Goal: Task Accomplishment & Management: Complete application form

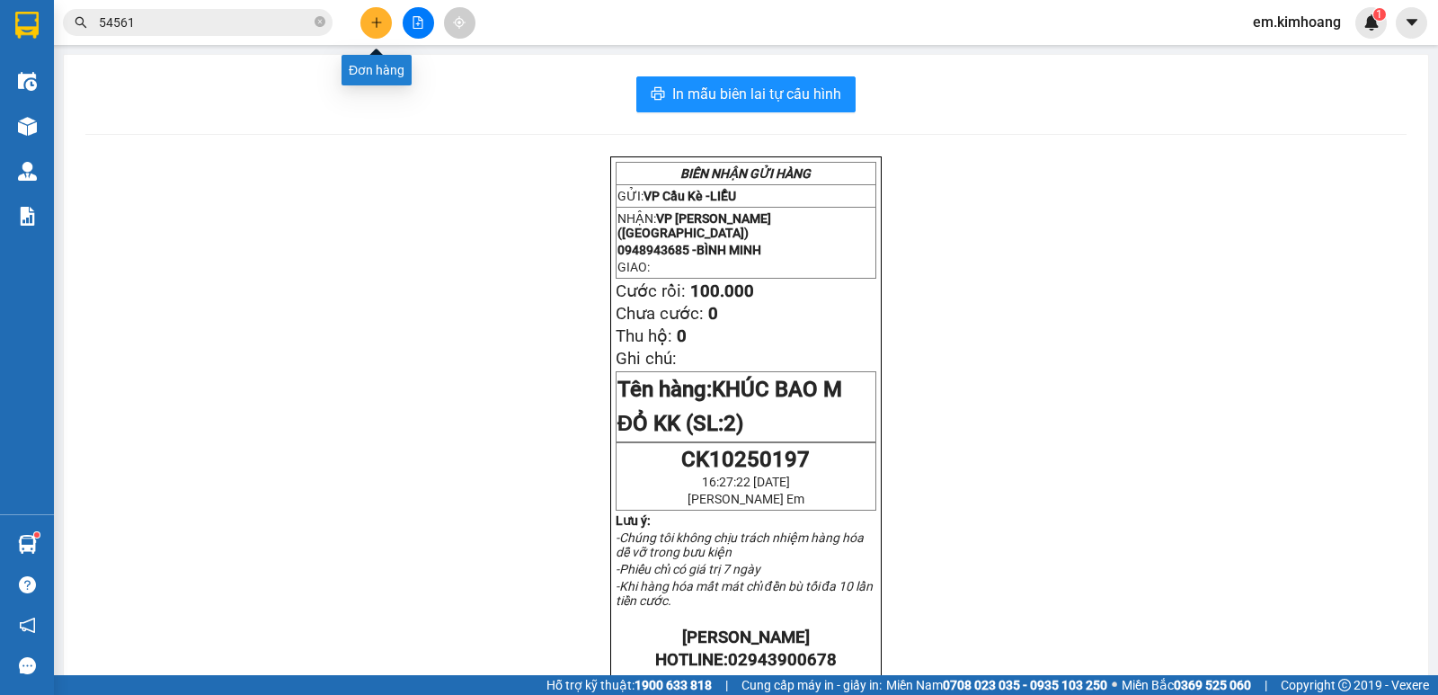
click at [373, 27] on icon "plus" at bounding box center [376, 22] width 13 height 13
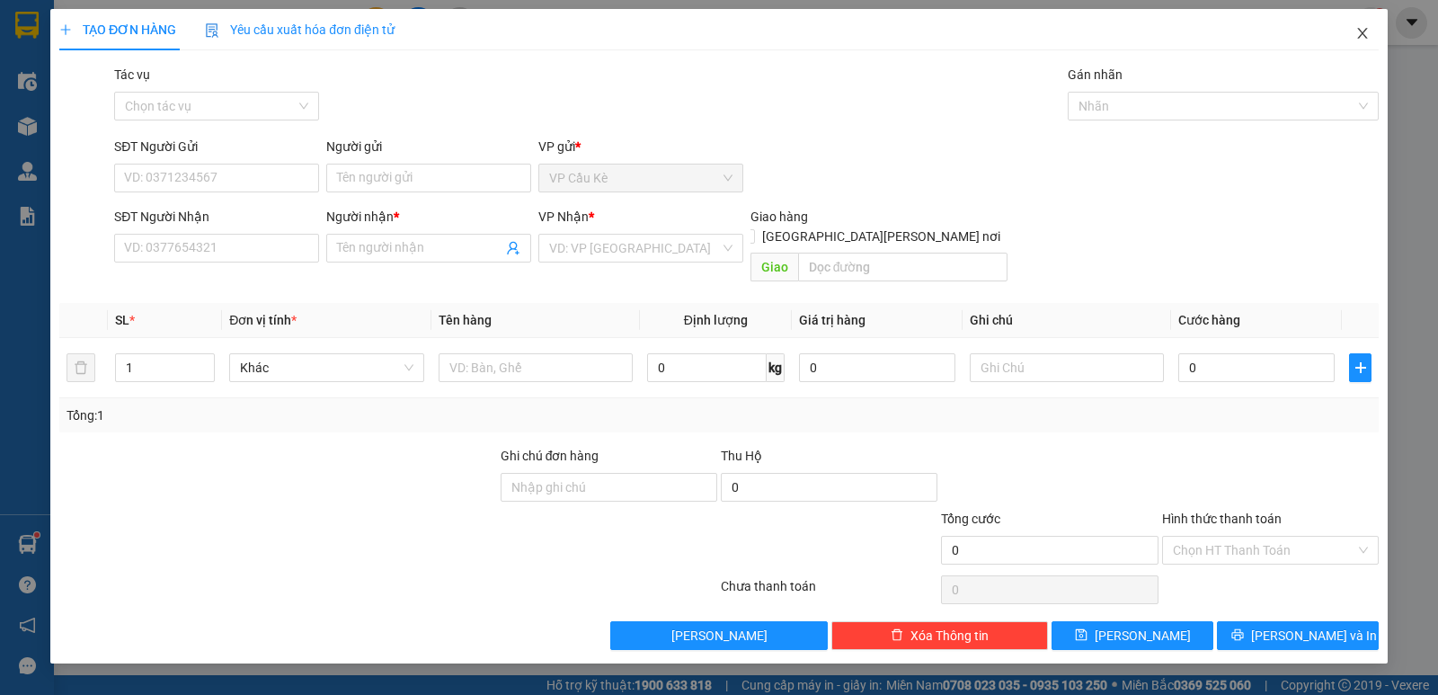
click at [1355, 31] on icon "close" at bounding box center [1362, 33] width 14 height 14
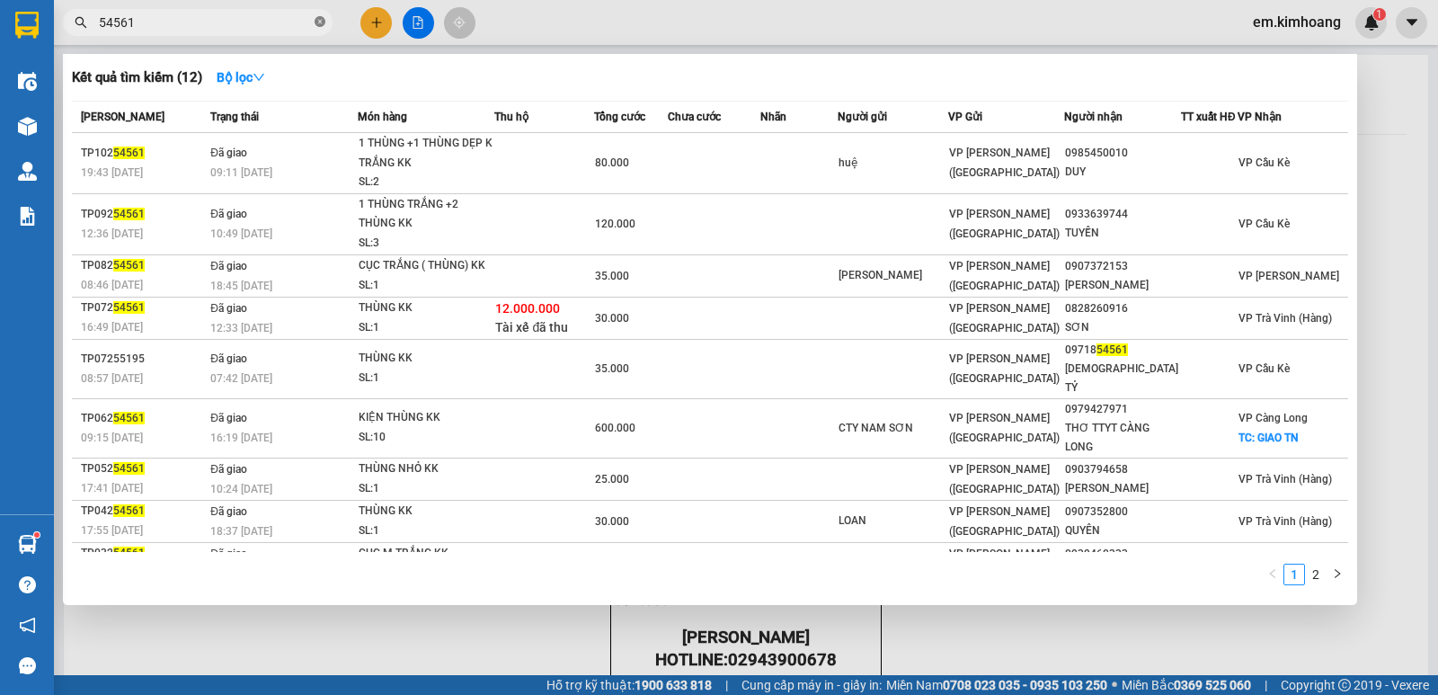
click at [322, 19] on icon "close-circle" at bounding box center [320, 21] width 11 height 11
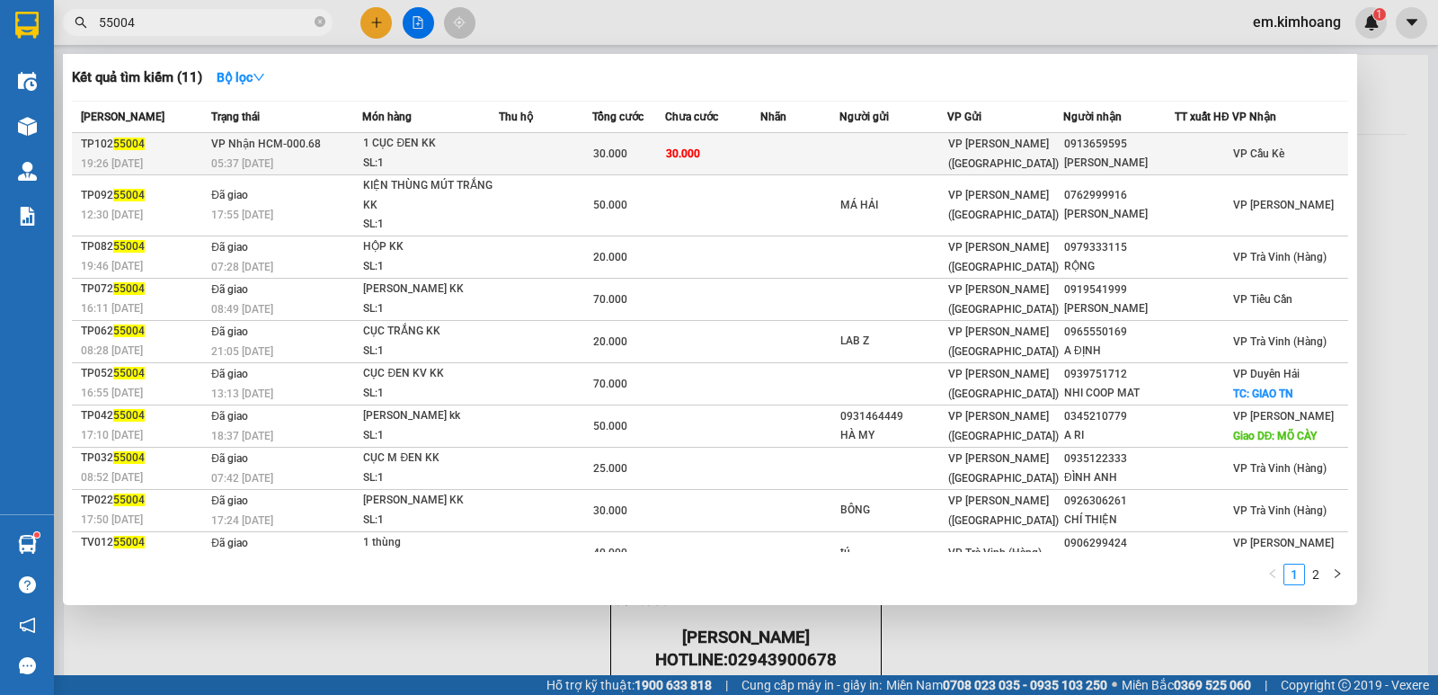
type input "55004"
click at [769, 157] on td at bounding box center [799, 154] width 79 height 42
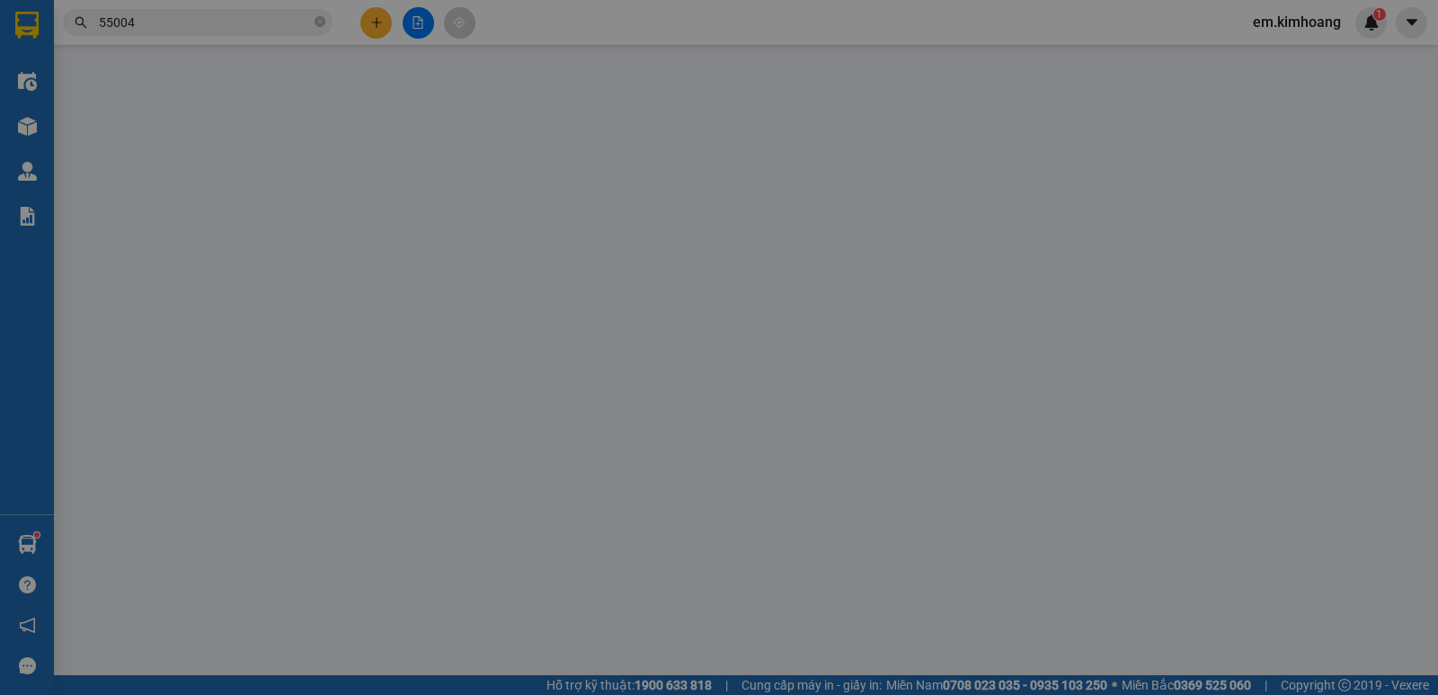
type input "0913659595"
type input "[PERSON_NAME]"
type input "30.000"
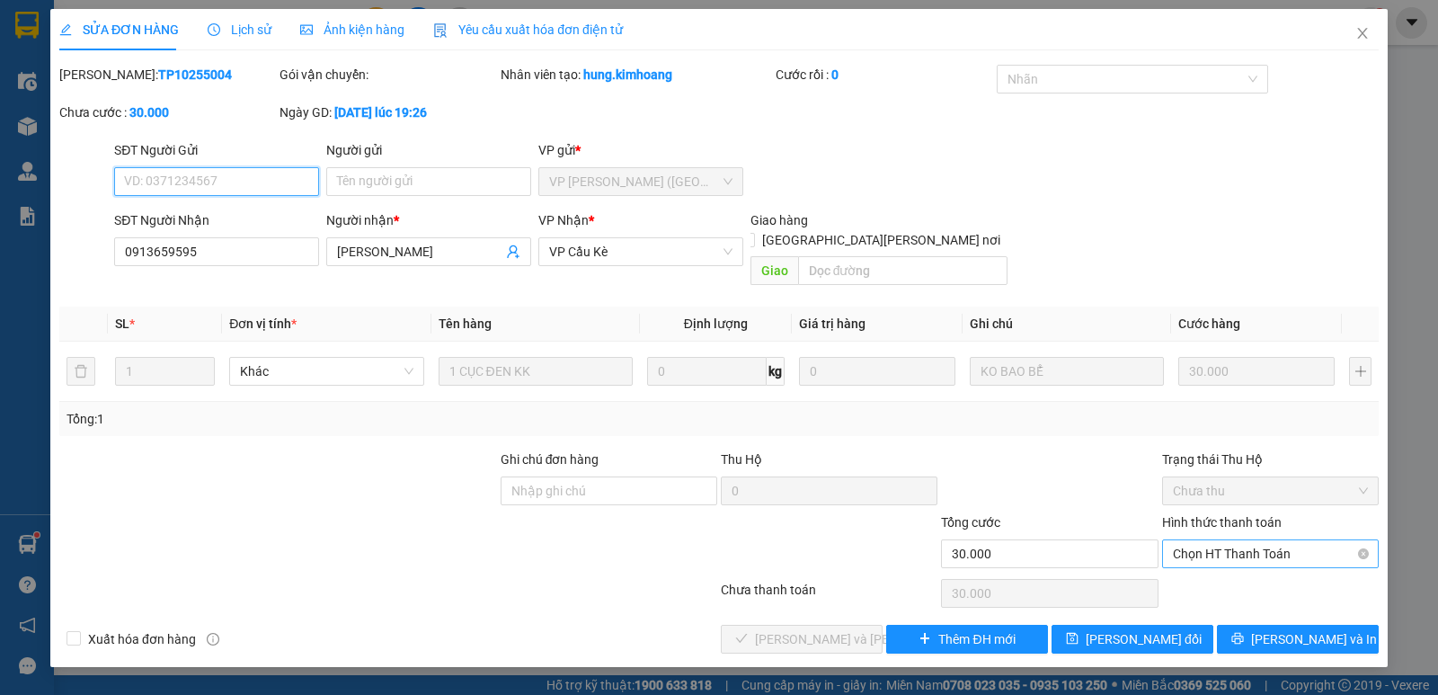
click at [1218, 540] on span "Chọn HT Thanh Toán" at bounding box center [1270, 553] width 195 height 27
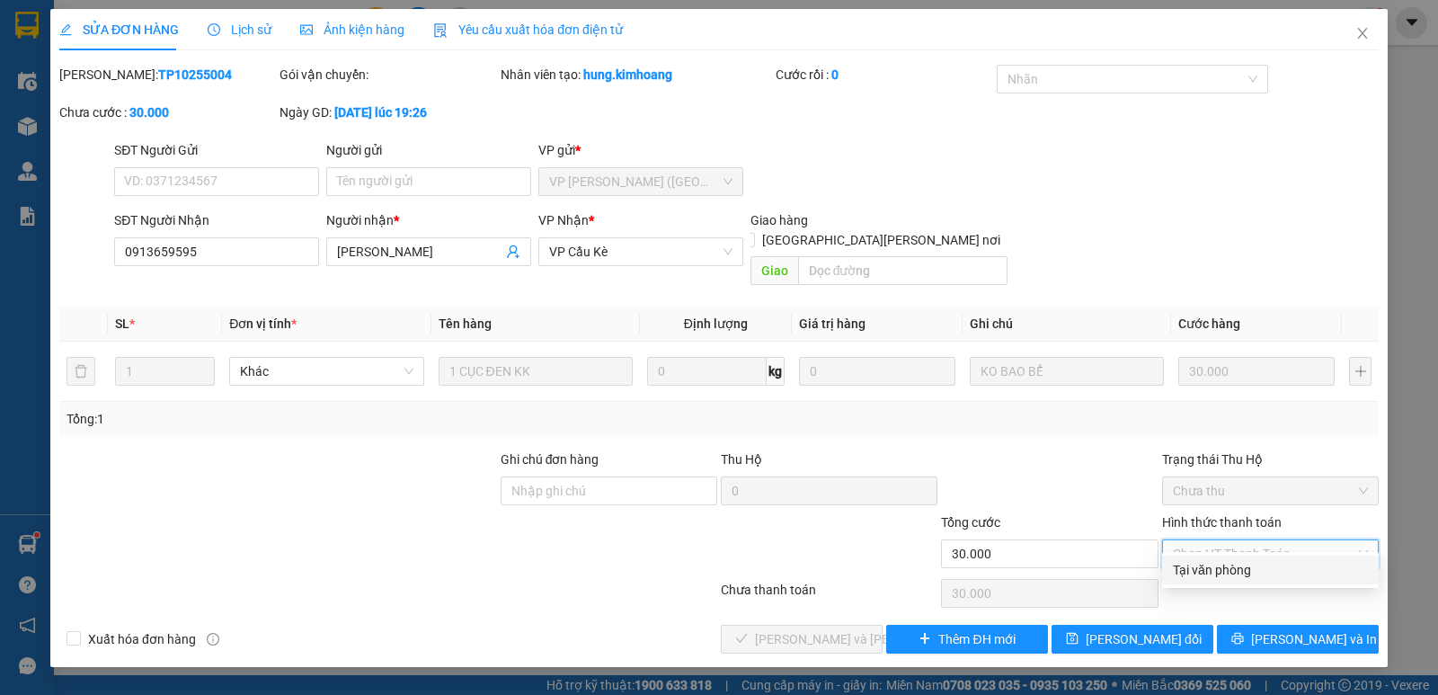
click at [1240, 571] on div "Tại văn phòng" at bounding box center [1270, 570] width 195 height 20
type input "0"
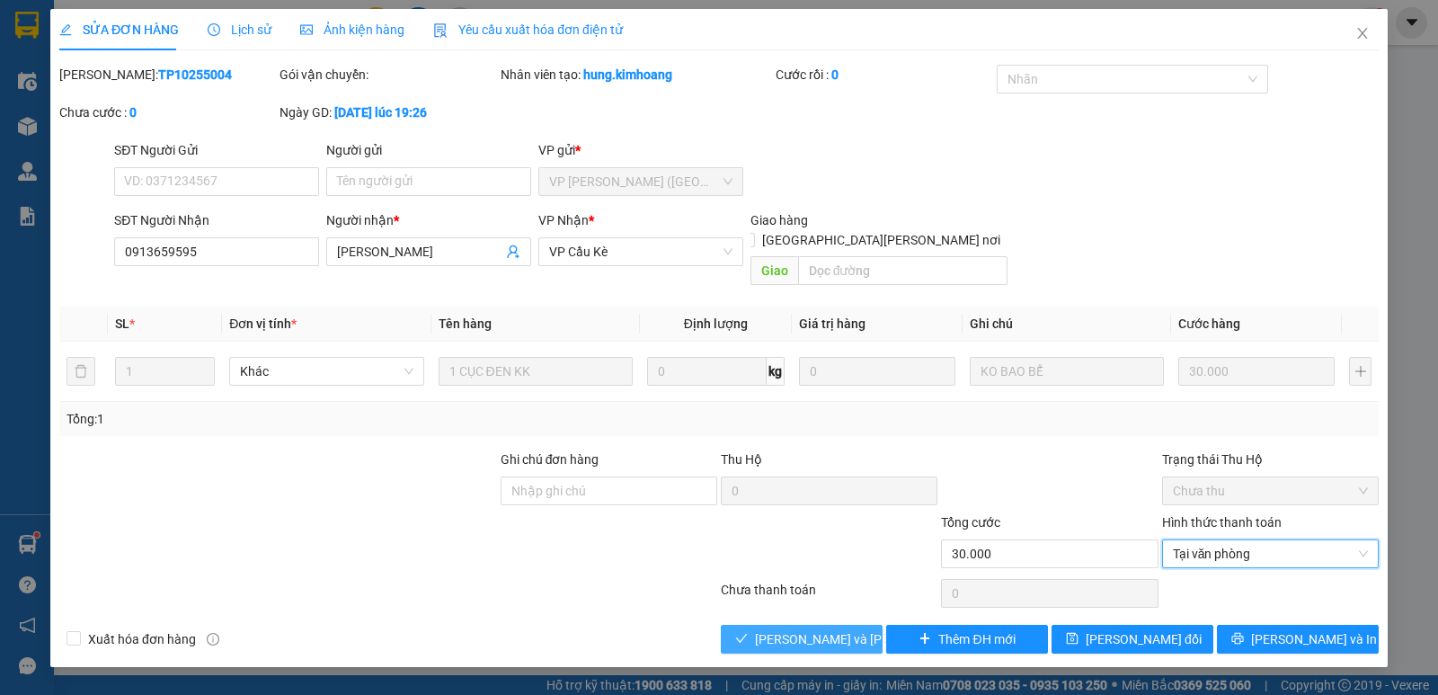
click at [801, 629] on span "[PERSON_NAME] và [PERSON_NAME] hàng" at bounding box center [876, 639] width 243 height 20
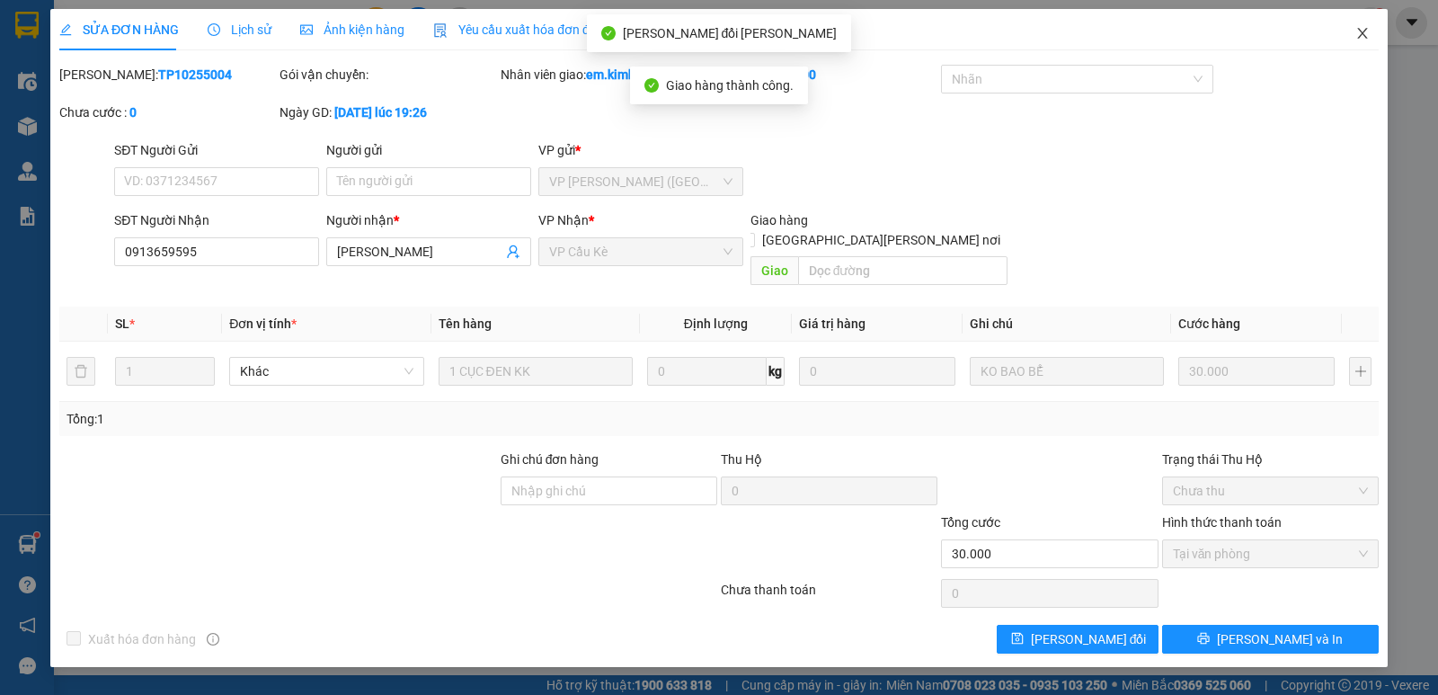
click at [1360, 31] on icon "close" at bounding box center [1362, 33] width 10 height 11
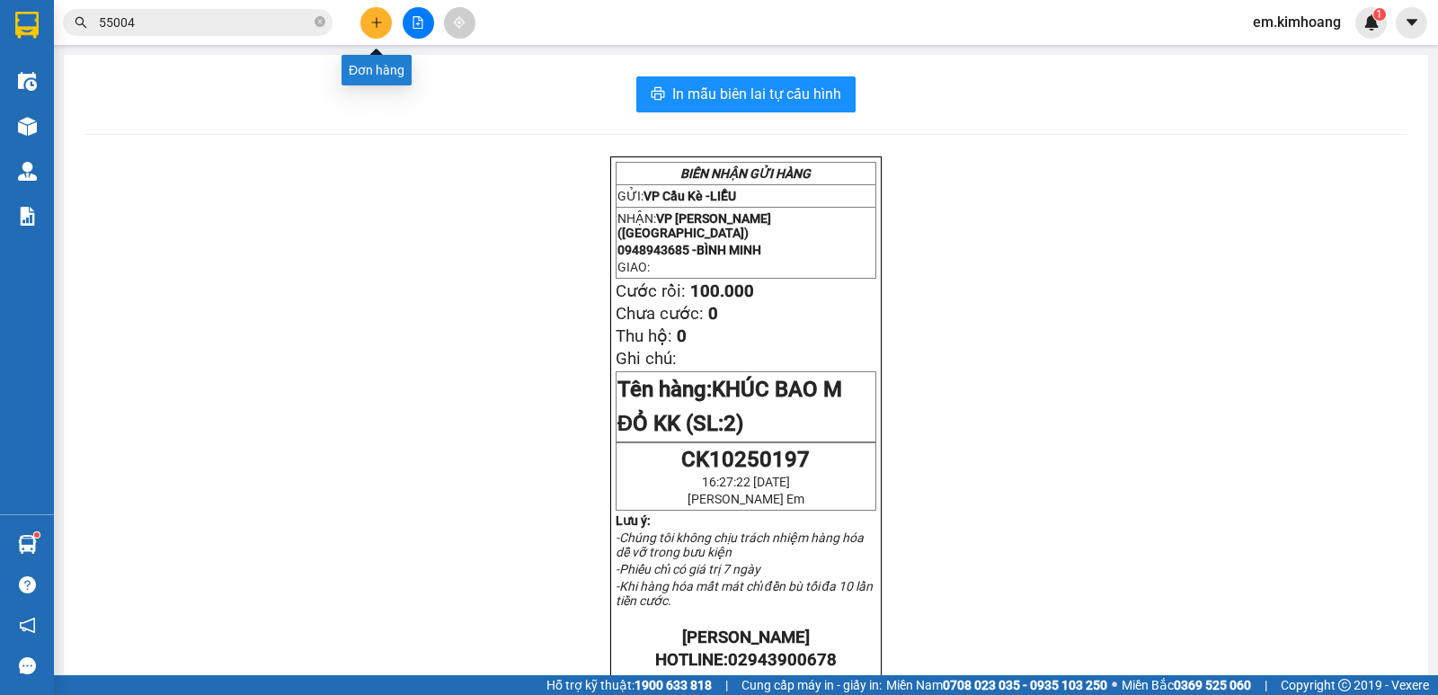
click at [382, 24] on icon "plus" at bounding box center [376, 22] width 13 height 13
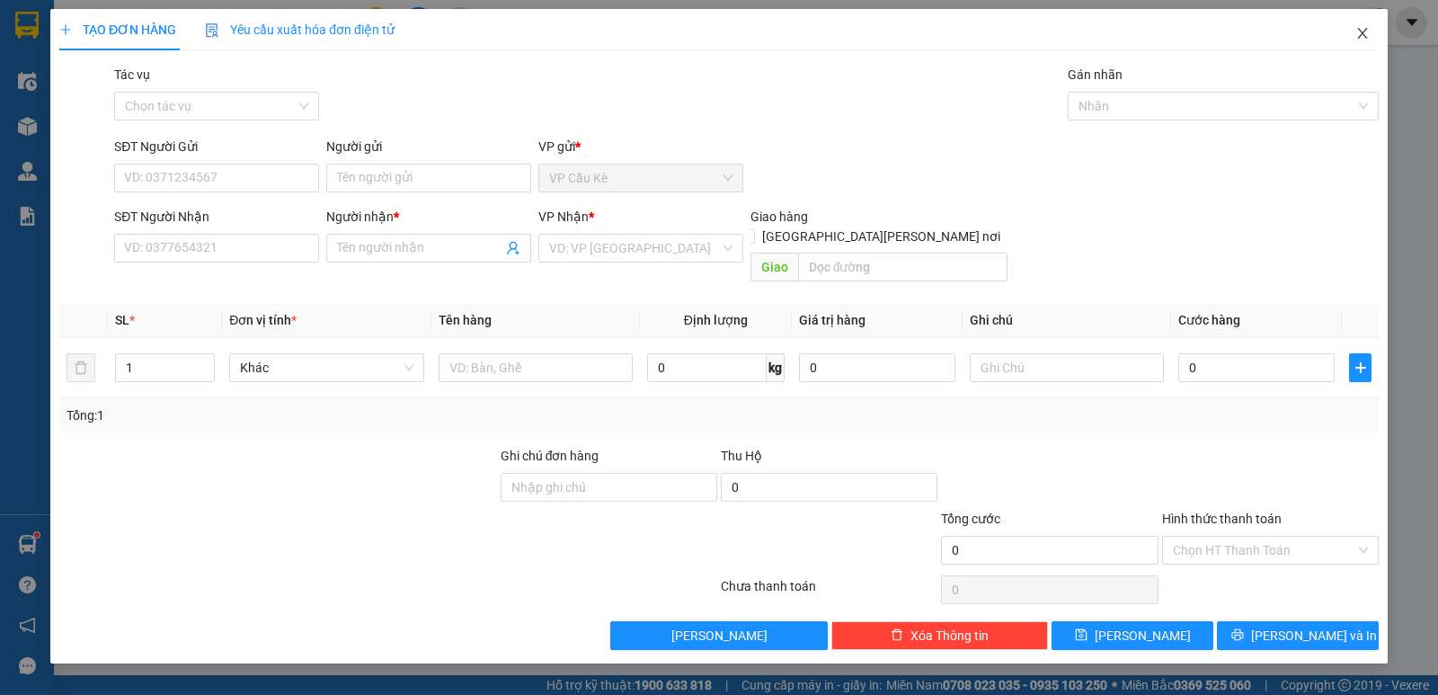
click at [1363, 31] on icon "close" at bounding box center [1362, 33] width 14 height 14
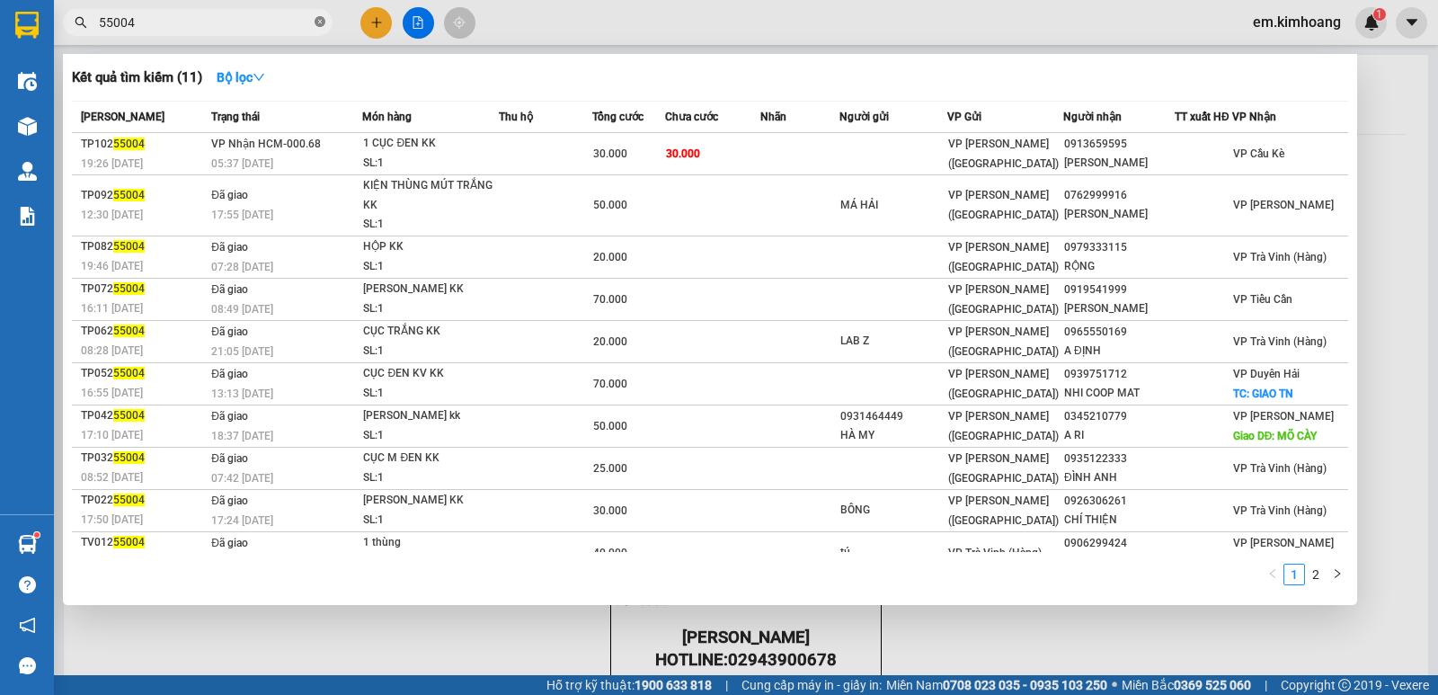
click at [321, 25] on icon "close-circle" at bounding box center [320, 21] width 11 height 11
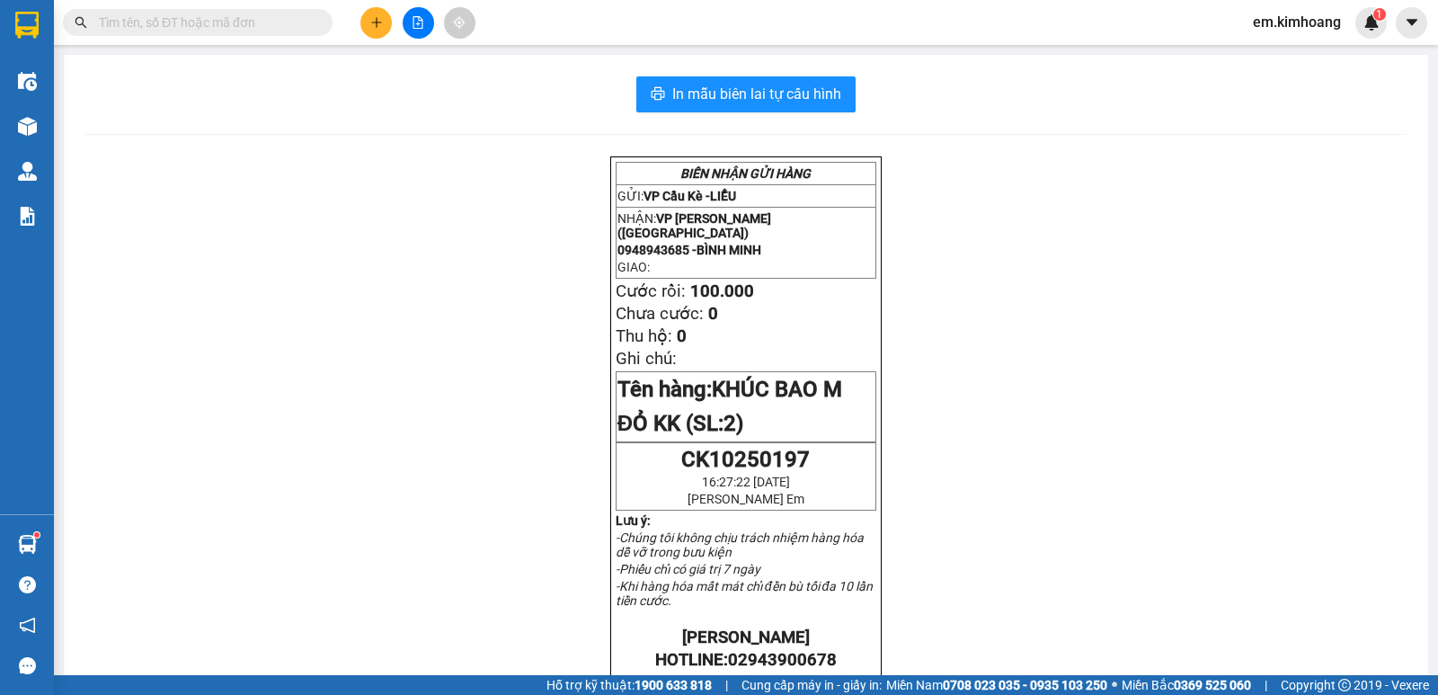
click at [309, 25] on input "text" at bounding box center [205, 23] width 212 height 20
click at [379, 16] on icon "plus" at bounding box center [376, 22] width 13 height 13
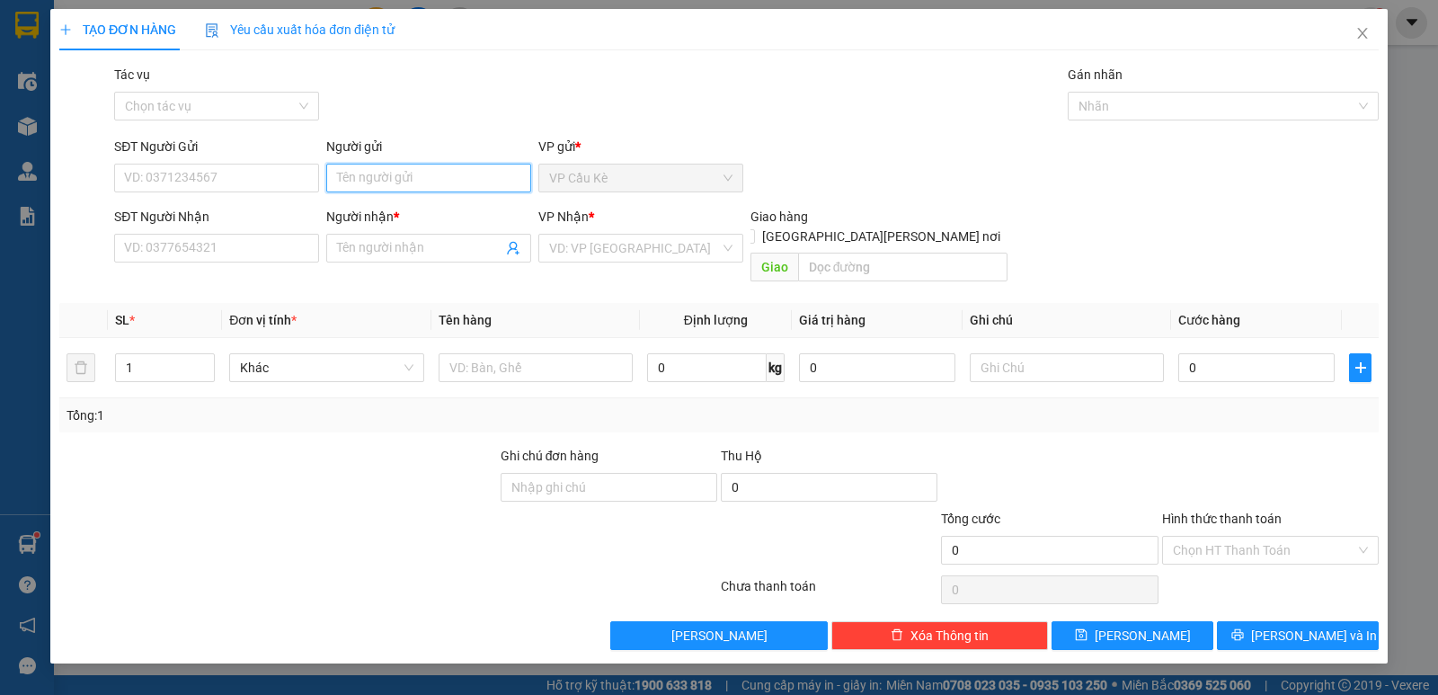
click at [421, 182] on input "Người gửi" at bounding box center [428, 178] width 205 height 29
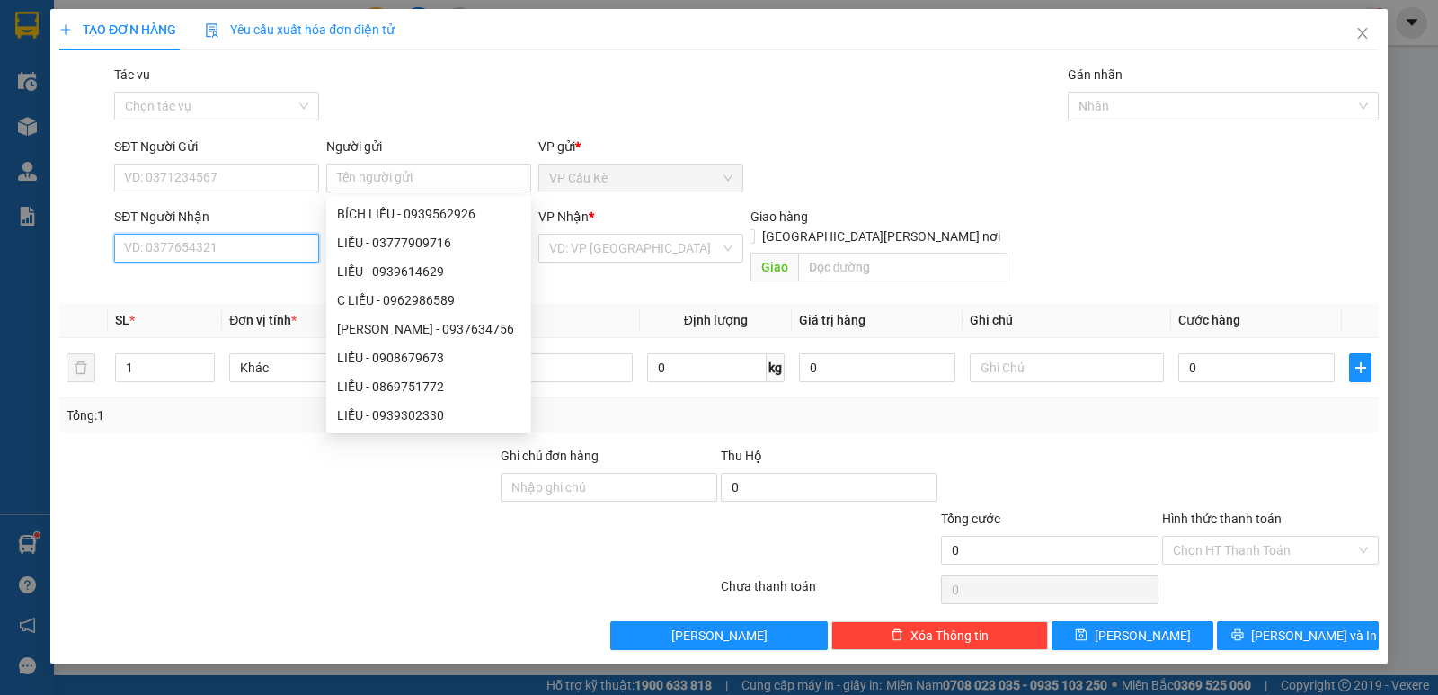
click at [270, 237] on input "SĐT Người Nhận" at bounding box center [216, 248] width 205 height 29
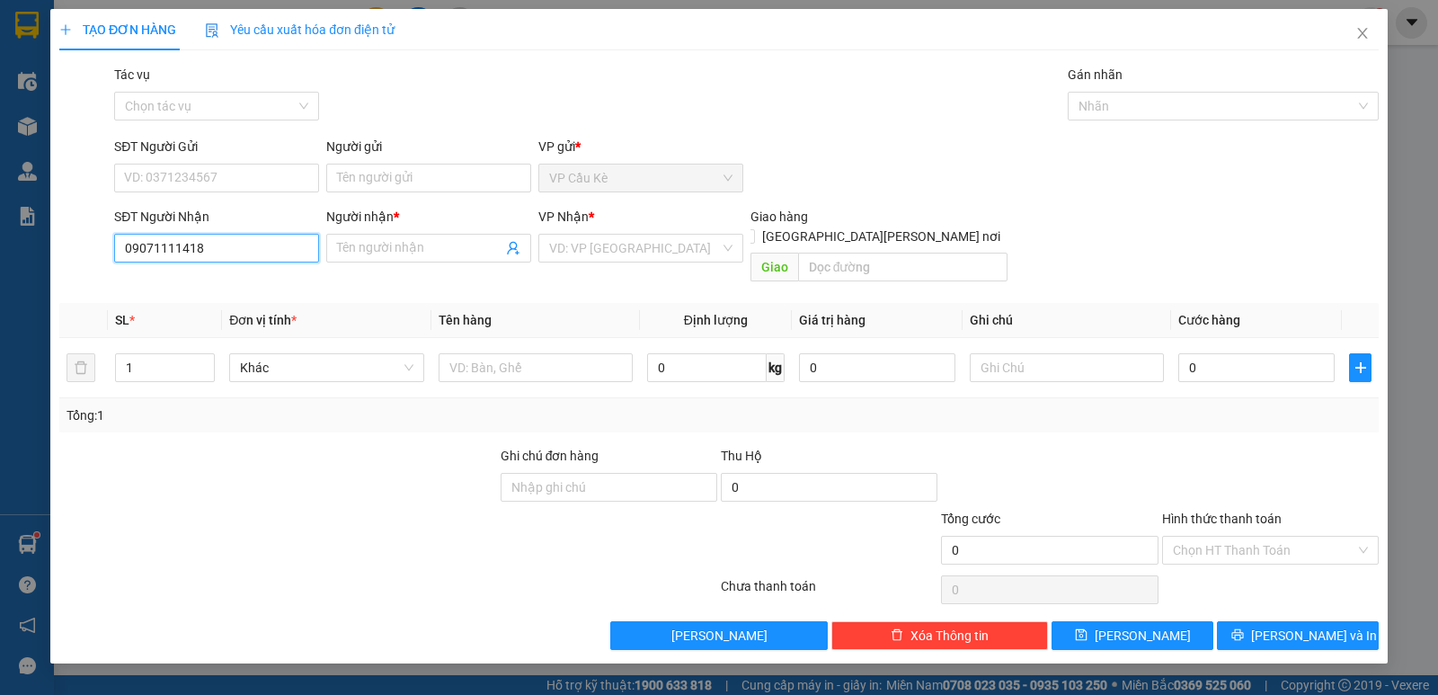
click at [184, 246] on input "09071111418" at bounding box center [216, 248] width 205 height 29
click at [164, 248] on input "09071111618" at bounding box center [216, 248] width 205 height 29
click at [208, 247] on input "09071111618" at bounding box center [216, 248] width 205 height 29
click at [230, 282] on div "0907111168 - [PERSON_NAME]" at bounding box center [216, 284] width 183 height 20
type input "0907111168"
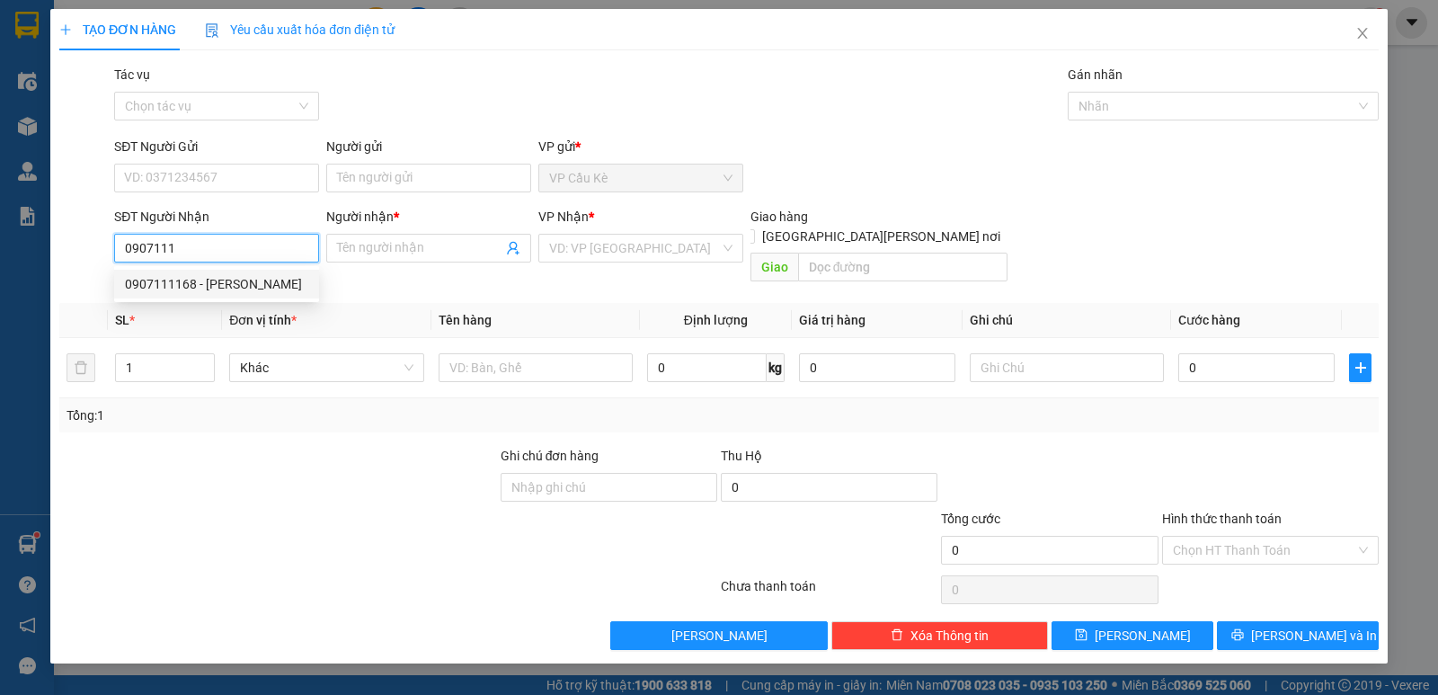
type input "[PERSON_NAME]"
type input "60.000"
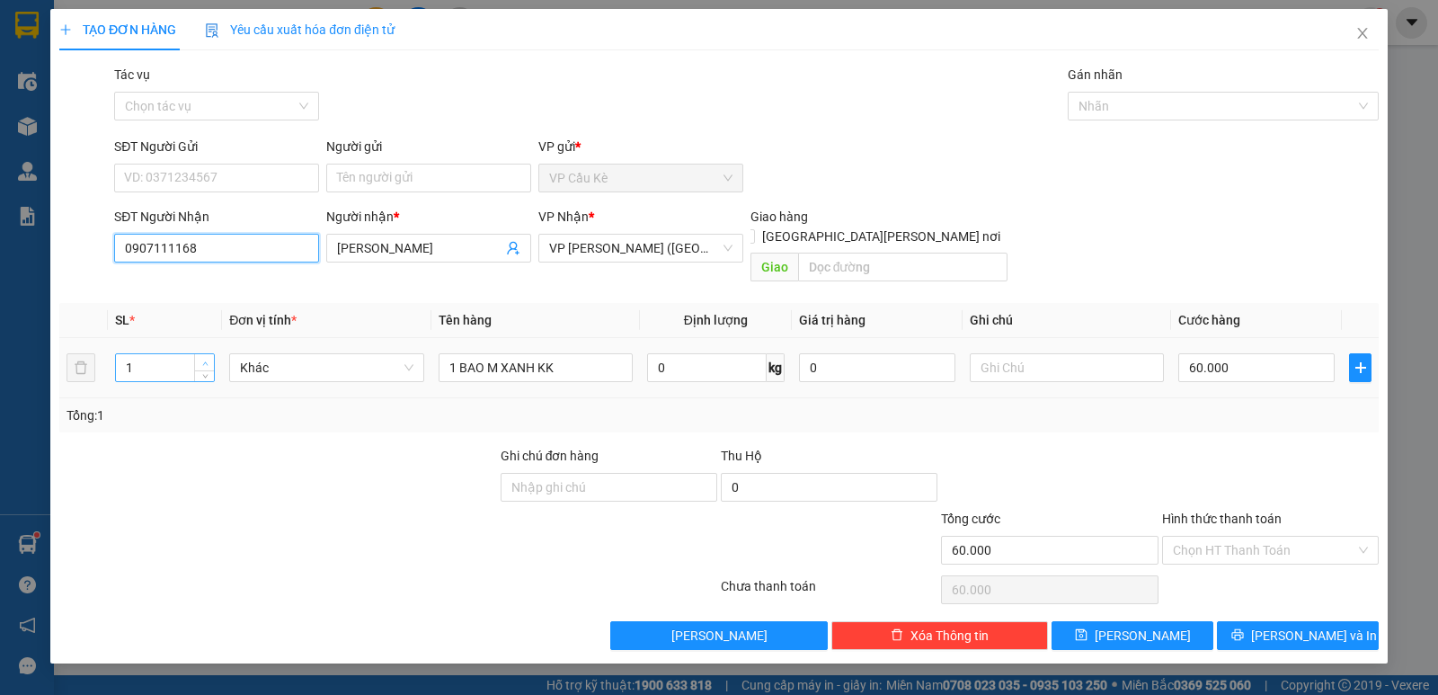
type input "0907111168"
type input "2"
drag, startPoint x: 206, startPoint y: 341, endPoint x: 265, endPoint y: 324, distance: 61.7
click at [208, 359] on icon "up" at bounding box center [205, 362] width 6 height 6
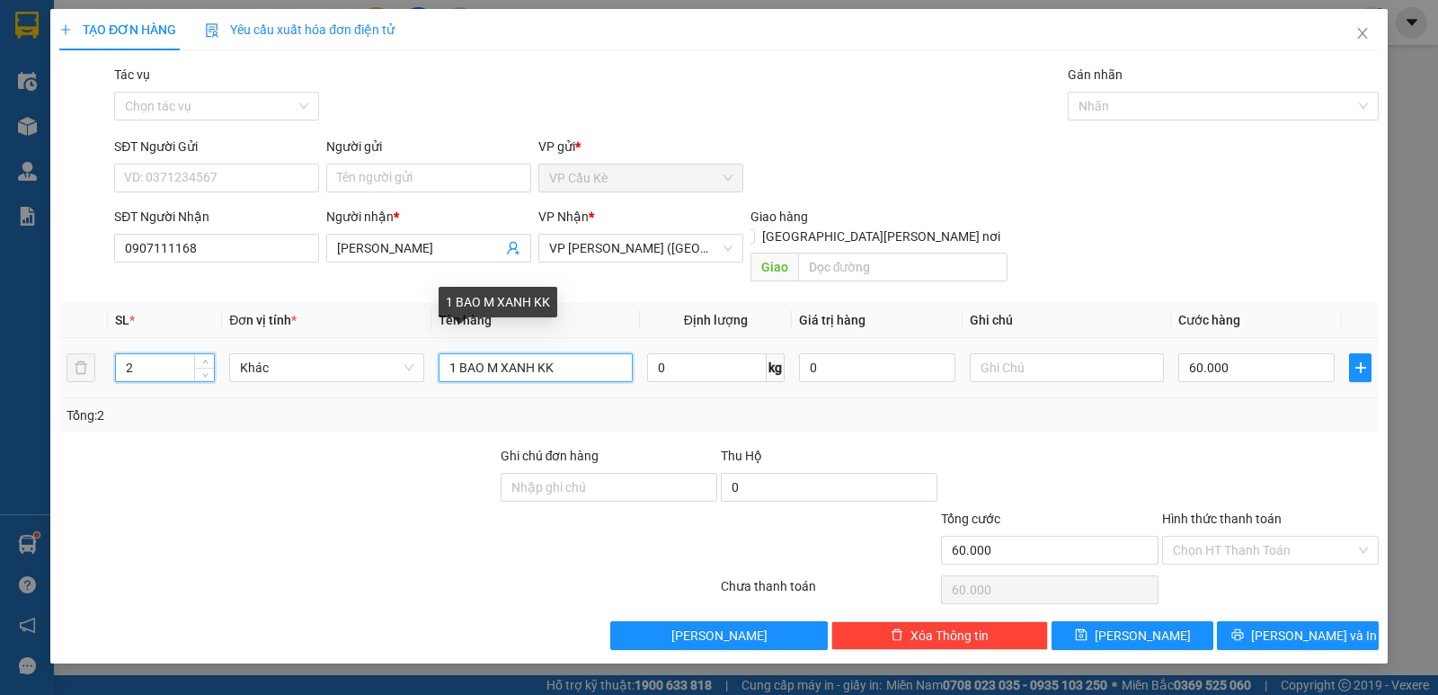
click at [454, 353] on input "1 BAO M XANH KK" at bounding box center [536, 367] width 194 height 29
type input "2 BAO M XANH KK"
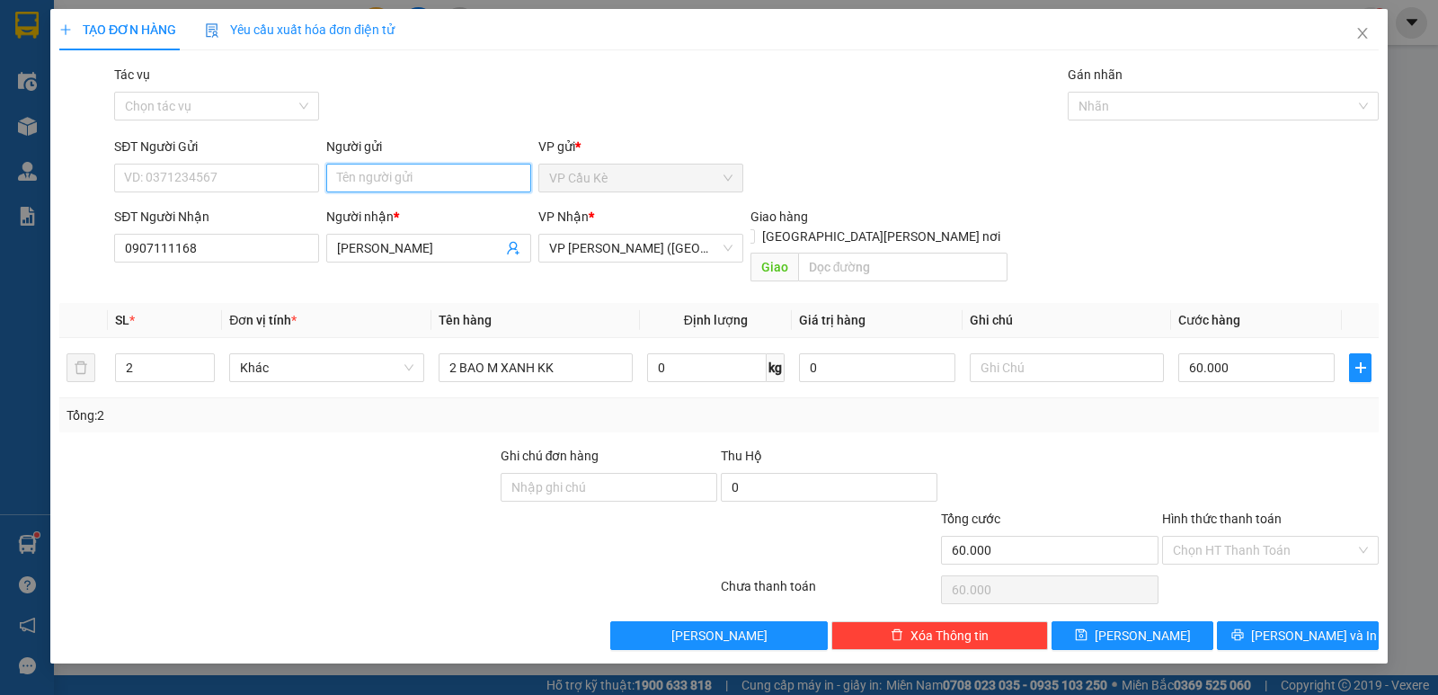
click at [410, 182] on input "Người gửi" at bounding box center [428, 178] width 205 height 29
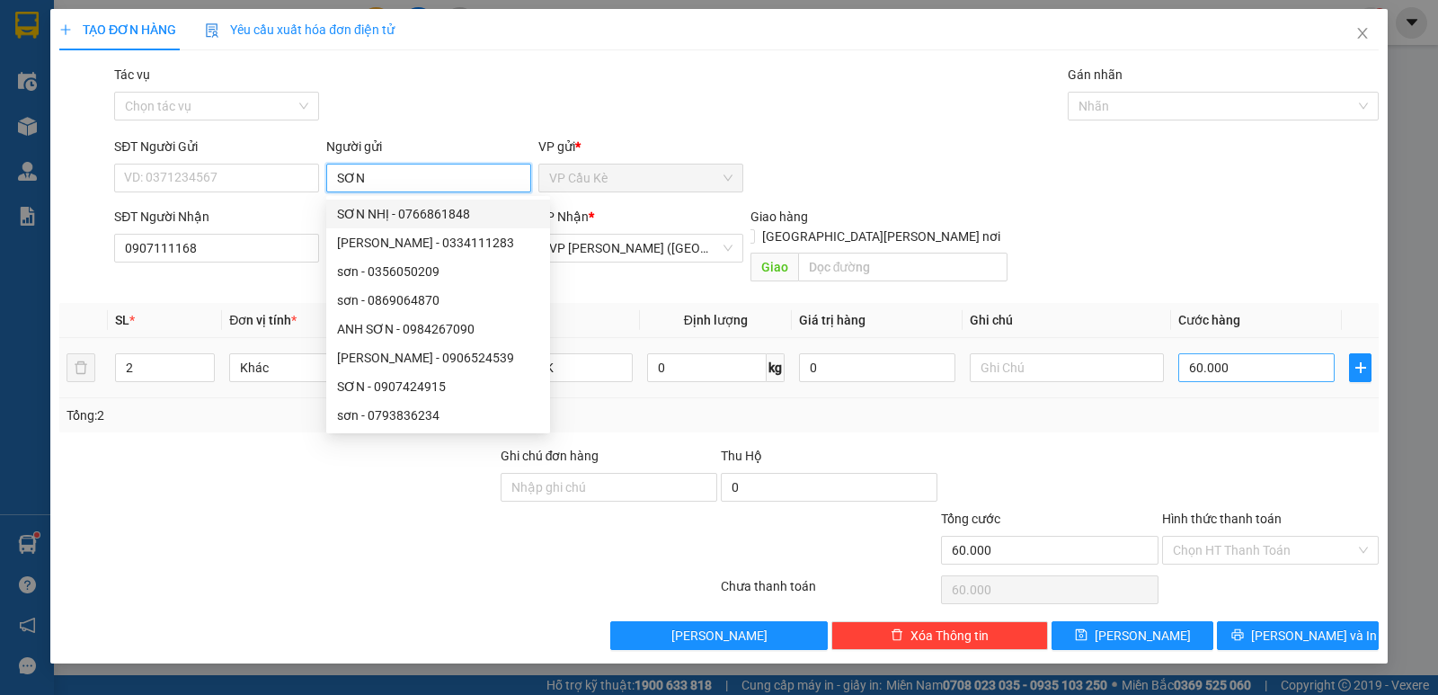
type input "SƠN"
click at [1289, 353] on input "60.000" at bounding box center [1256, 367] width 156 height 29
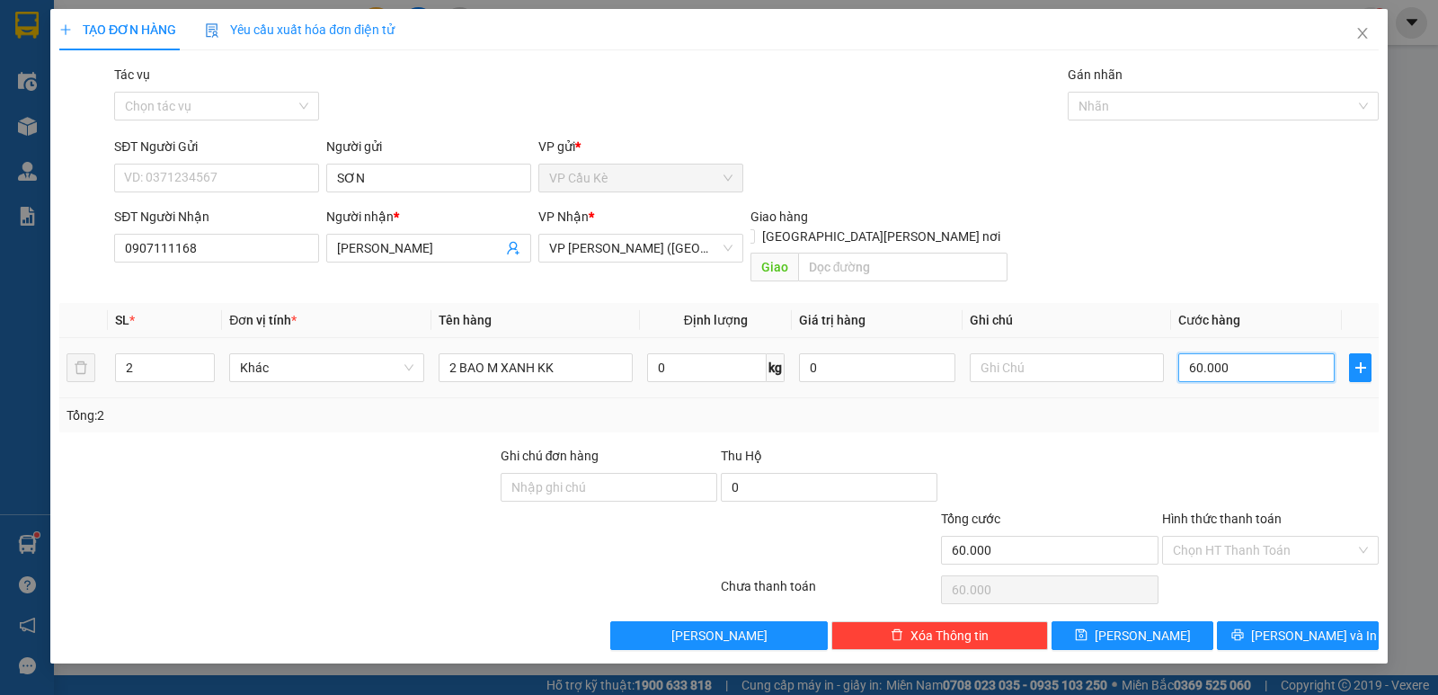
type input "0"
type input "1"
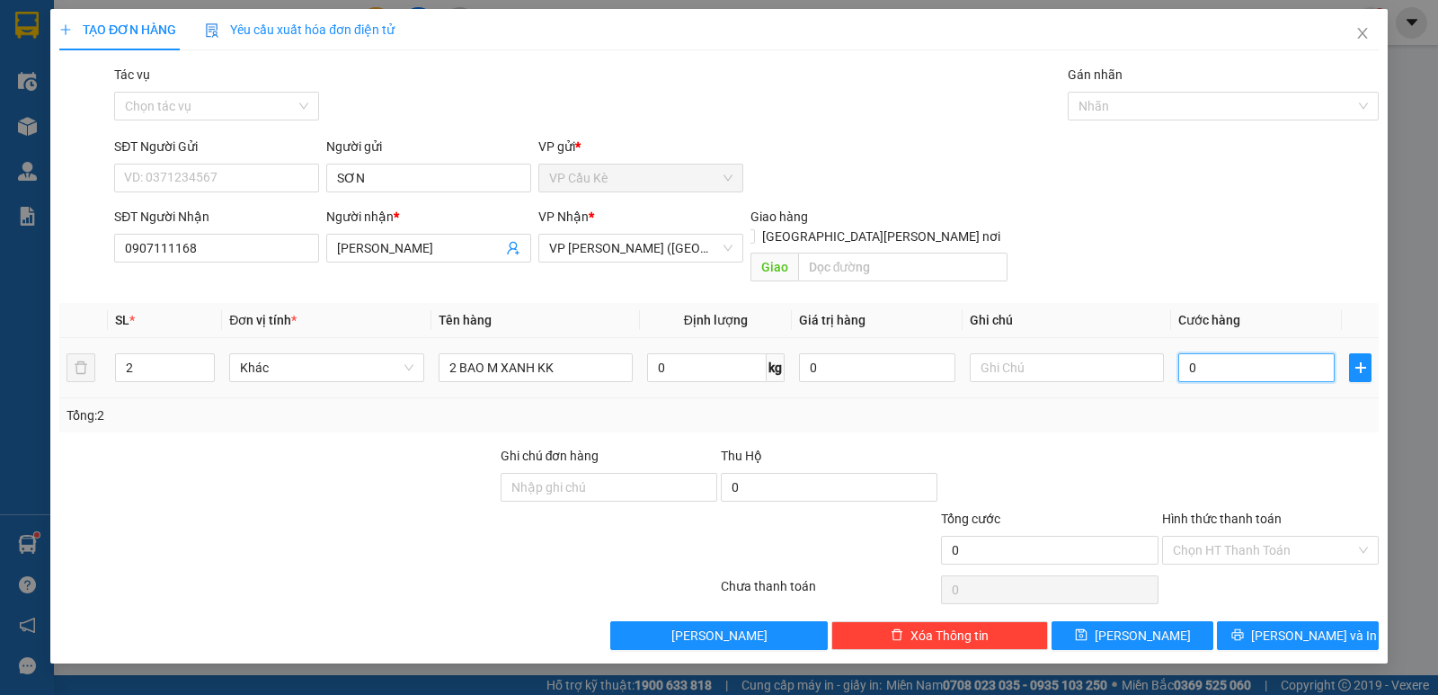
type input "01"
type input "18"
type input "018"
type input "180"
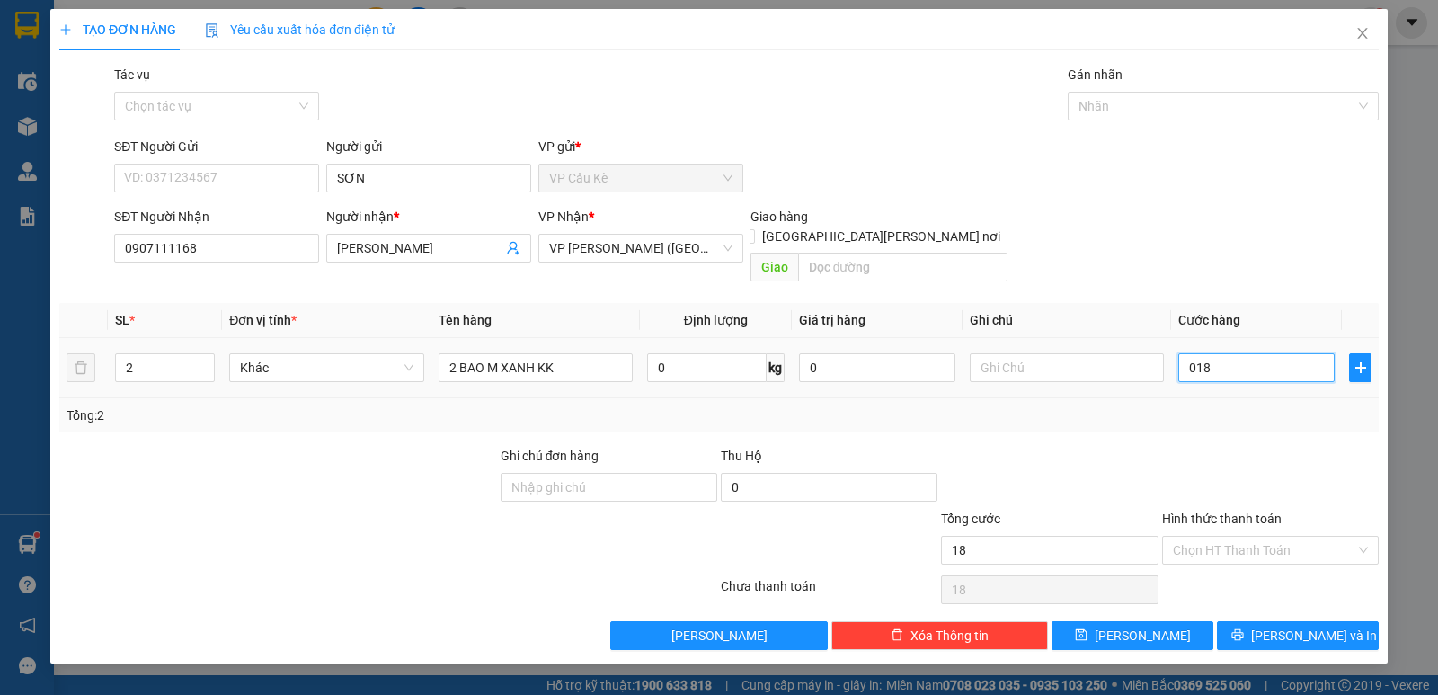
type input "180"
type input "0.180"
click at [1305, 625] on span "[PERSON_NAME] và In" at bounding box center [1314, 635] width 126 height 20
type input "180.000"
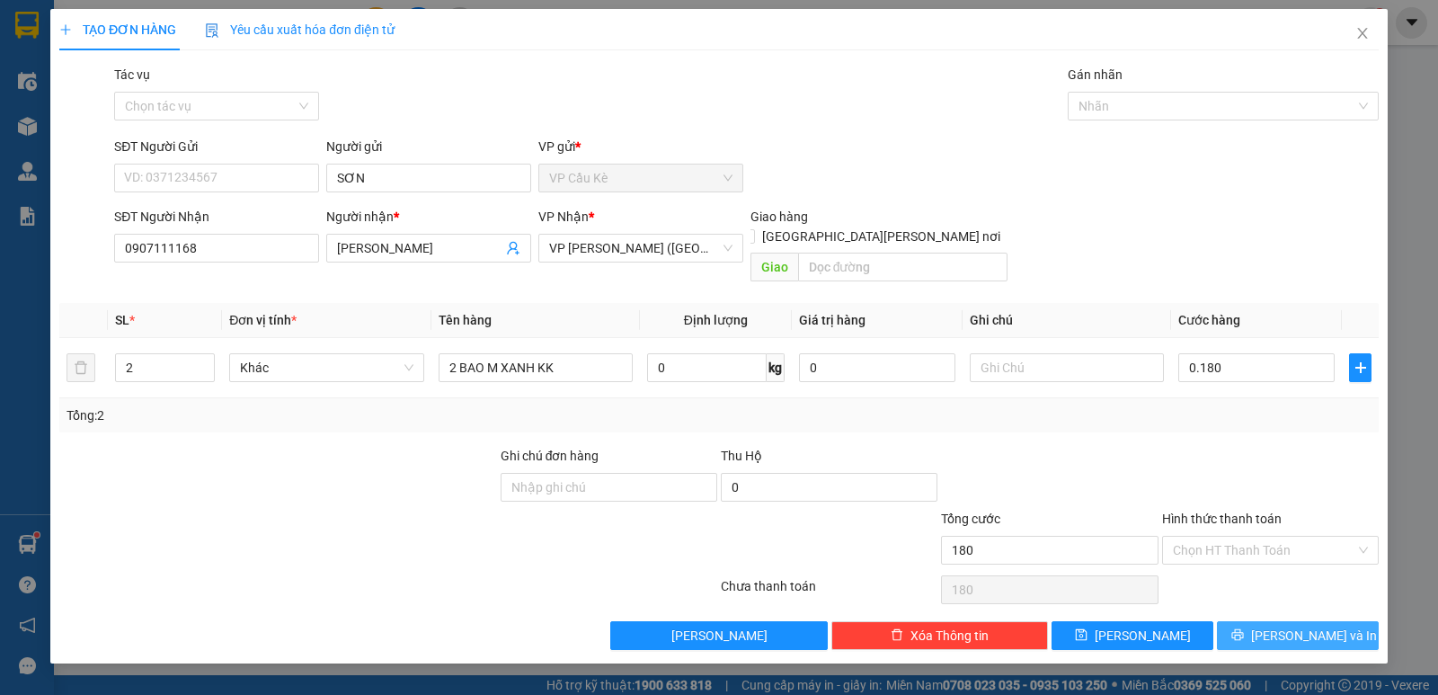
type input "180.000"
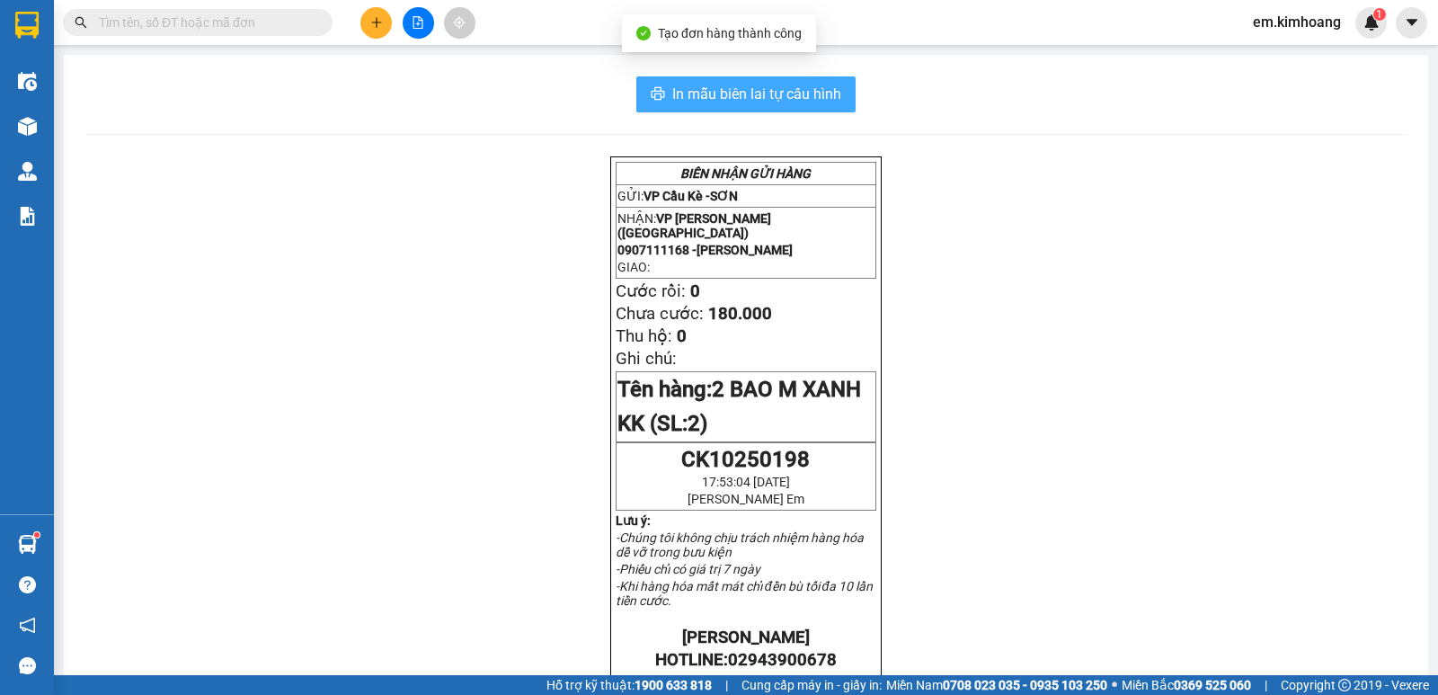
click at [742, 93] on span "In mẫu biên lai tự cấu hình" at bounding box center [756, 94] width 169 height 22
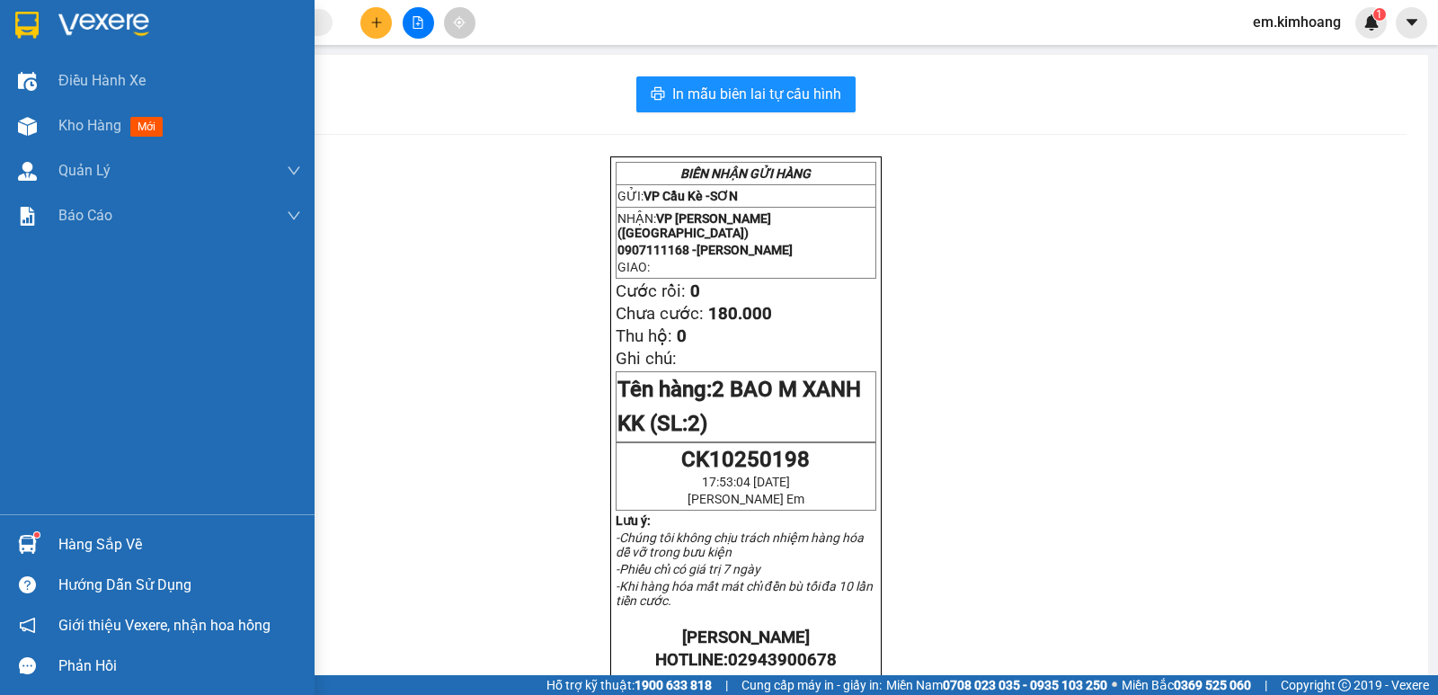
click at [125, 545] on div "Hàng sắp về" at bounding box center [179, 544] width 243 height 27
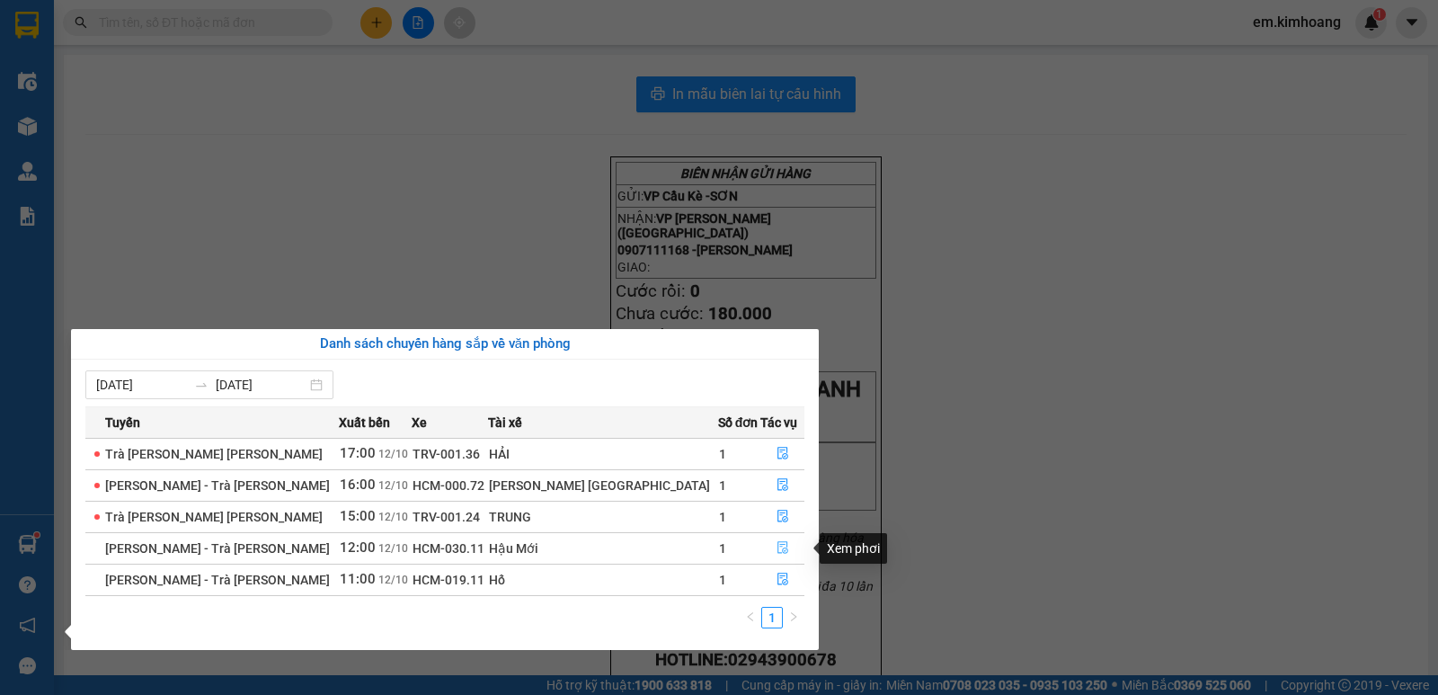
click at [776, 541] on icon "file-done" at bounding box center [782, 547] width 13 height 13
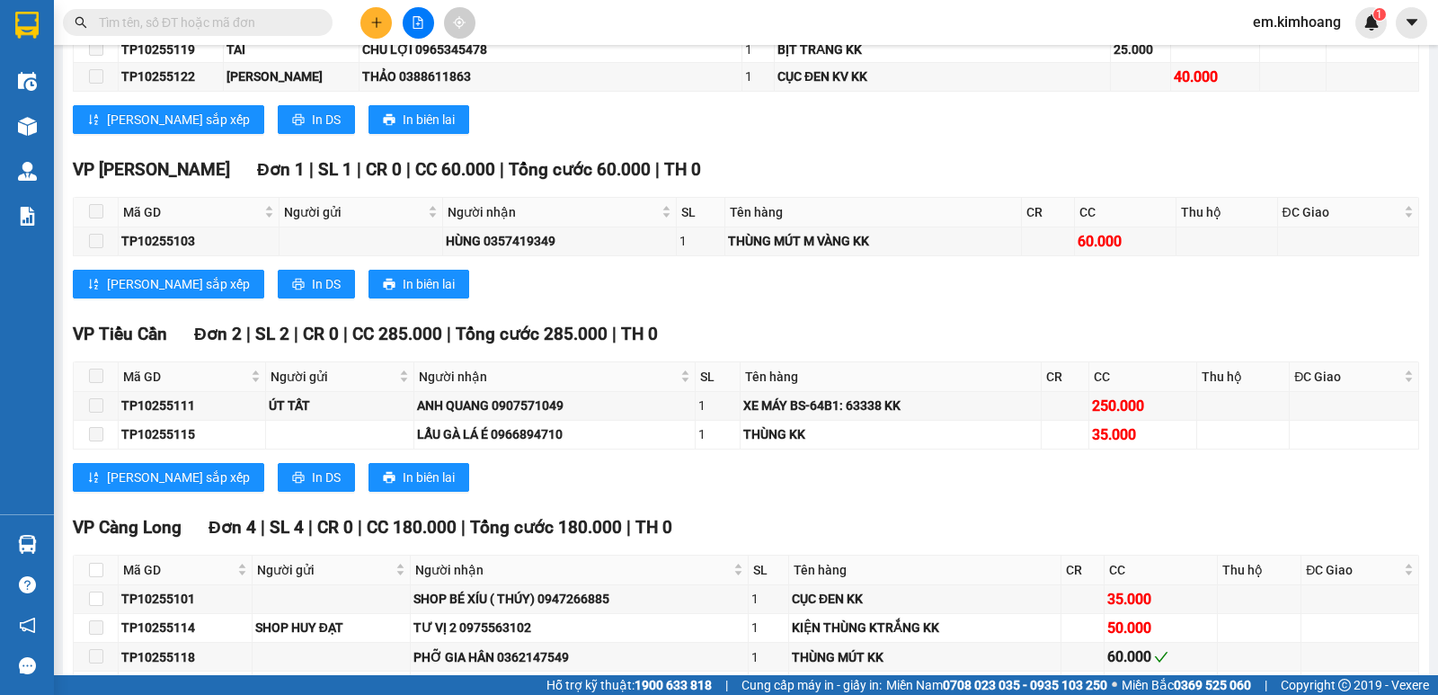
scroll to position [1270, 0]
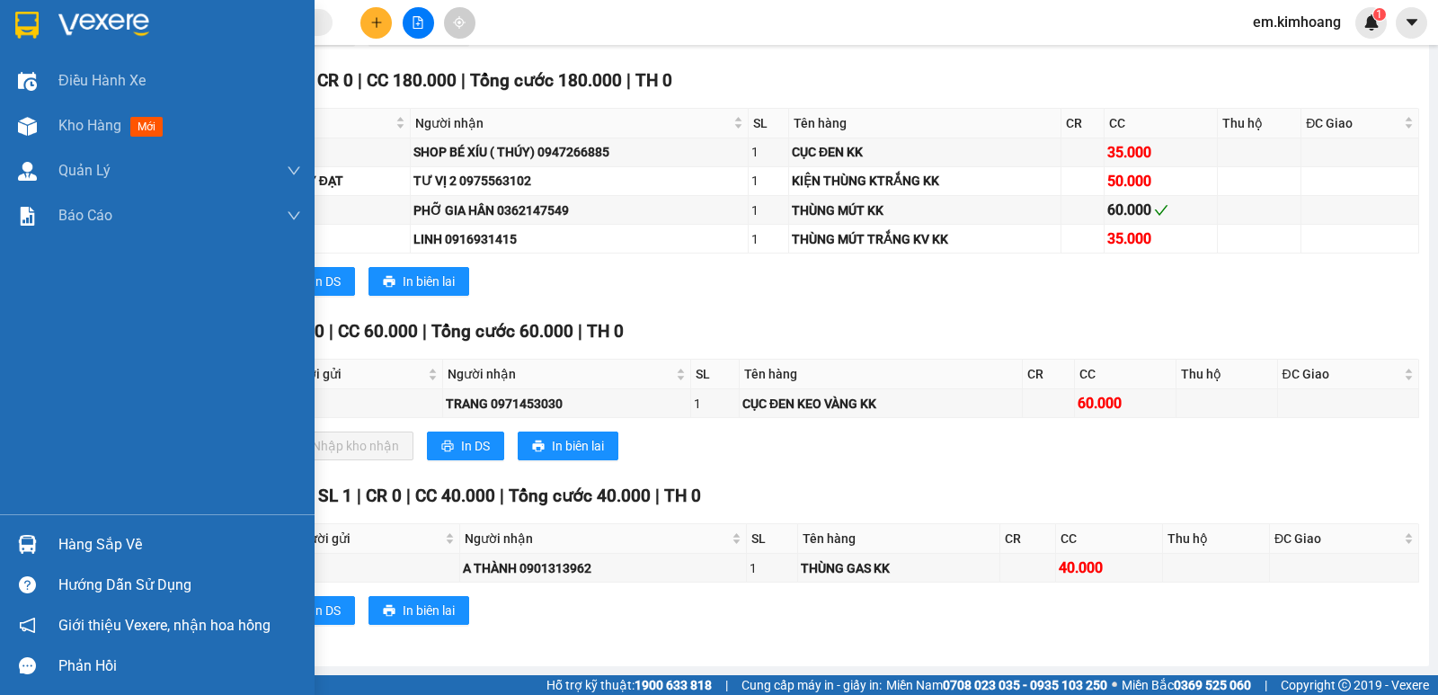
click at [73, 543] on div "Hàng sắp về" at bounding box center [179, 544] width 243 height 27
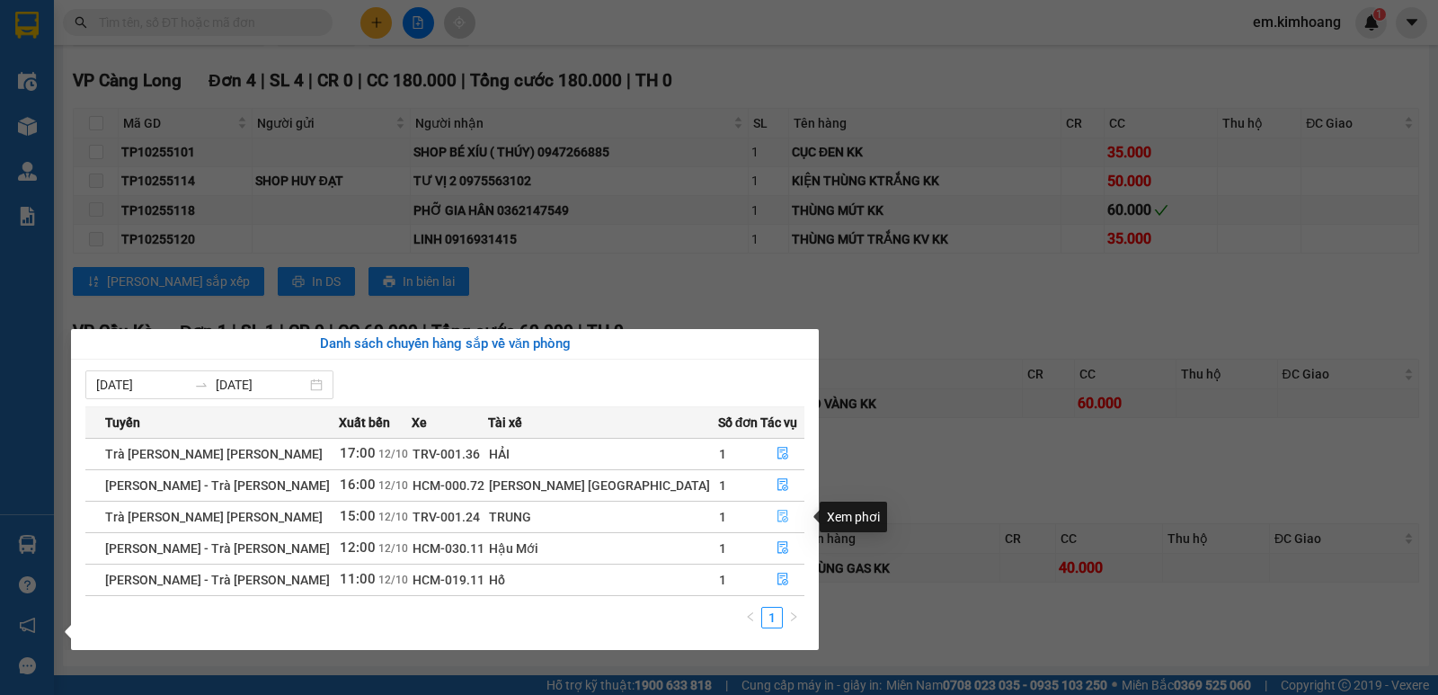
click at [776, 516] on icon "file-done" at bounding box center [782, 515] width 13 height 13
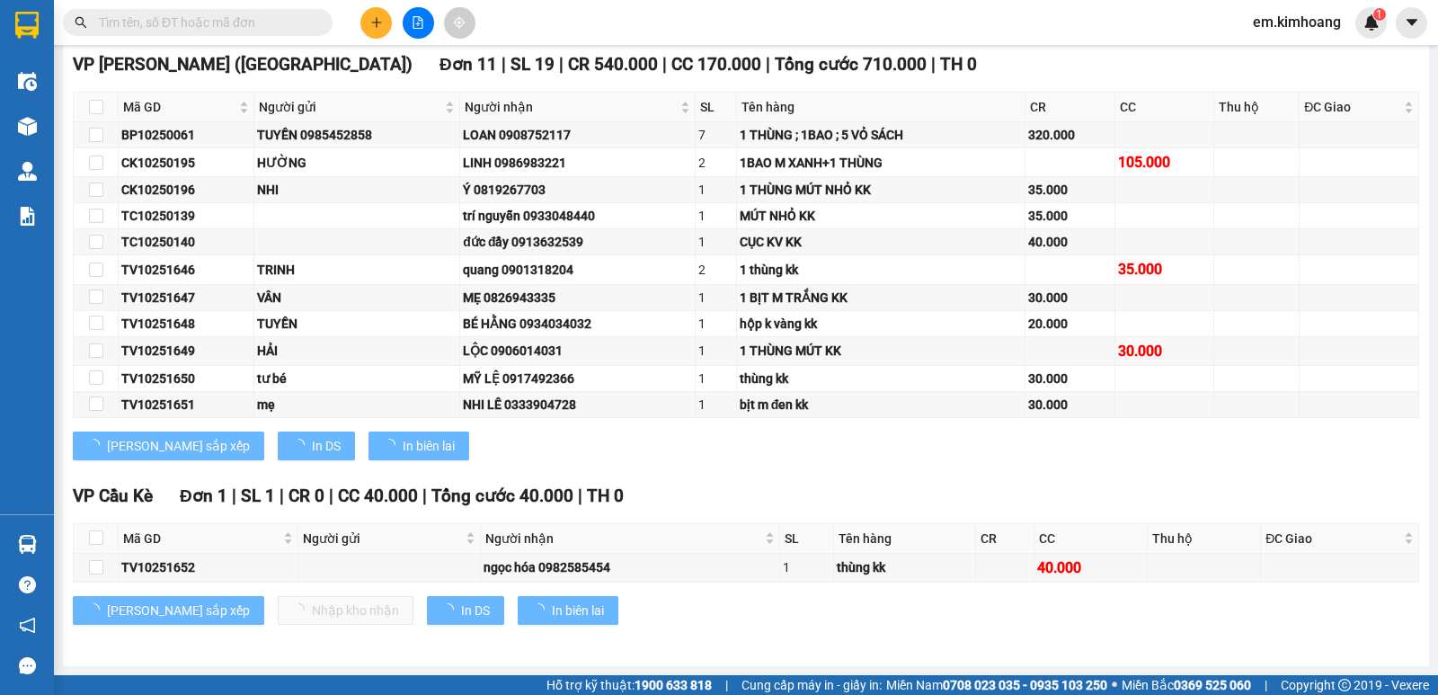
scroll to position [284, 0]
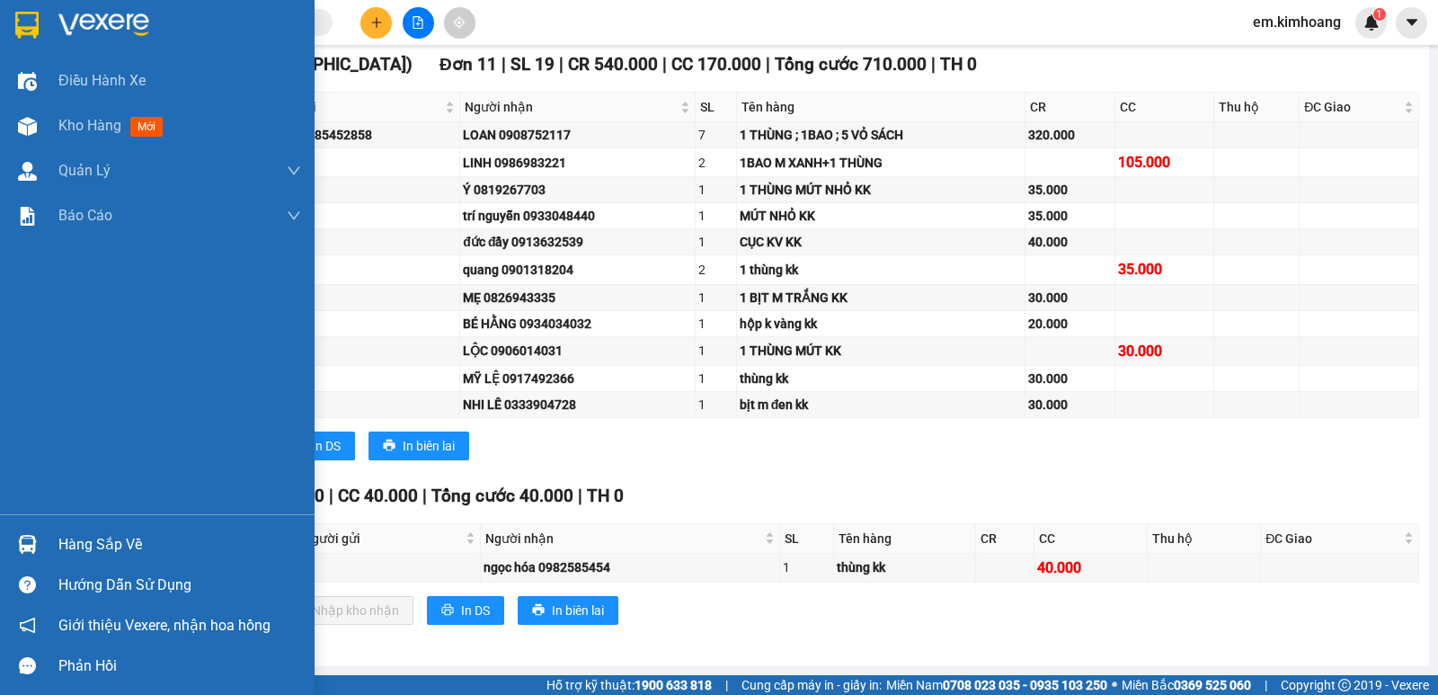
click at [137, 547] on div "Hàng sắp về" at bounding box center [179, 544] width 243 height 27
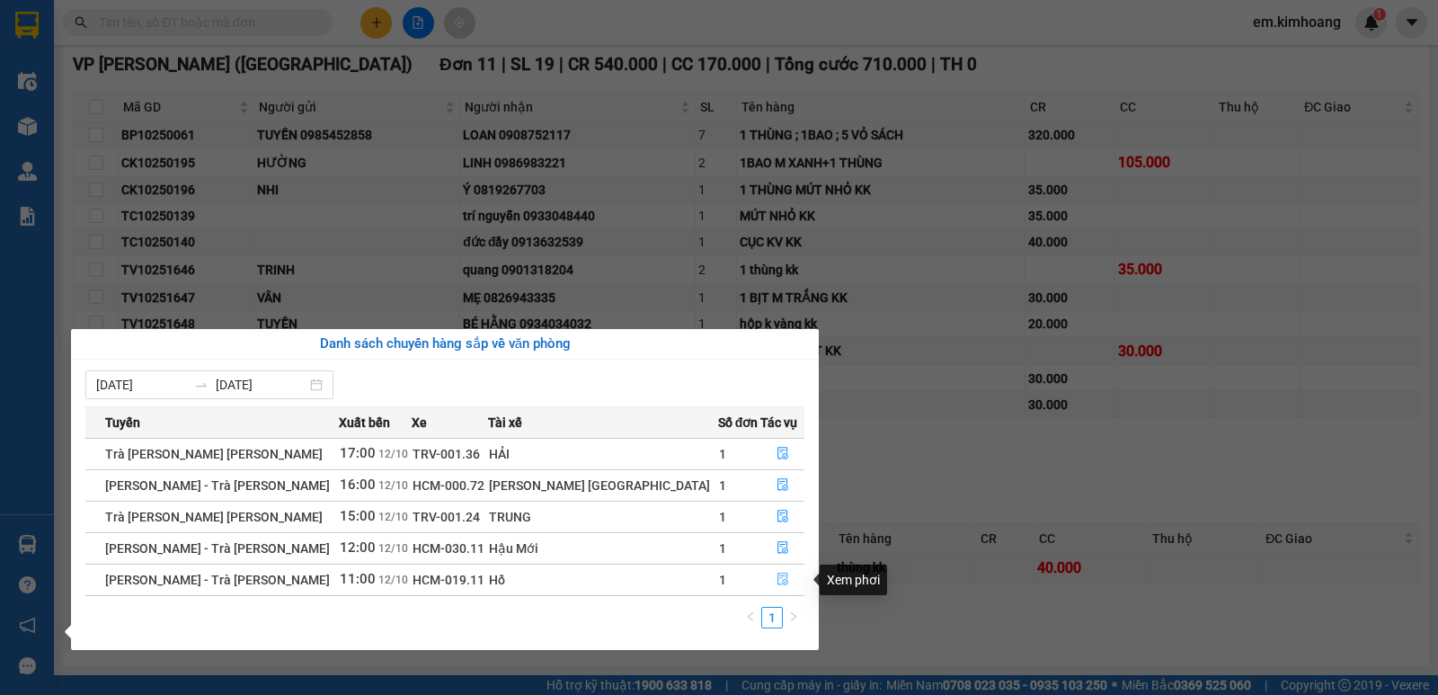
click at [776, 576] on icon "file-done" at bounding box center [782, 578] width 13 height 13
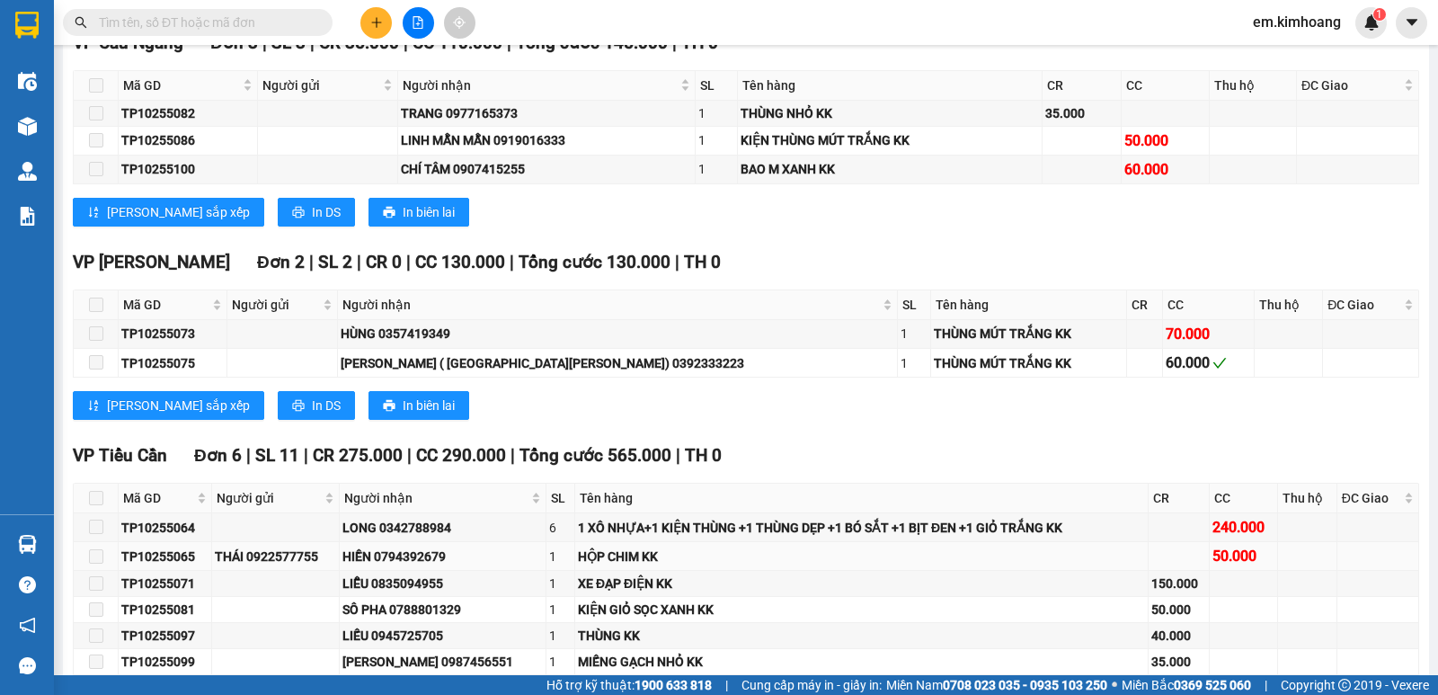
scroll to position [1868, 0]
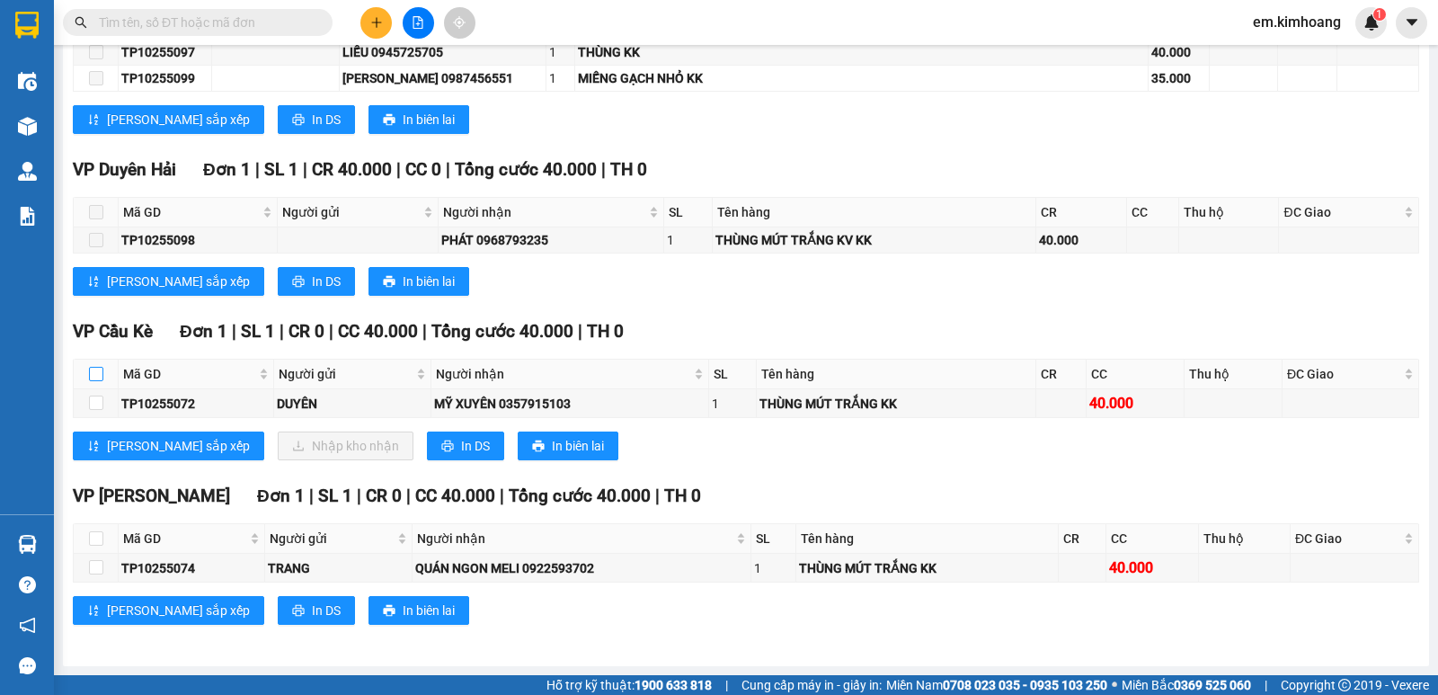
click at [93, 370] on input "checkbox" at bounding box center [96, 374] width 14 height 14
checkbox input "true"
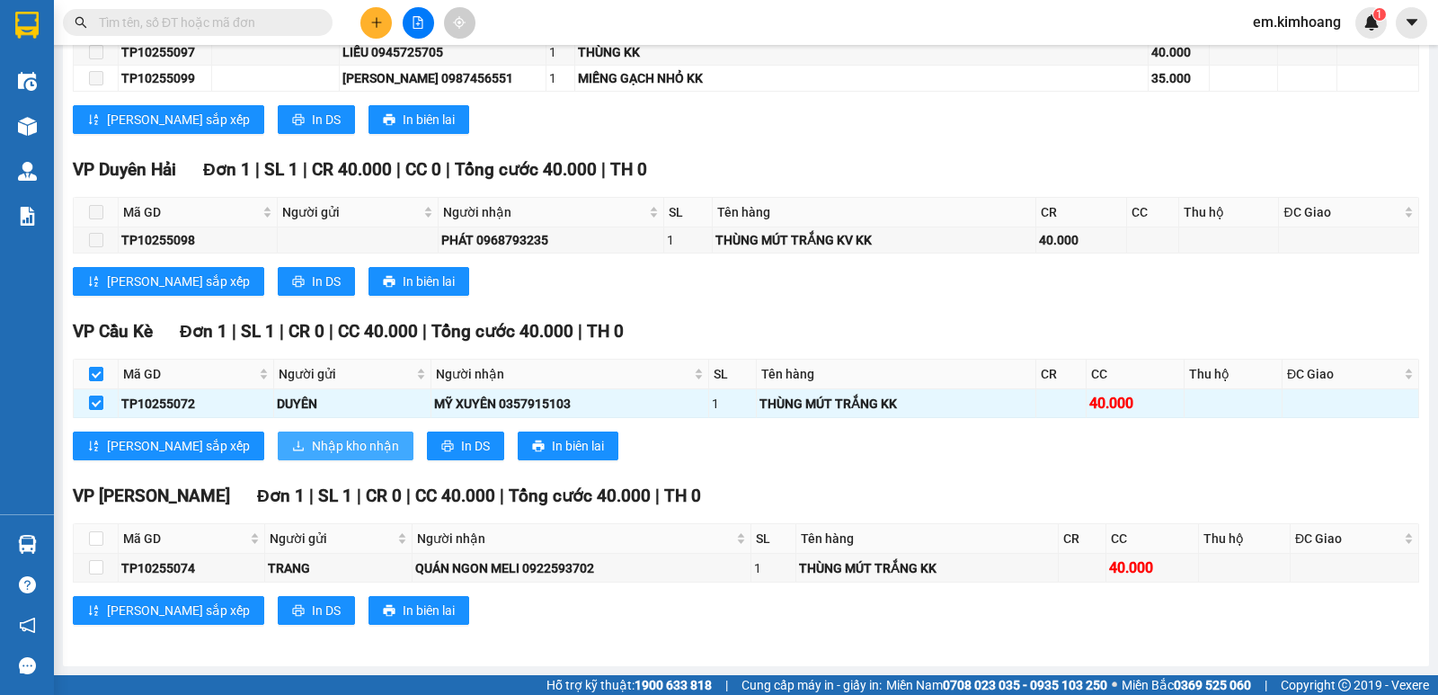
click at [312, 440] on span "Nhập kho nhận" at bounding box center [355, 446] width 87 height 20
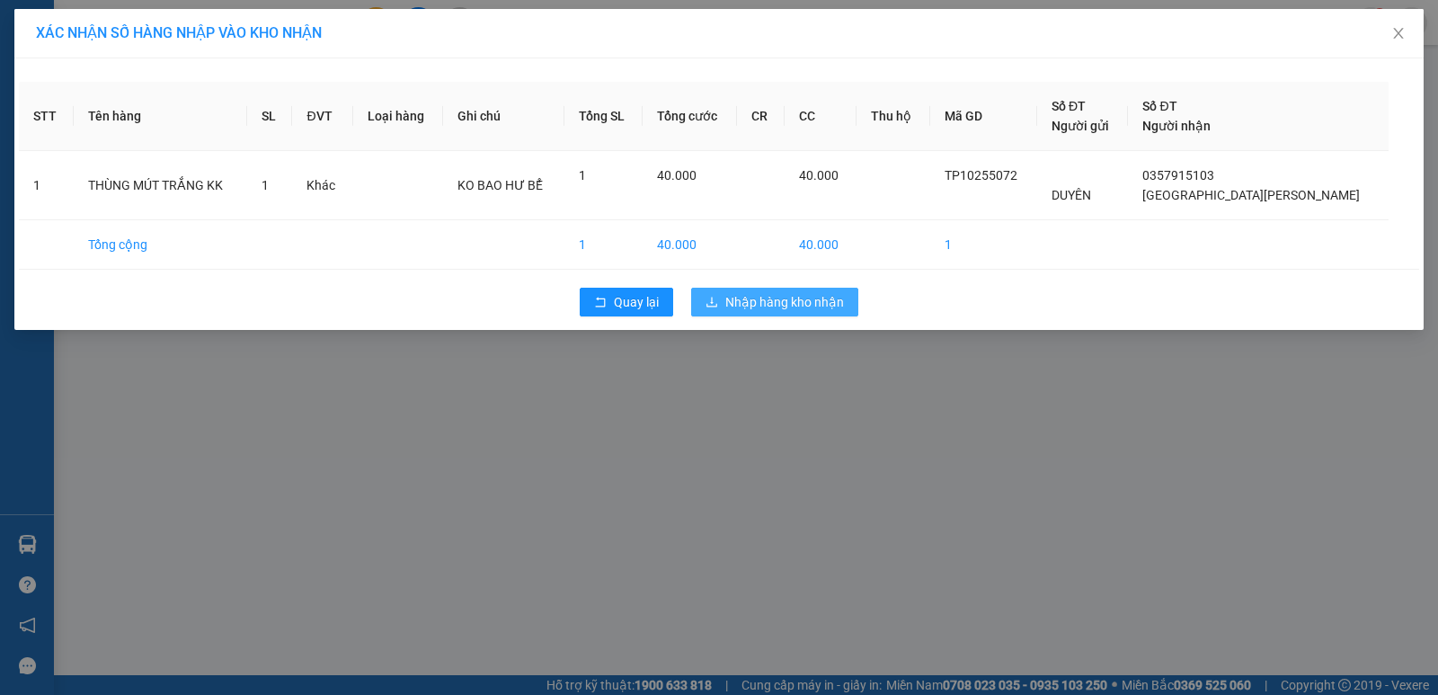
click at [745, 295] on span "Nhập hàng kho nhận" at bounding box center [784, 302] width 119 height 20
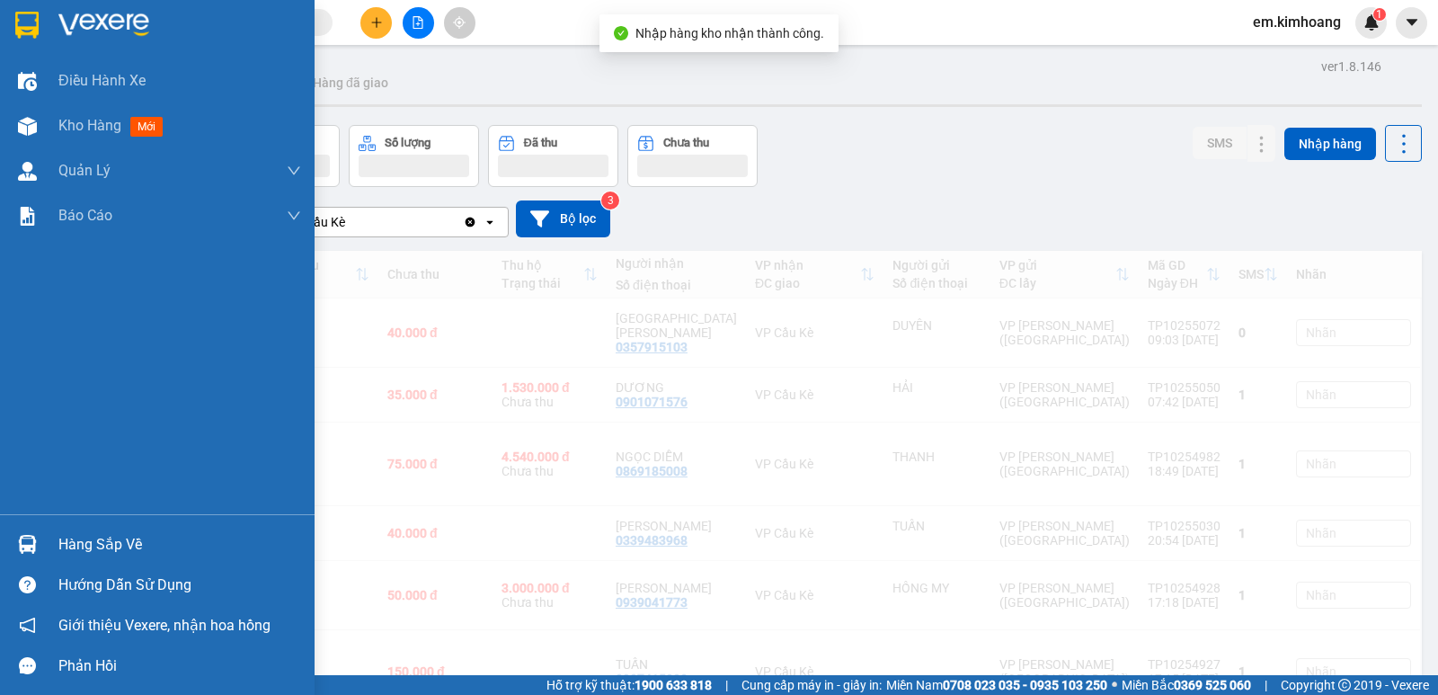
click at [40, 539] on div at bounding box center [27, 543] width 31 height 31
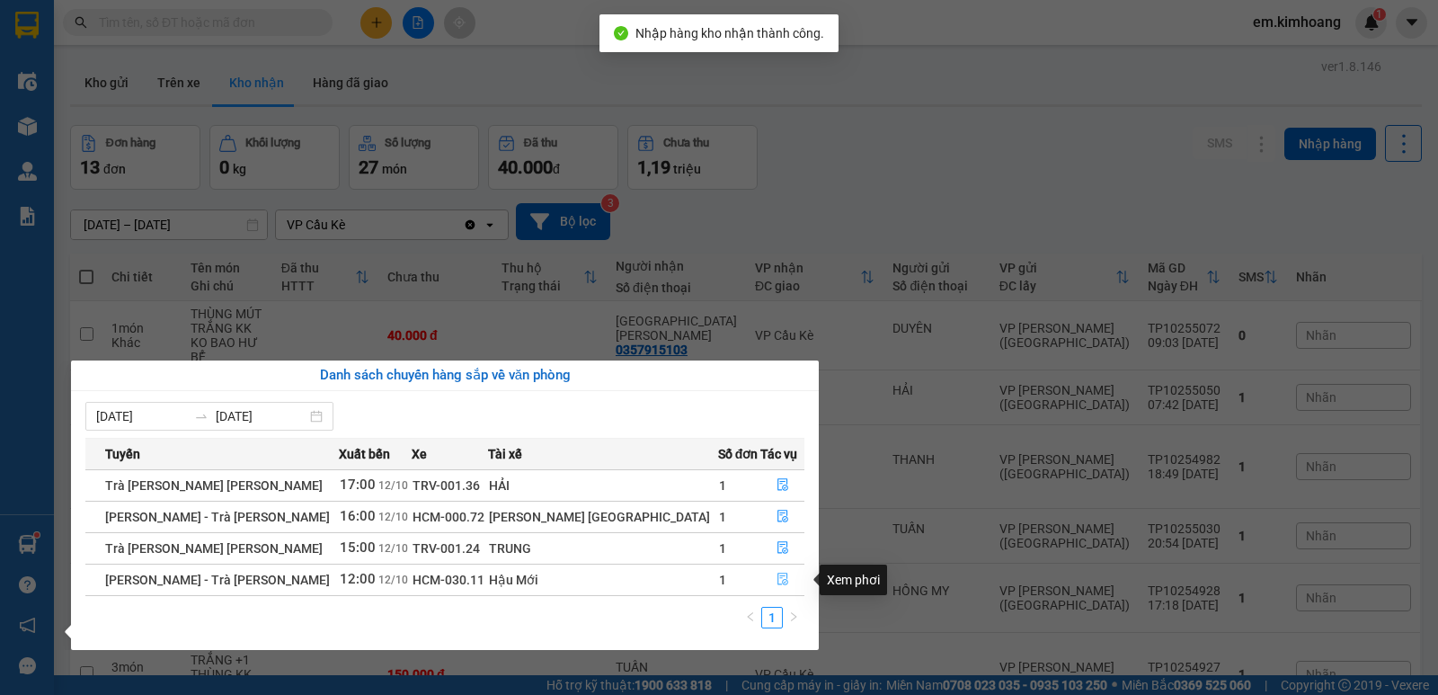
click at [777, 573] on icon "file-done" at bounding box center [782, 579] width 11 height 13
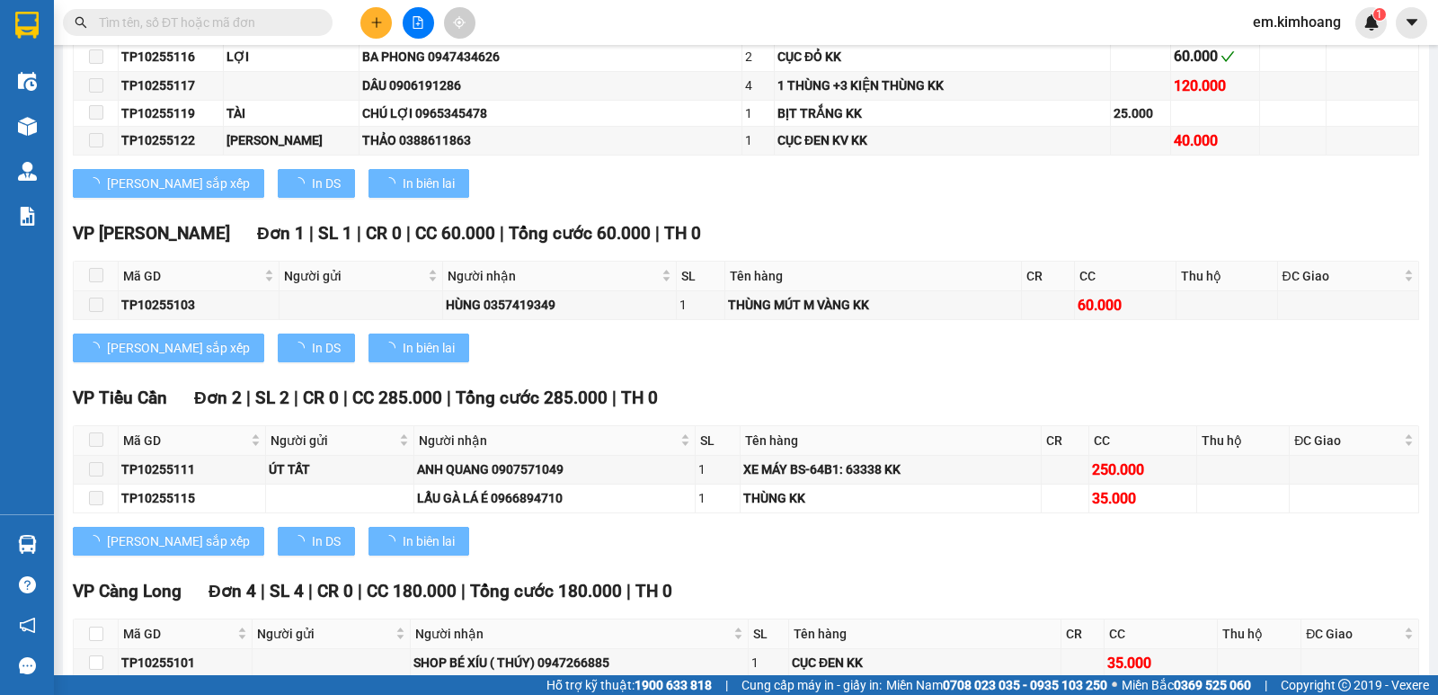
scroll to position [1270, 0]
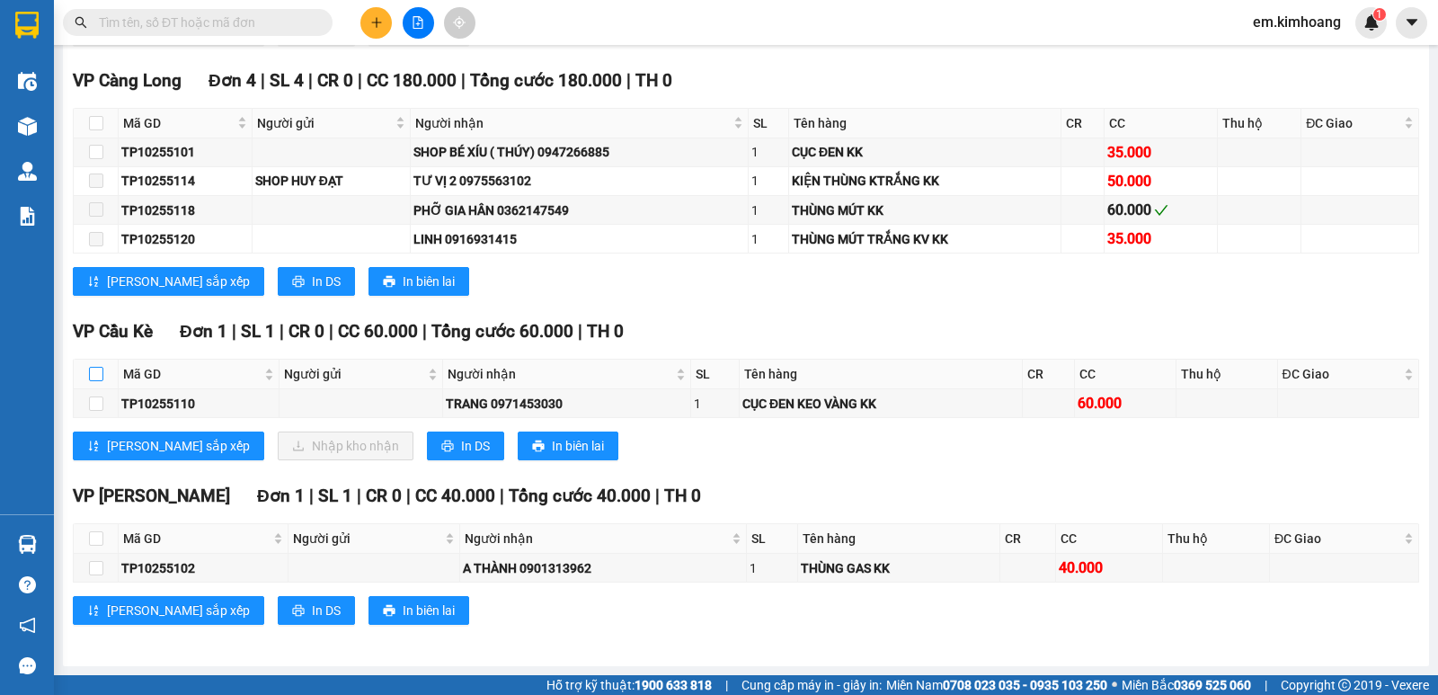
click at [97, 368] on input "checkbox" at bounding box center [96, 374] width 14 height 14
checkbox input "true"
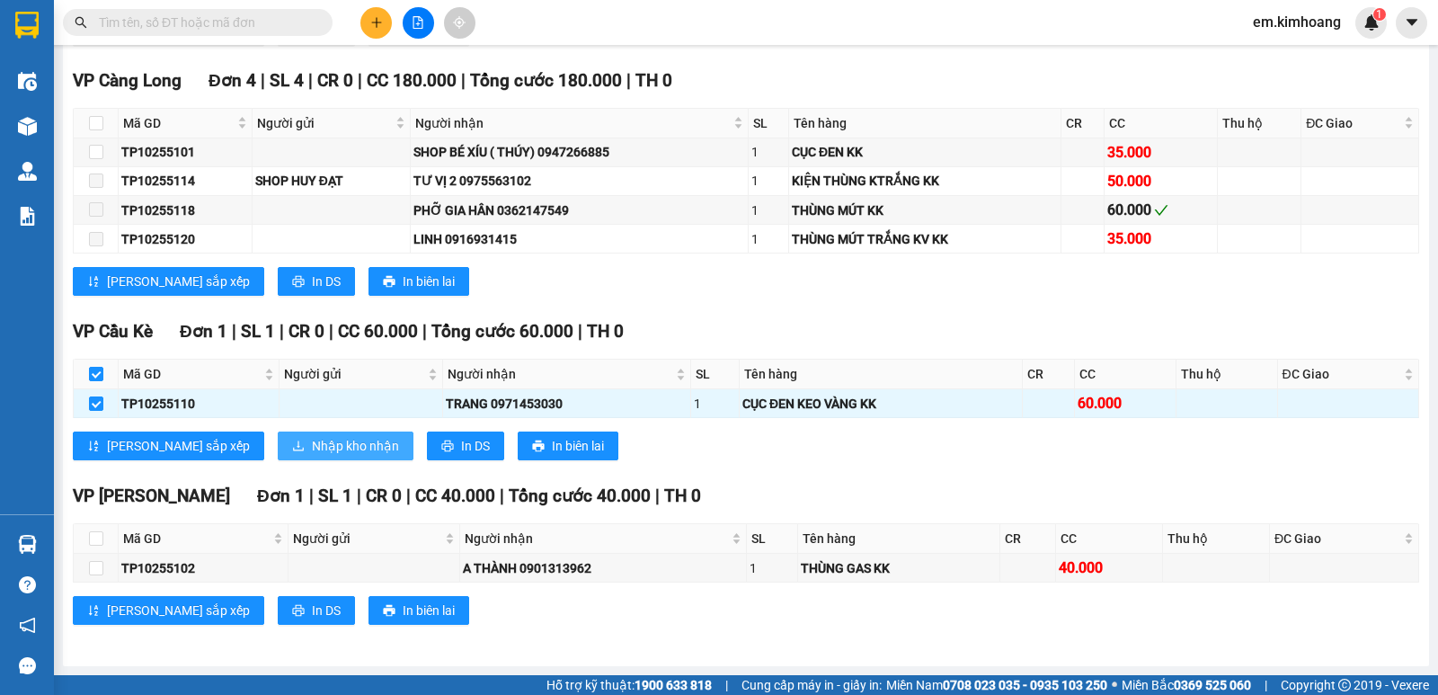
click at [312, 446] on span "Nhập kho nhận" at bounding box center [355, 446] width 87 height 20
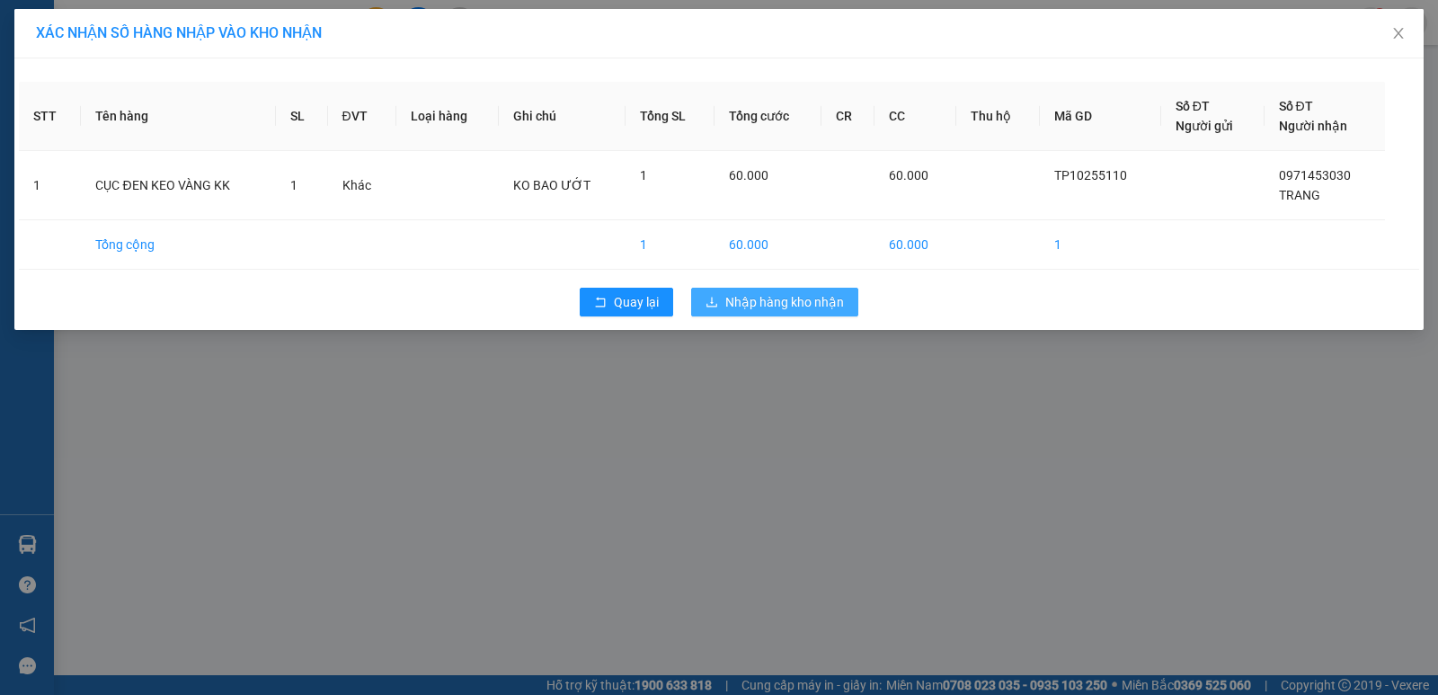
click at [742, 306] on span "Nhập hàng kho nhận" at bounding box center [784, 302] width 119 height 20
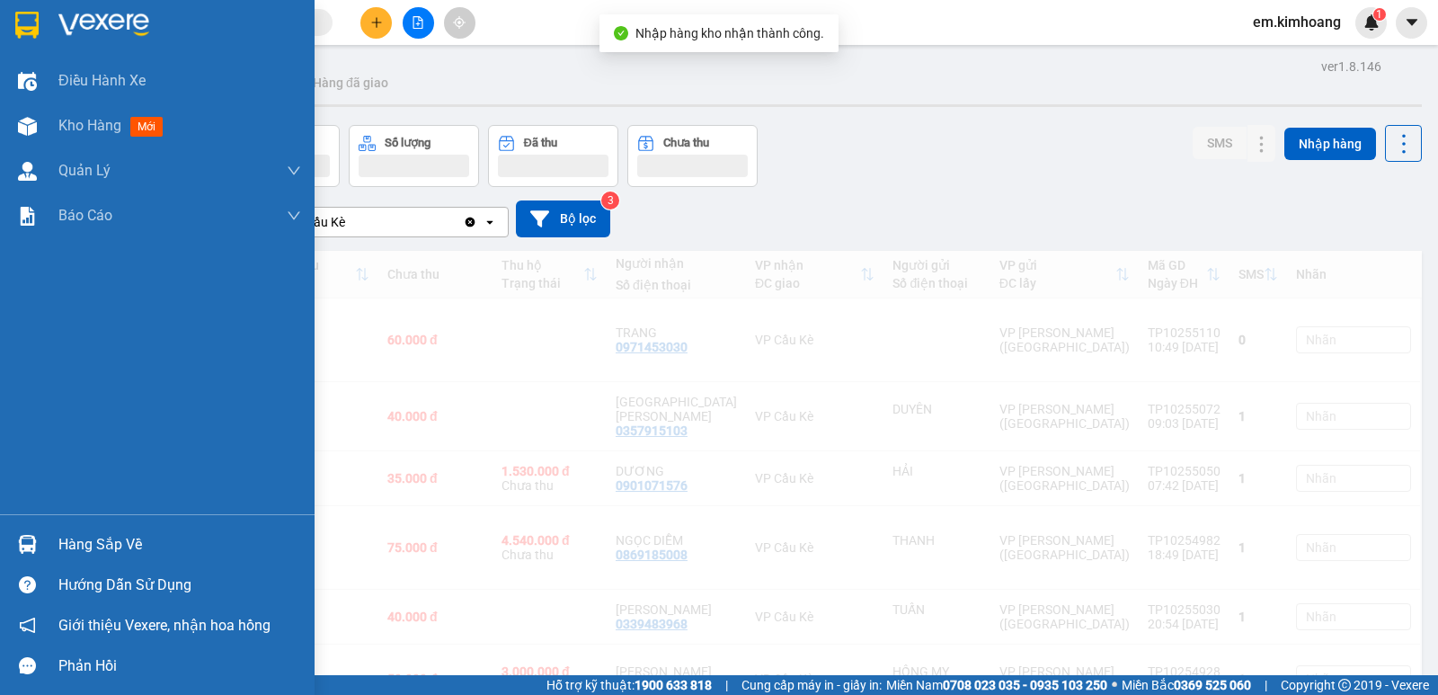
click at [19, 551] on img at bounding box center [27, 544] width 19 height 19
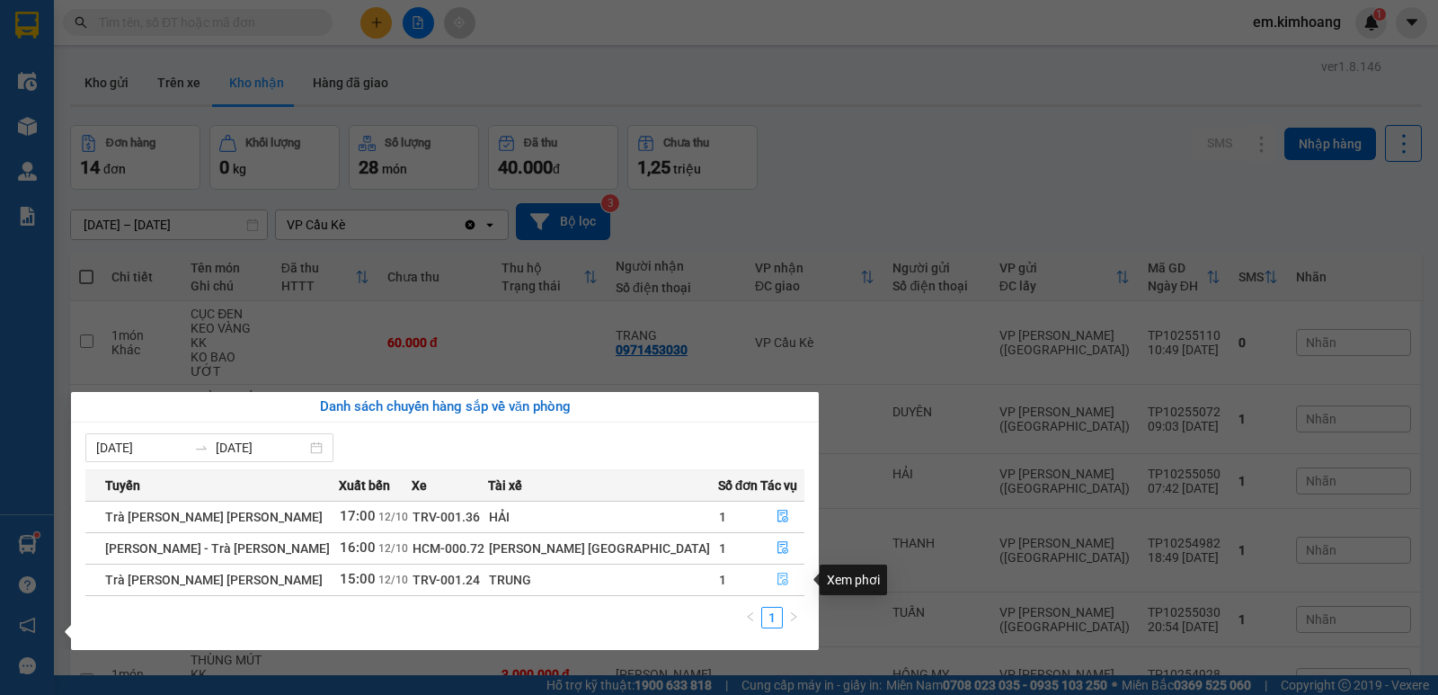
click at [776, 574] on icon "file-done" at bounding box center [782, 578] width 13 height 13
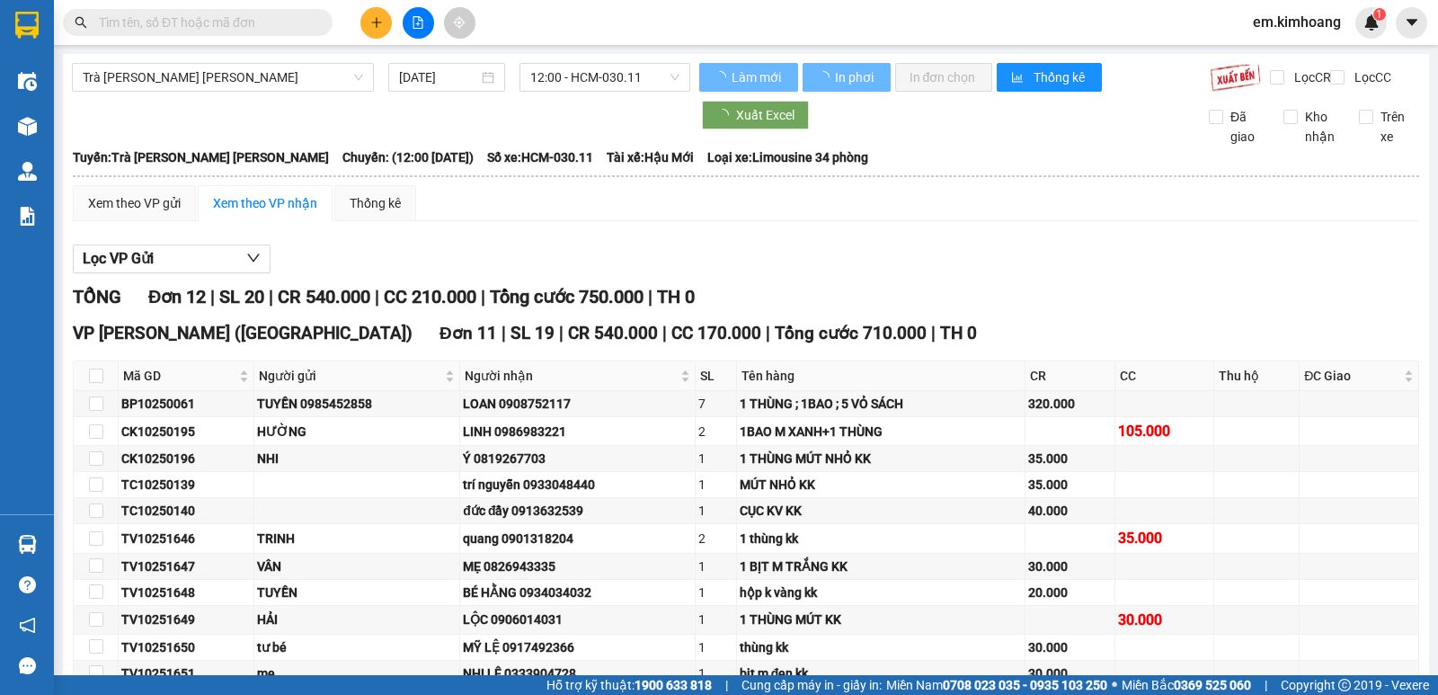
scroll to position [284, 0]
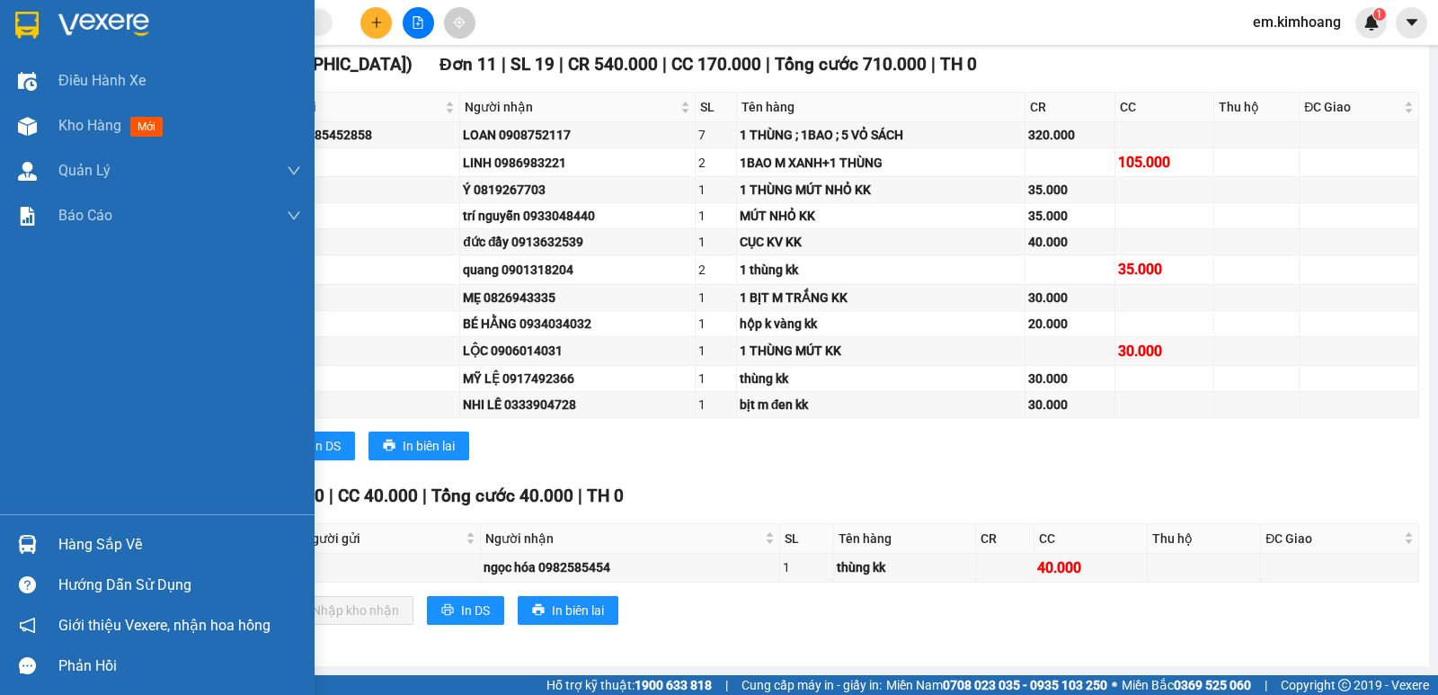
click at [25, 540] on img at bounding box center [27, 544] width 19 height 19
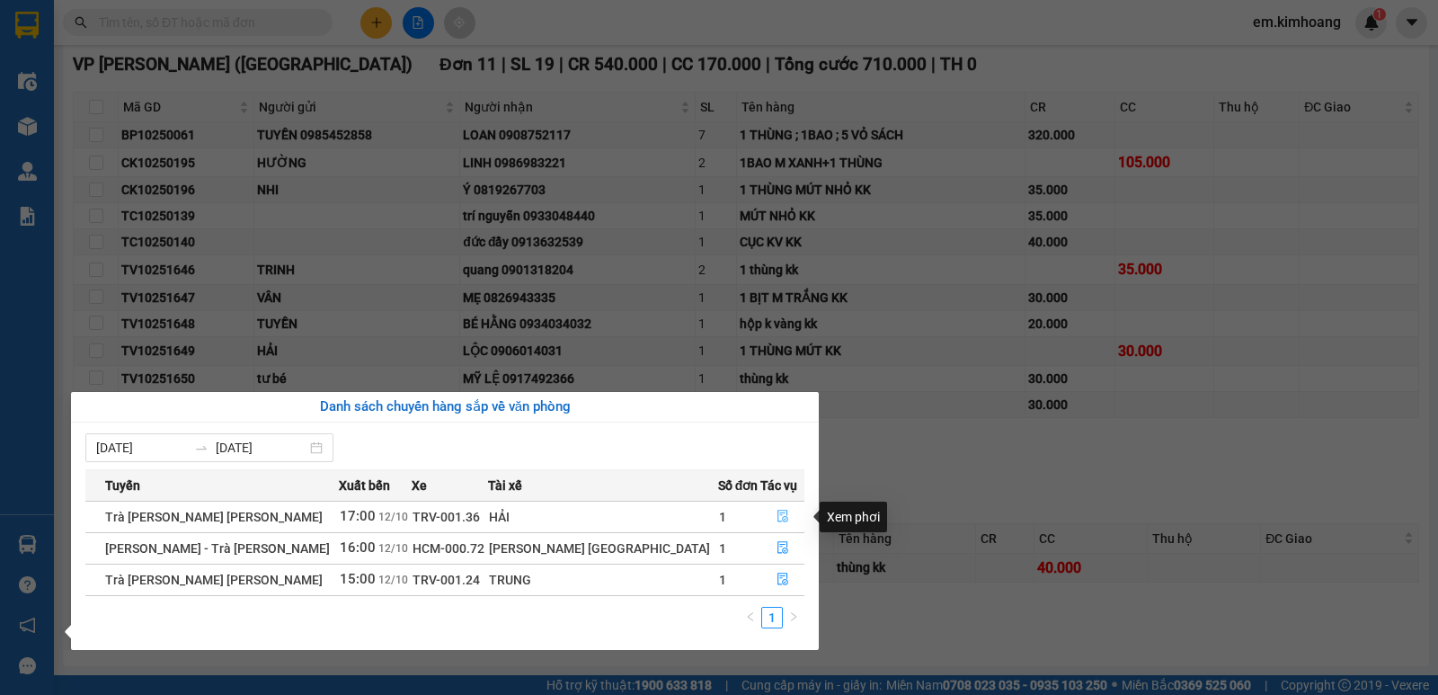
click at [766, 507] on button "button" at bounding box center [782, 516] width 43 height 29
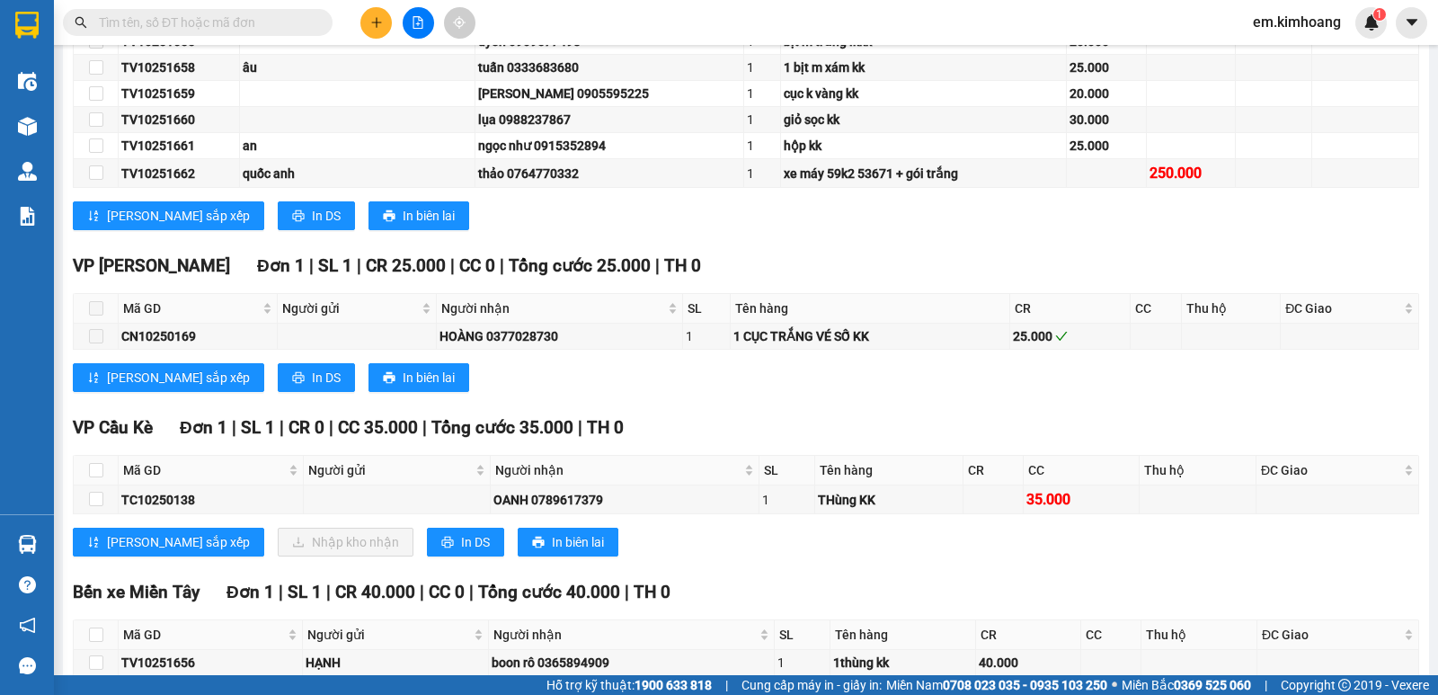
scroll to position [722, 0]
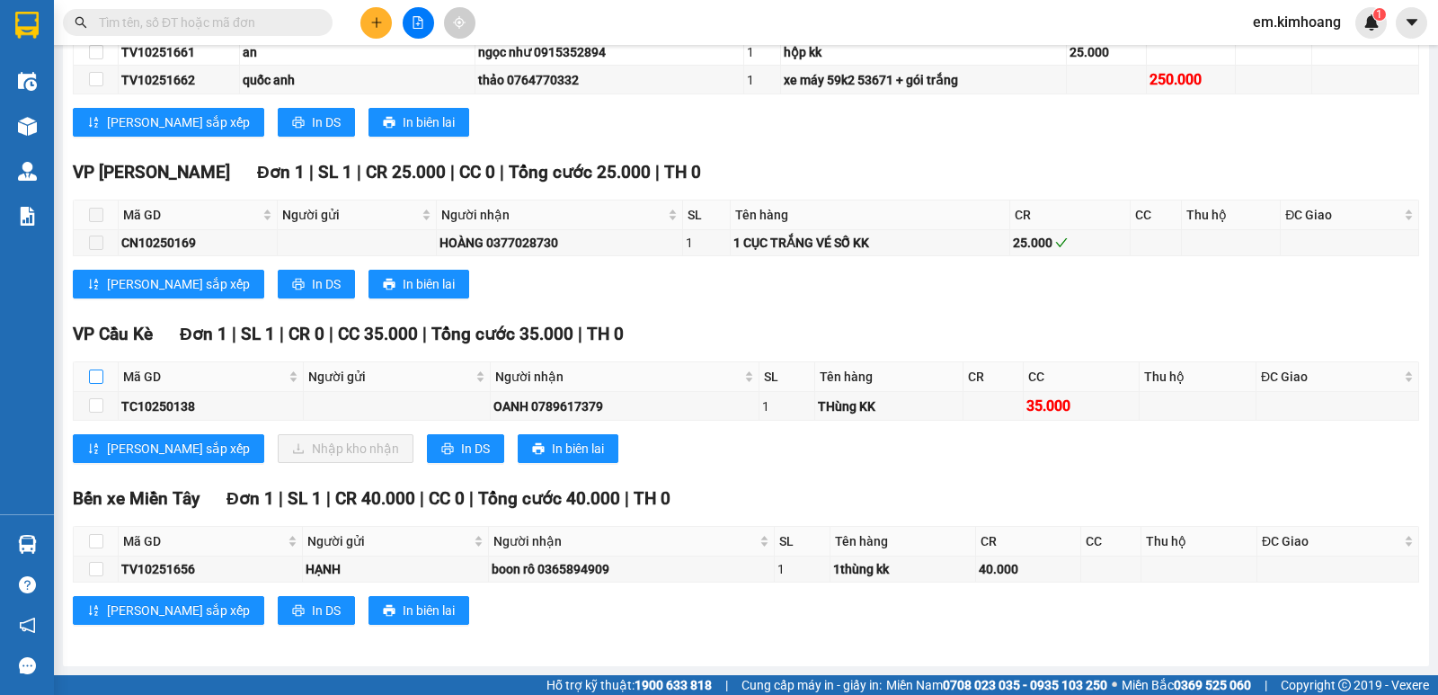
click at [98, 377] on input "checkbox" at bounding box center [96, 376] width 14 height 14
checkbox input "true"
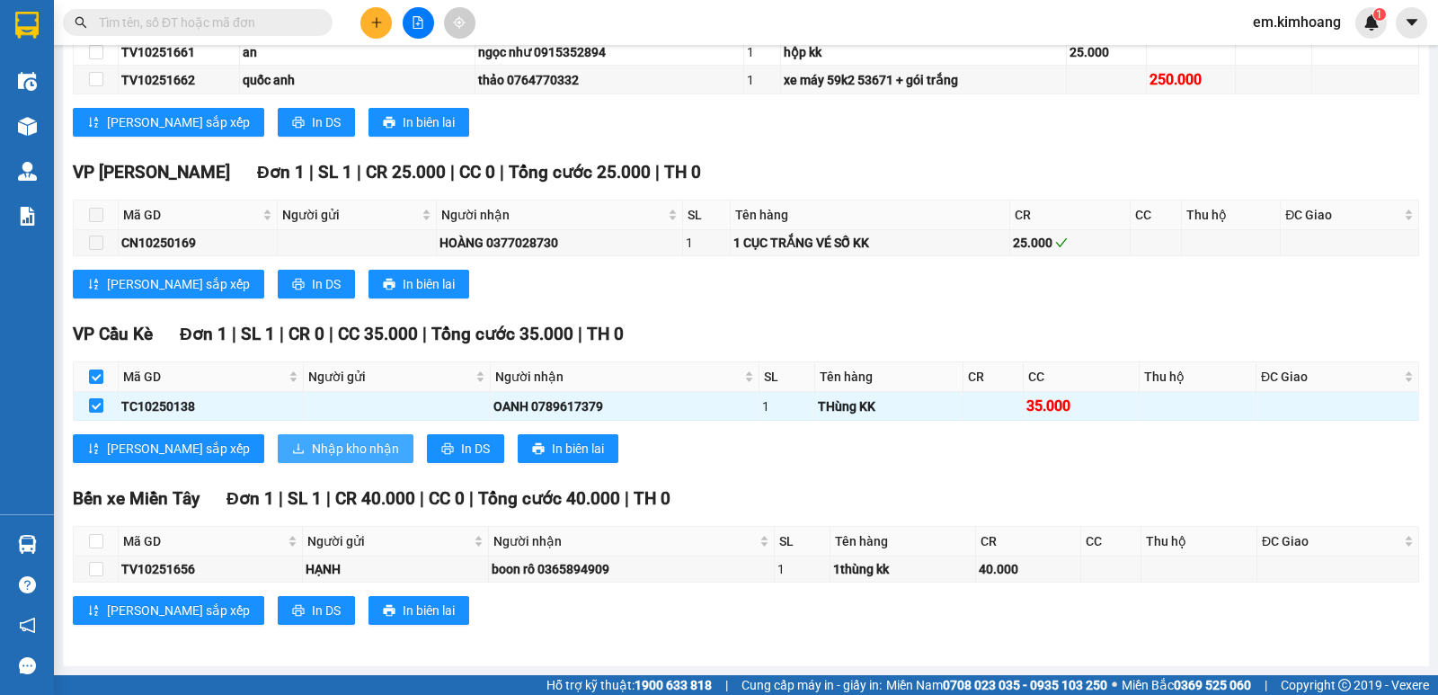
click at [312, 453] on span "Nhập kho nhận" at bounding box center [355, 449] width 87 height 20
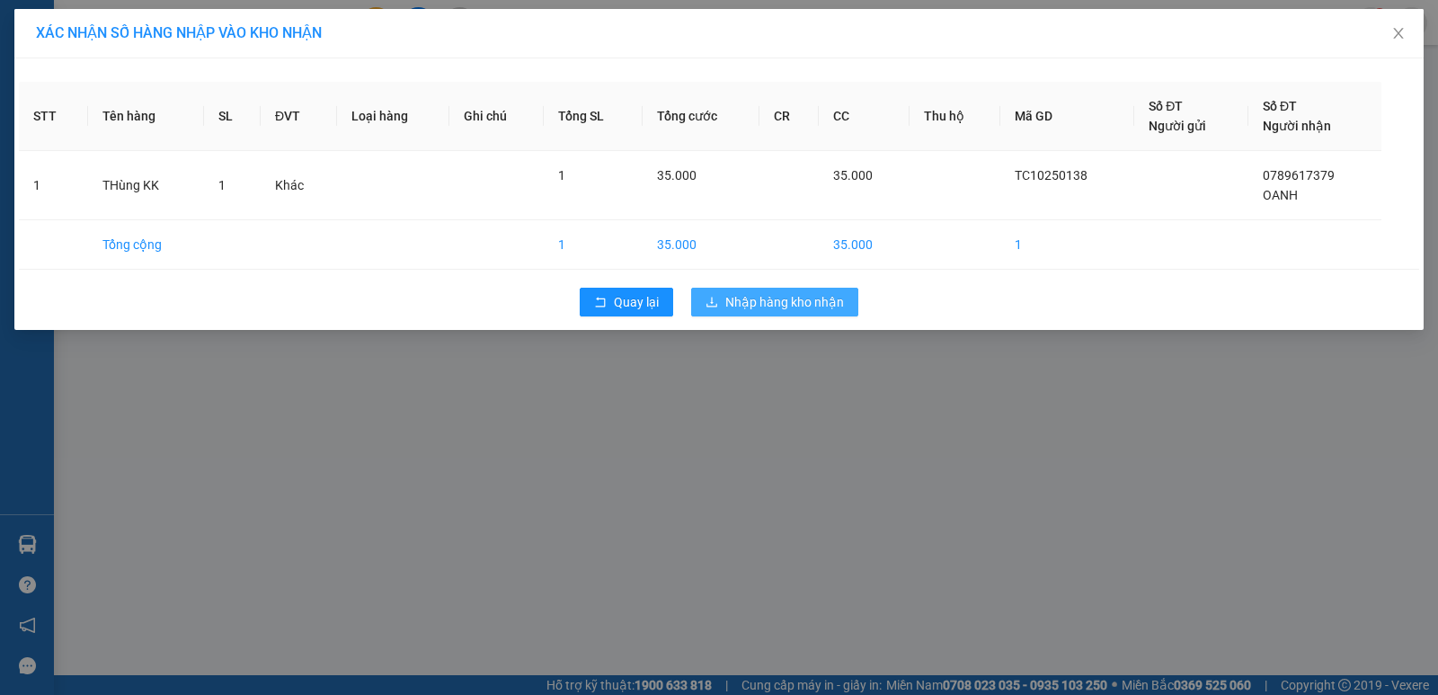
click at [721, 297] on button "Nhập hàng kho nhận" at bounding box center [774, 302] width 167 height 29
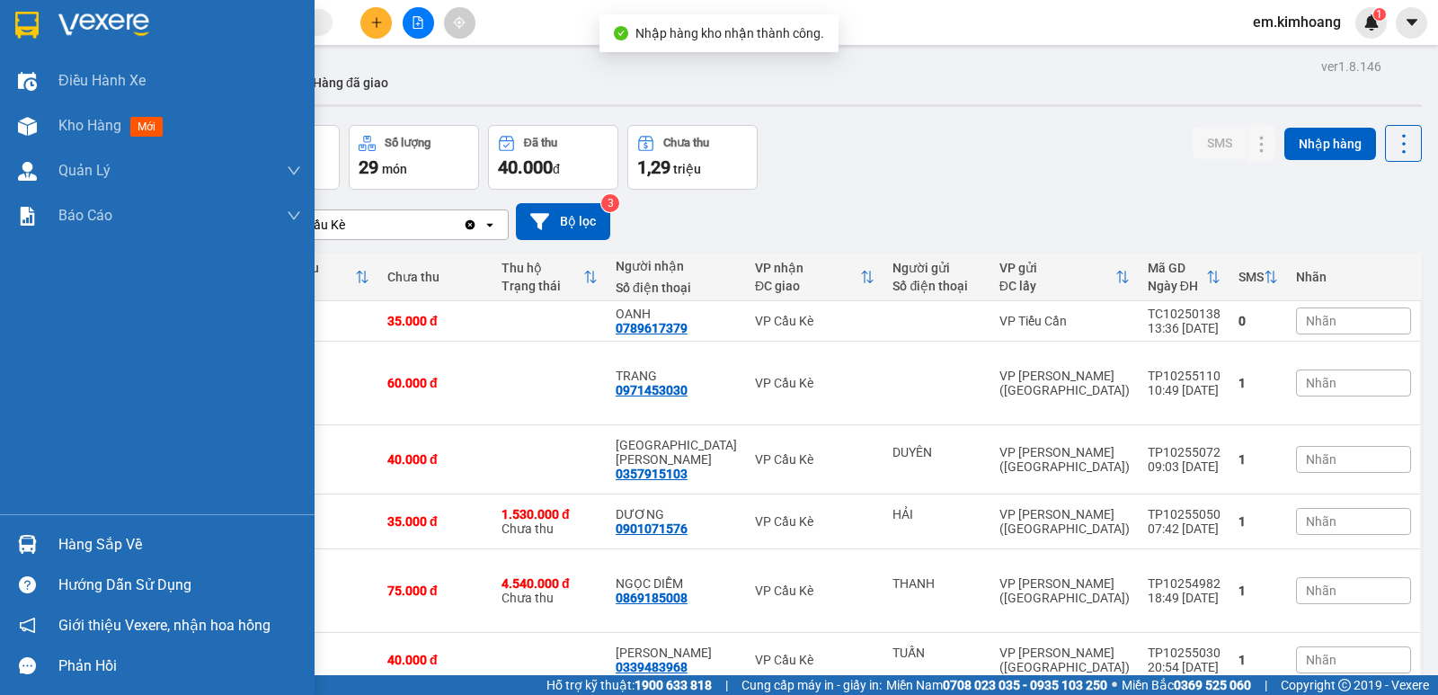
click at [26, 547] on img at bounding box center [27, 544] width 19 height 19
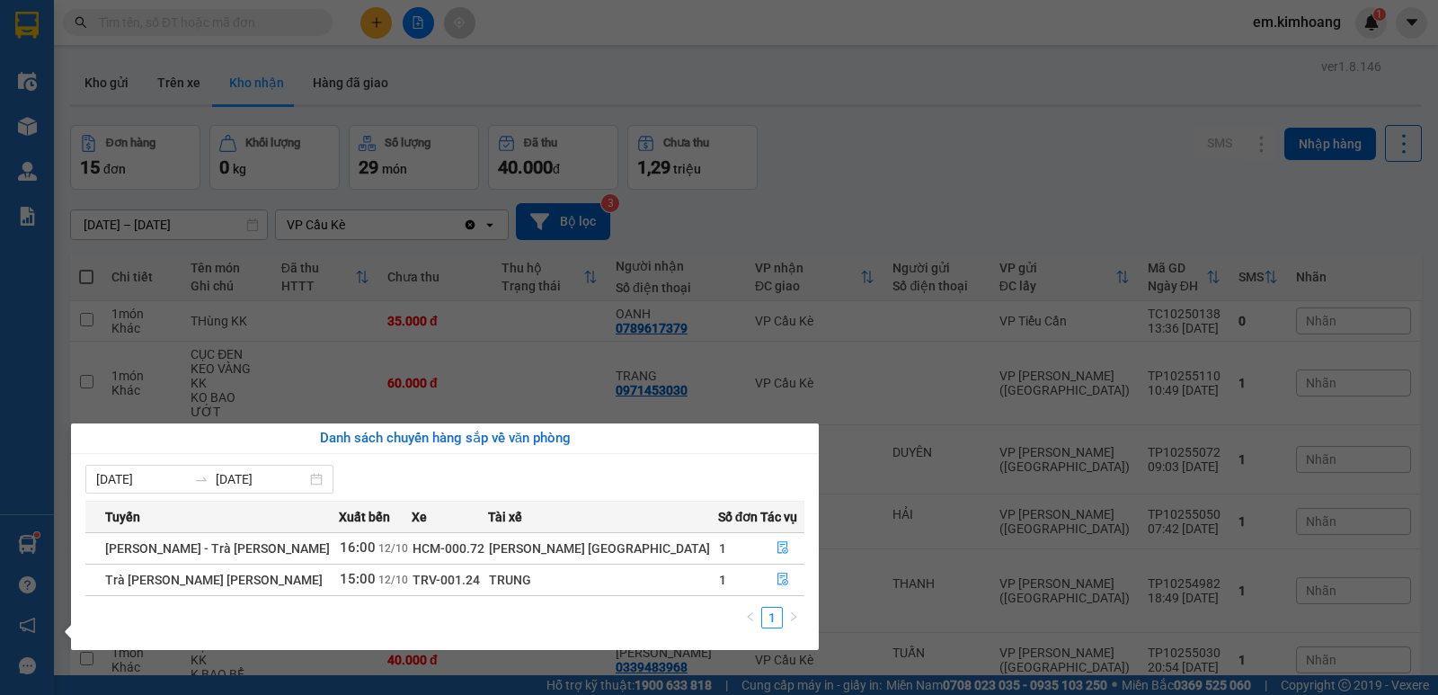
click at [948, 123] on section "Kết quả [PERSON_NAME] ( 11 ) Bộ lọc Mã ĐH Trạng thái Món hàng Thu hộ Tổng [PERS…" at bounding box center [719, 347] width 1438 height 695
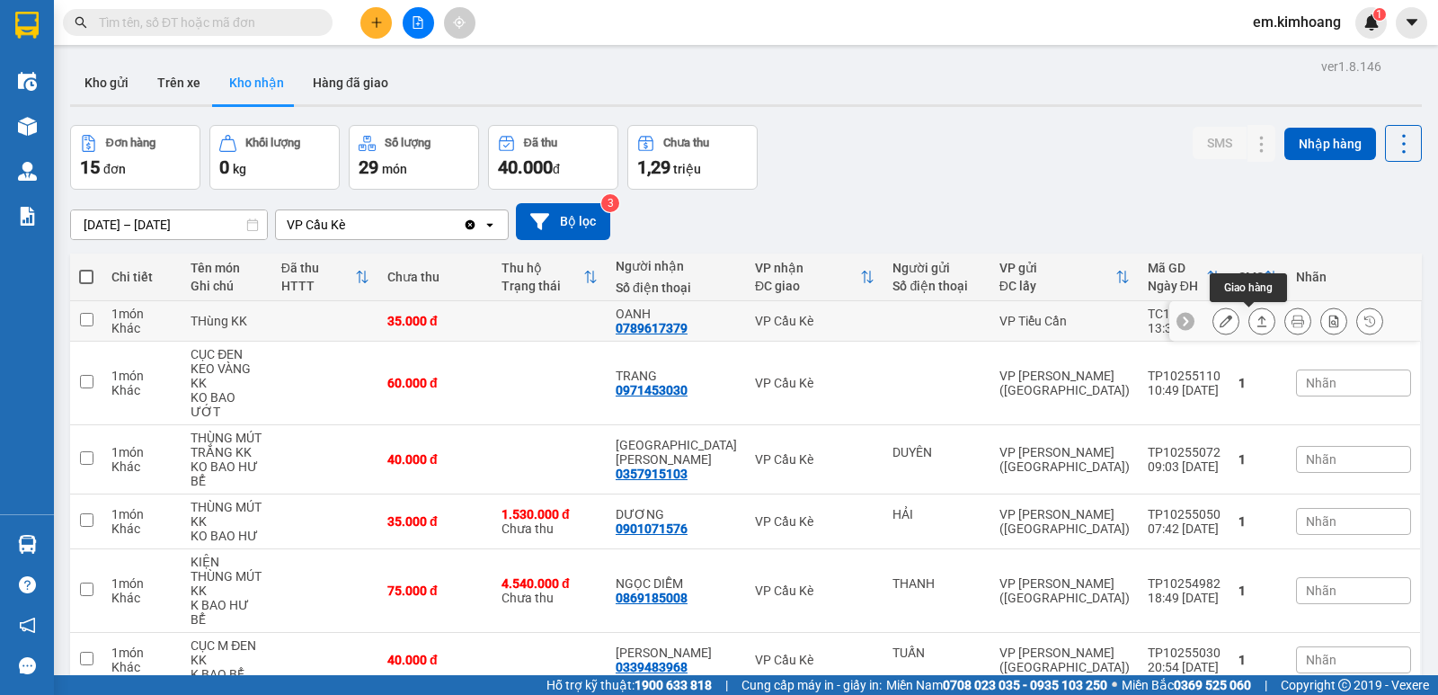
click at [1255, 320] on icon at bounding box center [1261, 321] width 13 height 13
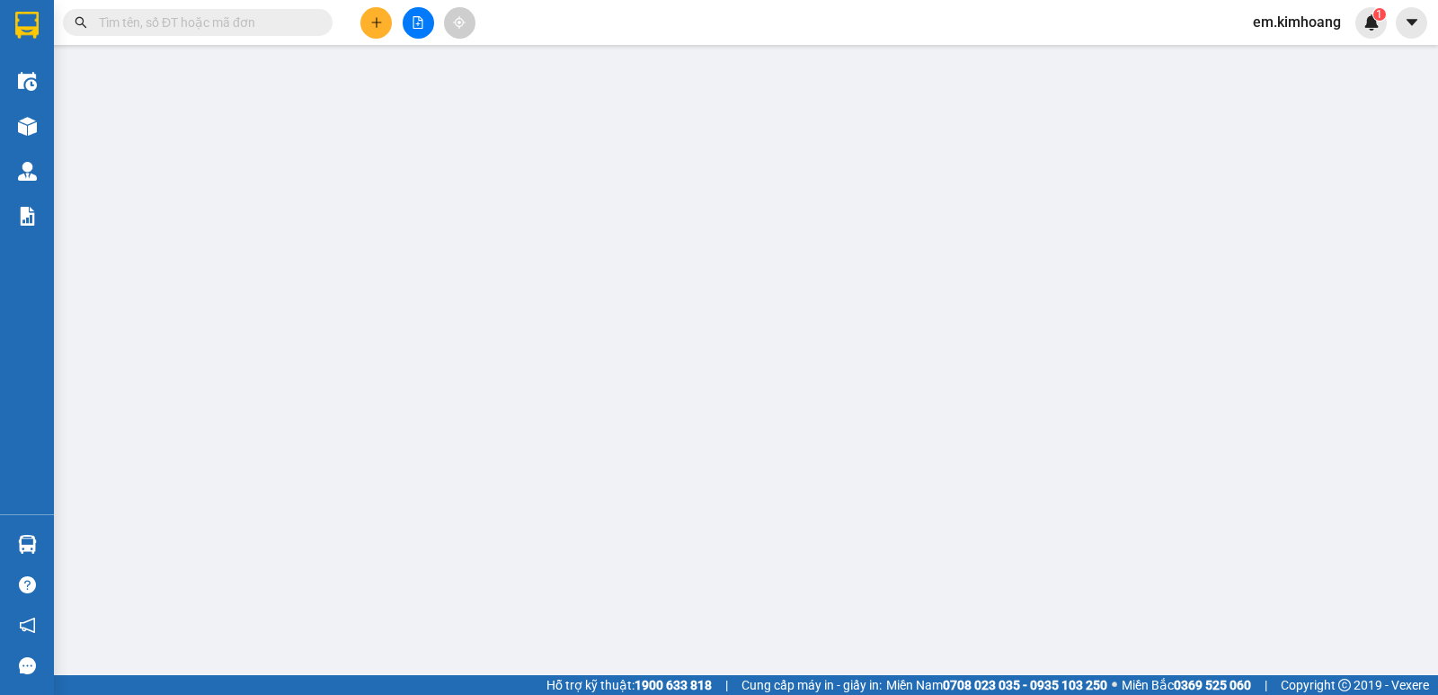
type input "0789617379"
type input "OANH"
type input "35.000"
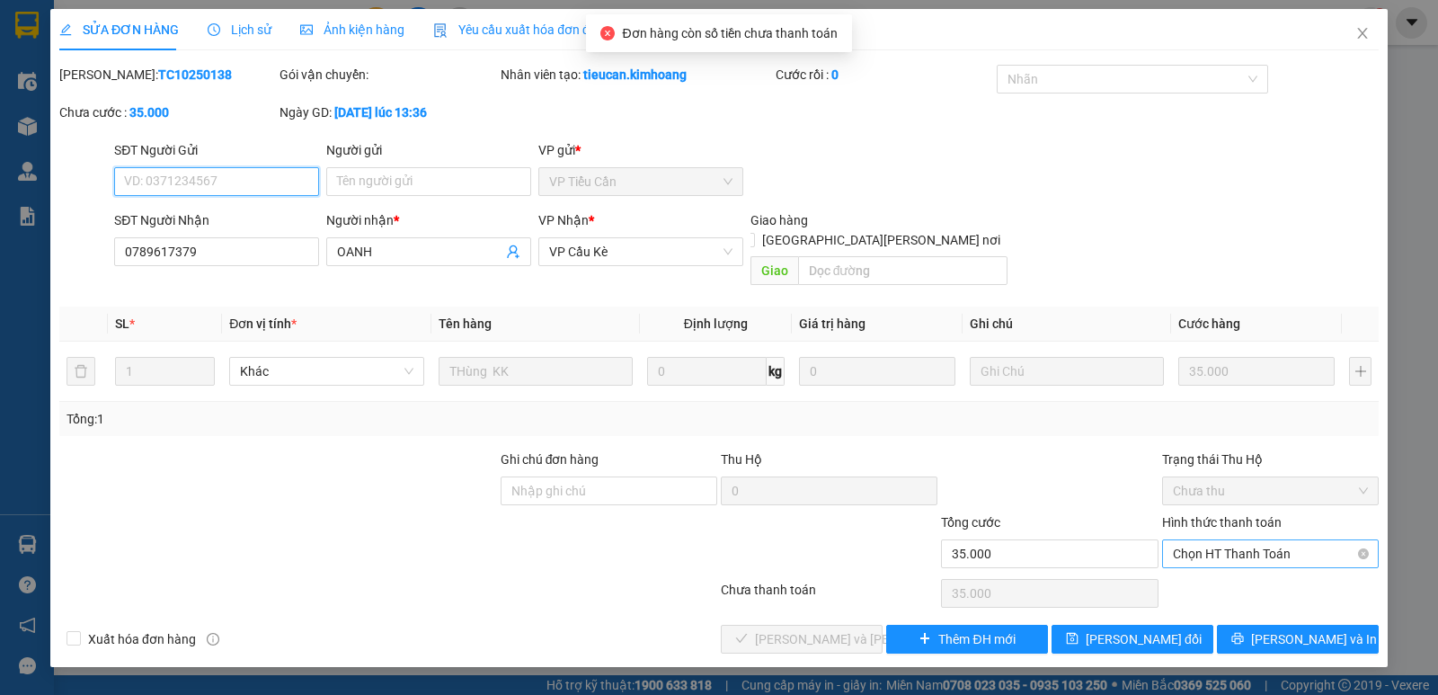
click at [1237, 540] on span "Chọn HT Thanh Toán" at bounding box center [1270, 553] width 195 height 27
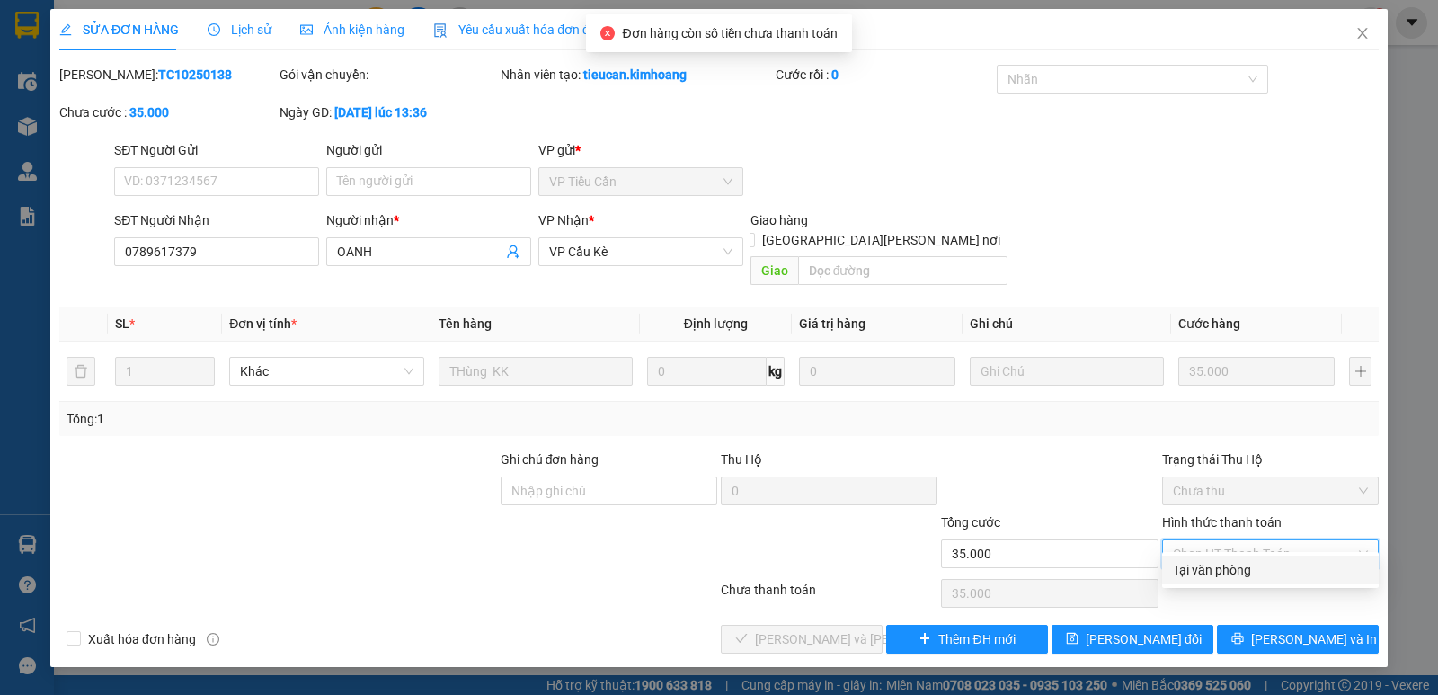
click at [1243, 558] on div "Tại văn phòng" at bounding box center [1270, 569] width 217 height 29
type input "0"
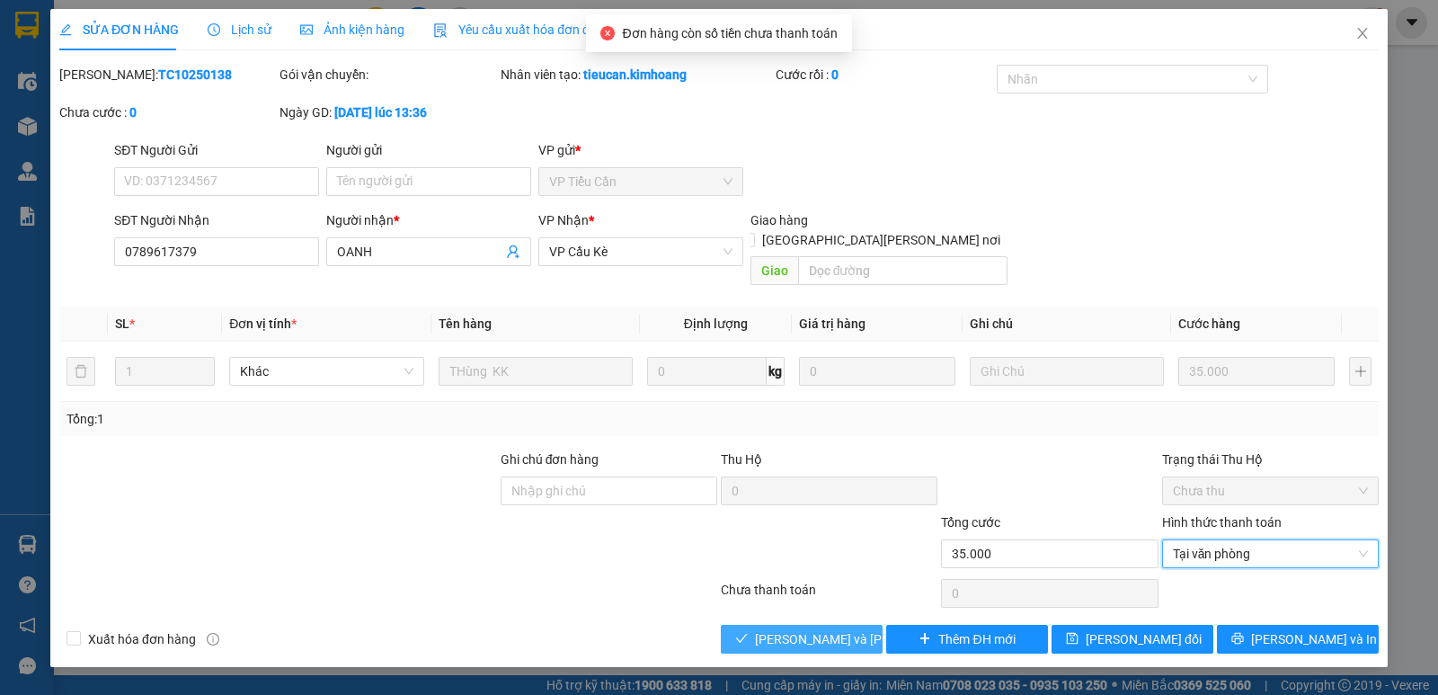
click at [846, 607] on div "Total Paid Fee 0 Total UnPaid Fee 35.000 Cash Collection Total Fee Mã ĐH: TC102…" at bounding box center [718, 359] width 1319 height 589
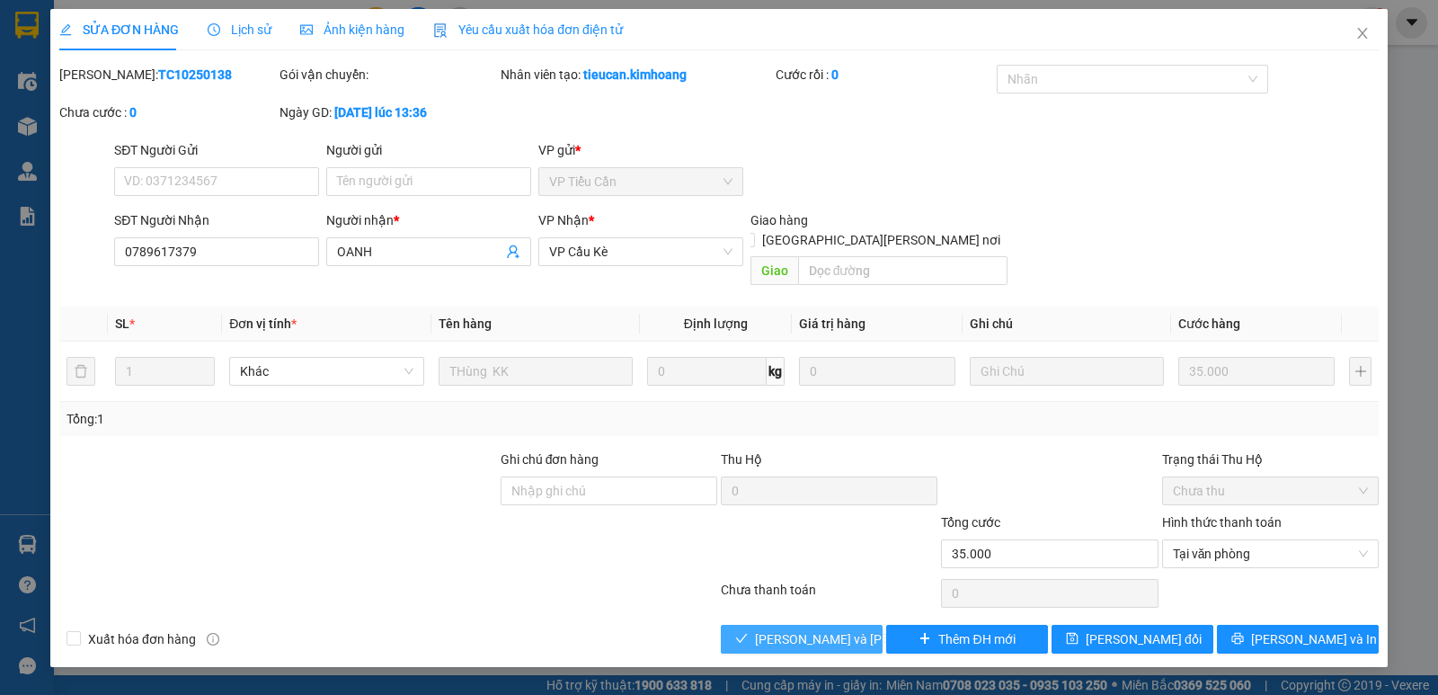
drag, startPoint x: 848, startPoint y: 611, endPoint x: 936, endPoint y: 572, distance: 96.2
click at [848, 629] on span "[PERSON_NAME] và [PERSON_NAME] hàng" at bounding box center [876, 639] width 243 height 20
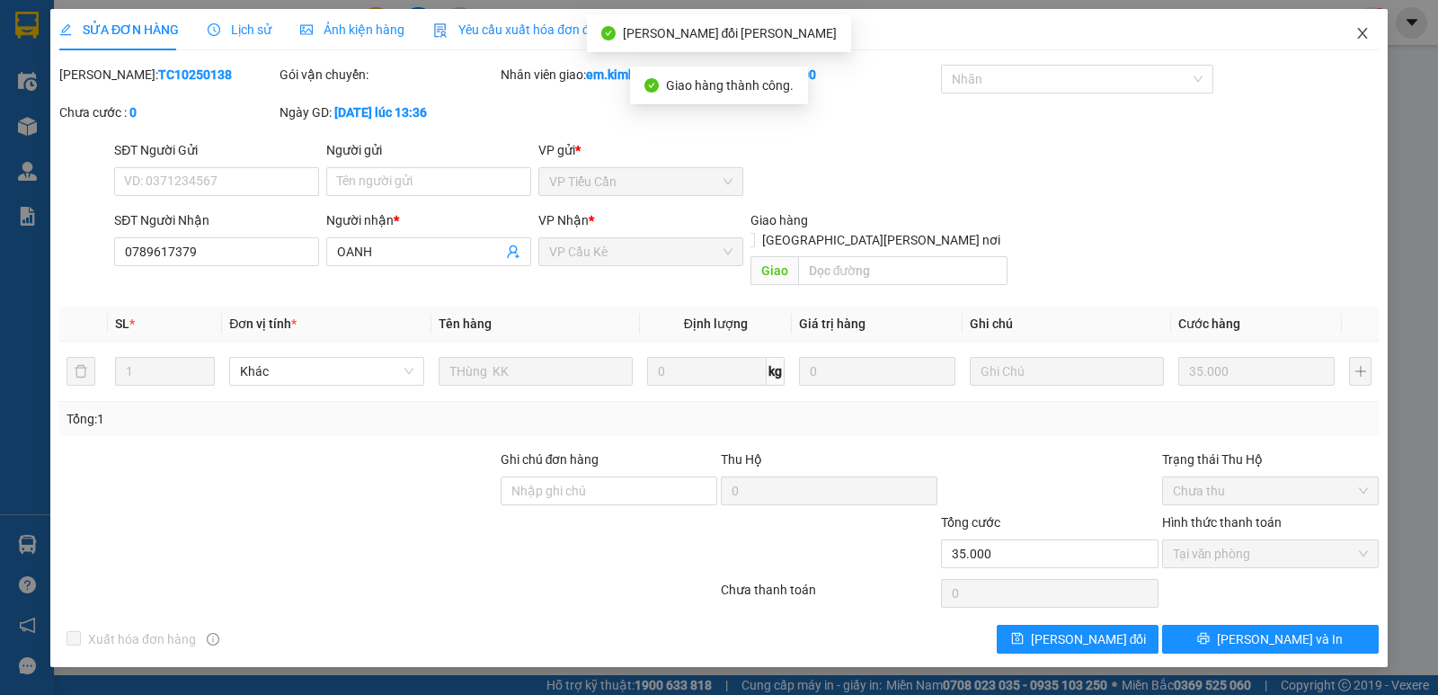
click at [1369, 33] on span "Close" at bounding box center [1362, 34] width 50 height 50
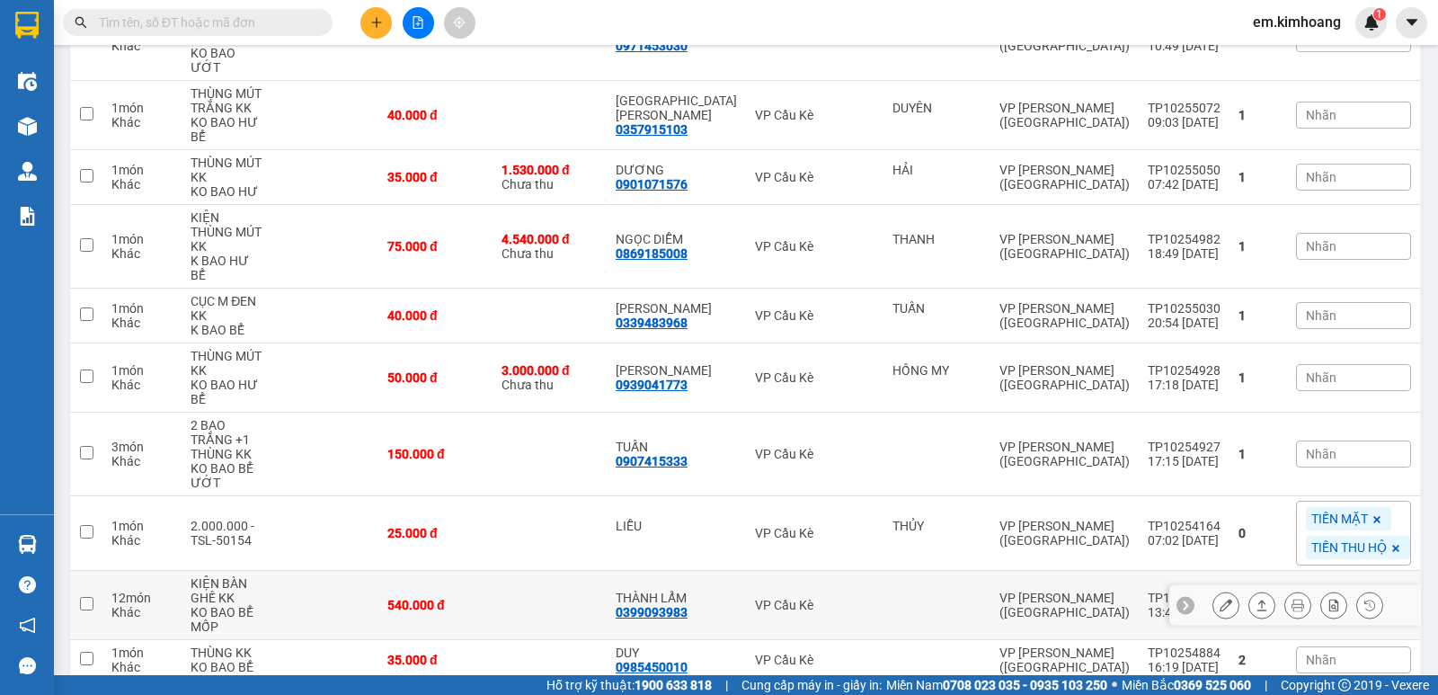
scroll to position [359, 0]
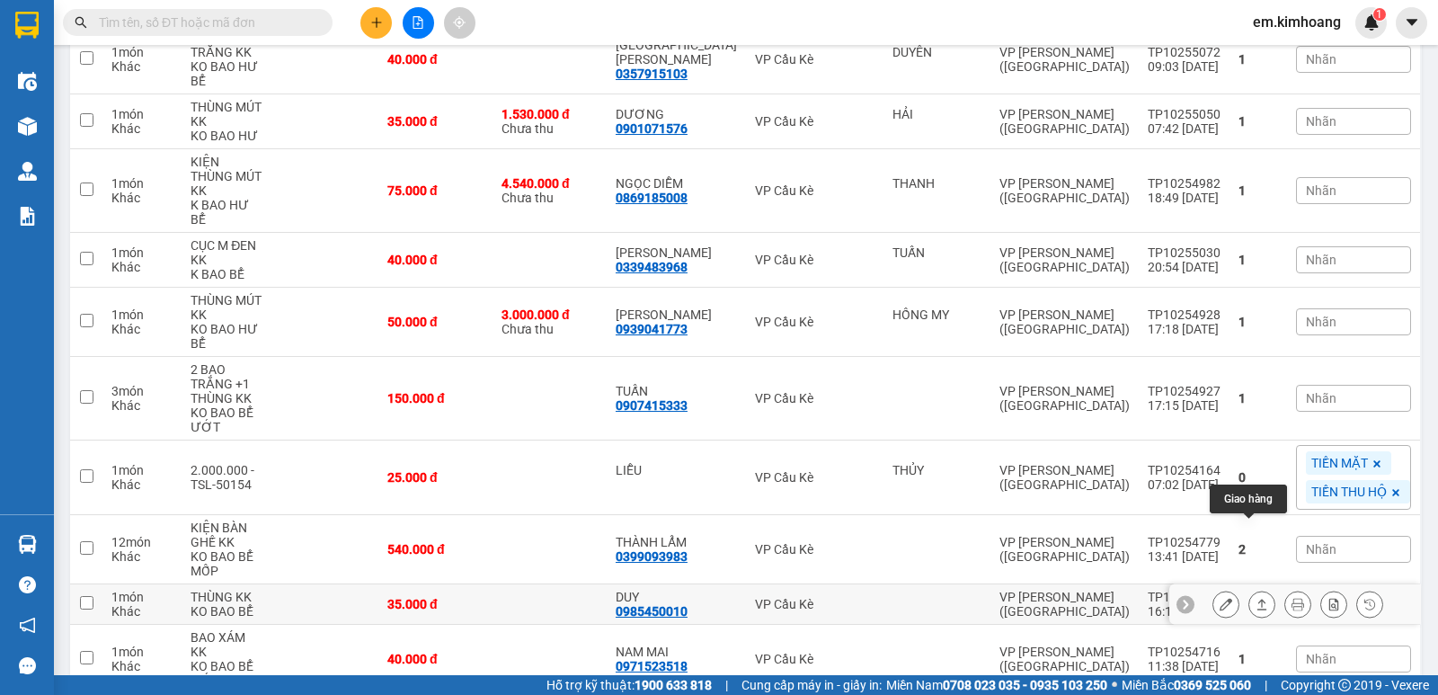
click at [1255, 598] on icon at bounding box center [1261, 604] width 13 height 13
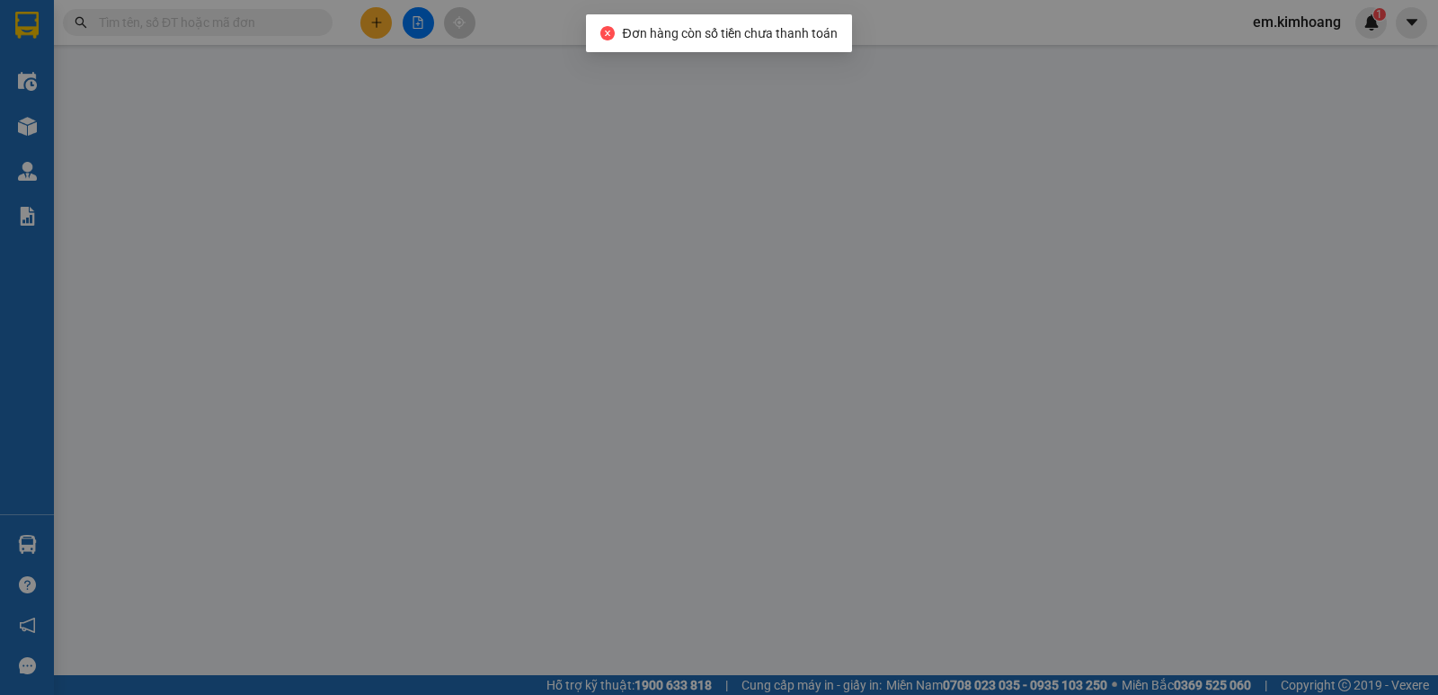
type input "0985450010"
type input "DUY"
type input "35.000"
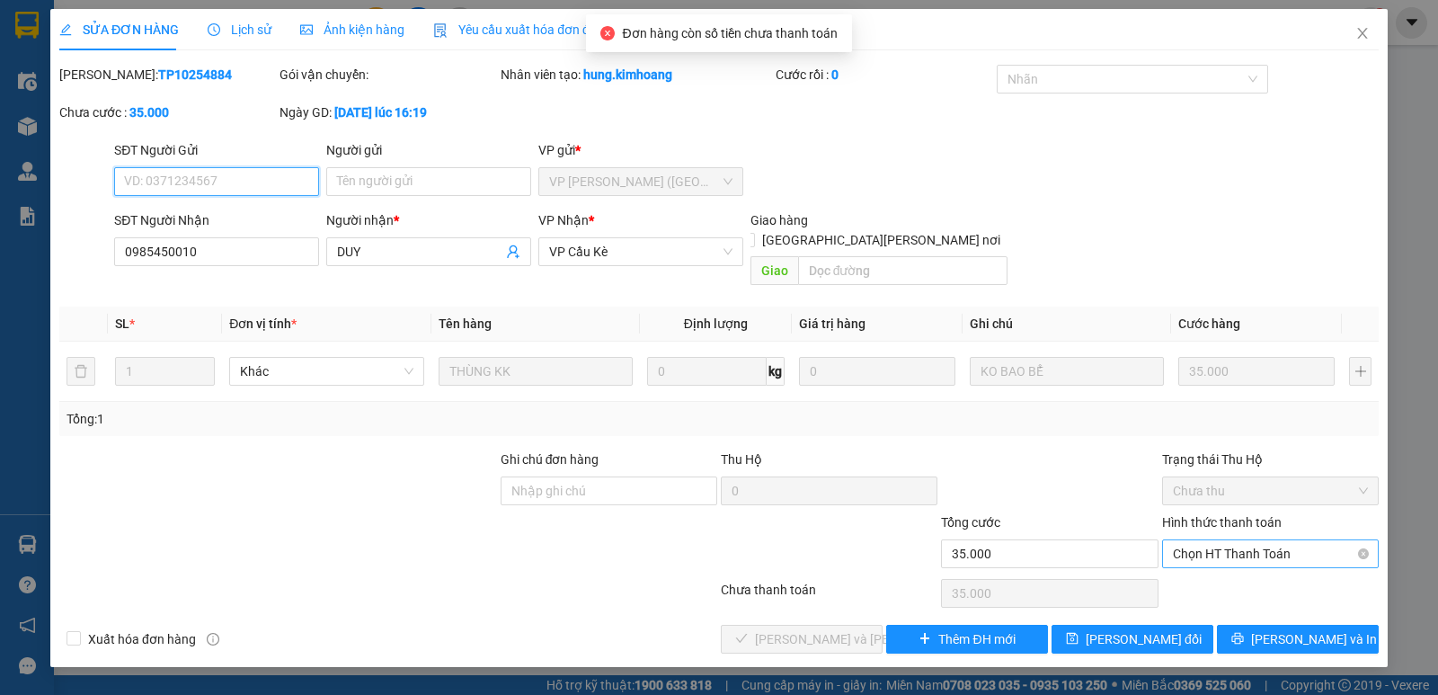
click at [1202, 540] on span "Chọn HT Thanh Toán" at bounding box center [1270, 553] width 195 height 27
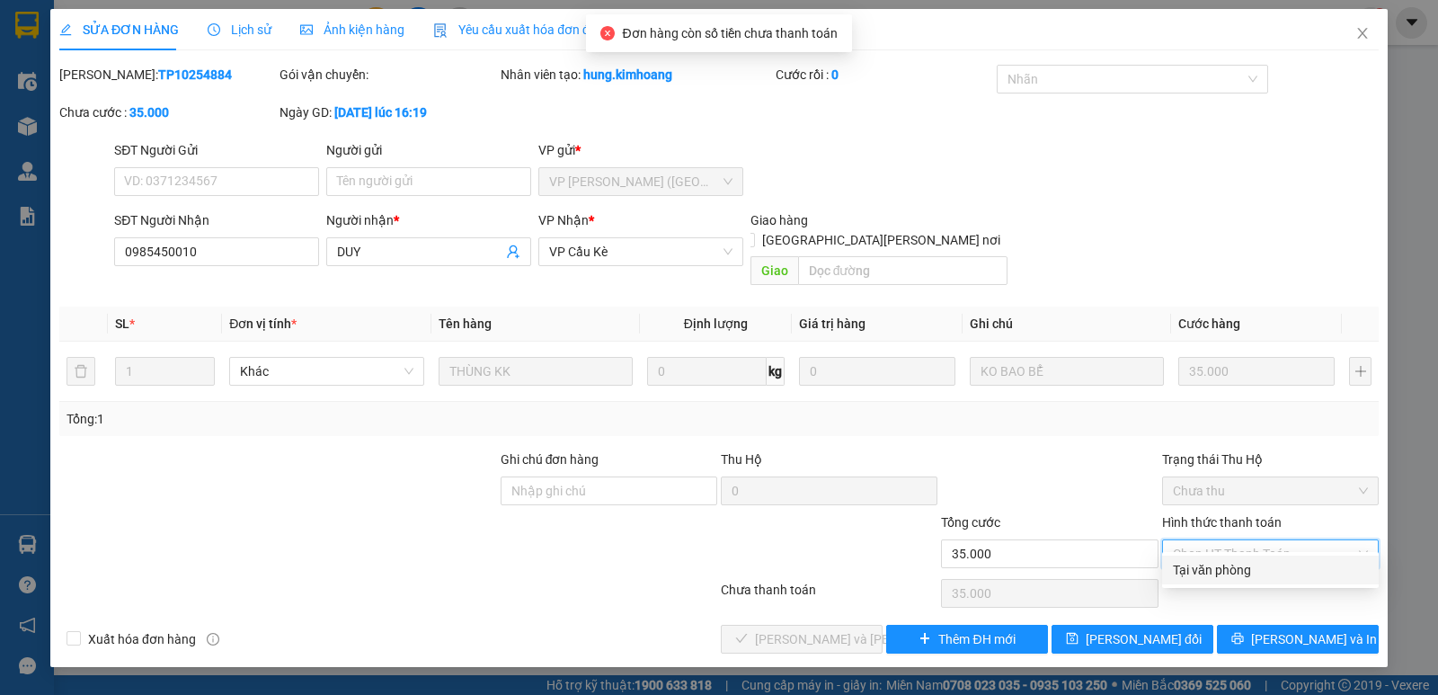
click at [1210, 579] on div "Tại văn phòng" at bounding box center [1270, 570] width 195 height 20
type input "0"
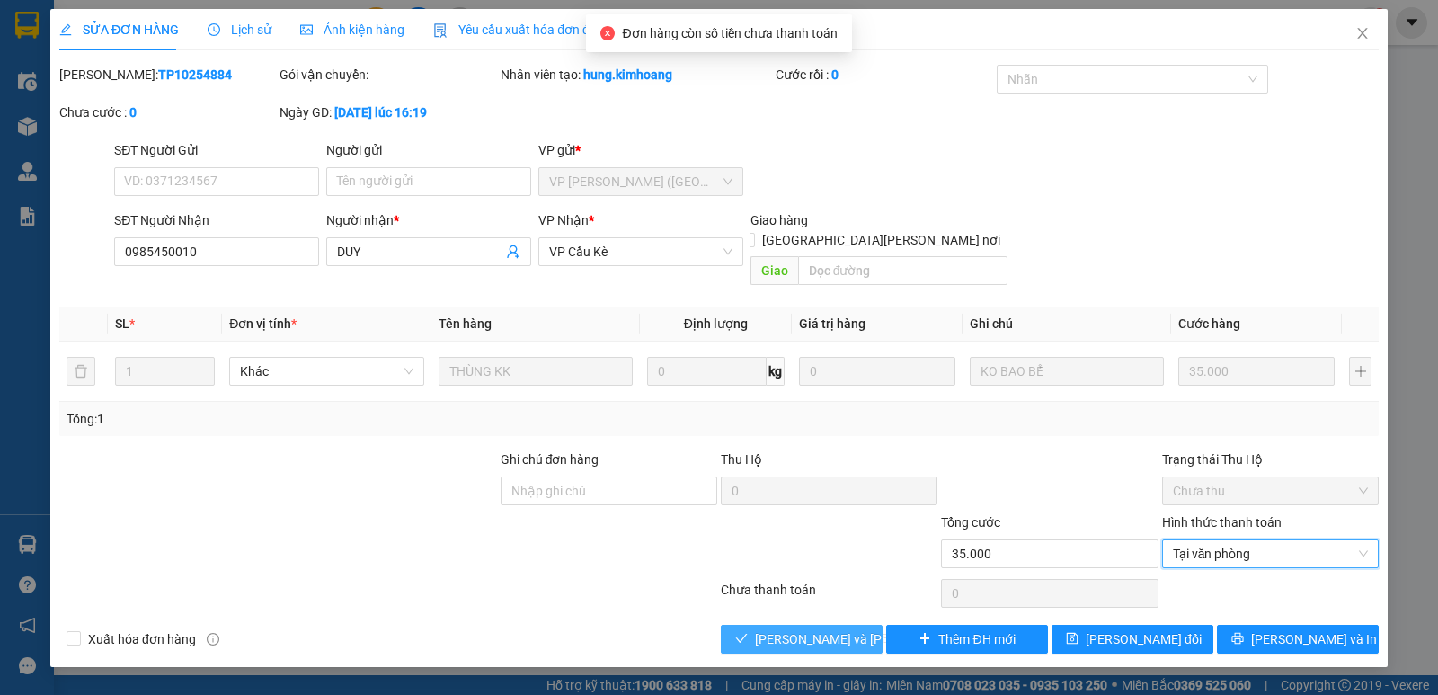
click at [832, 629] on span "[PERSON_NAME] và [PERSON_NAME] hàng" at bounding box center [876, 639] width 243 height 20
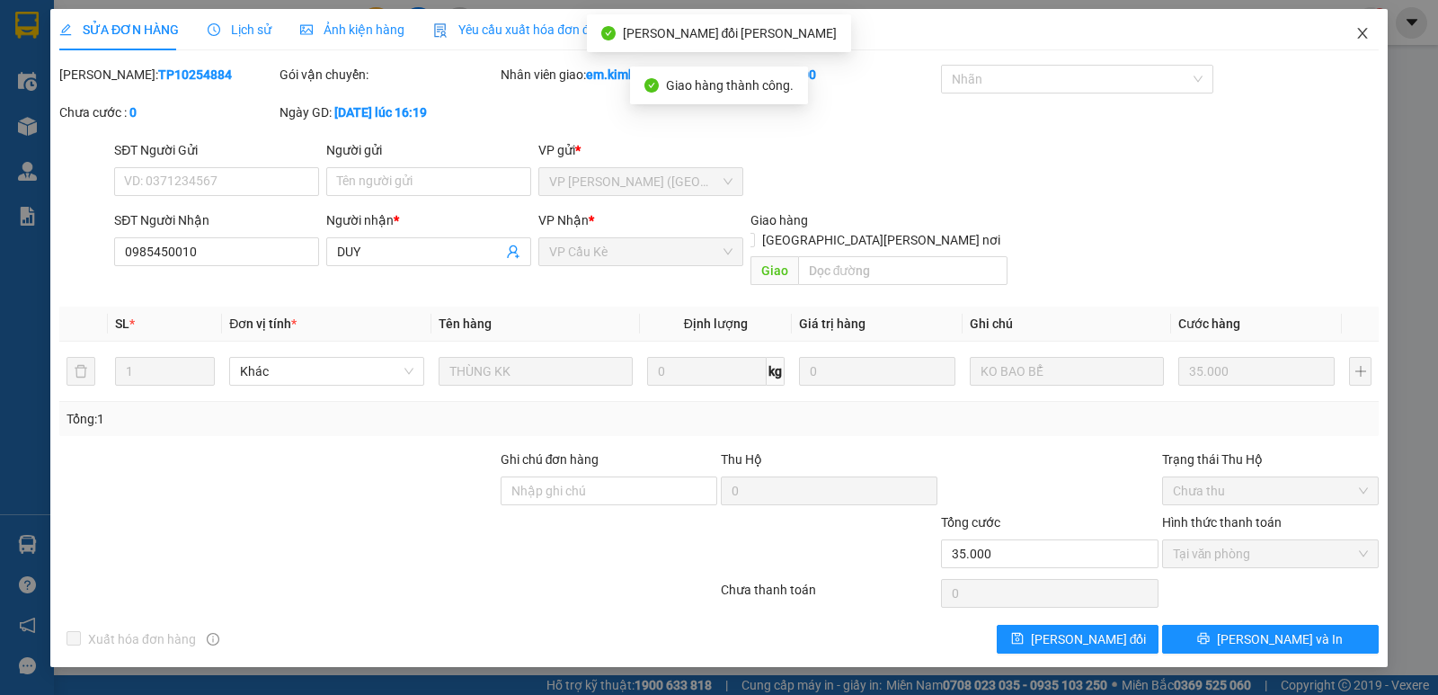
click at [1360, 40] on icon "close" at bounding box center [1362, 33] width 14 height 14
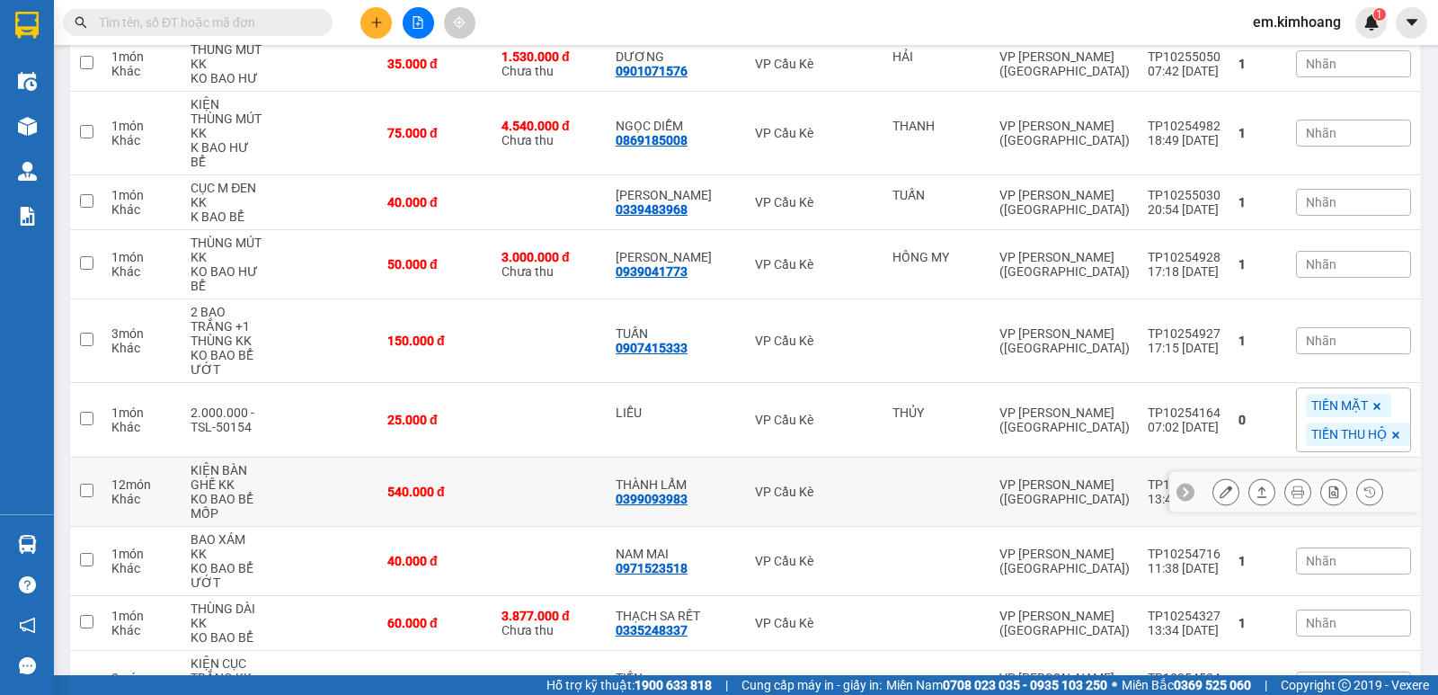
scroll to position [449, 0]
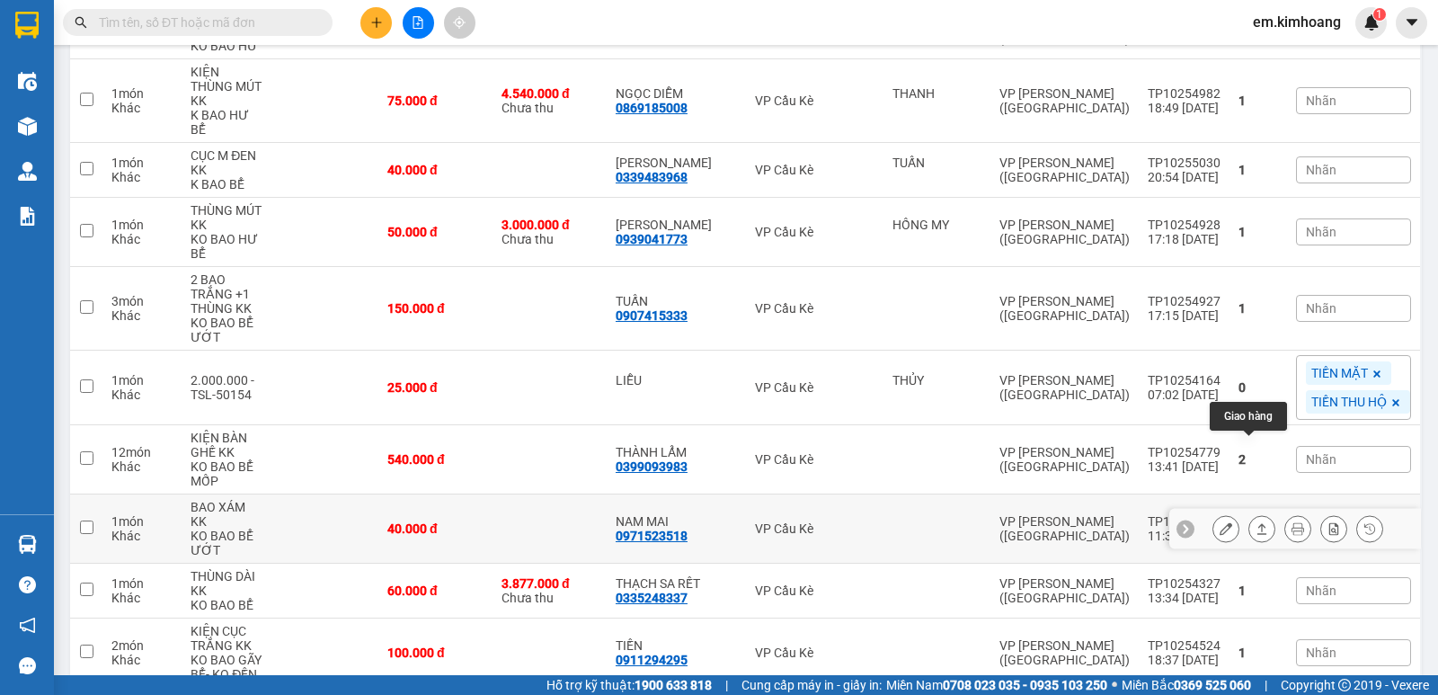
click at [1255, 522] on icon at bounding box center [1261, 528] width 13 height 13
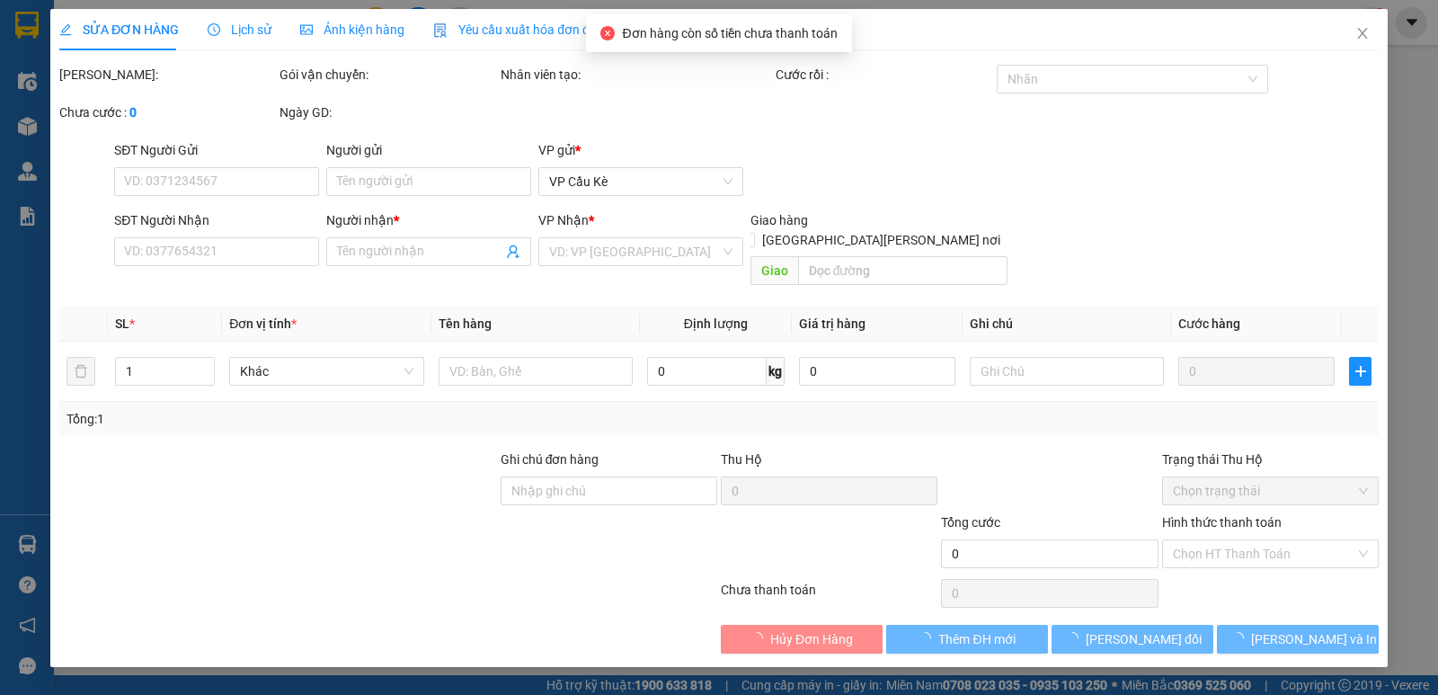
type input "0971523518"
type input "NAM MAI"
type input "40.000"
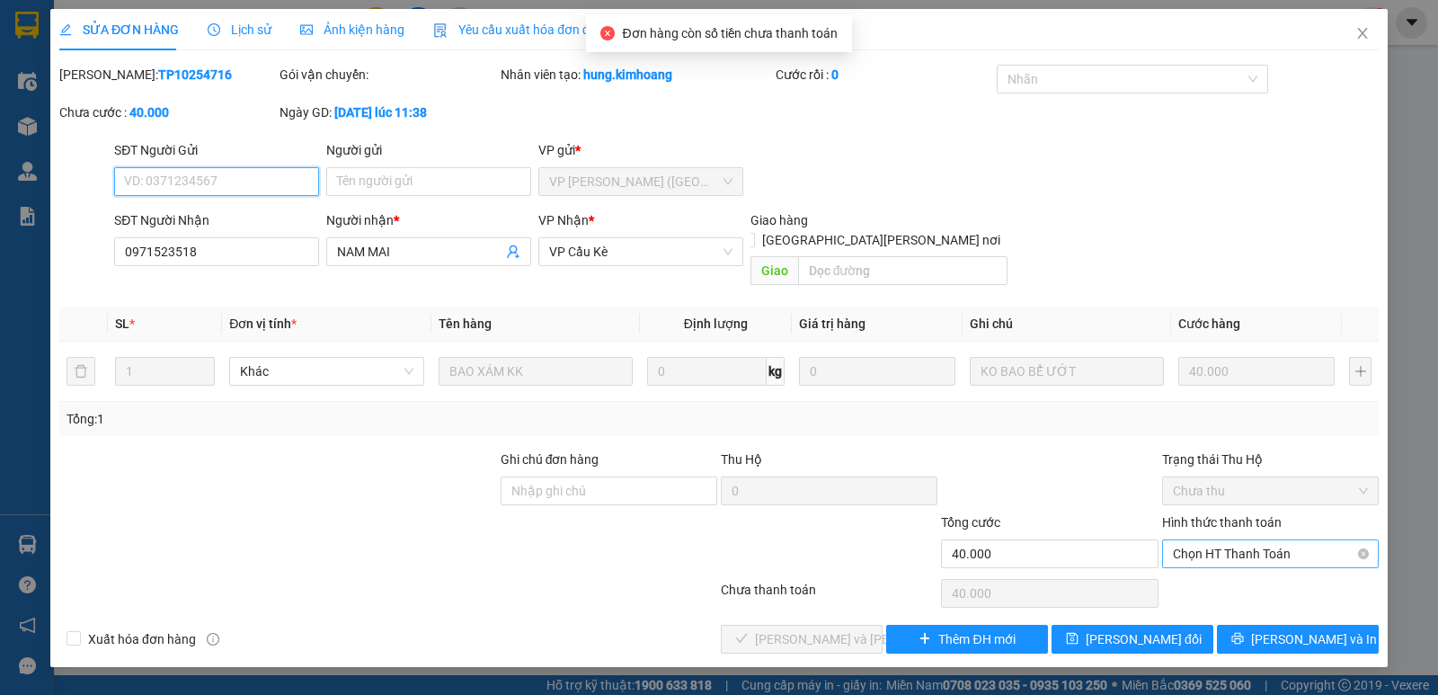
click at [1248, 540] on span "Chọn HT Thanh Toán" at bounding box center [1270, 553] width 195 height 27
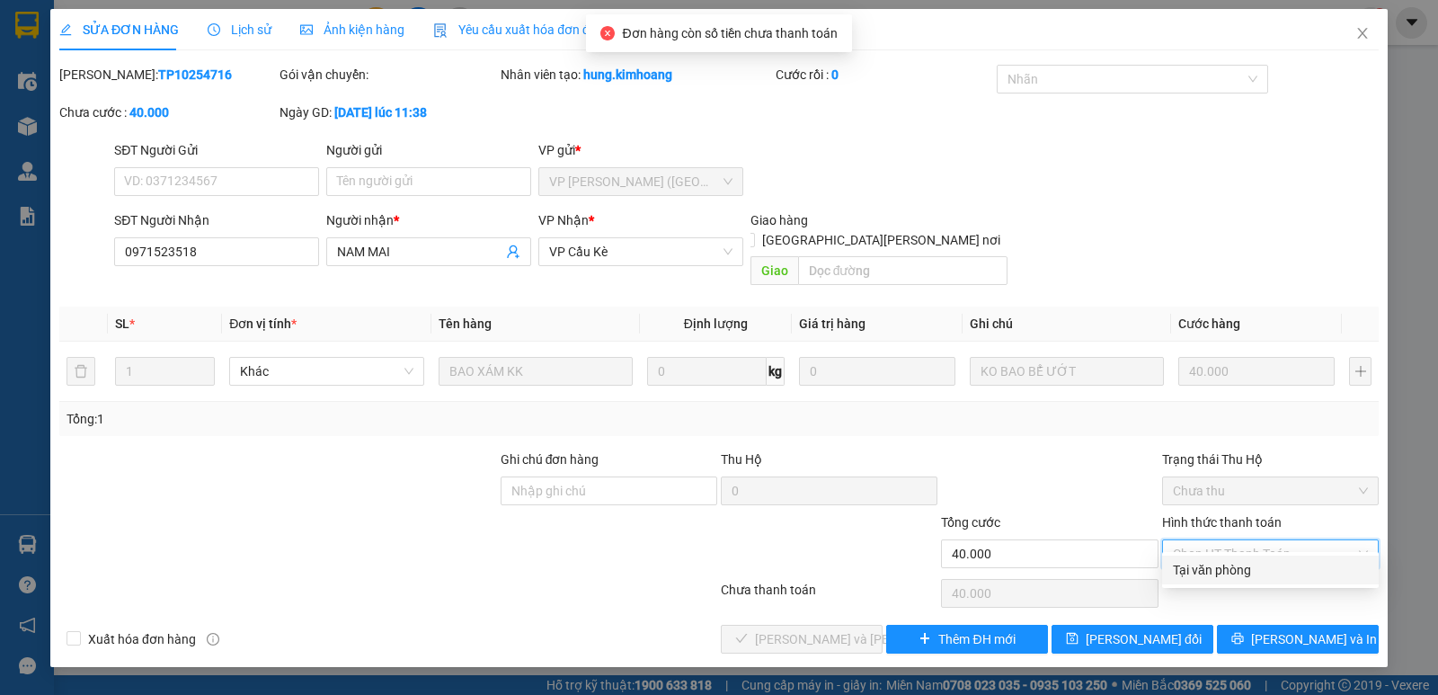
click at [1261, 573] on div "Tại văn phòng" at bounding box center [1270, 570] width 195 height 20
type input "0"
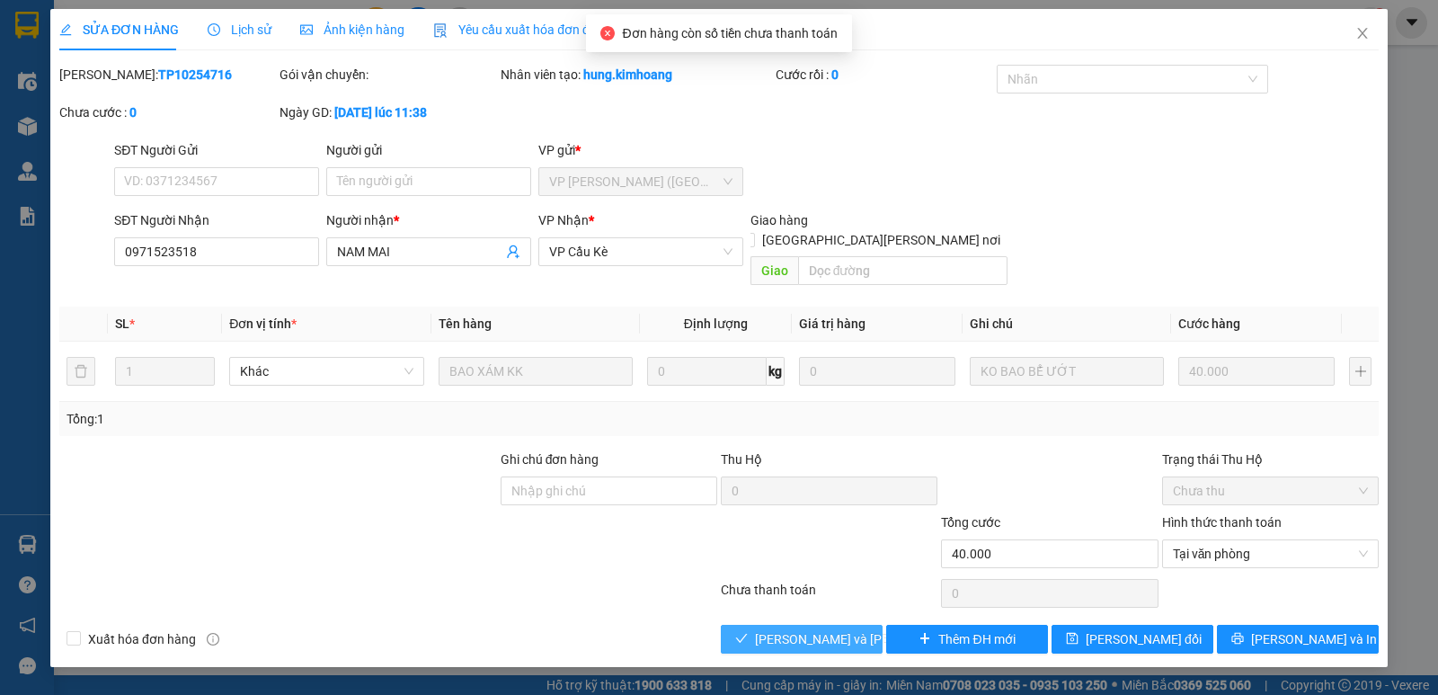
drag, startPoint x: 819, startPoint y: 629, endPoint x: 837, endPoint y: 613, distance: 24.2
click at [823, 625] on button "[PERSON_NAME] và [PERSON_NAME] hàng" at bounding box center [802, 639] width 162 height 29
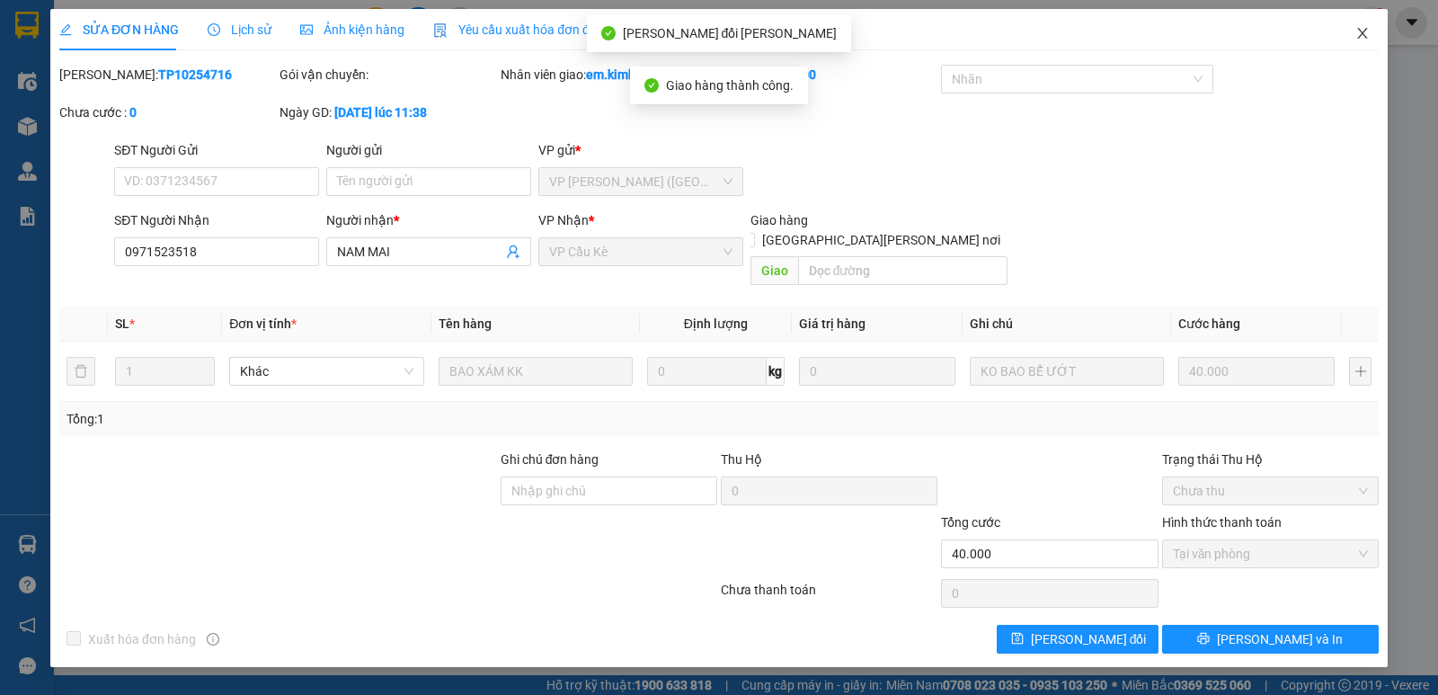
click at [1361, 38] on icon "close" at bounding box center [1362, 33] width 14 height 14
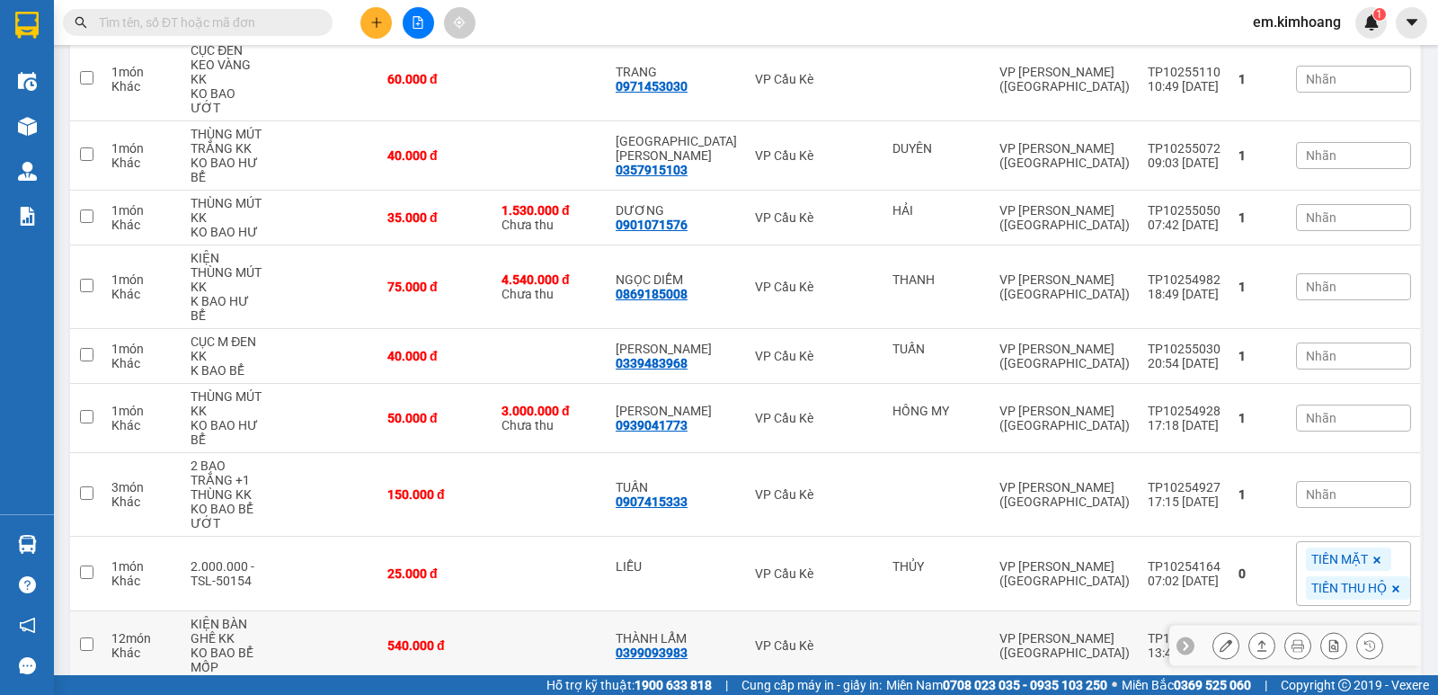
scroll to position [75, 0]
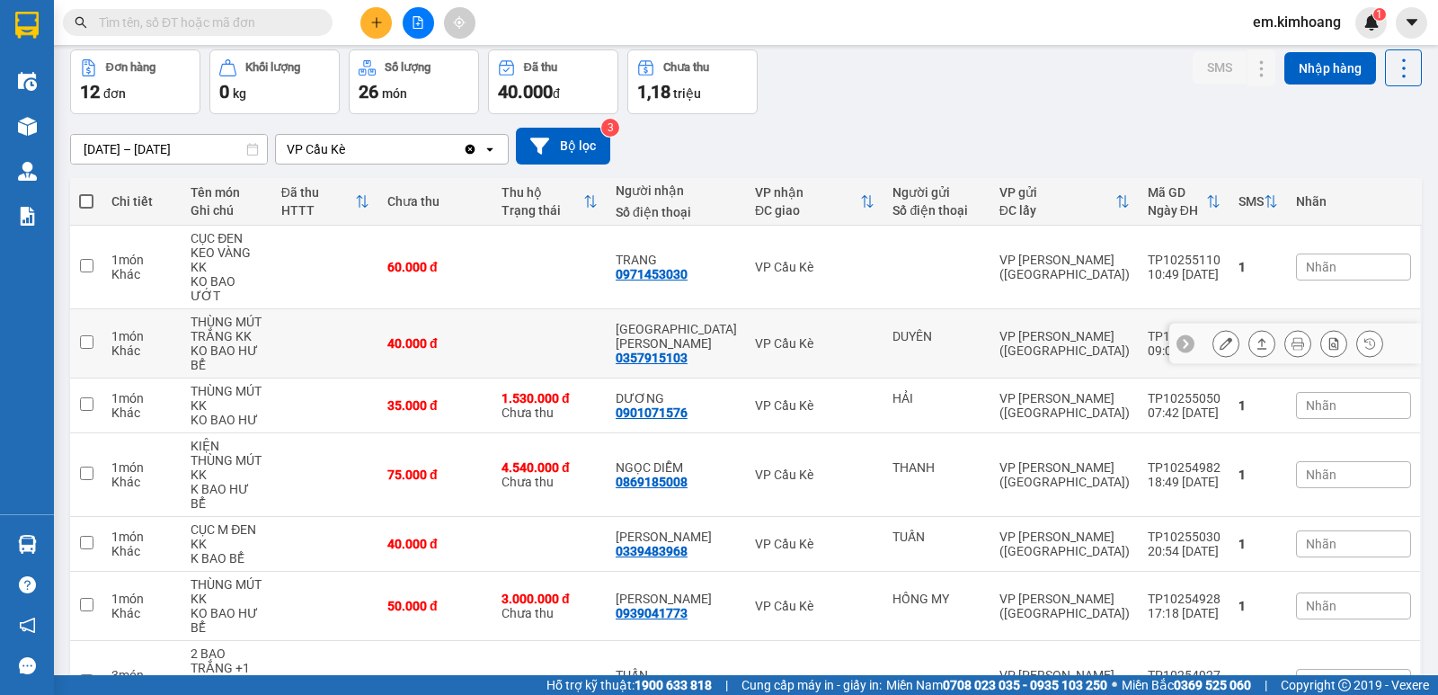
drag, startPoint x: 662, startPoint y: 348, endPoint x: 655, endPoint y: 363, distance: 16.9
click at [661, 348] on td "MỸ XUYÊN 0357915103" at bounding box center [676, 343] width 139 height 69
checkbox input "true"
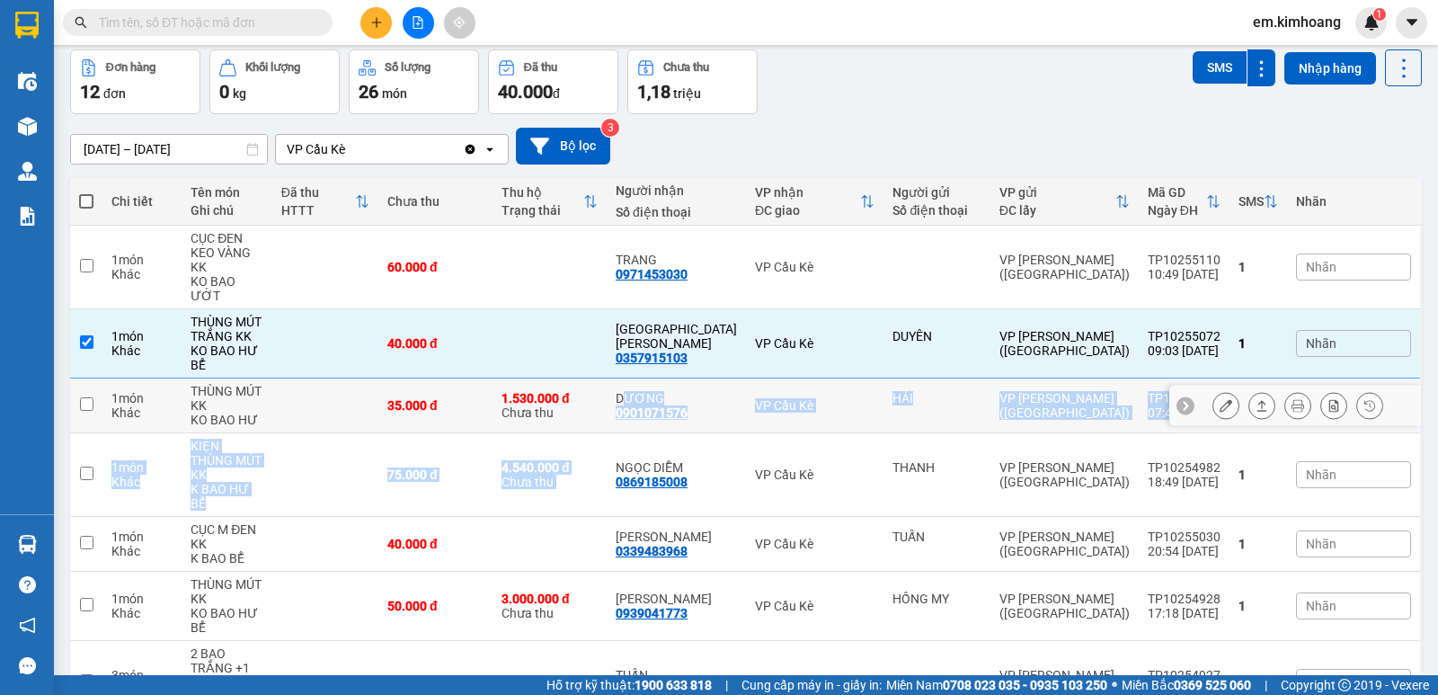
drag, startPoint x: 655, startPoint y: 363, endPoint x: 656, endPoint y: 411, distance: 47.6
click at [647, 412] on tbody "1 món Khác CỤC ĐEN [PERSON_NAME] [PERSON_NAME] BAO ƯỚT 60.000 [PERSON_NAME] 097…" at bounding box center [745, 629] width 1351 height 807
click at [731, 391] on div "DƯƠNG 0901071576" at bounding box center [676, 405] width 121 height 29
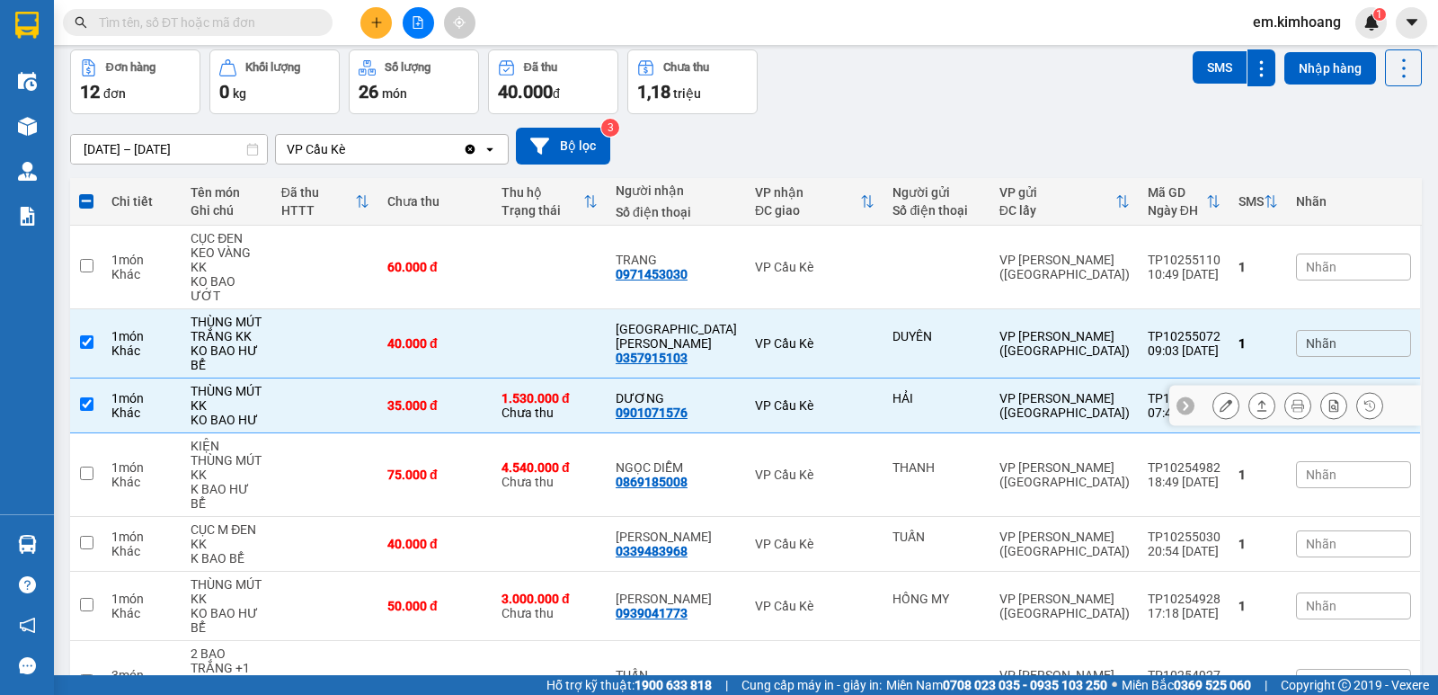
drag, startPoint x: 731, startPoint y: 377, endPoint x: 755, endPoint y: 352, distance: 34.3
click at [733, 391] on div "DƯƠNG 0901071576" at bounding box center [676, 405] width 121 height 29
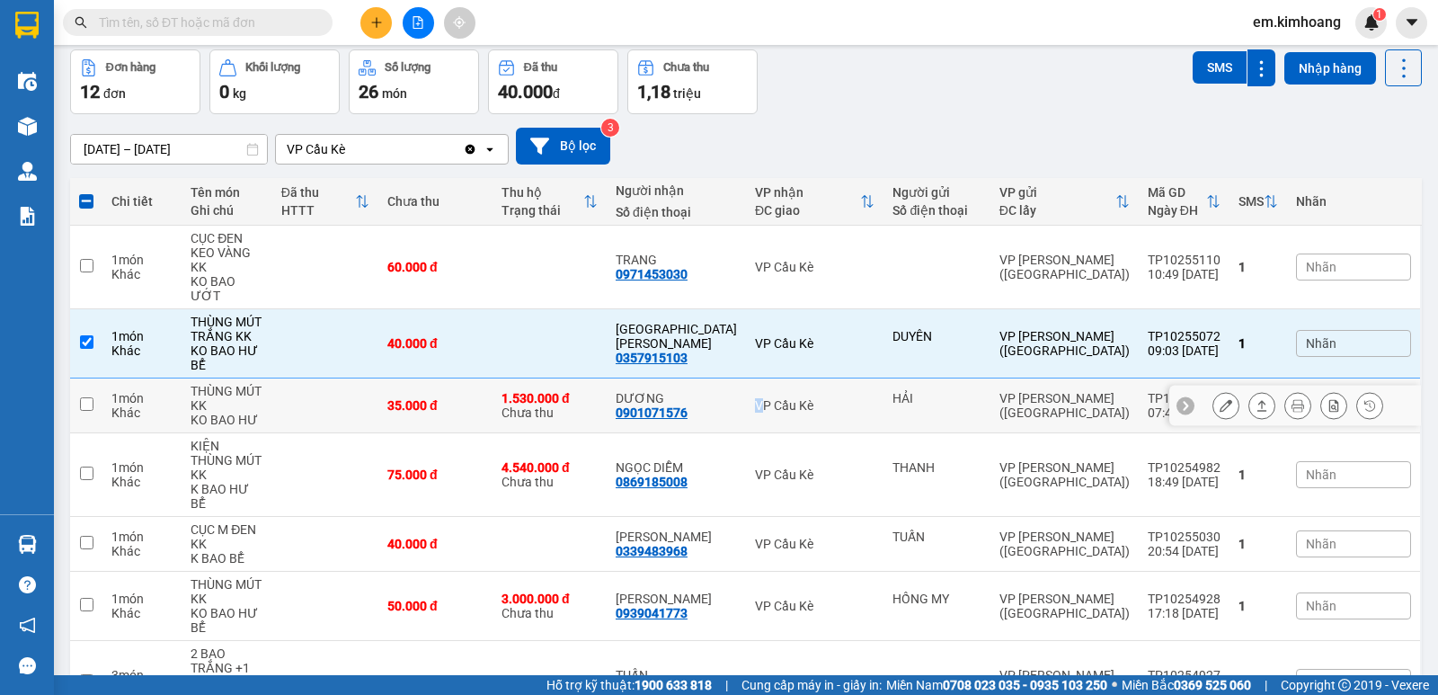
click at [757, 378] on td "VP Cầu Kè" at bounding box center [815, 405] width 138 height 55
checkbox input "true"
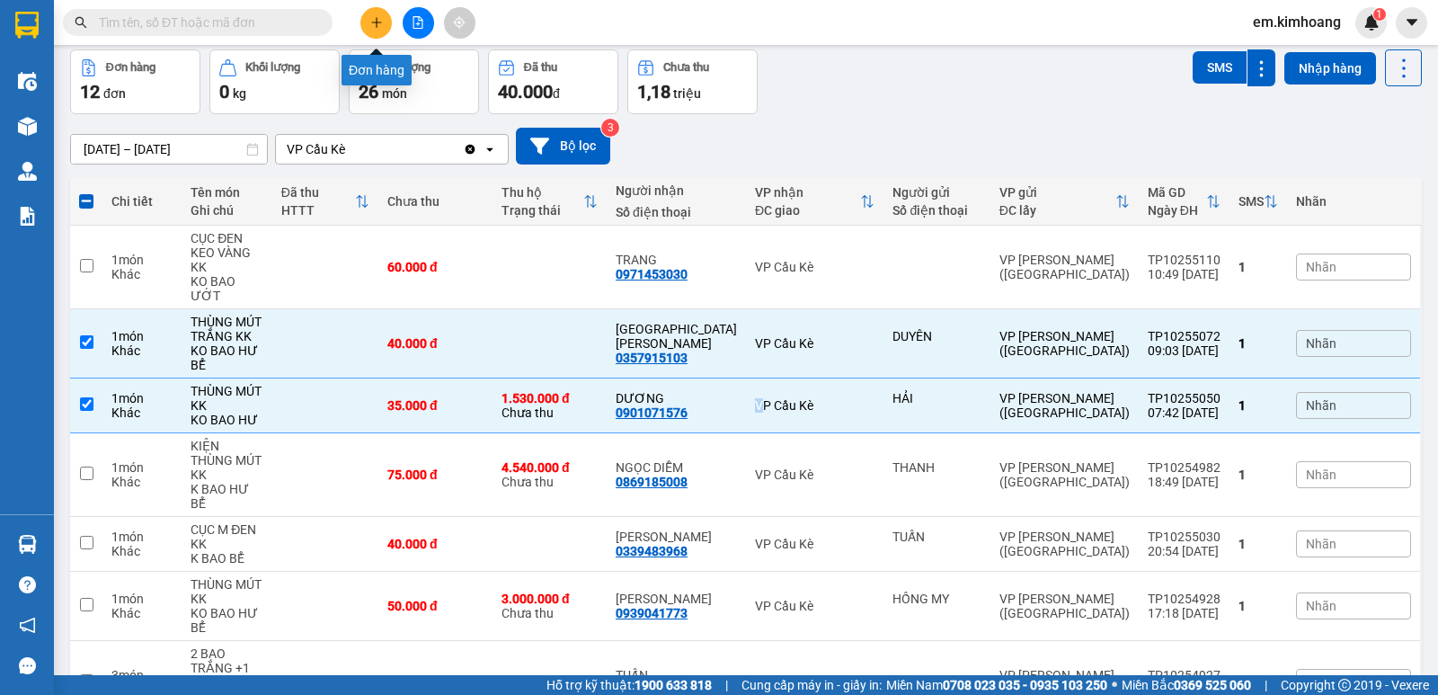
click at [381, 23] on icon "plus" at bounding box center [376, 22] width 13 height 13
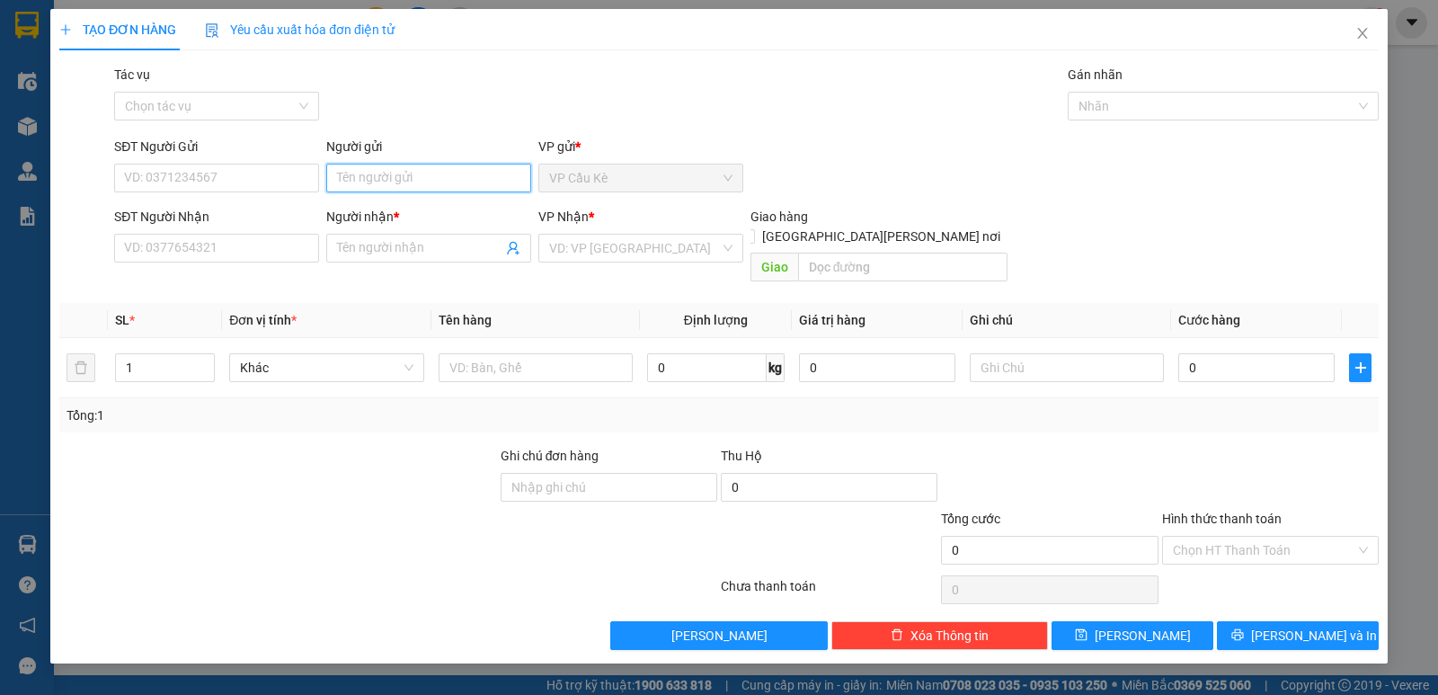
click at [451, 184] on input "Người gửi" at bounding box center [428, 178] width 205 height 29
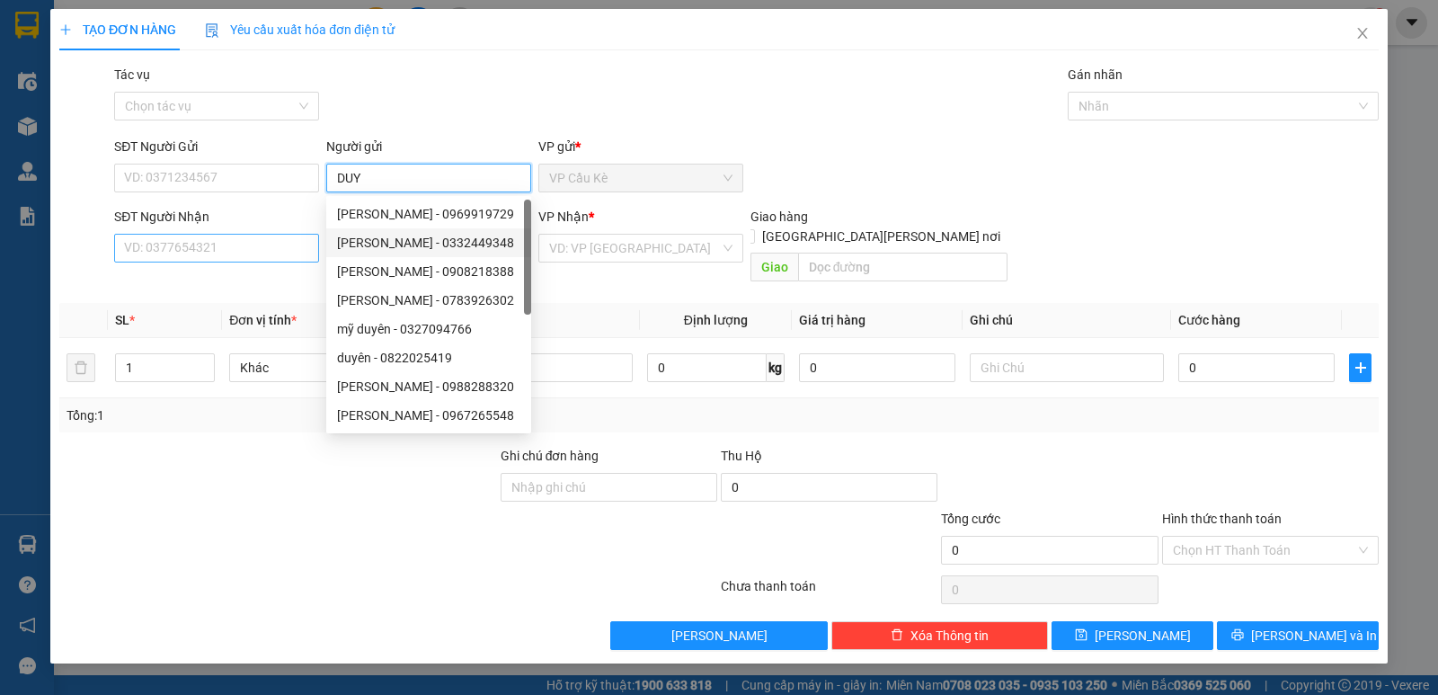
type input "DUY"
click at [291, 252] on input "SĐT Người Nhận" at bounding box center [216, 248] width 205 height 29
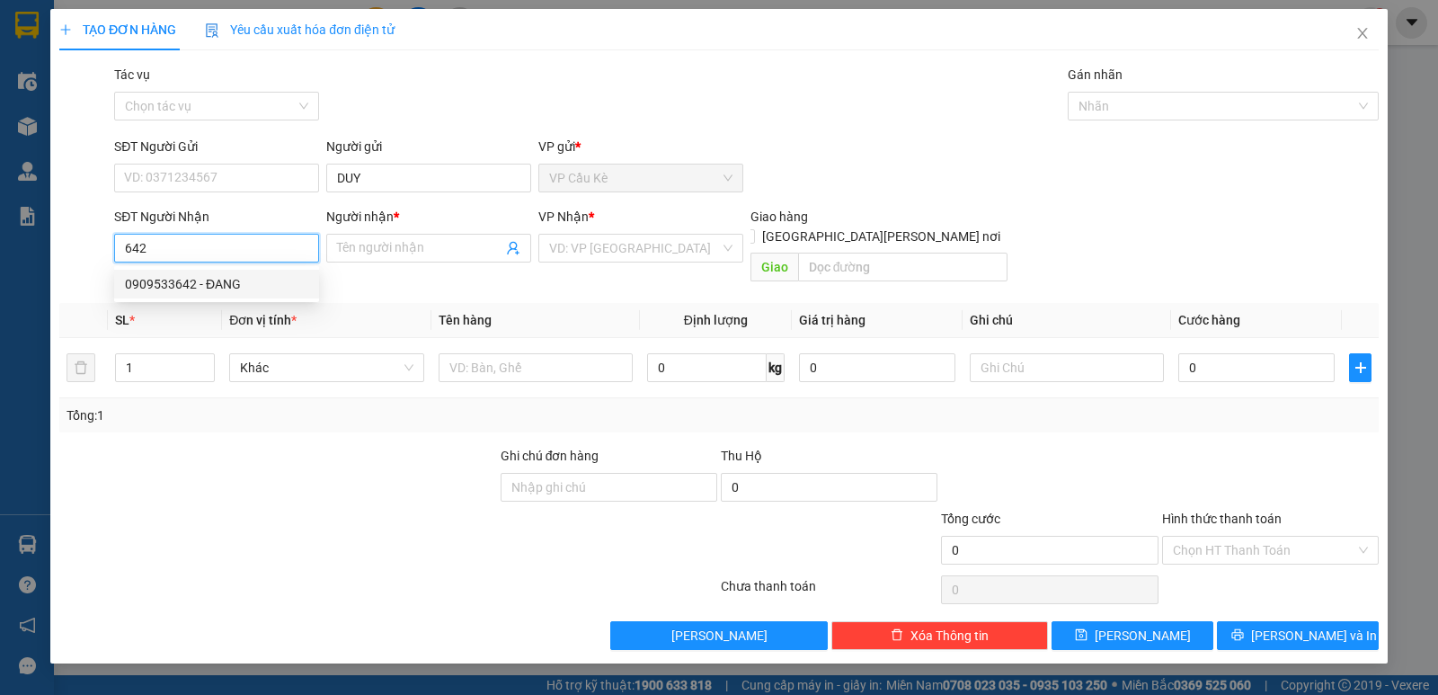
click at [289, 284] on div "0909533642 - ĐANG" at bounding box center [216, 284] width 183 height 20
type input "0909533642"
type input "ĐANG"
type input "50.000"
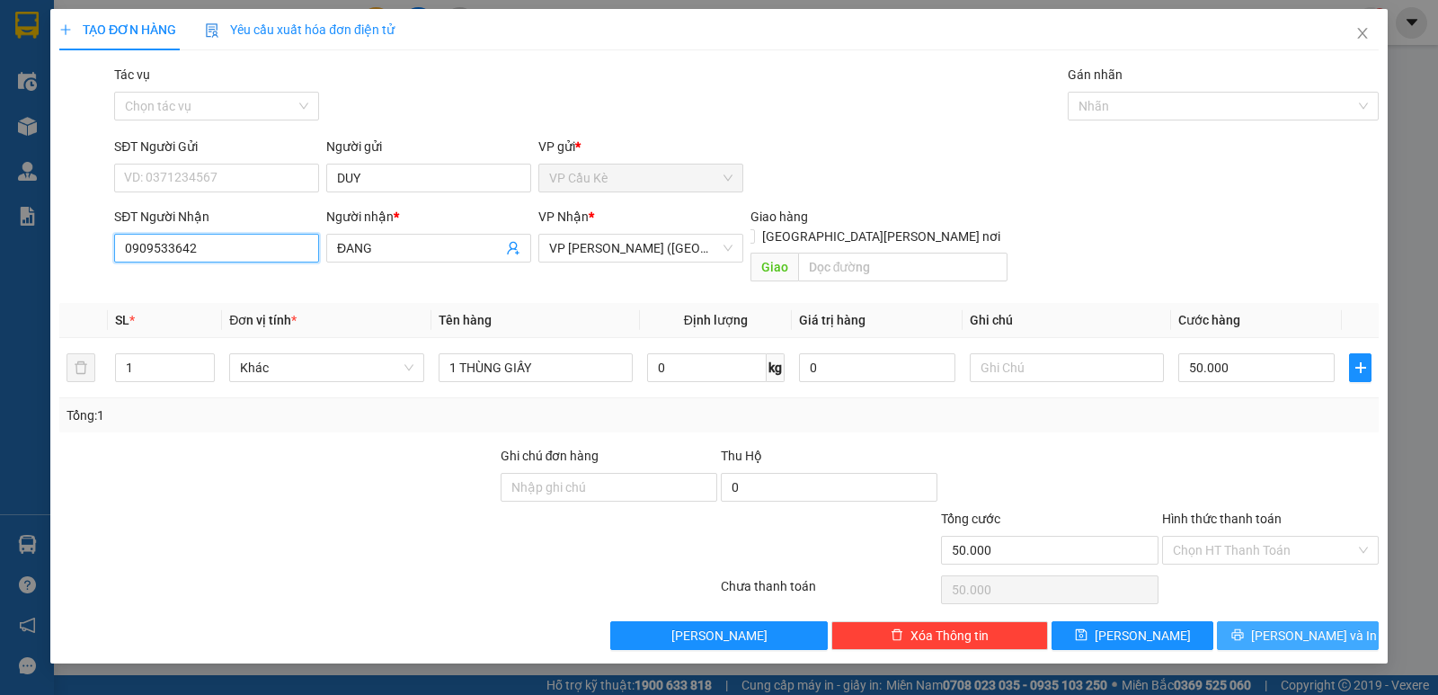
type input "0909533642"
click at [1300, 625] on span "[PERSON_NAME] và In" at bounding box center [1314, 635] width 126 height 20
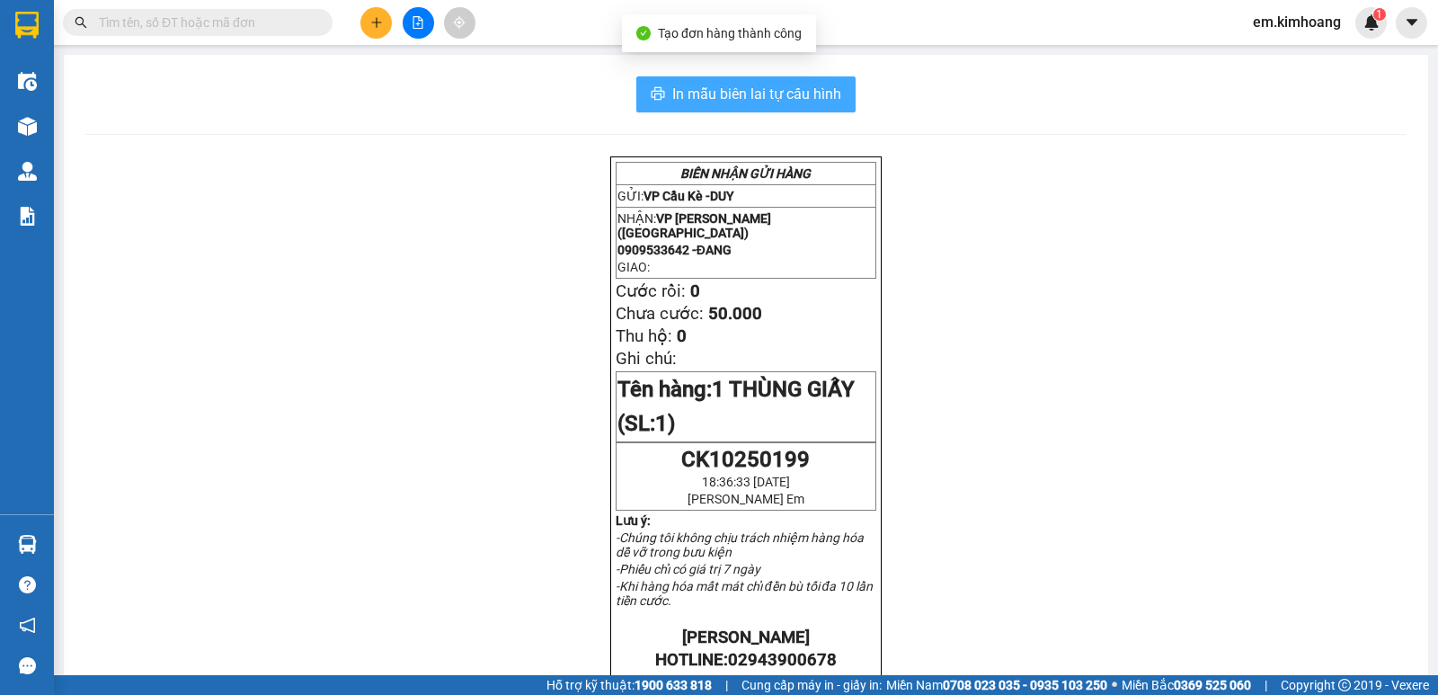
click at [672, 84] on span "In mẫu biên lai tự cấu hình" at bounding box center [756, 94] width 169 height 22
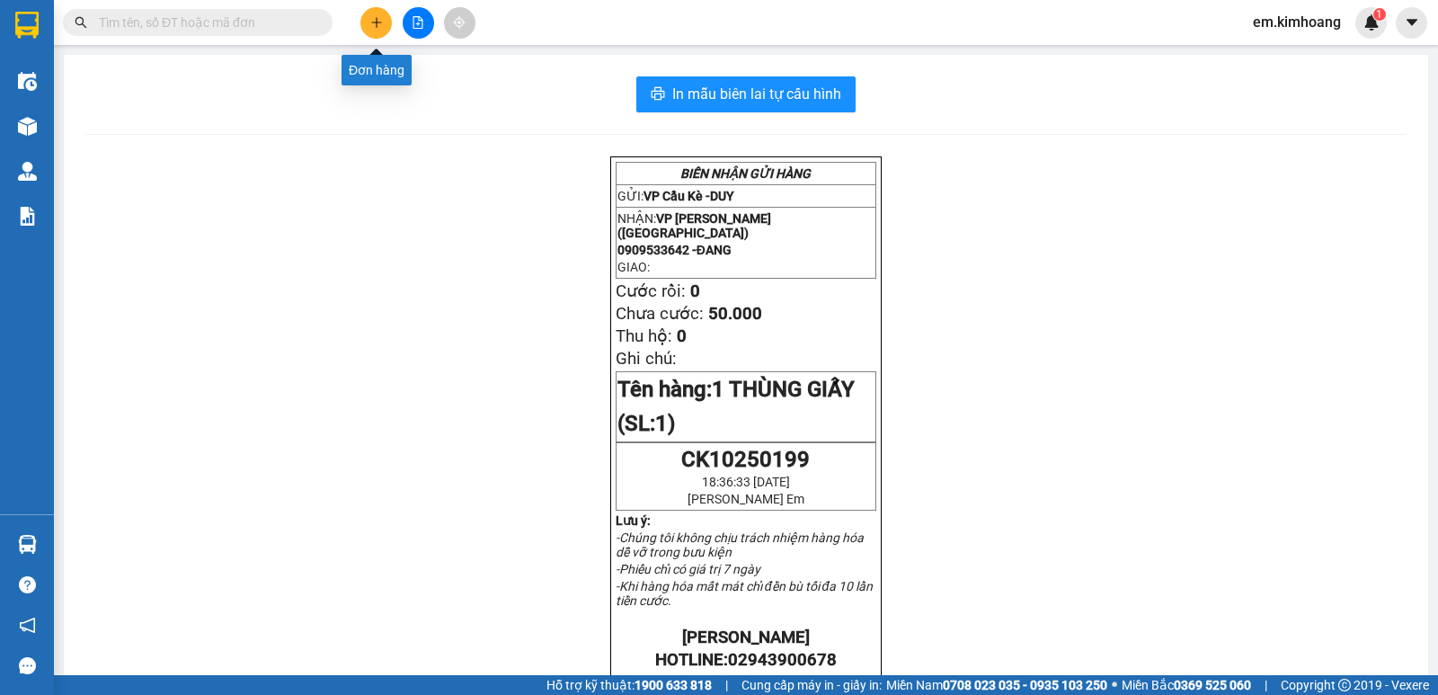
click at [372, 27] on icon "plus" at bounding box center [376, 22] width 13 height 13
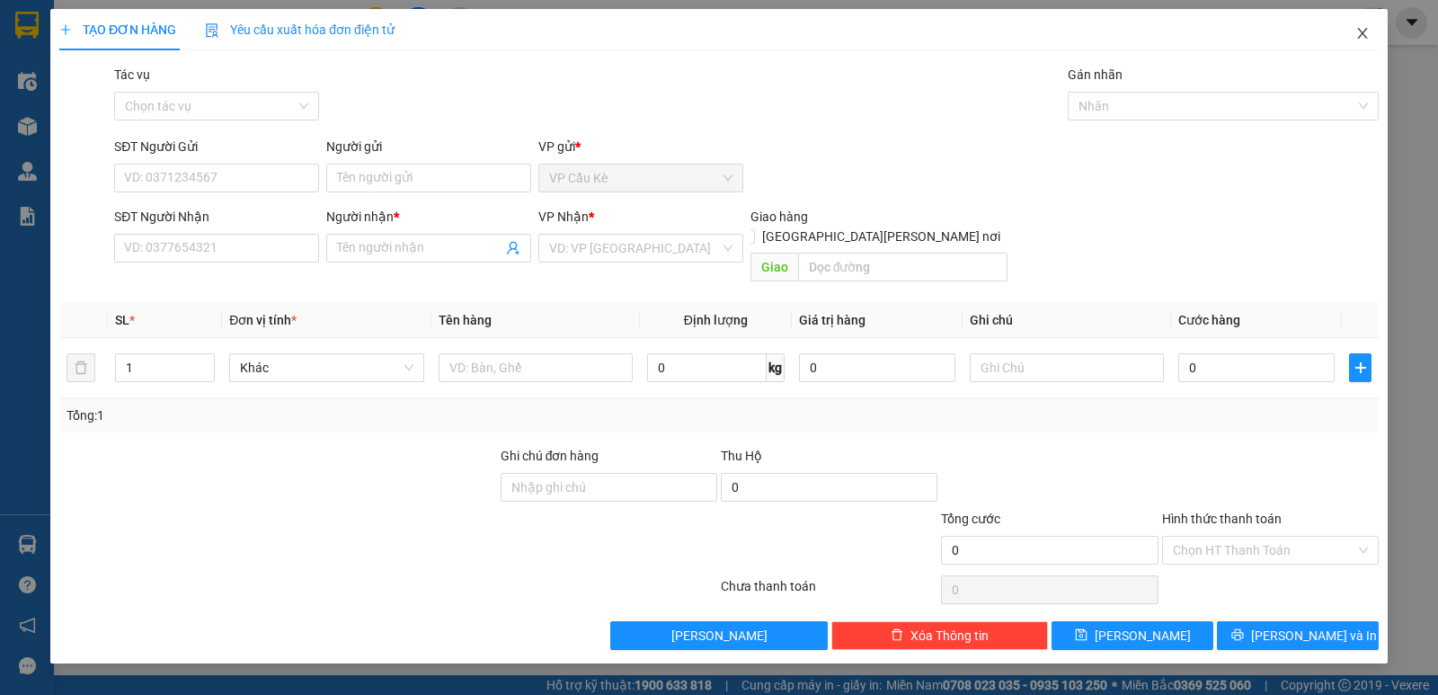
drag, startPoint x: 1361, startPoint y: 31, endPoint x: 1317, endPoint y: 48, distance: 46.9
click at [1361, 32] on icon "close" at bounding box center [1362, 33] width 14 height 14
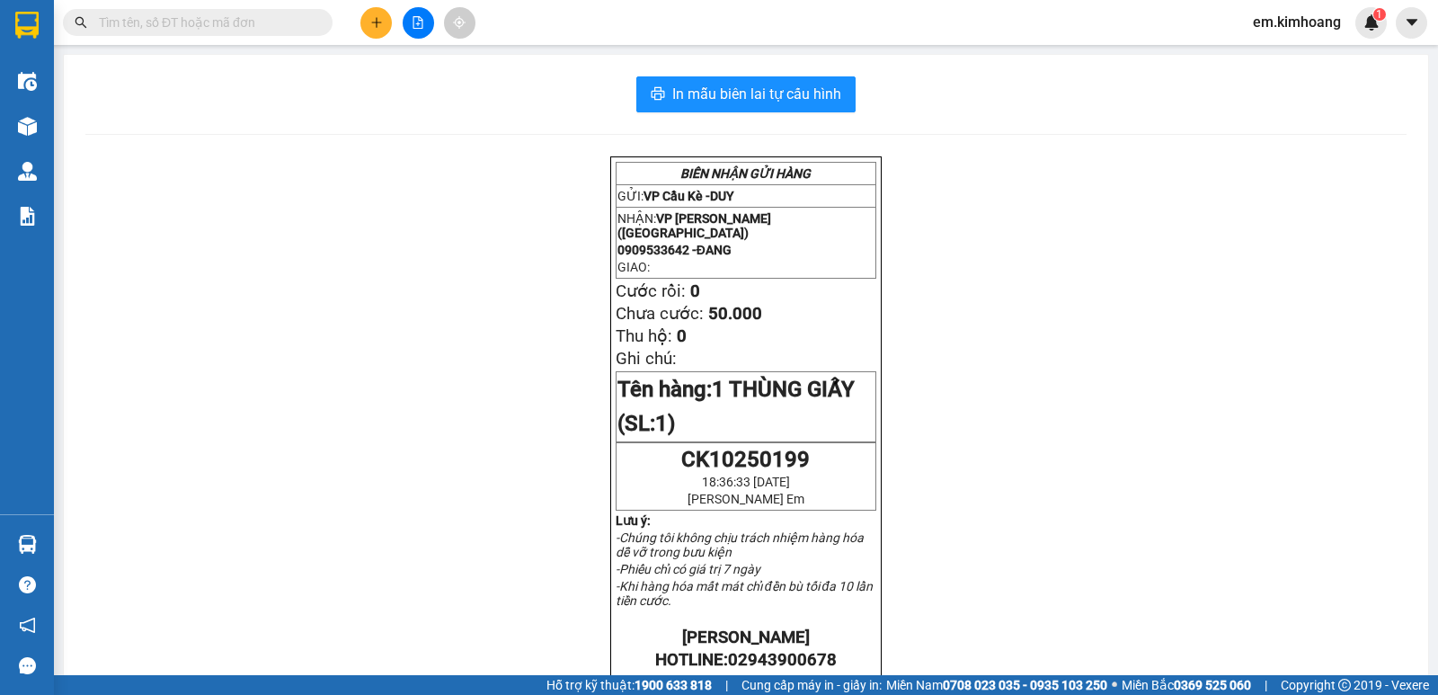
click at [274, 22] on input "text" at bounding box center [205, 23] width 212 height 20
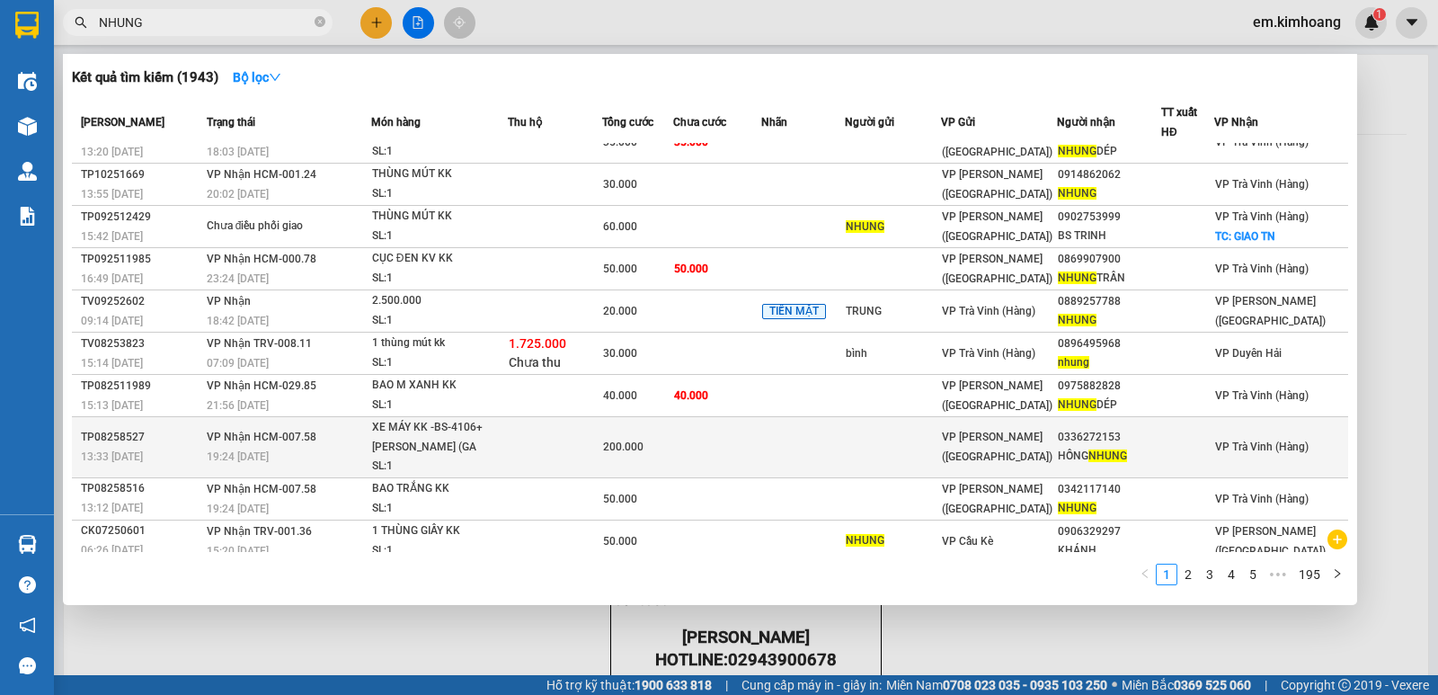
scroll to position [33, 0]
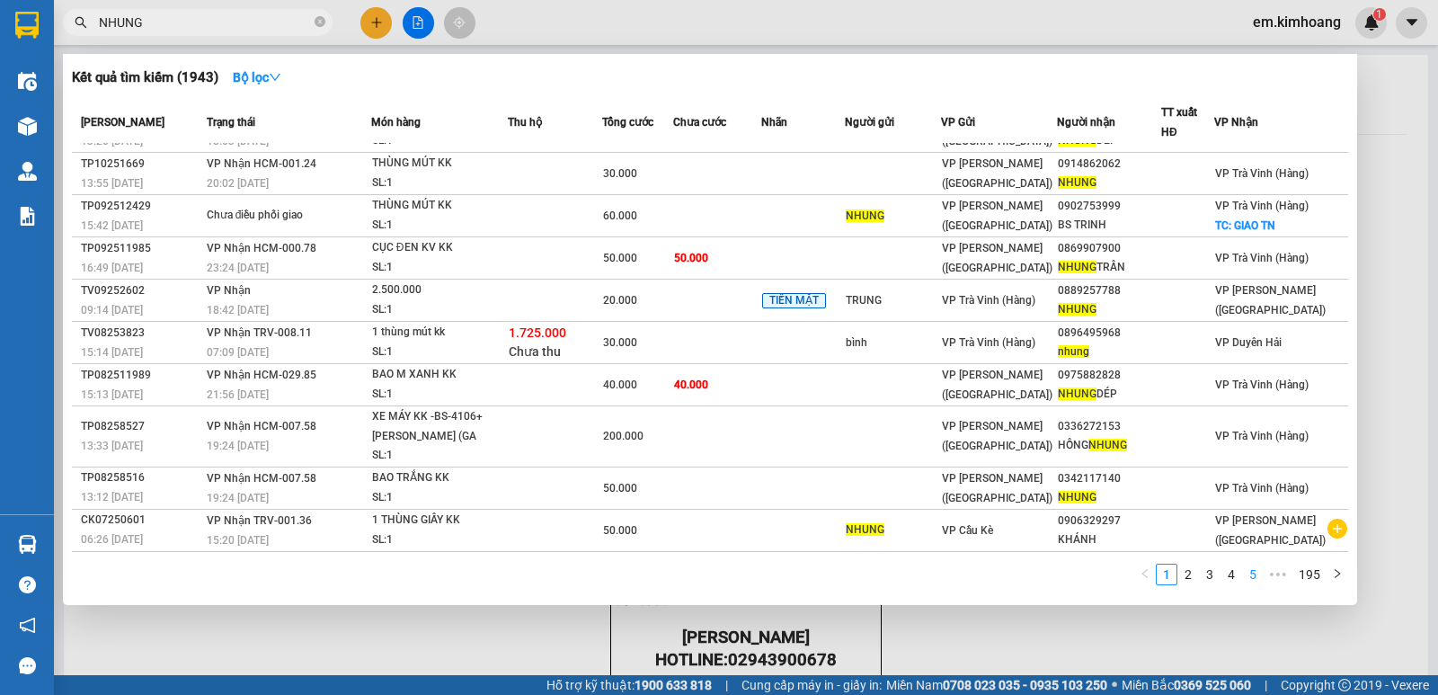
type input "NHUNG"
click at [1254, 577] on link "5" at bounding box center [1253, 574] width 20 height 20
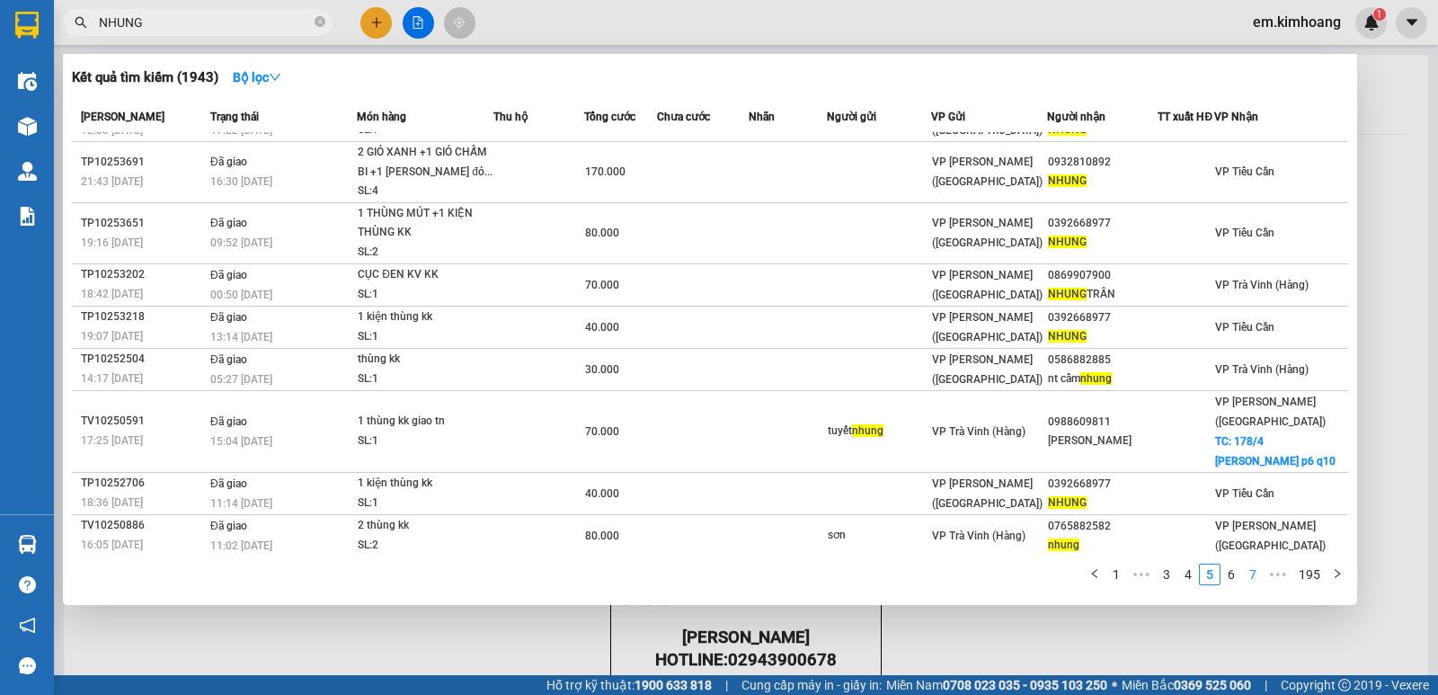
click at [1254, 577] on link "7" at bounding box center [1253, 574] width 20 height 20
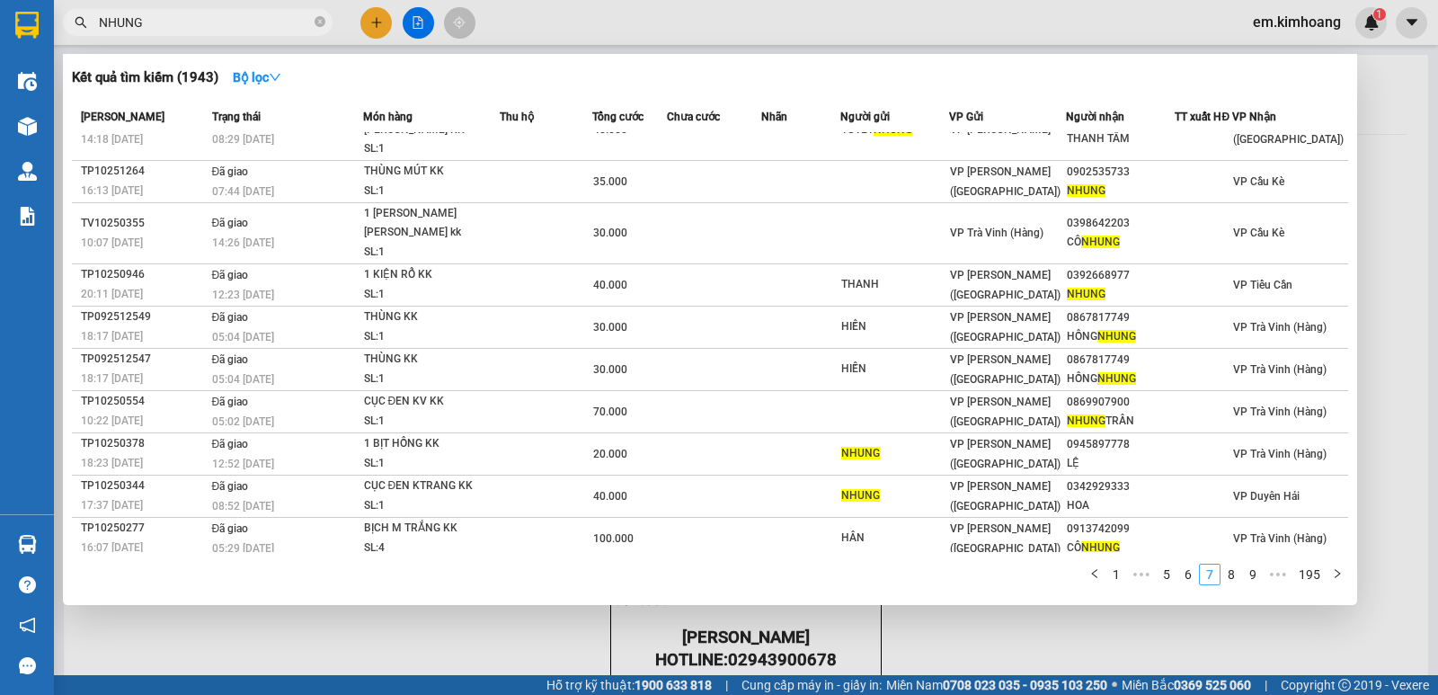
scroll to position [22, 0]
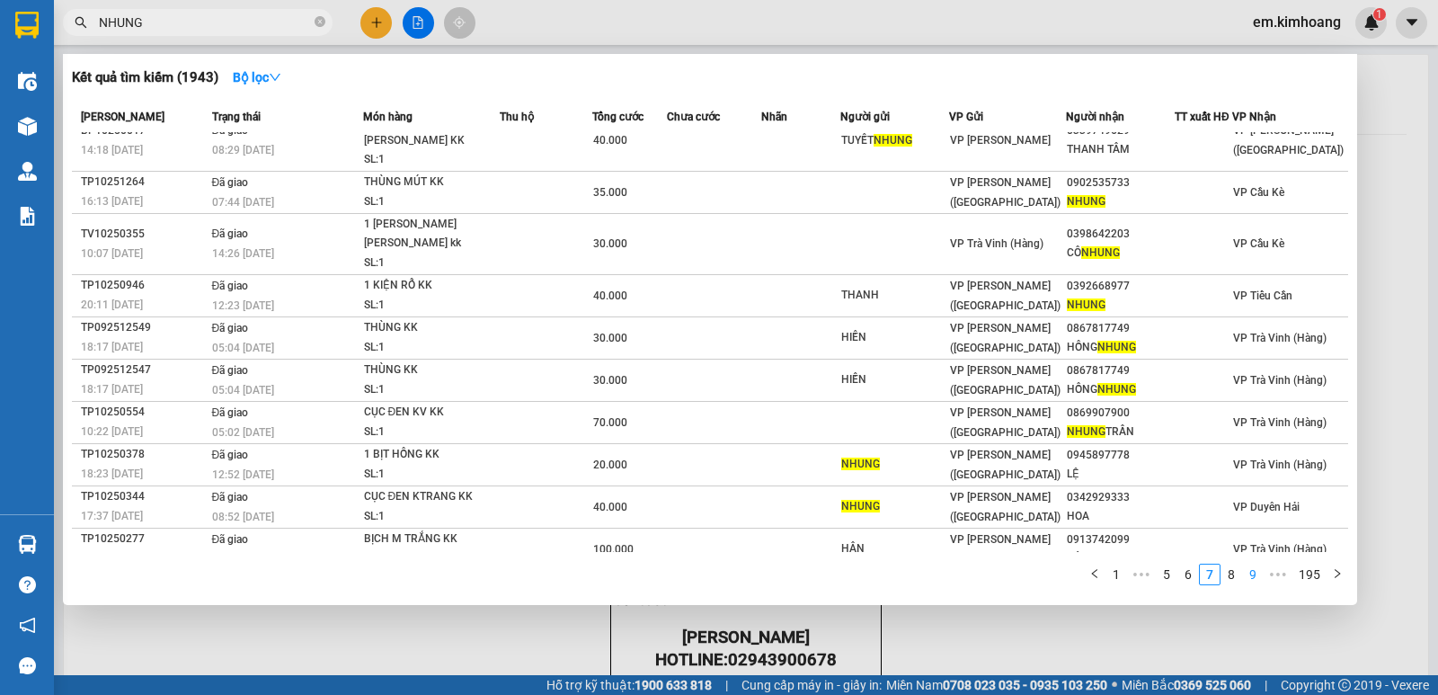
click at [1254, 577] on link "9" at bounding box center [1253, 574] width 20 height 20
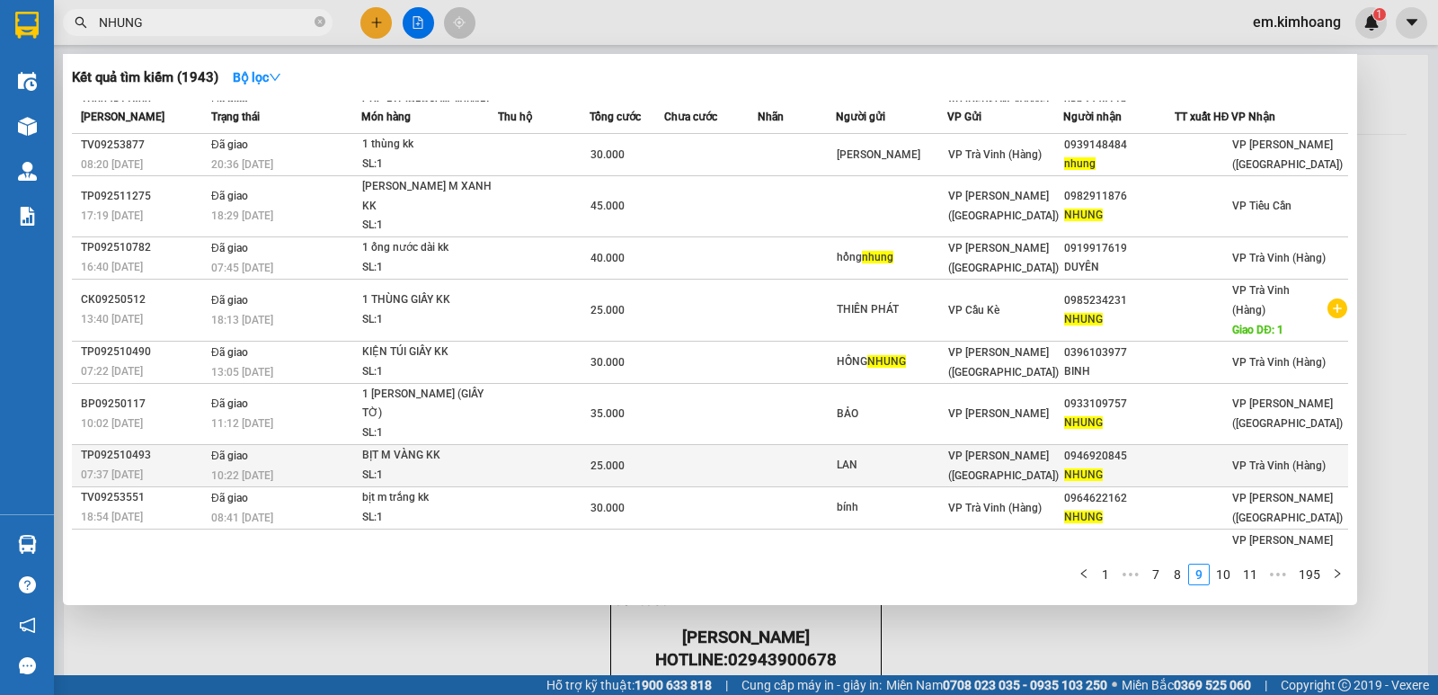
scroll to position [43, 0]
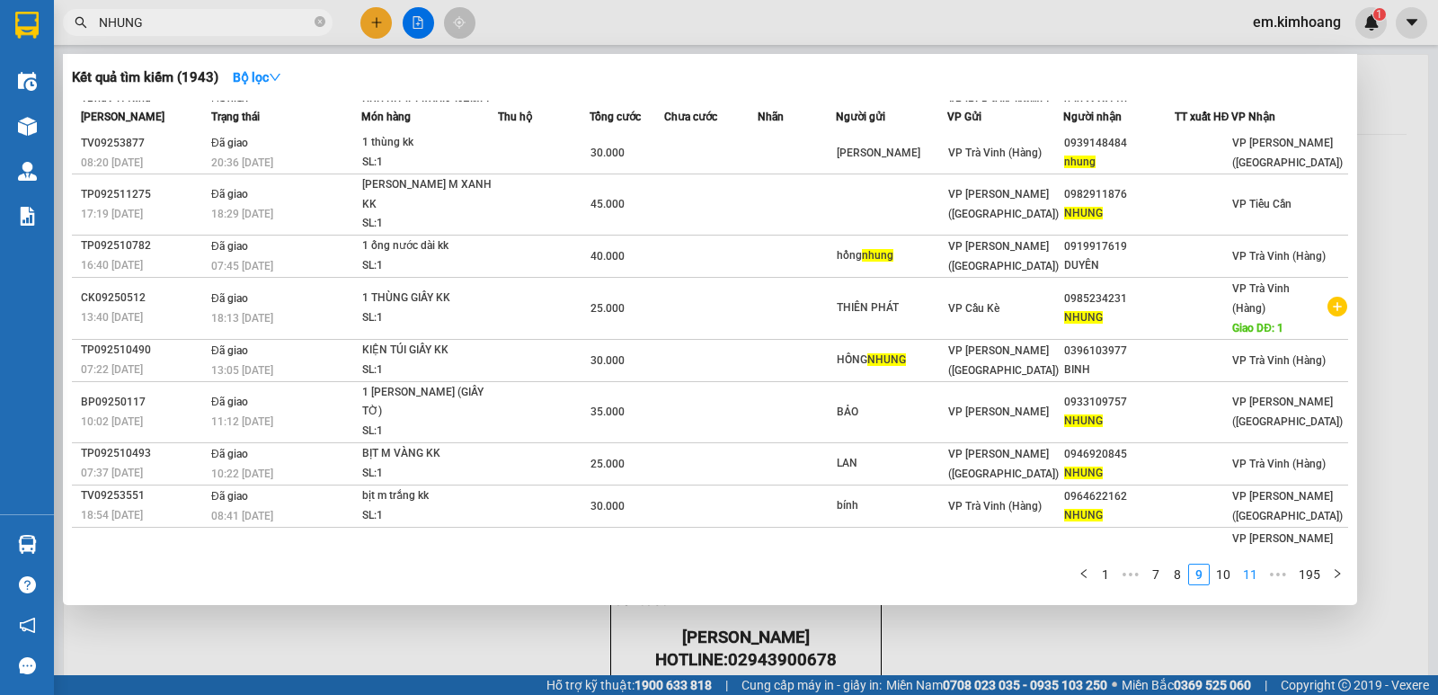
click at [1252, 571] on link "11" at bounding box center [1249, 574] width 25 height 20
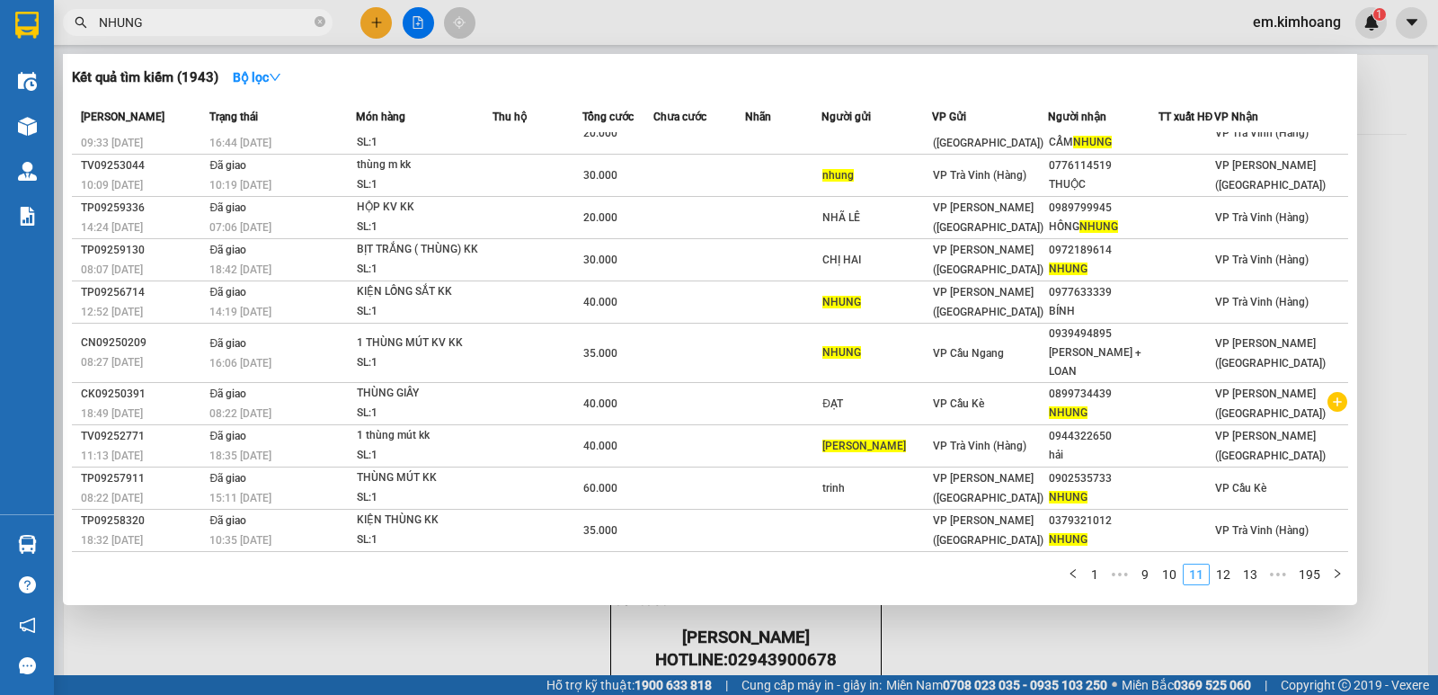
scroll to position [4, 0]
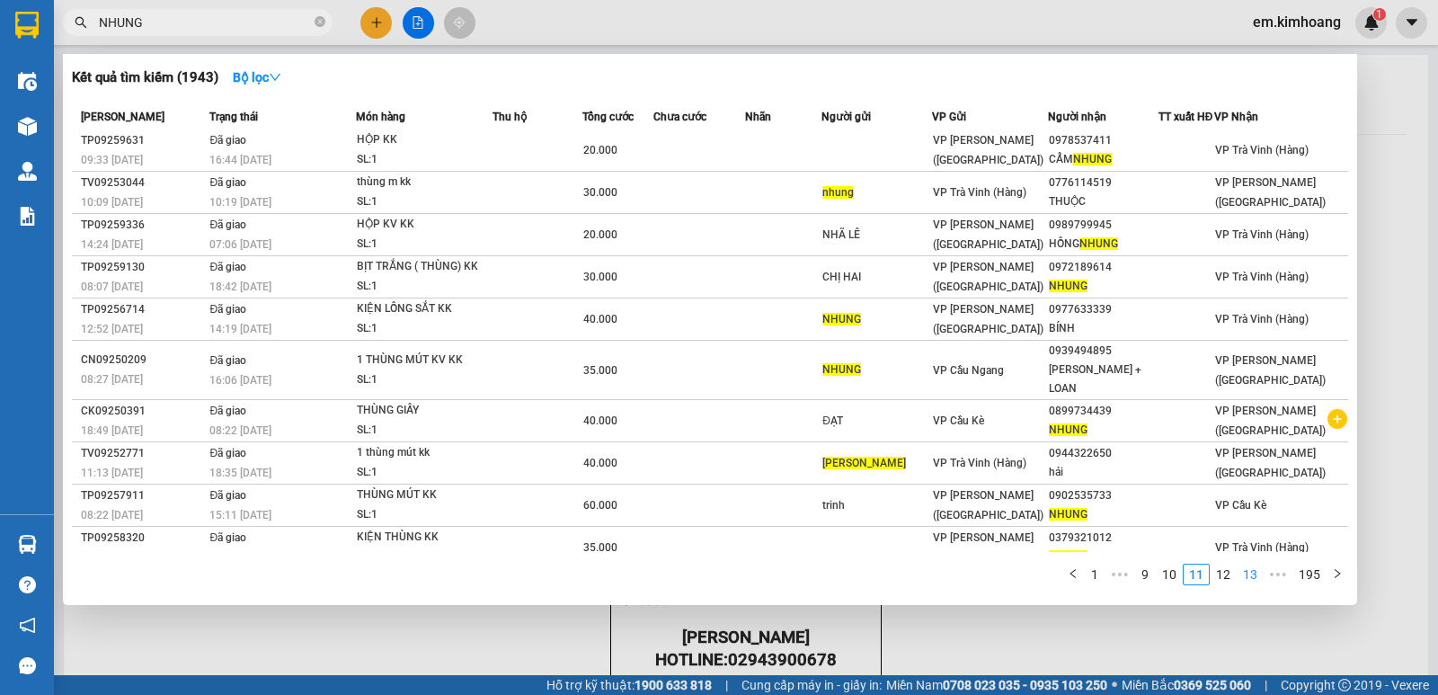
click at [1254, 571] on link "13" at bounding box center [1249, 574] width 25 height 20
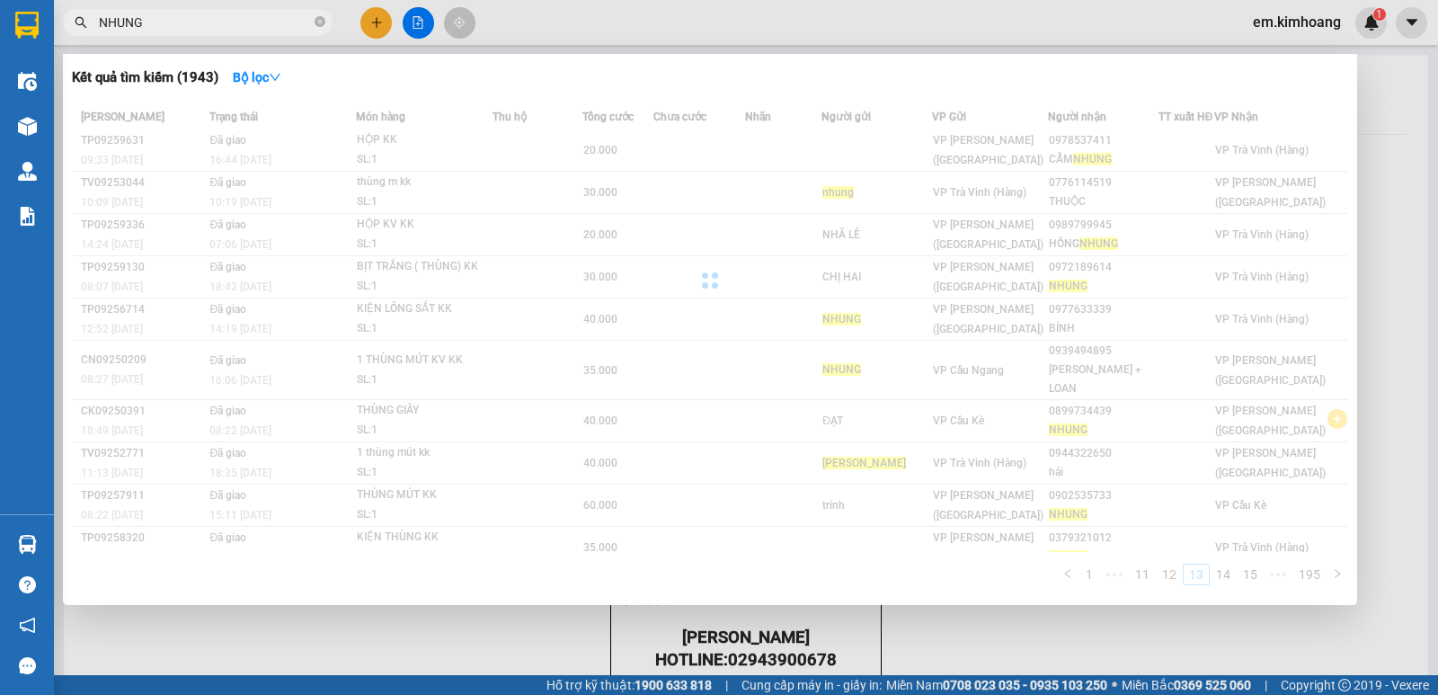
scroll to position [21, 0]
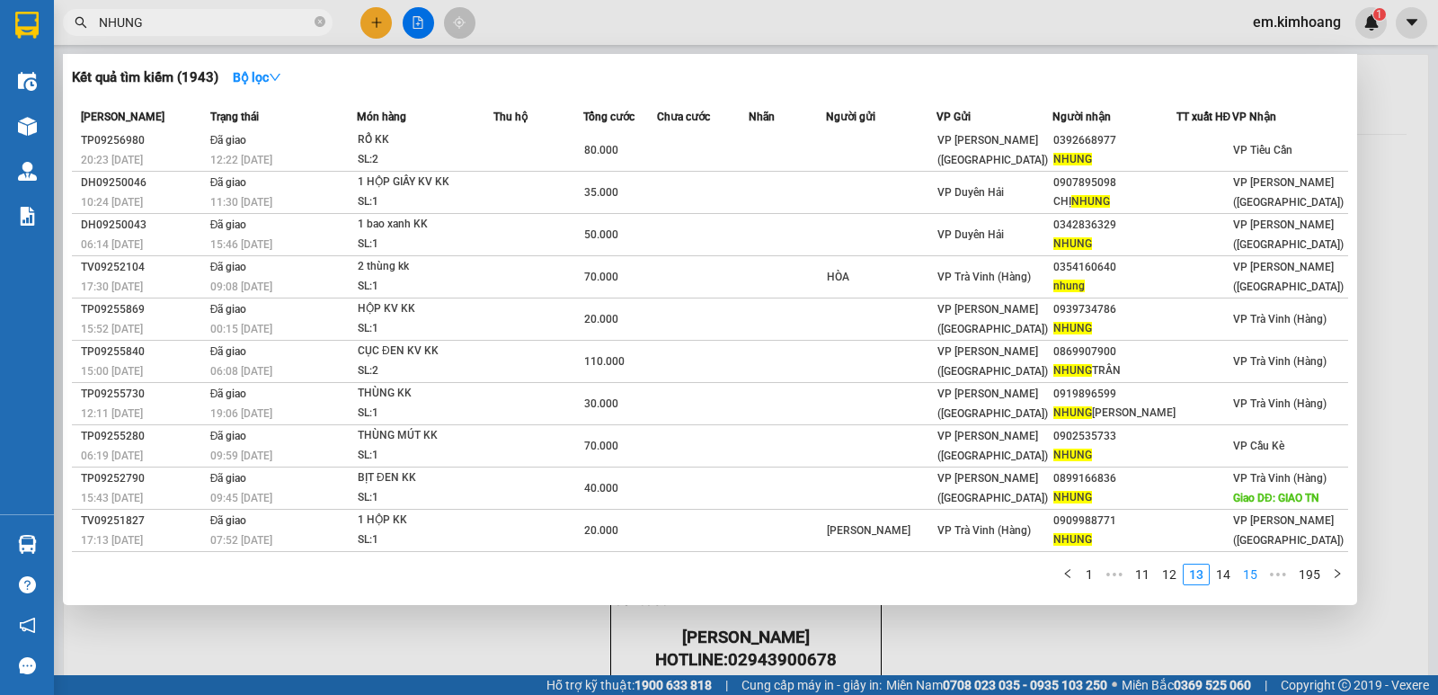
click at [1254, 569] on link "15" at bounding box center [1249, 574] width 25 height 20
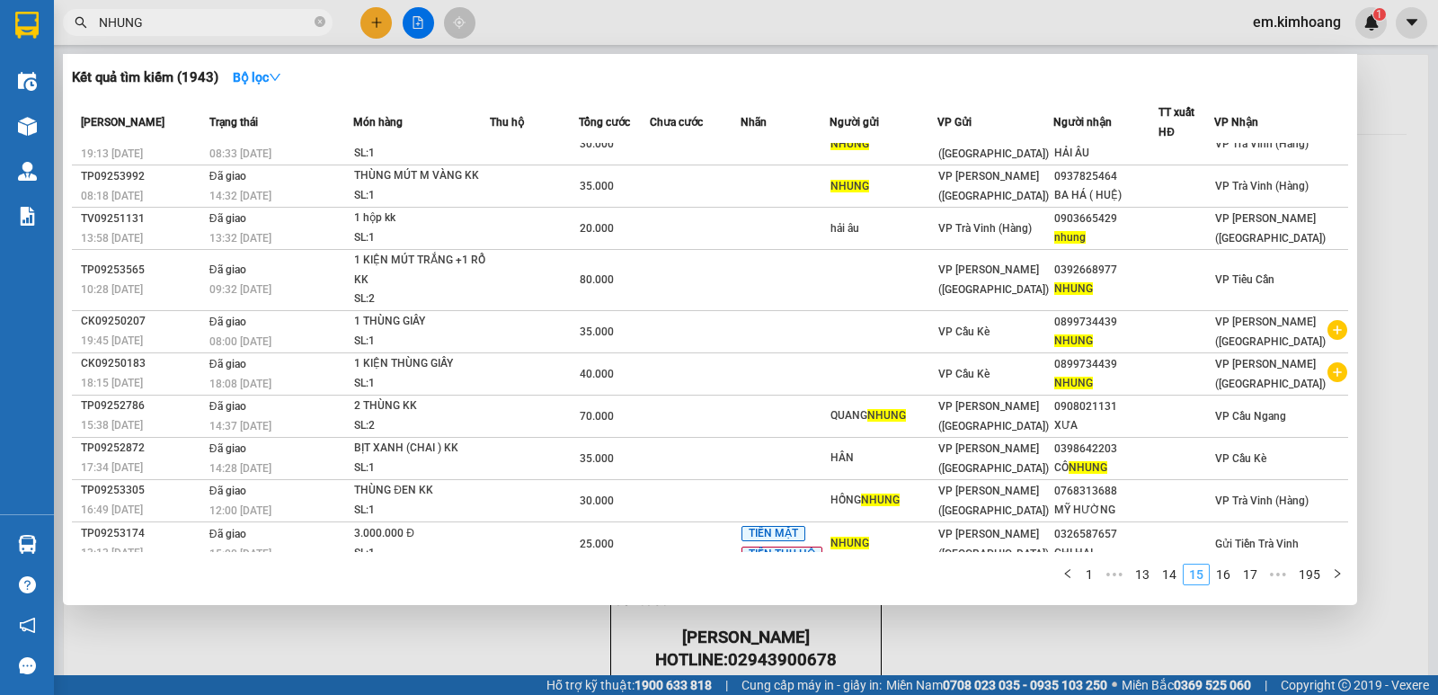
scroll to position [24, 0]
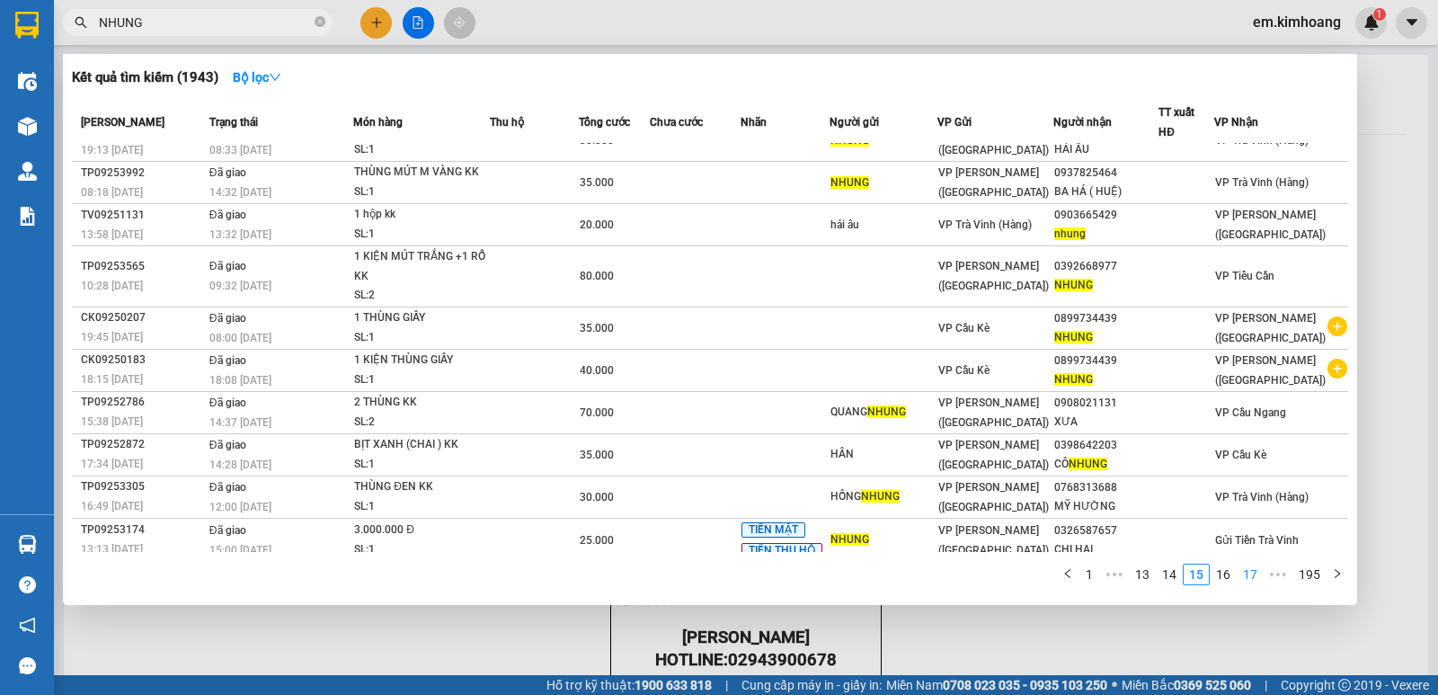
click at [1254, 569] on link "17" at bounding box center [1249, 574] width 25 height 20
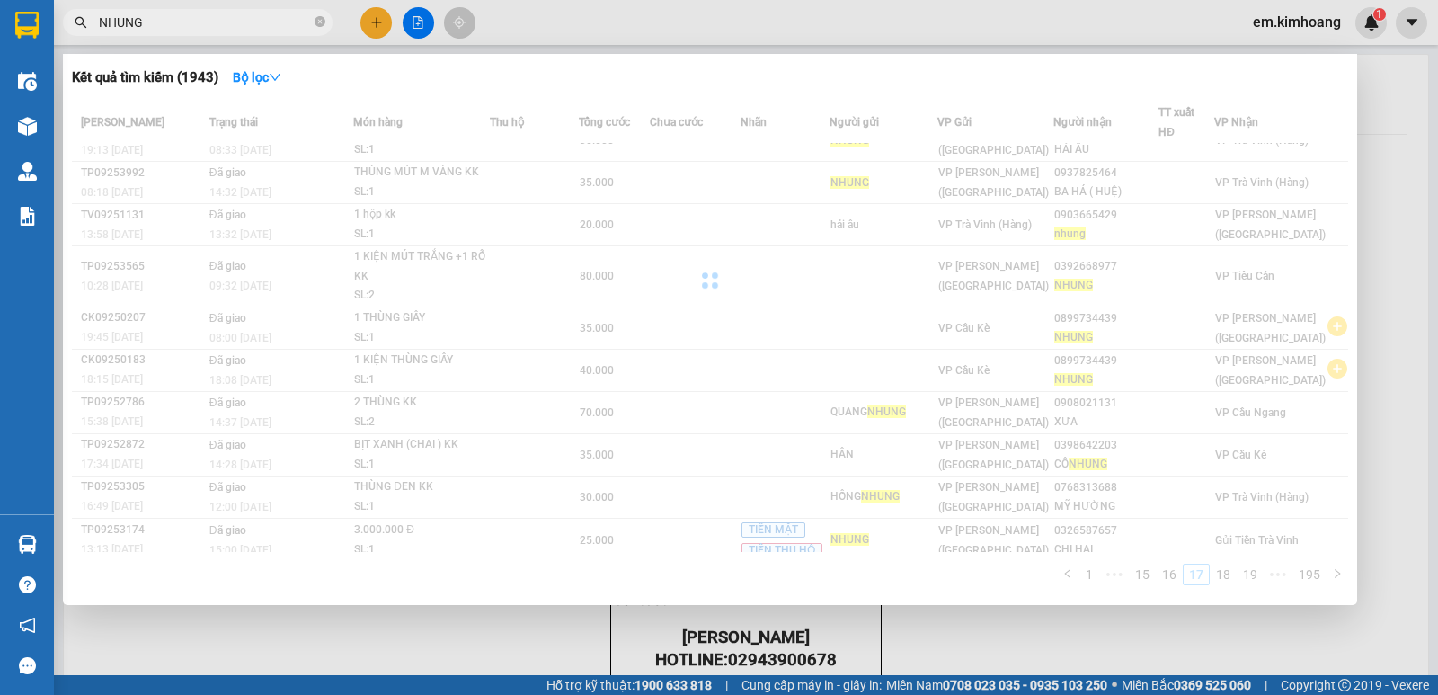
scroll to position [22, 0]
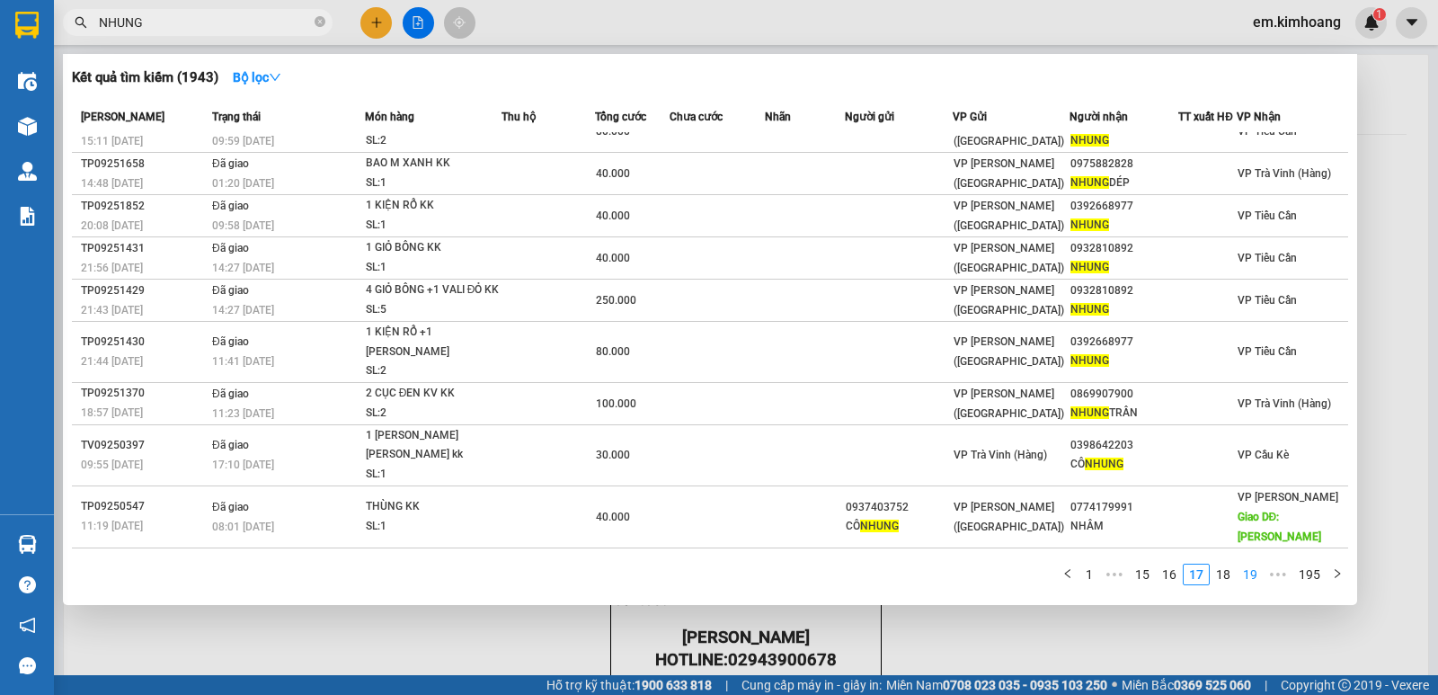
click at [1241, 570] on link "19" at bounding box center [1249, 574] width 25 height 20
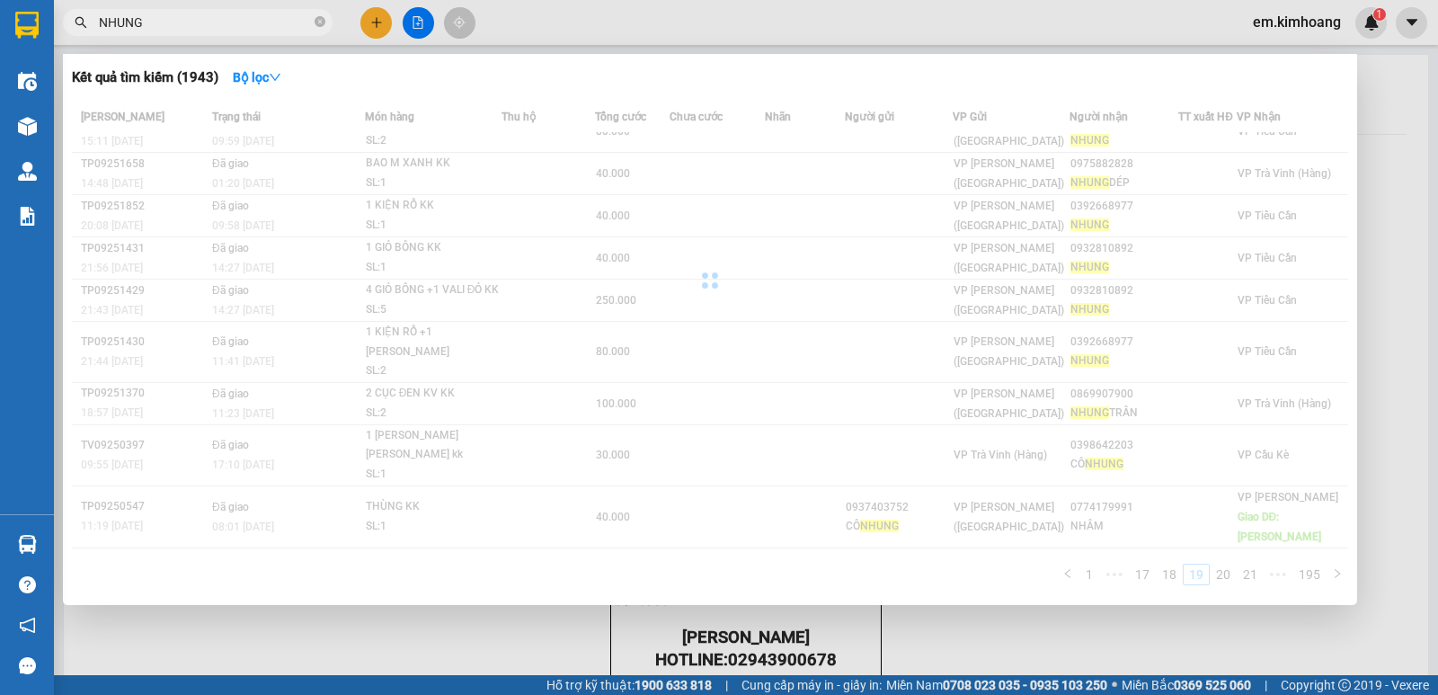
scroll to position [52, 0]
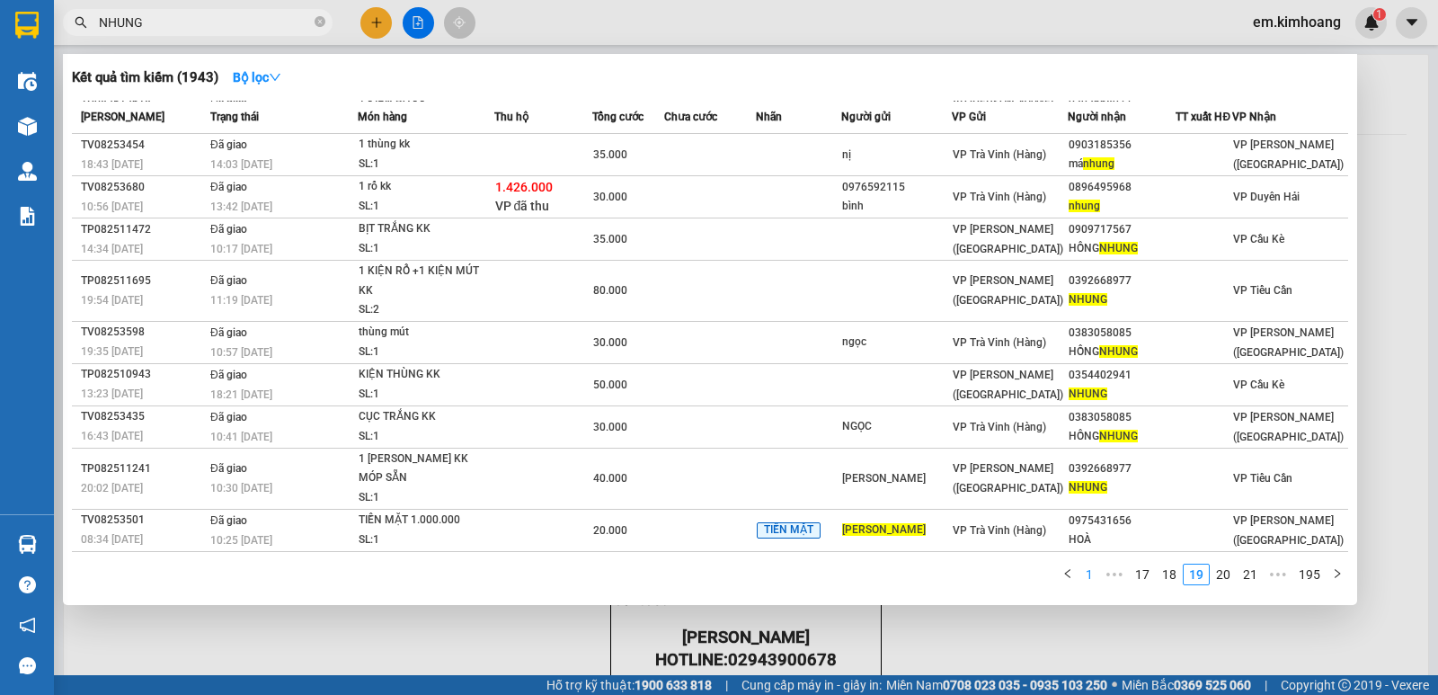
click at [1092, 574] on link "1" at bounding box center [1089, 574] width 20 height 20
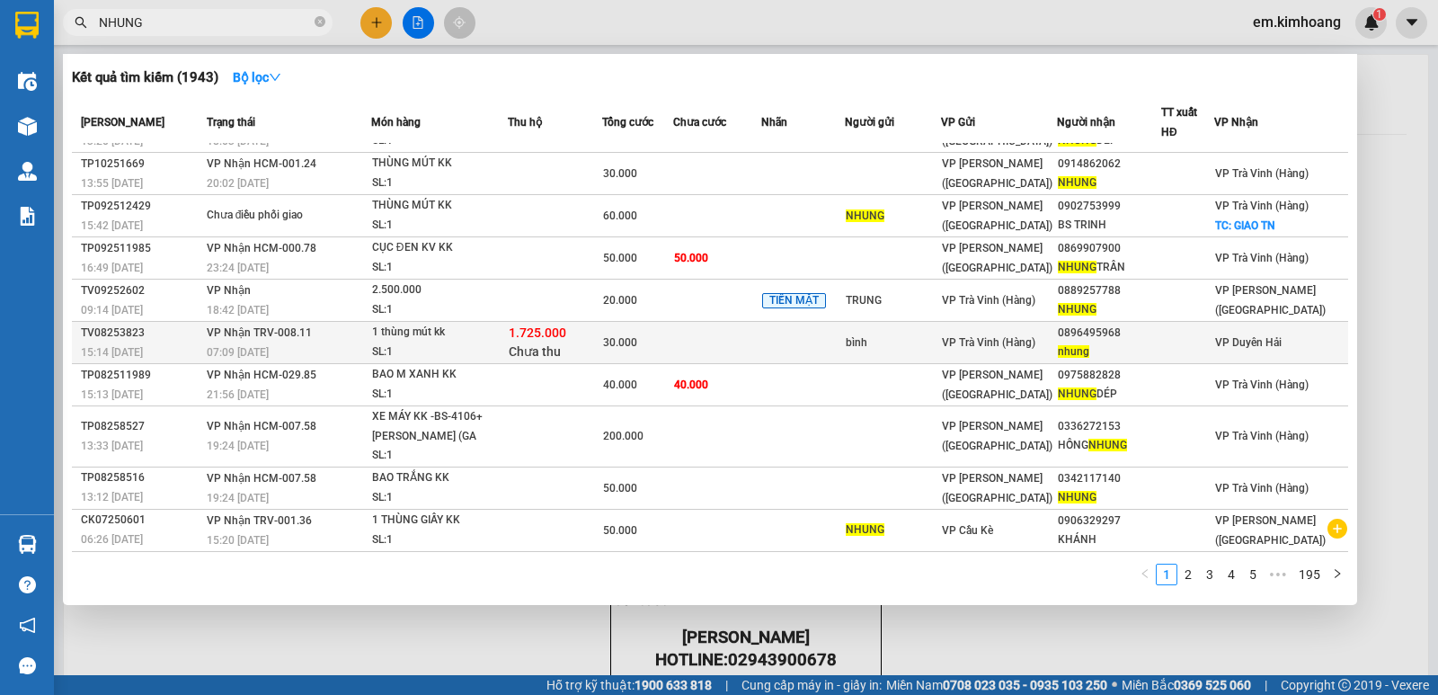
scroll to position [33, 0]
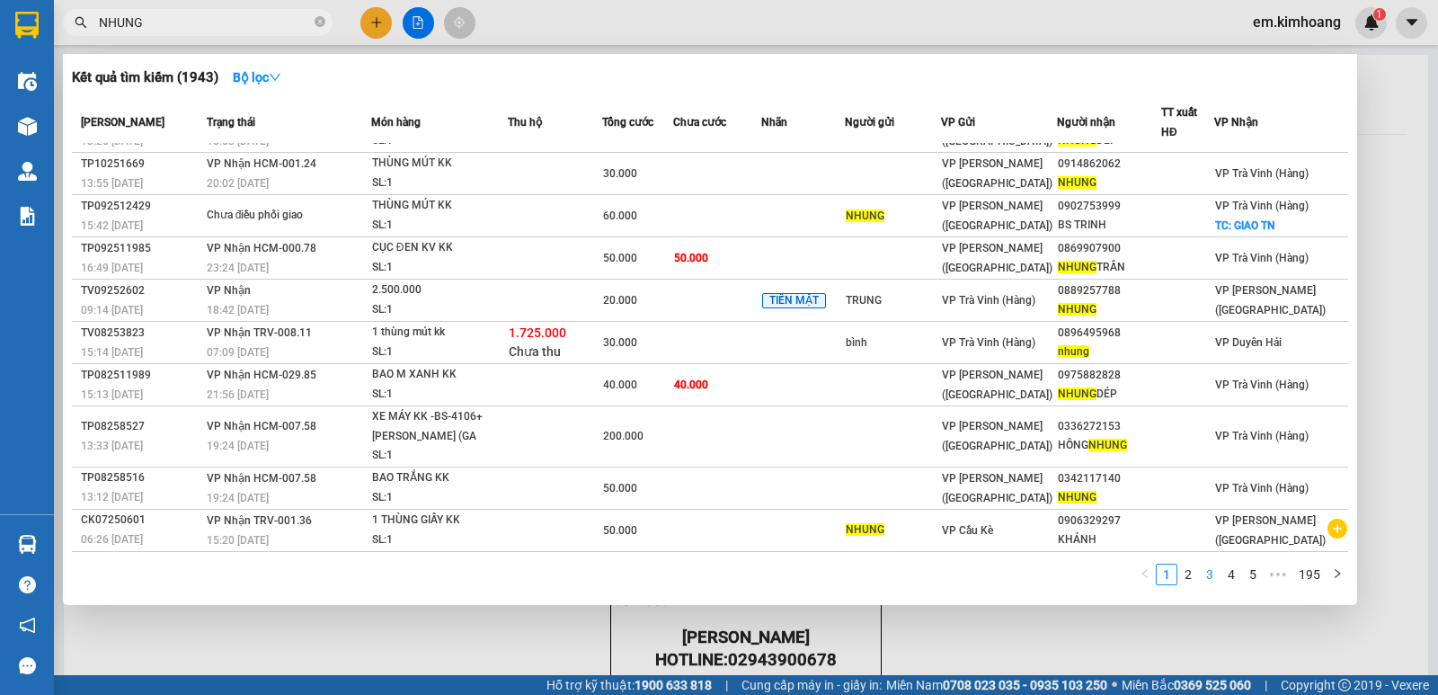
click at [1209, 575] on link "3" at bounding box center [1210, 574] width 20 height 20
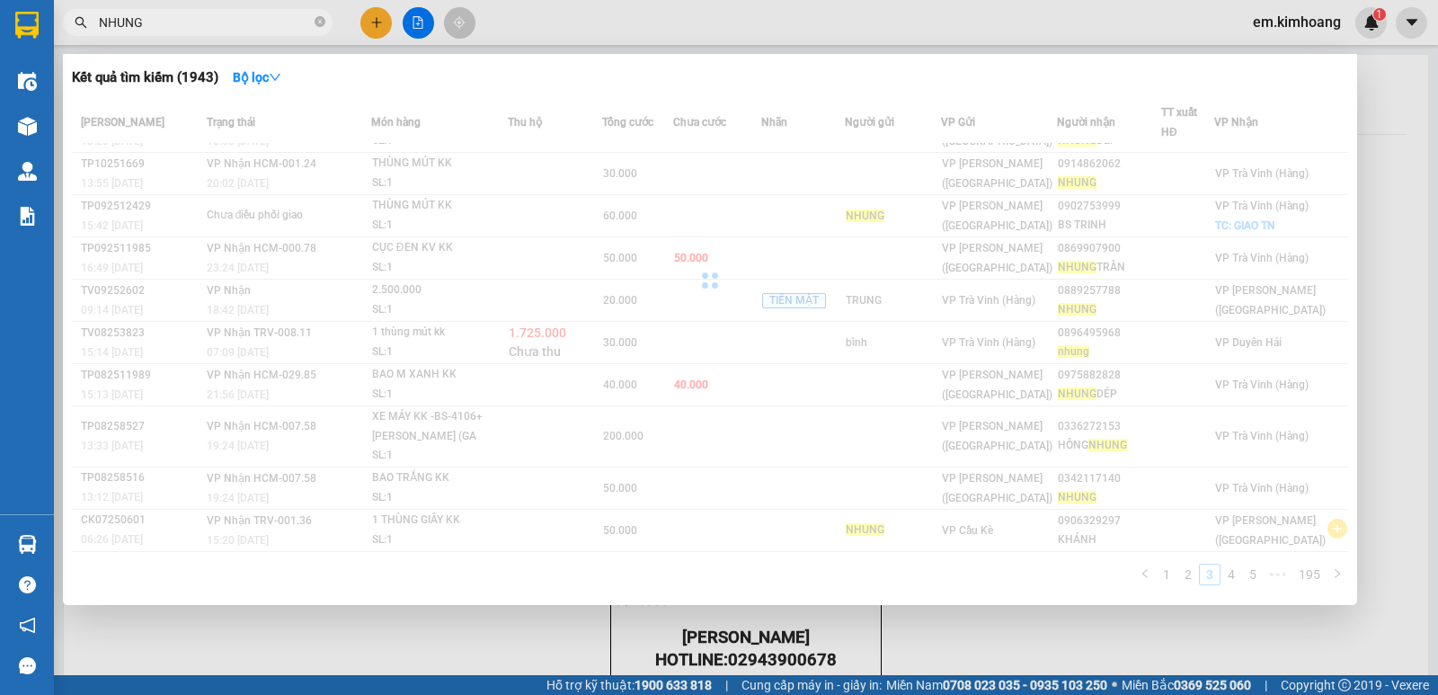
scroll to position [42, 0]
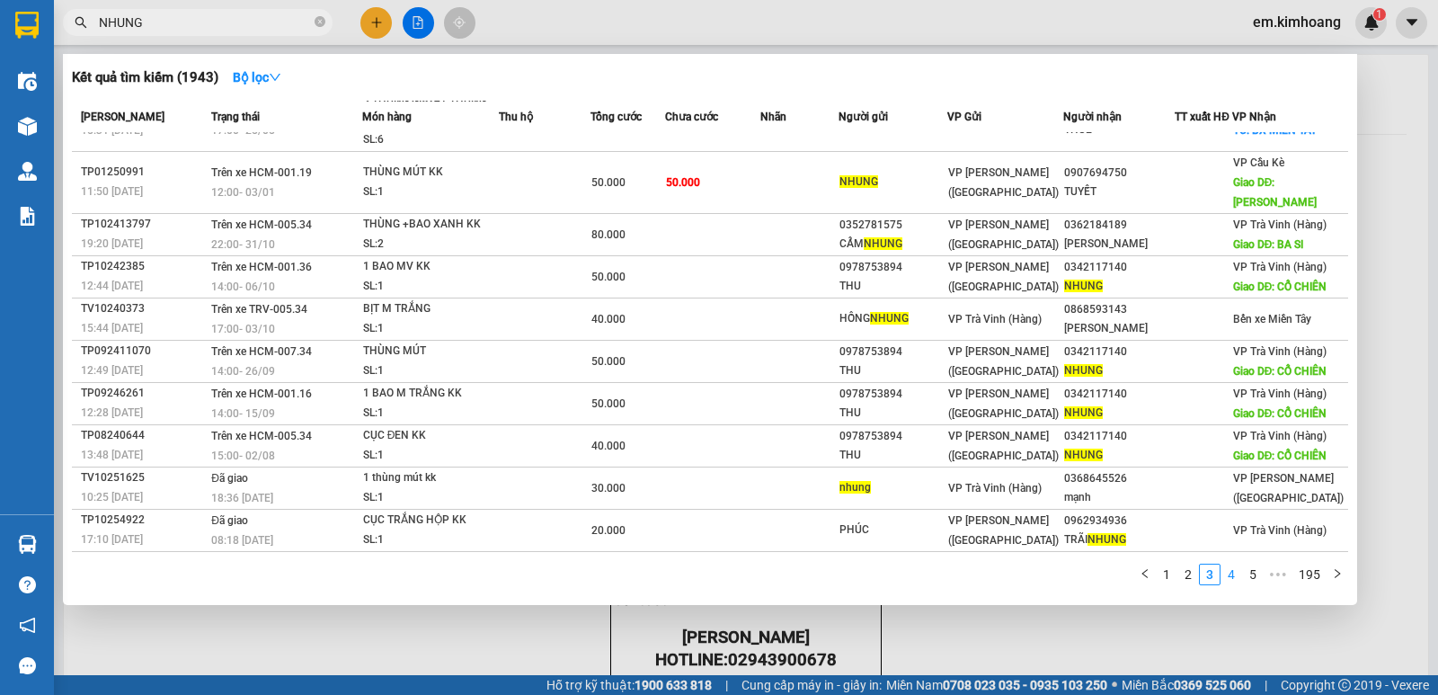
click at [1238, 576] on link "4" at bounding box center [1231, 574] width 20 height 20
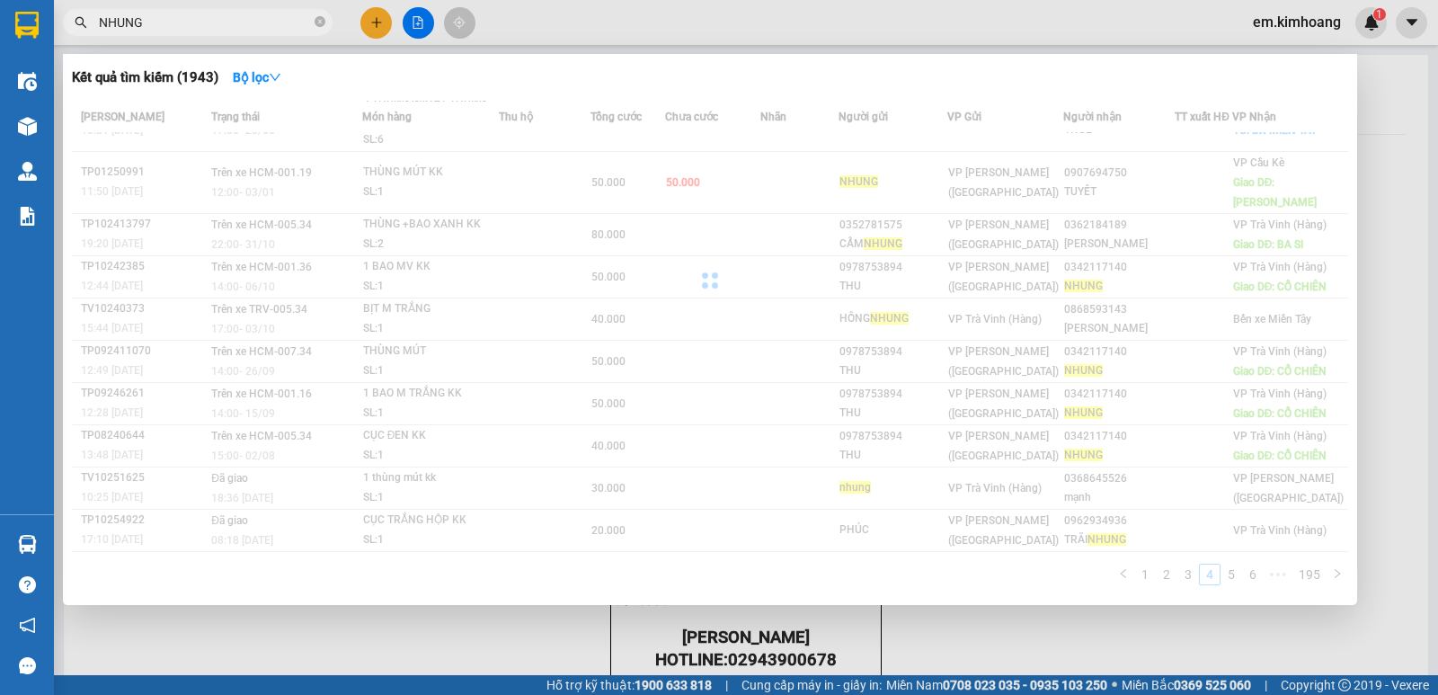
scroll to position [40, 0]
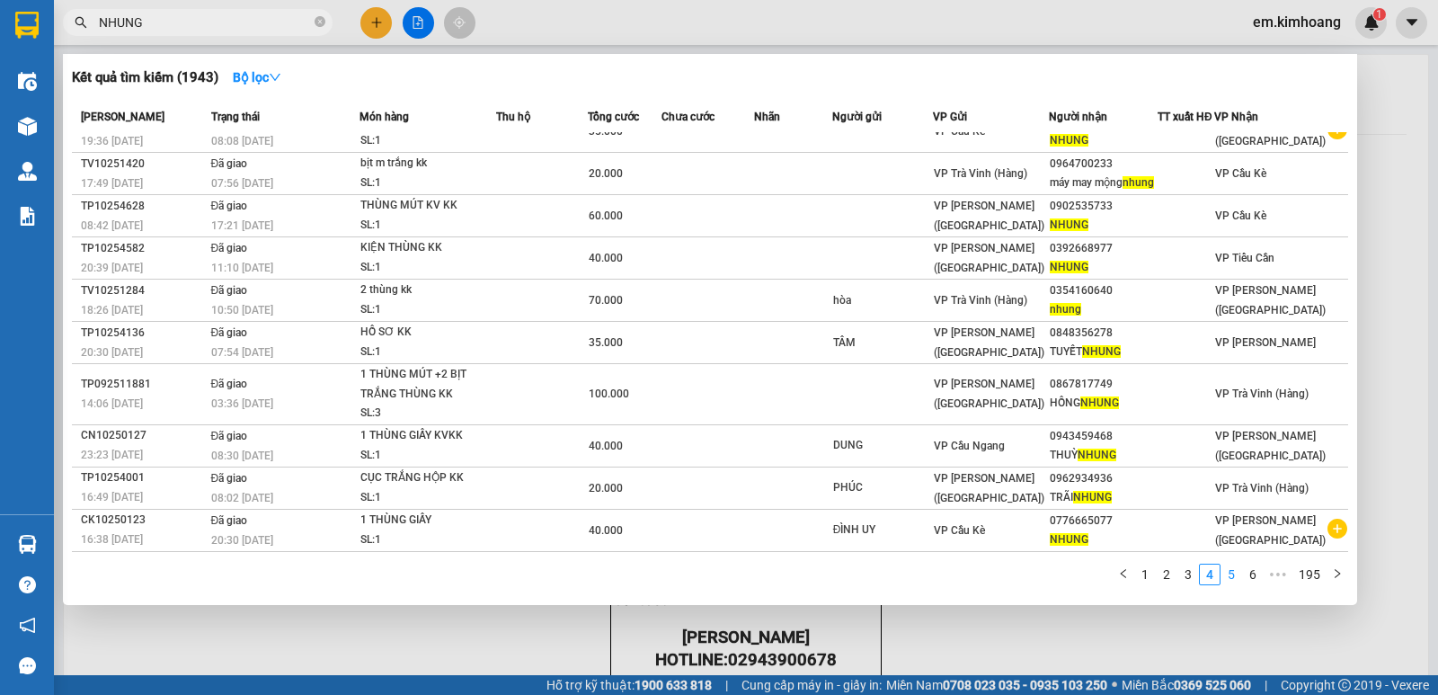
click at [1233, 569] on link "5" at bounding box center [1231, 574] width 20 height 20
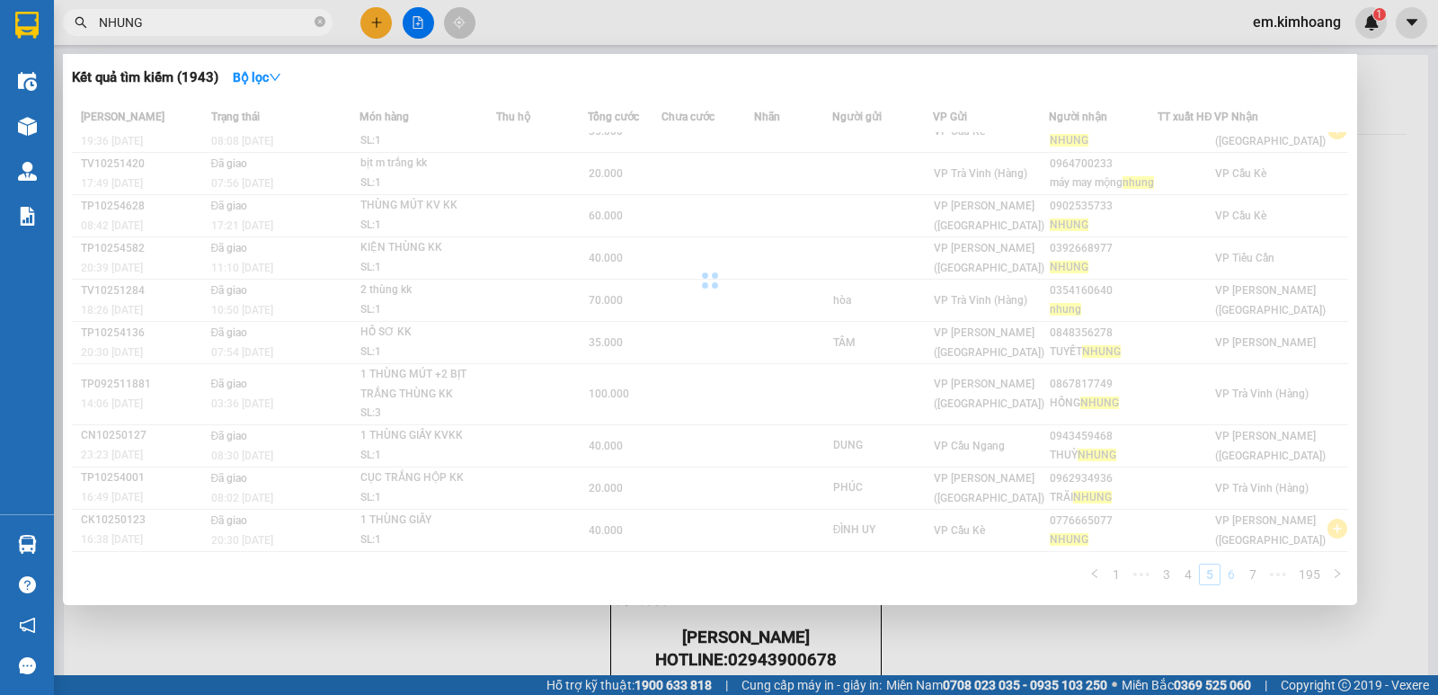
scroll to position [43, 0]
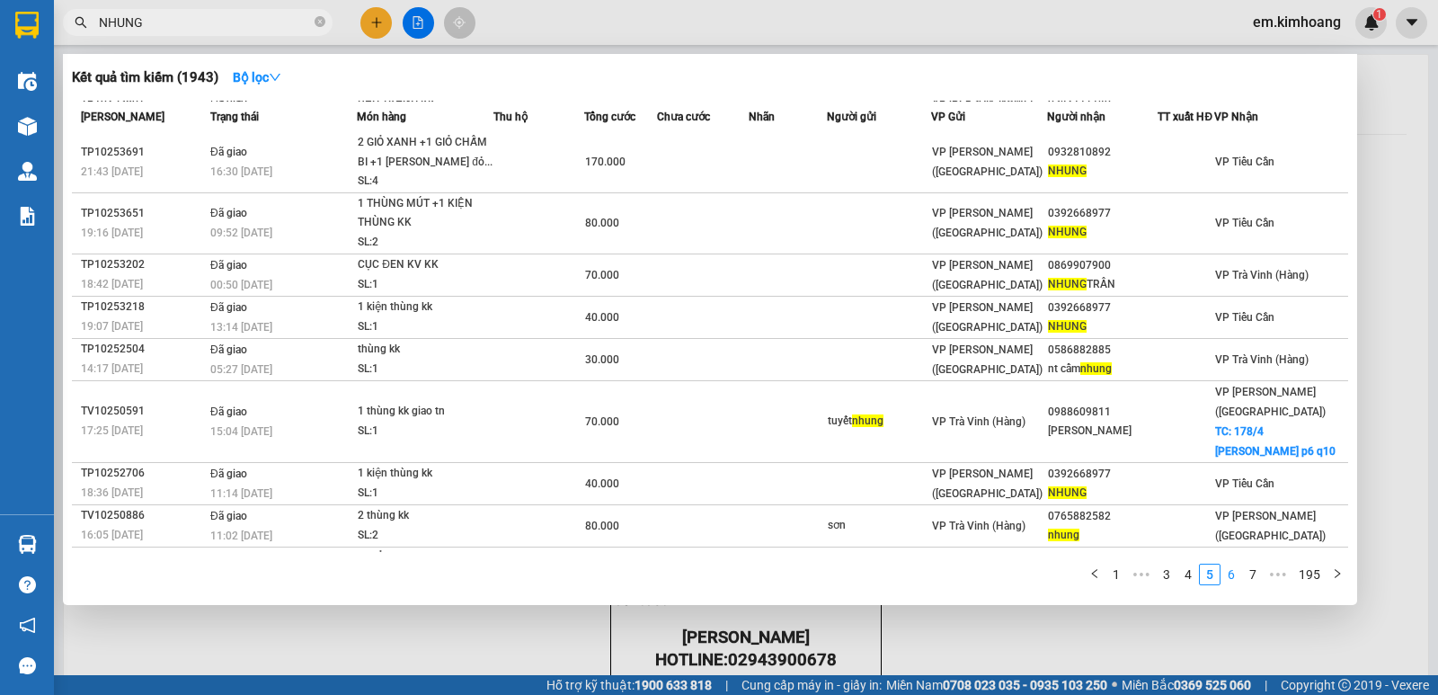
click at [1237, 564] on link "6" at bounding box center [1231, 574] width 20 height 20
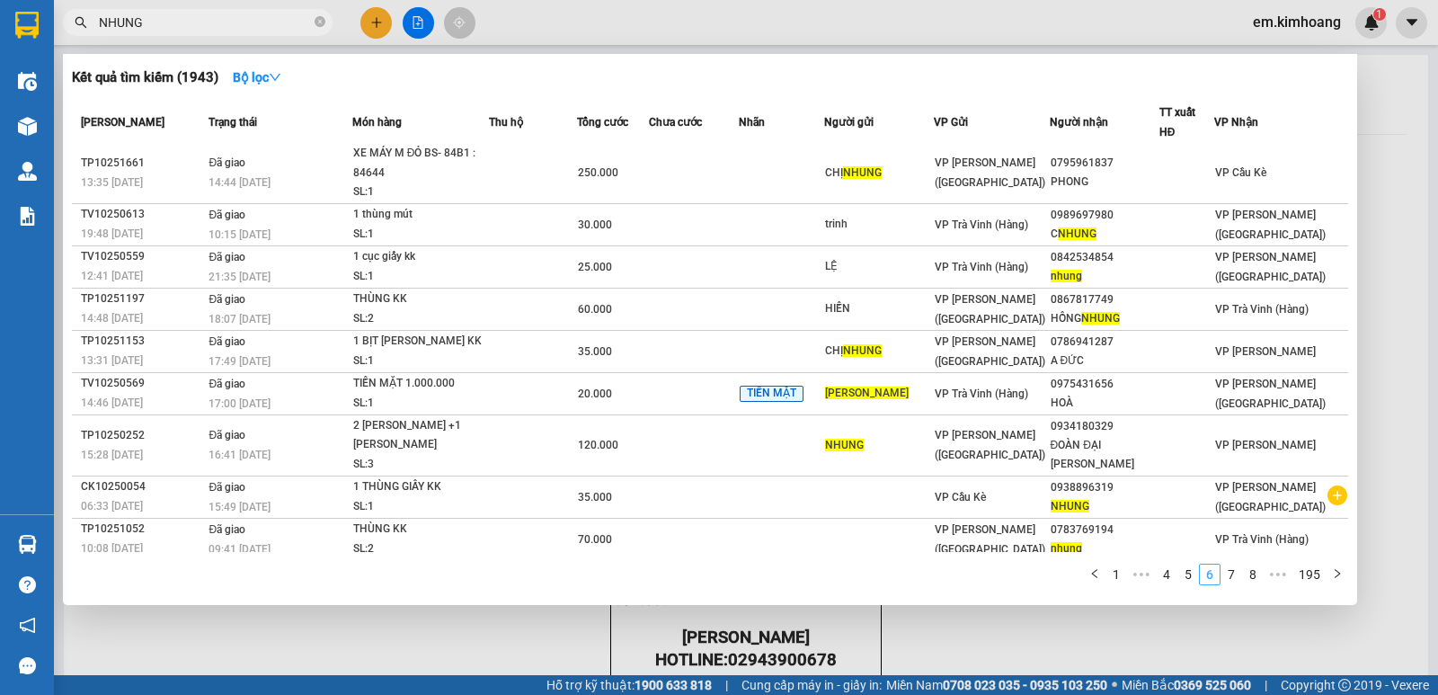
scroll to position [41, 0]
click at [1252, 565] on link "8" at bounding box center [1253, 574] width 20 height 20
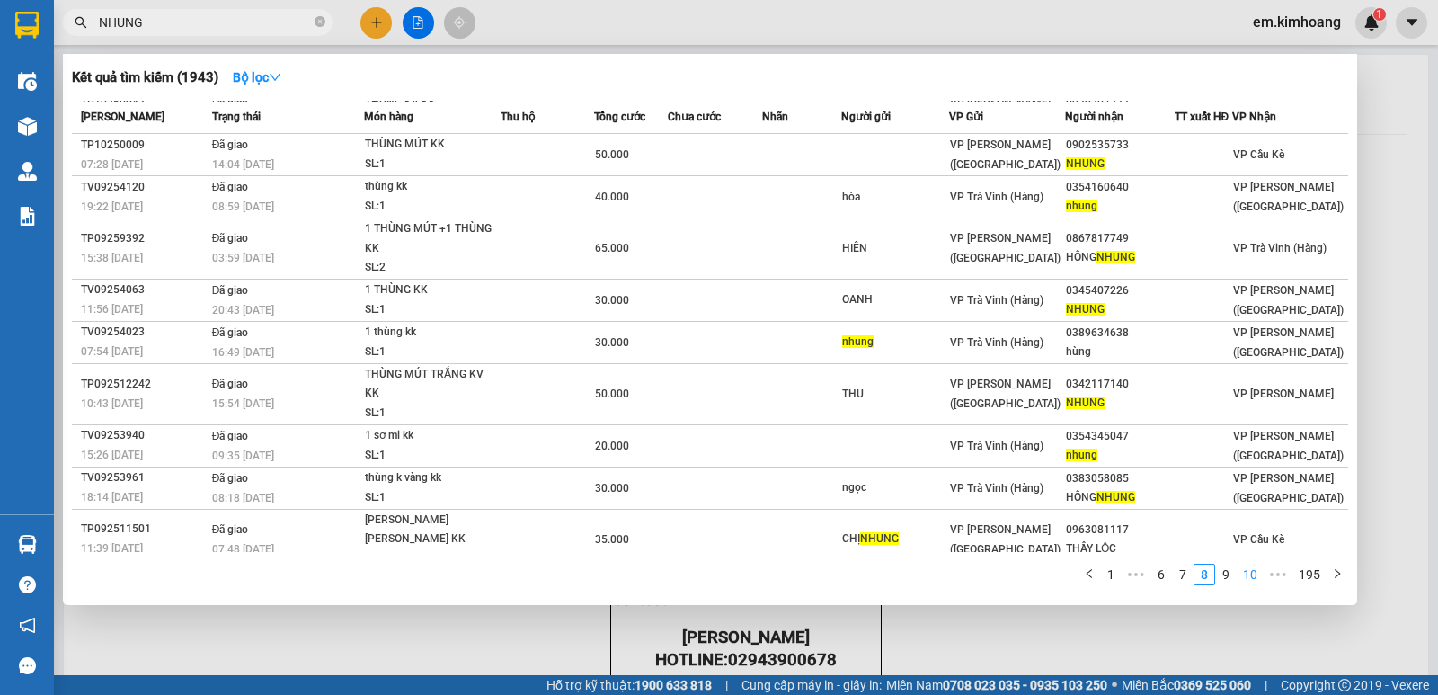
click at [1252, 565] on link "10" at bounding box center [1249, 574] width 25 height 20
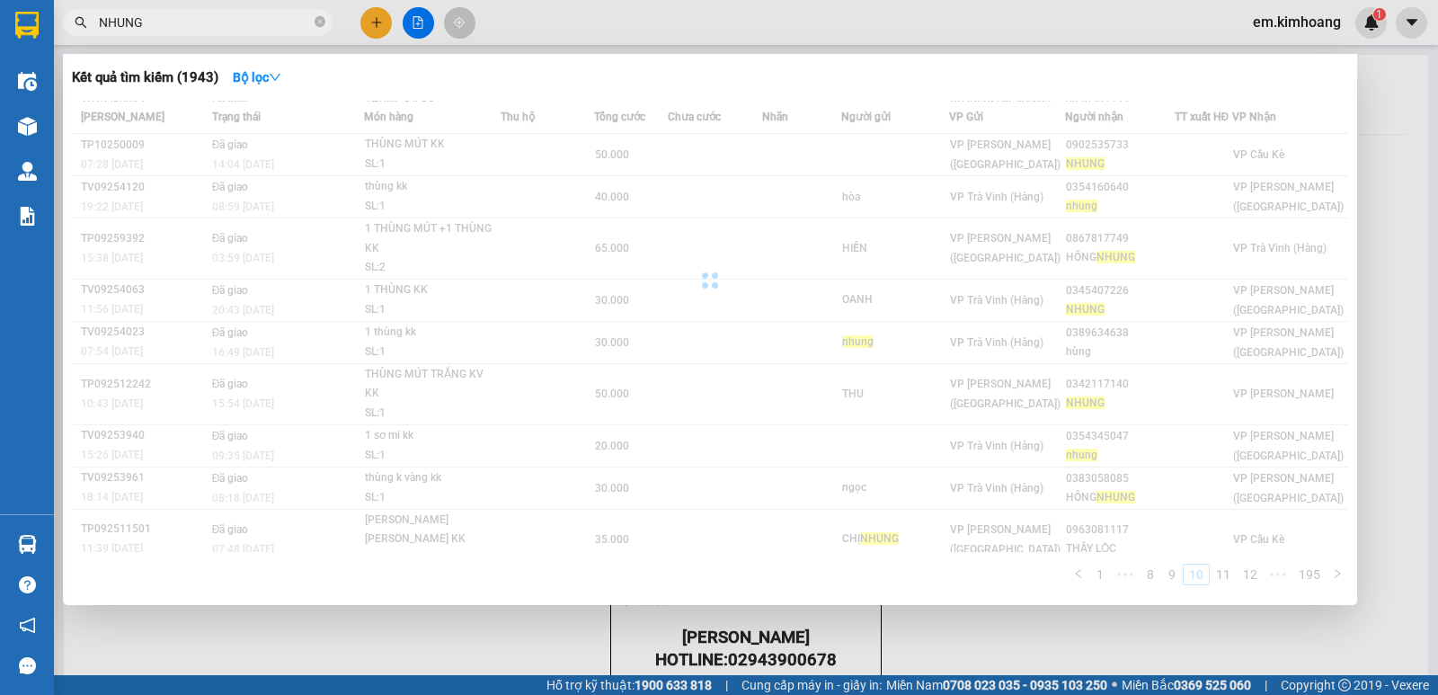
scroll to position [4, 0]
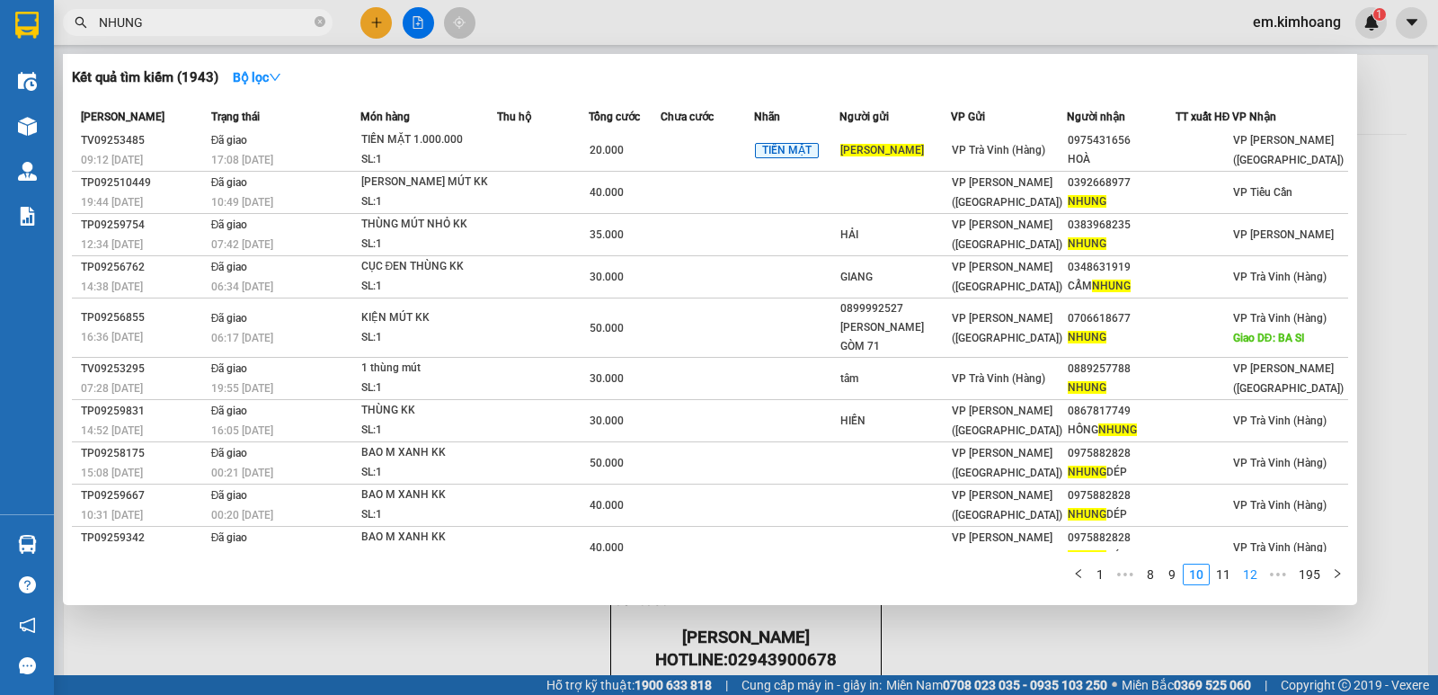
click at [1252, 565] on link "12" at bounding box center [1249, 574] width 25 height 20
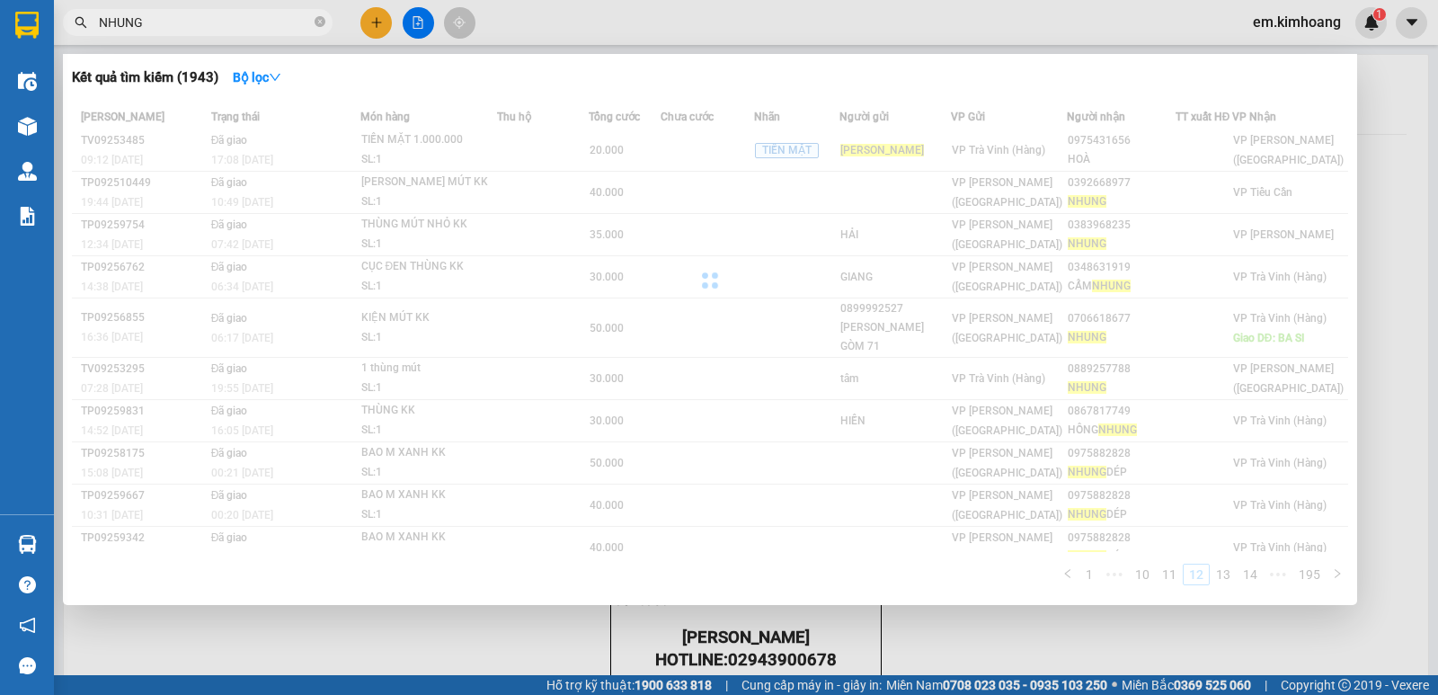
scroll to position [54, 0]
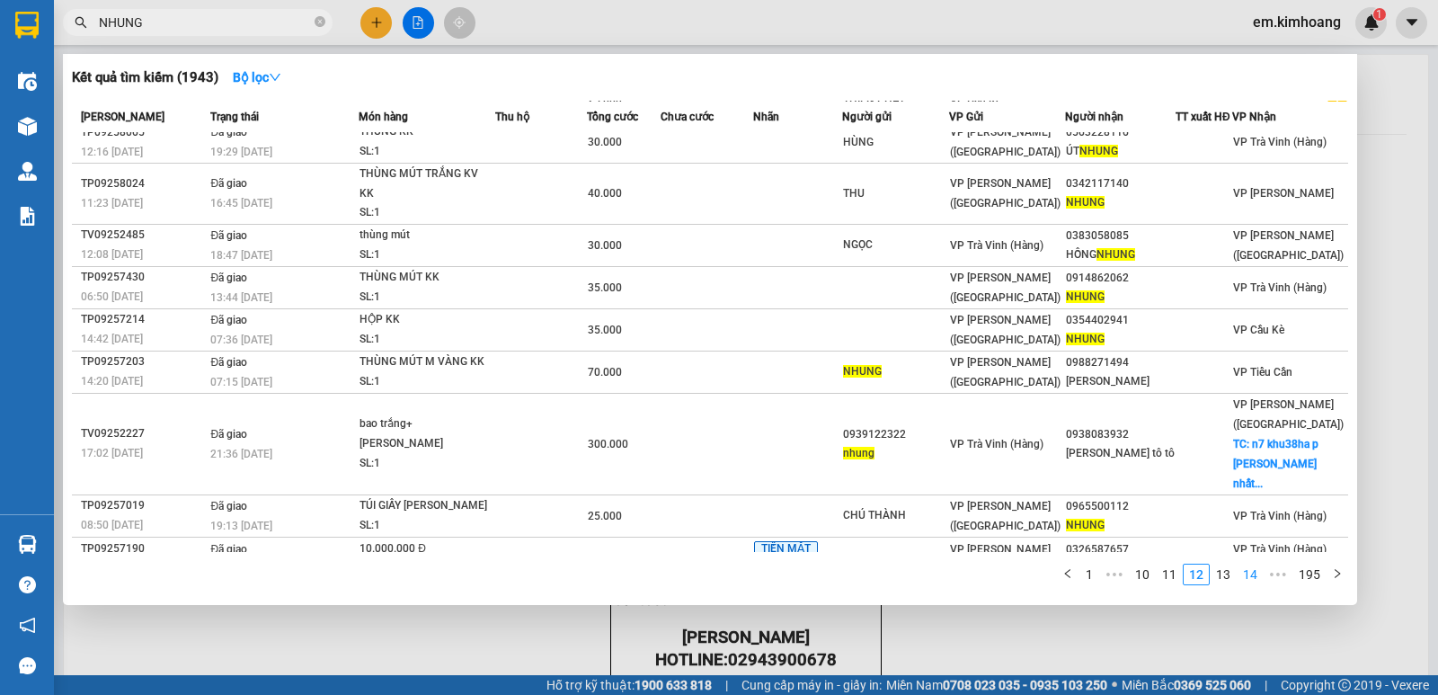
click at [1252, 565] on link "14" at bounding box center [1249, 574] width 25 height 20
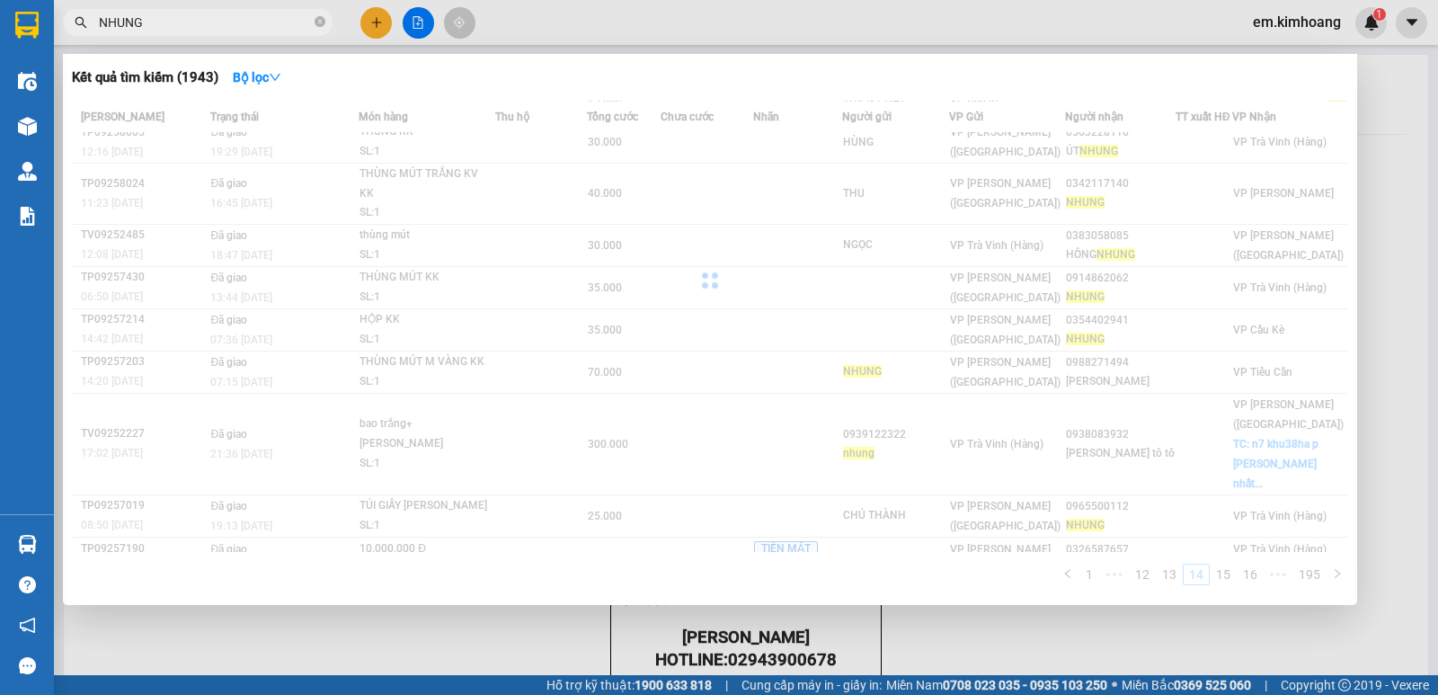
scroll to position [4, 0]
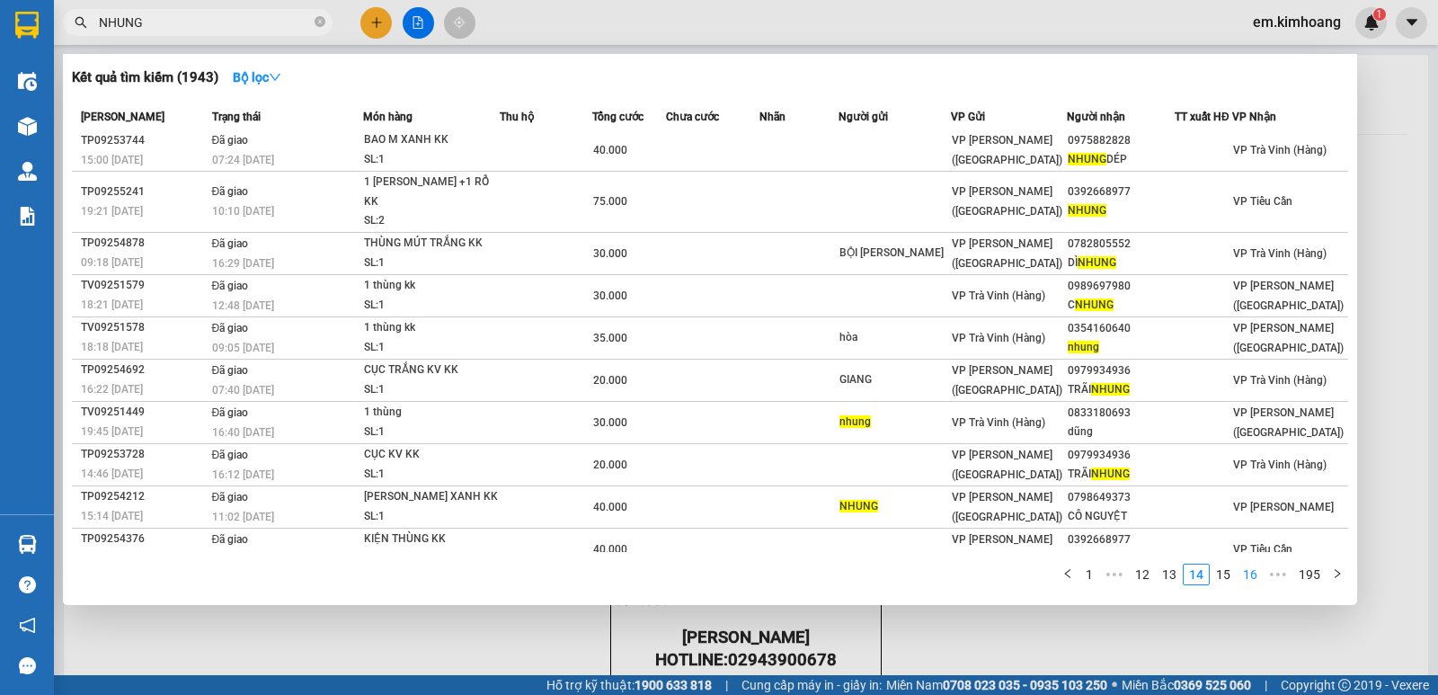
click at [1252, 565] on link "16" at bounding box center [1249, 574] width 25 height 20
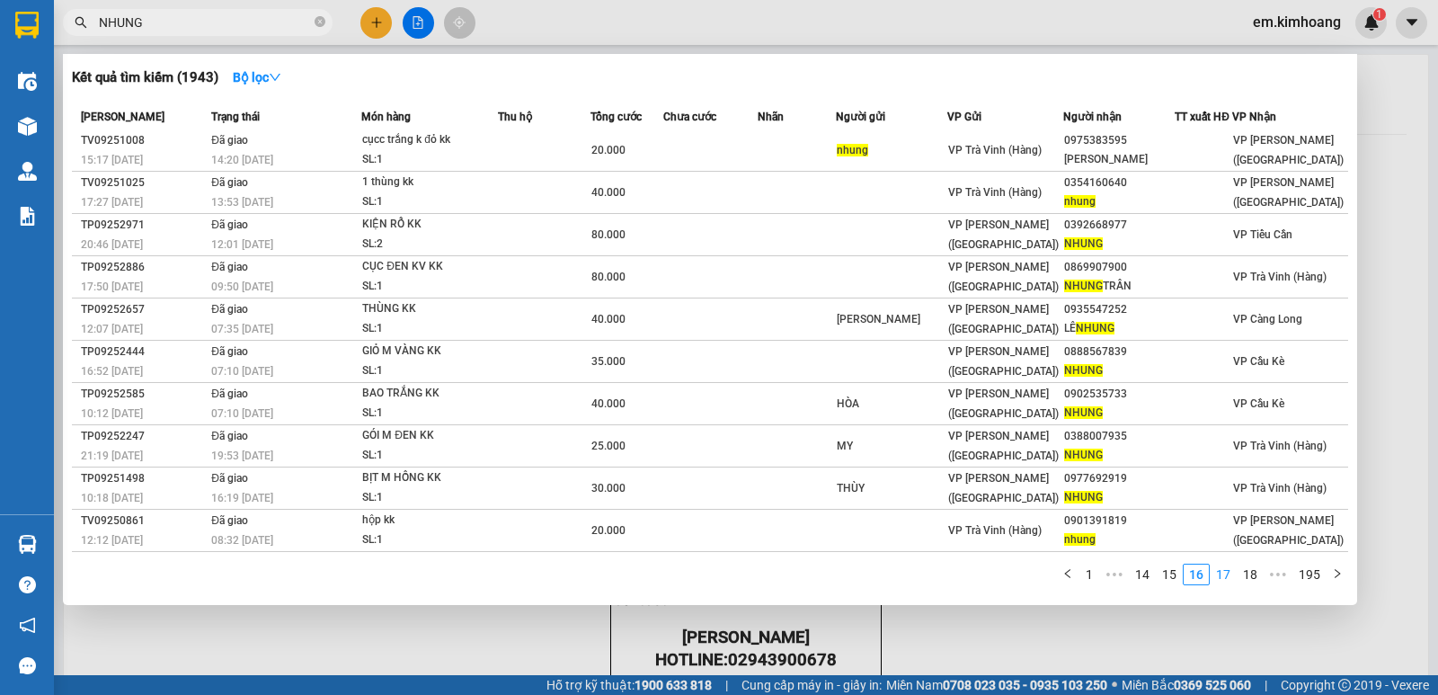
click at [1223, 575] on link "17" at bounding box center [1222, 574] width 25 height 20
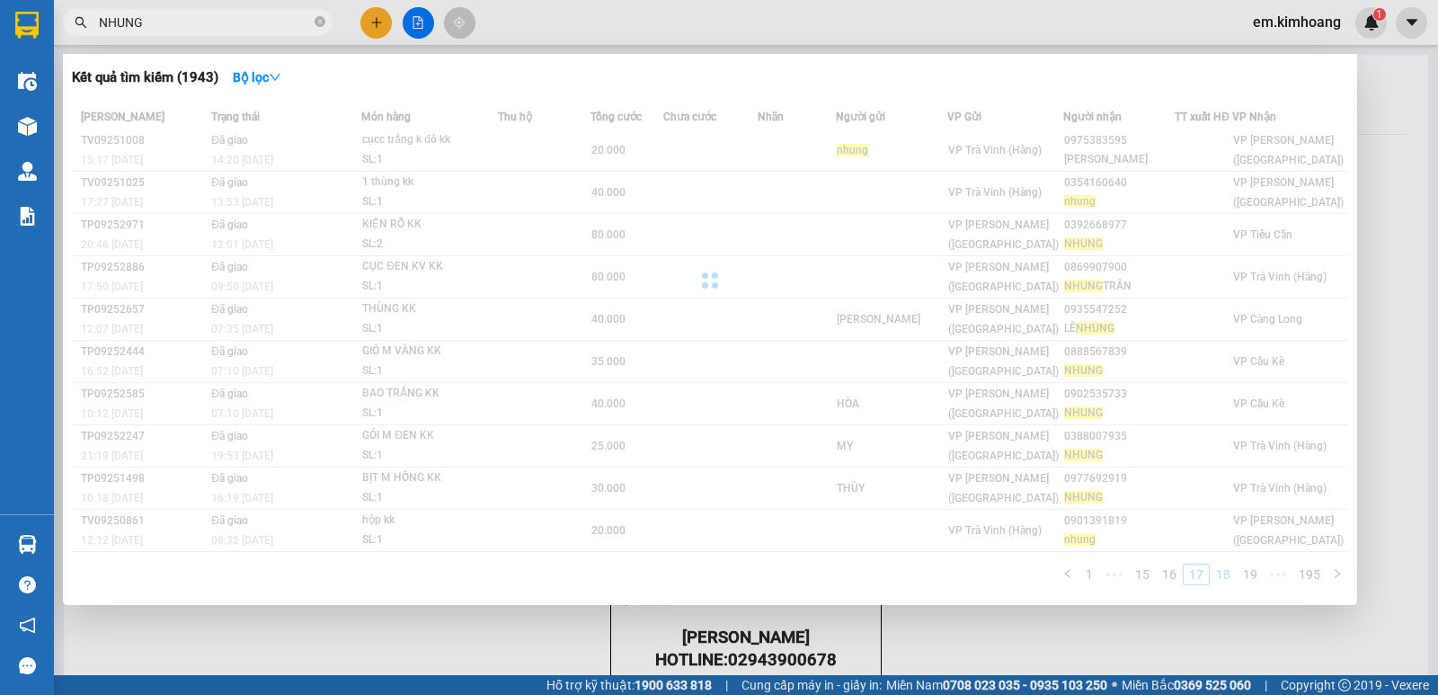
scroll to position [22, 0]
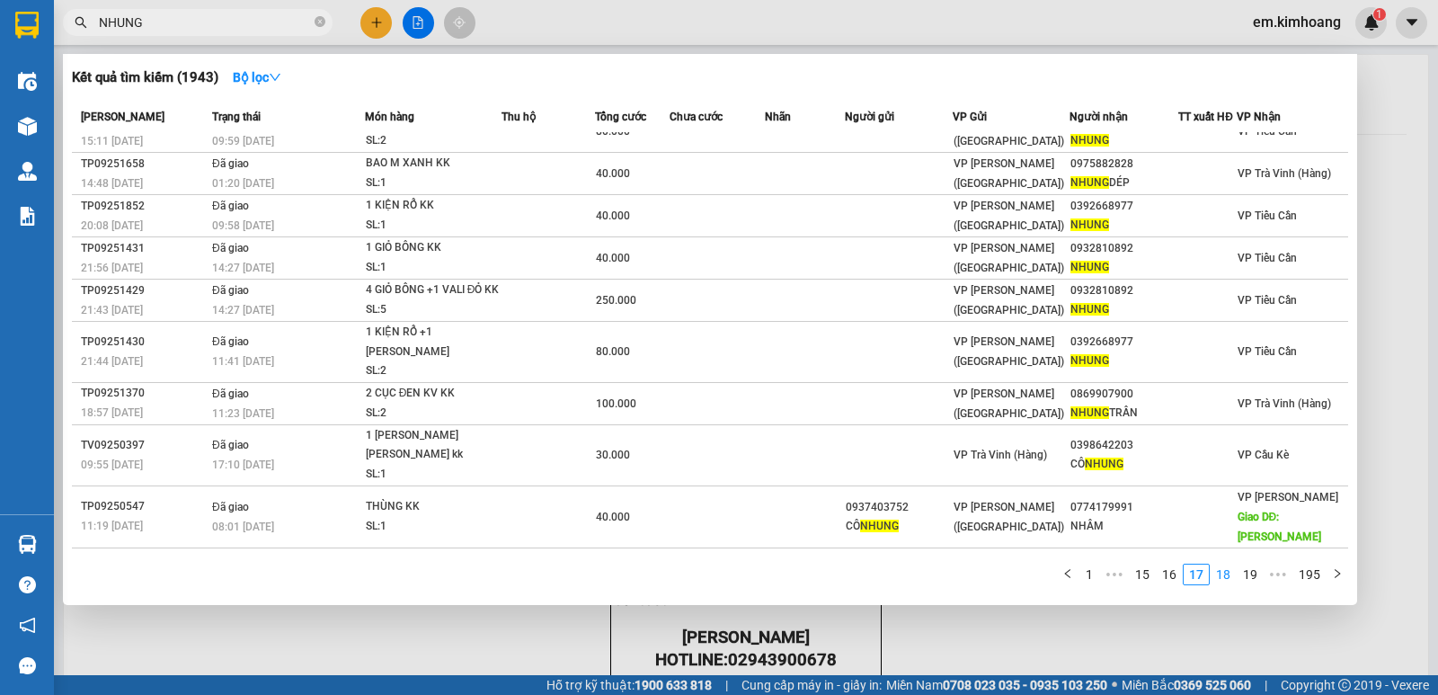
click at [1232, 571] on link "18" at bounding box center [1222, 574] width 25 height 20
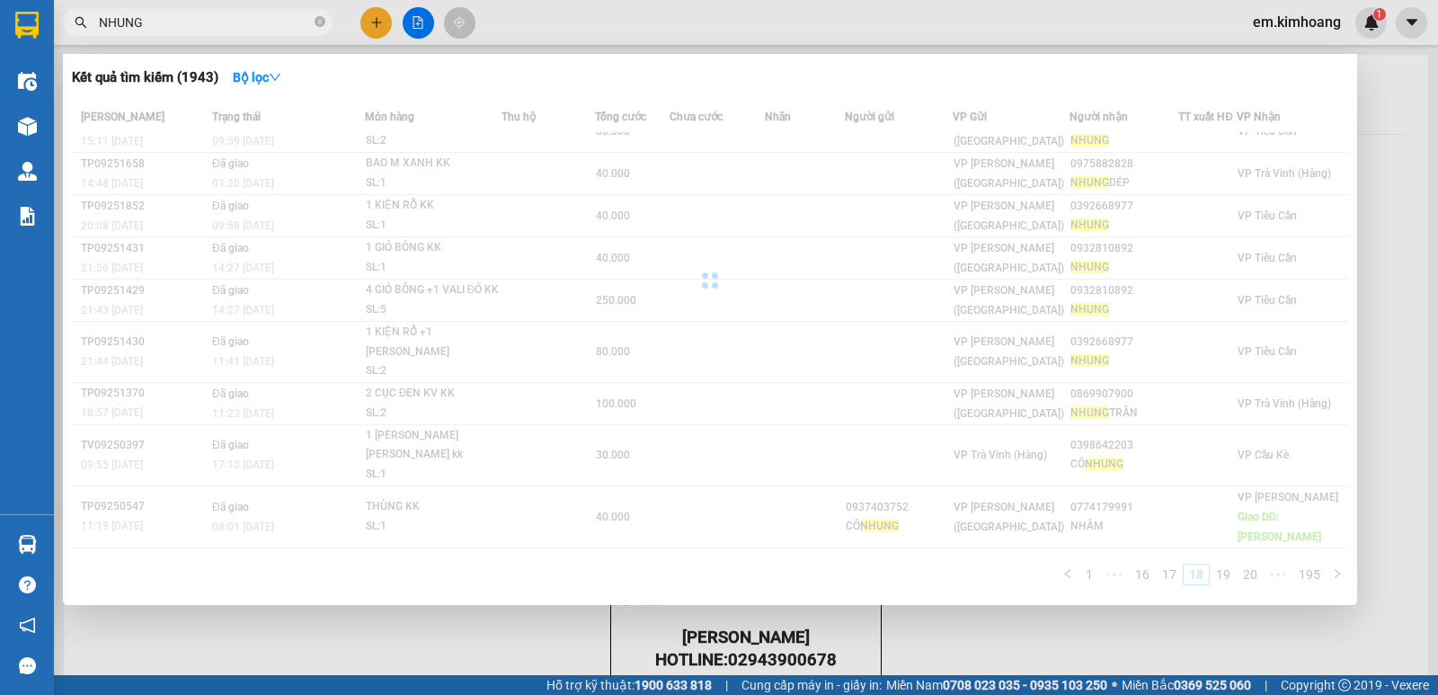
scroll to position [23, 0]
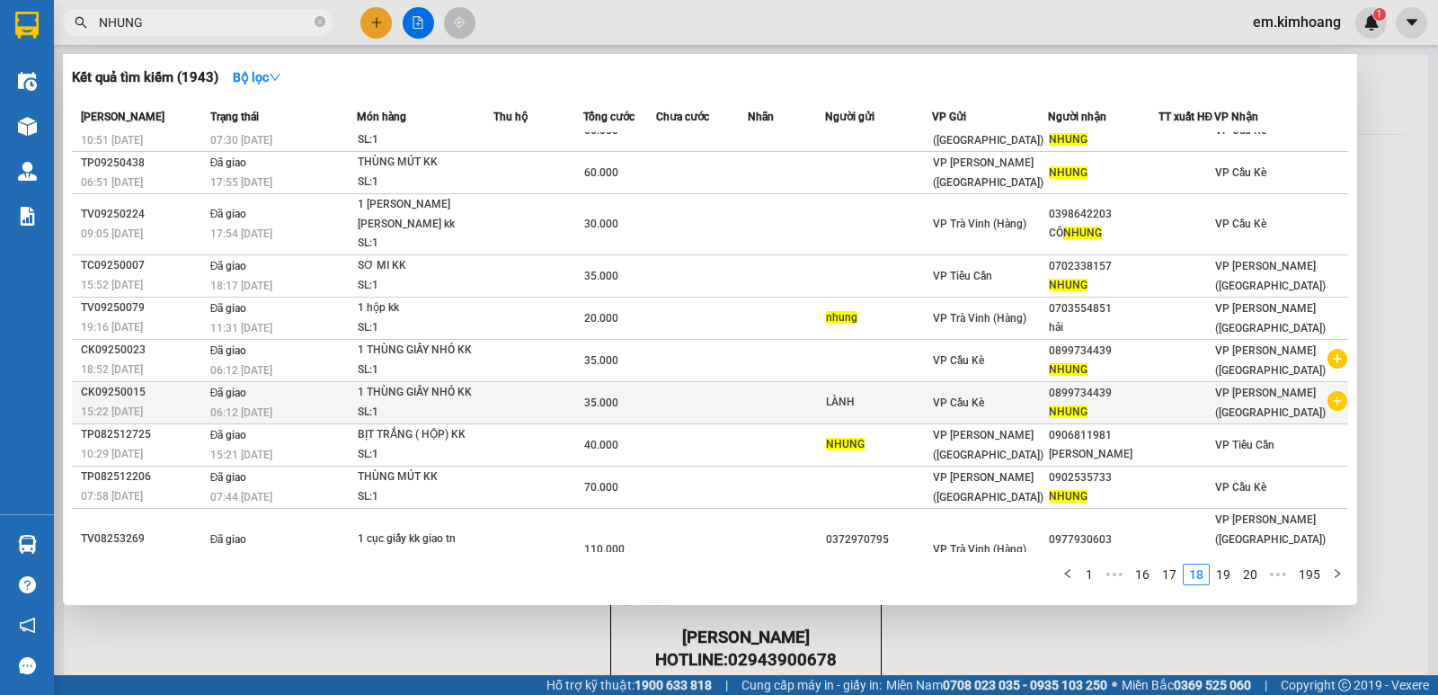
click at [1327, 391] on icon "plus-circle" at bounding box center [1337, 401] width 20 height 20
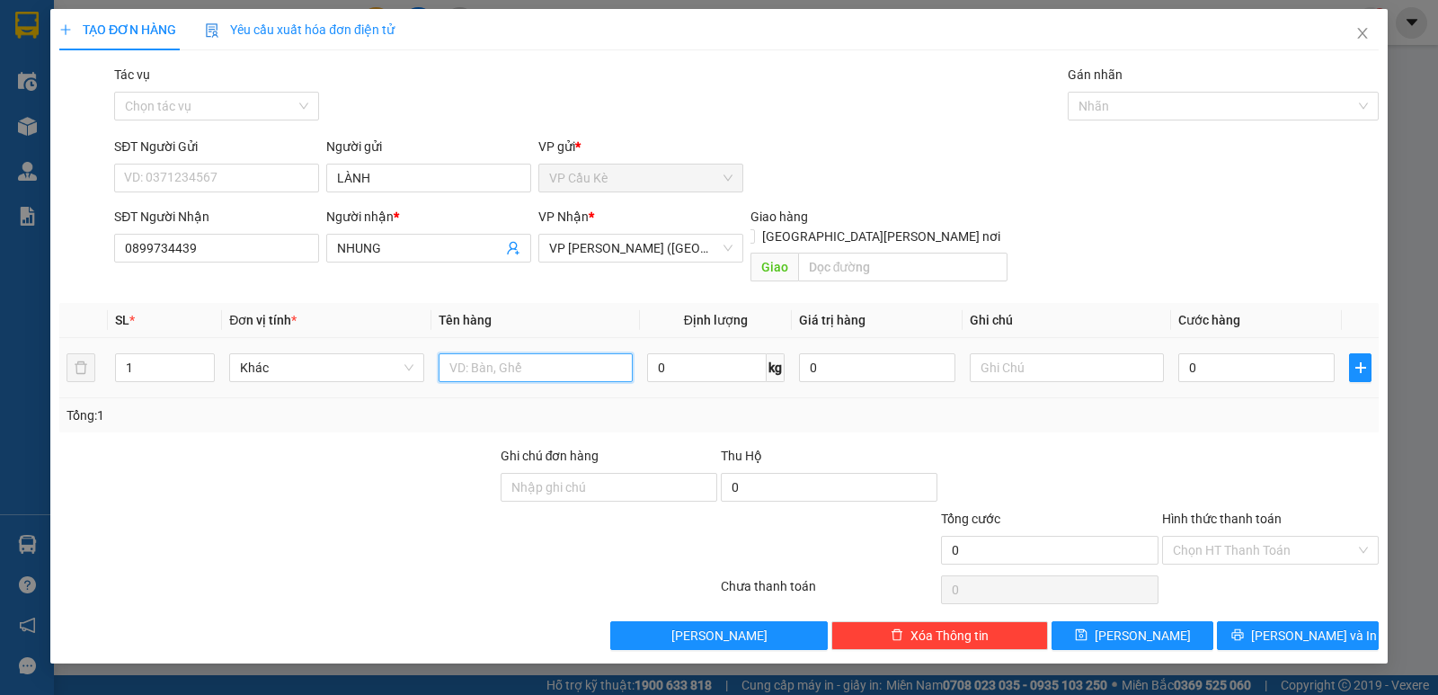
click at [502, 360] on input "text" at bounding box center [536, 367] width 194 height 29
type input "1 THÙNG GIẤY KK"
click at [1329, 353] on input "0" at bounding box center [1256, 367] width 156 height 29
type input "4"
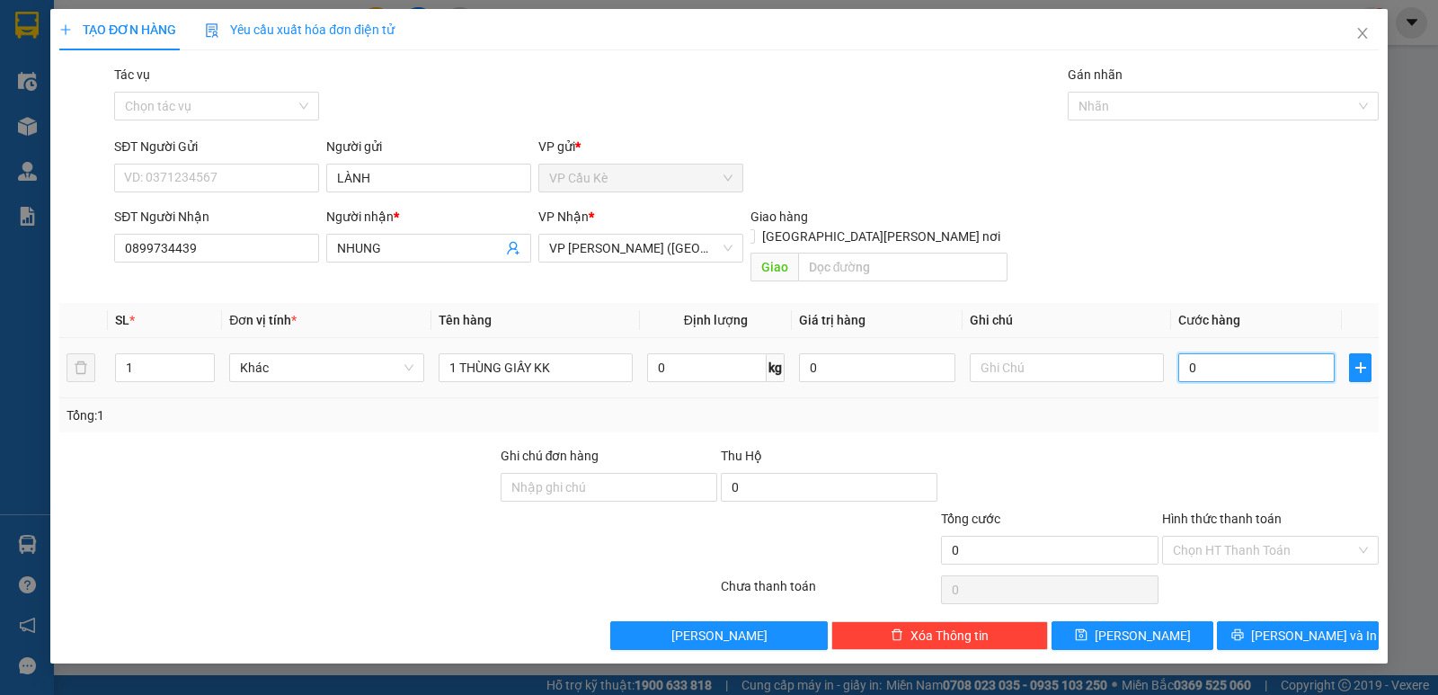
type input "4"
type input "40"
type input "40.000"
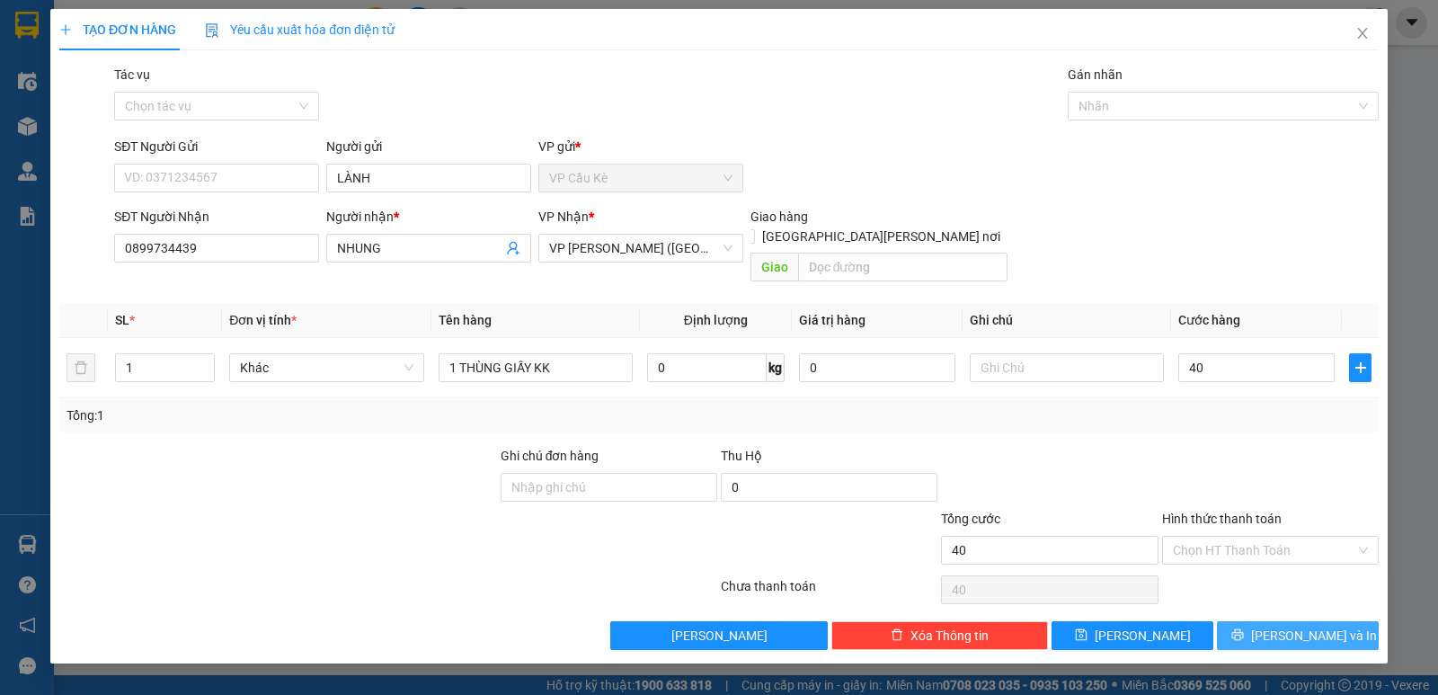
type input "40.000"
click at [1282, 625] on span "[PERSON_NAME] và In" at bounding box center [1314, 635] width 126 height 20
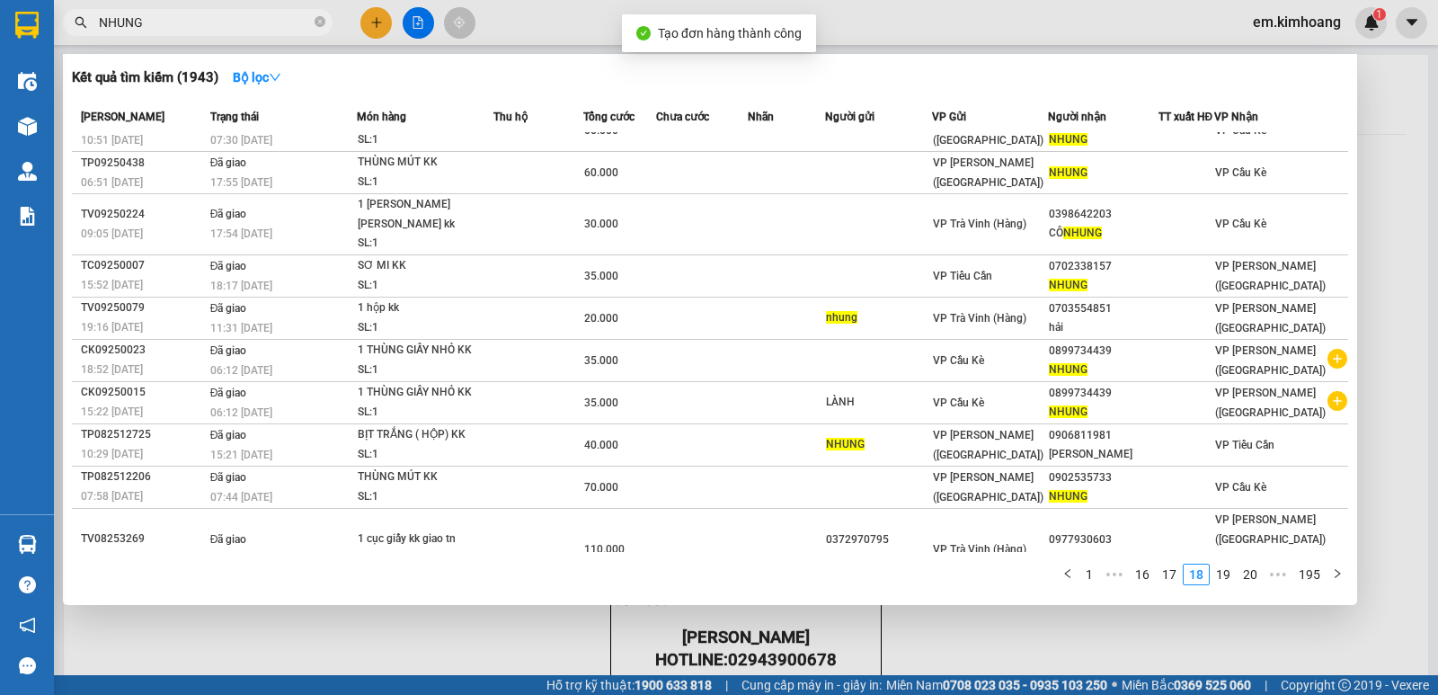
click at [1135, 616] on div at bounding box center [719, 347] width 1438 height 695
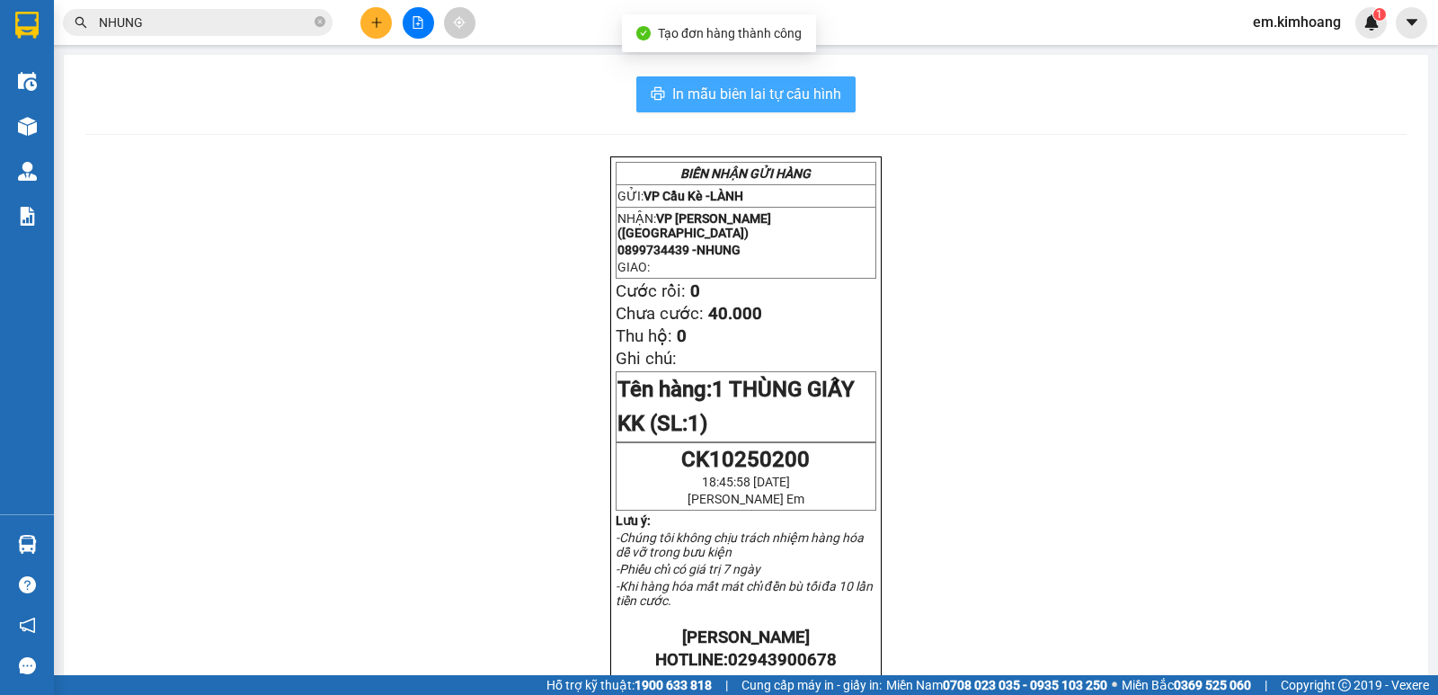
click at [710, 84] on span "In mẫu biên lai tự cấu hình" at bounding box center [756, 94] width 169 height 22
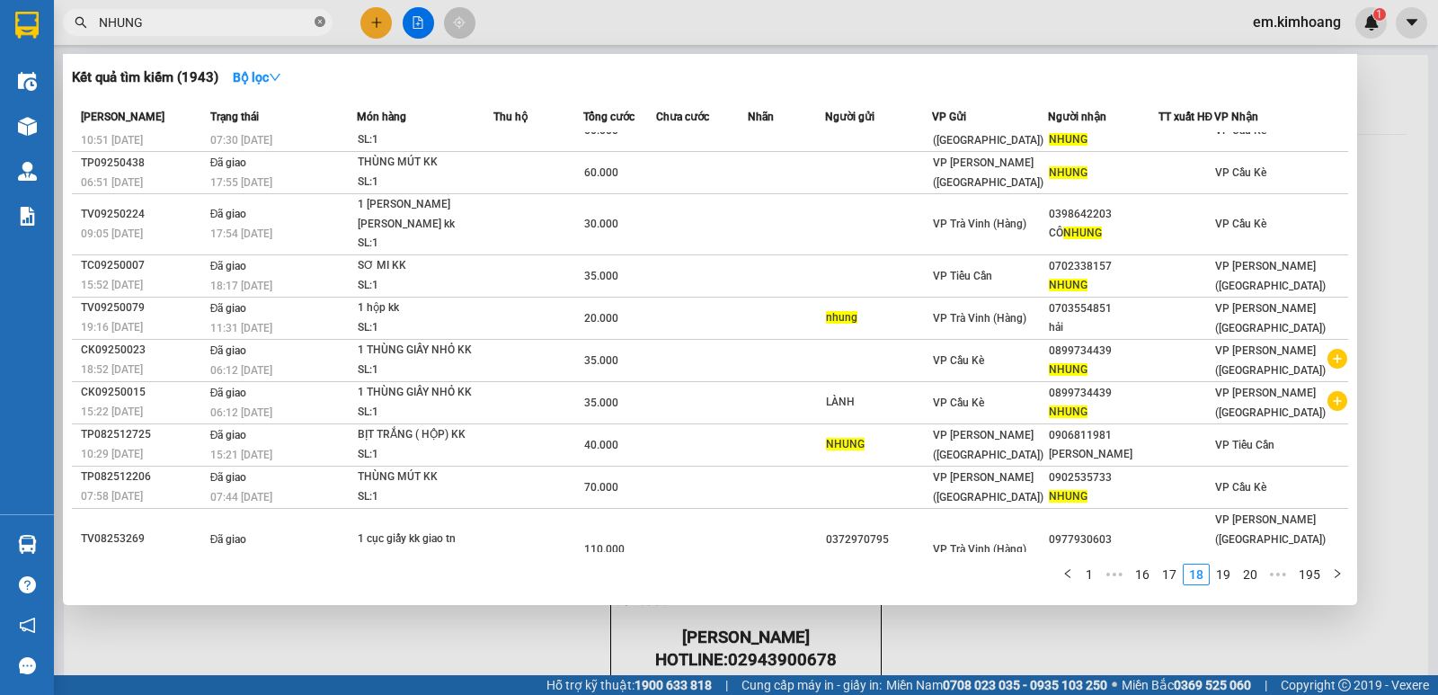
click at [321, 23] on icon "close-circle" at bounding box center [320, 21] width 11 height 11
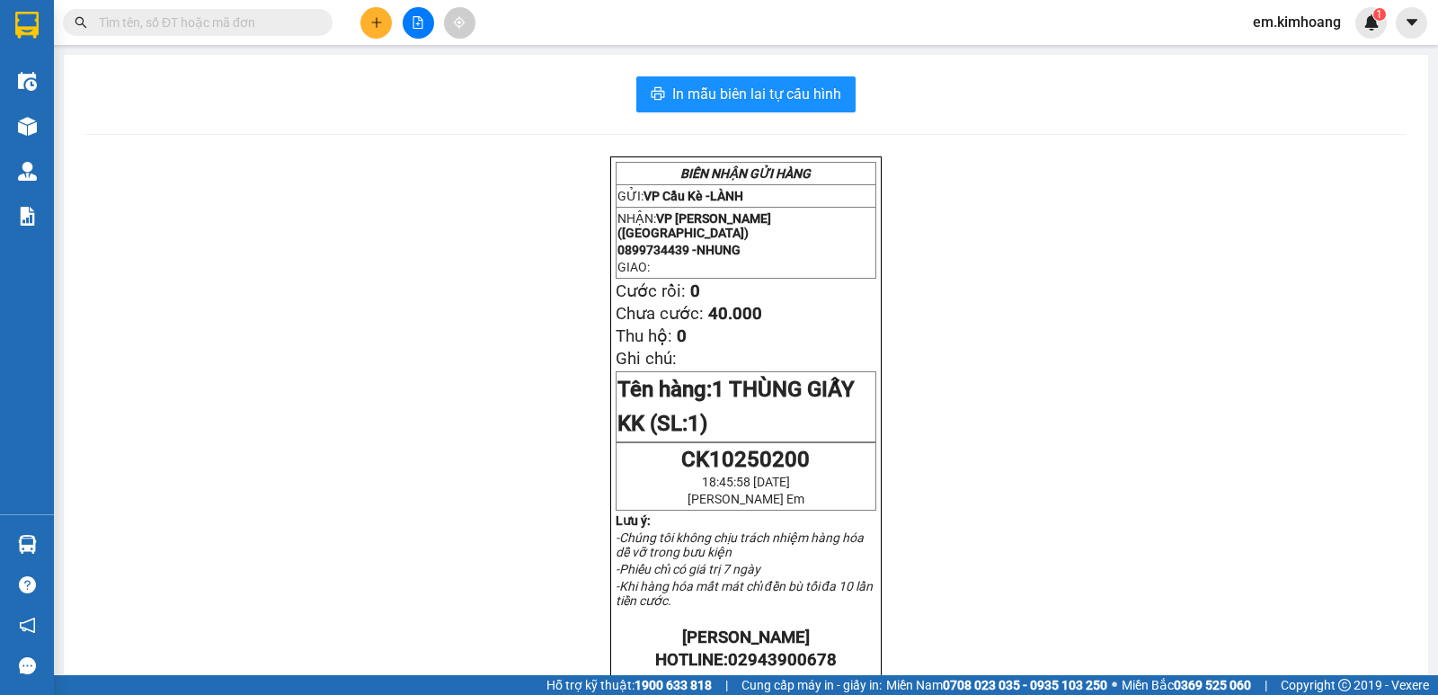
click at [321, 23] on span at bounding box center [320, 23] width 11 height 20
click at [315, 24] on span at bounding box center [320, 23] width 11 height 20
click at [312, 25] on span at bounding box center [198, 22] width 270 height 27
click at [278, 26] on input "text" at bounding box center [205, 23] width 212 height 20
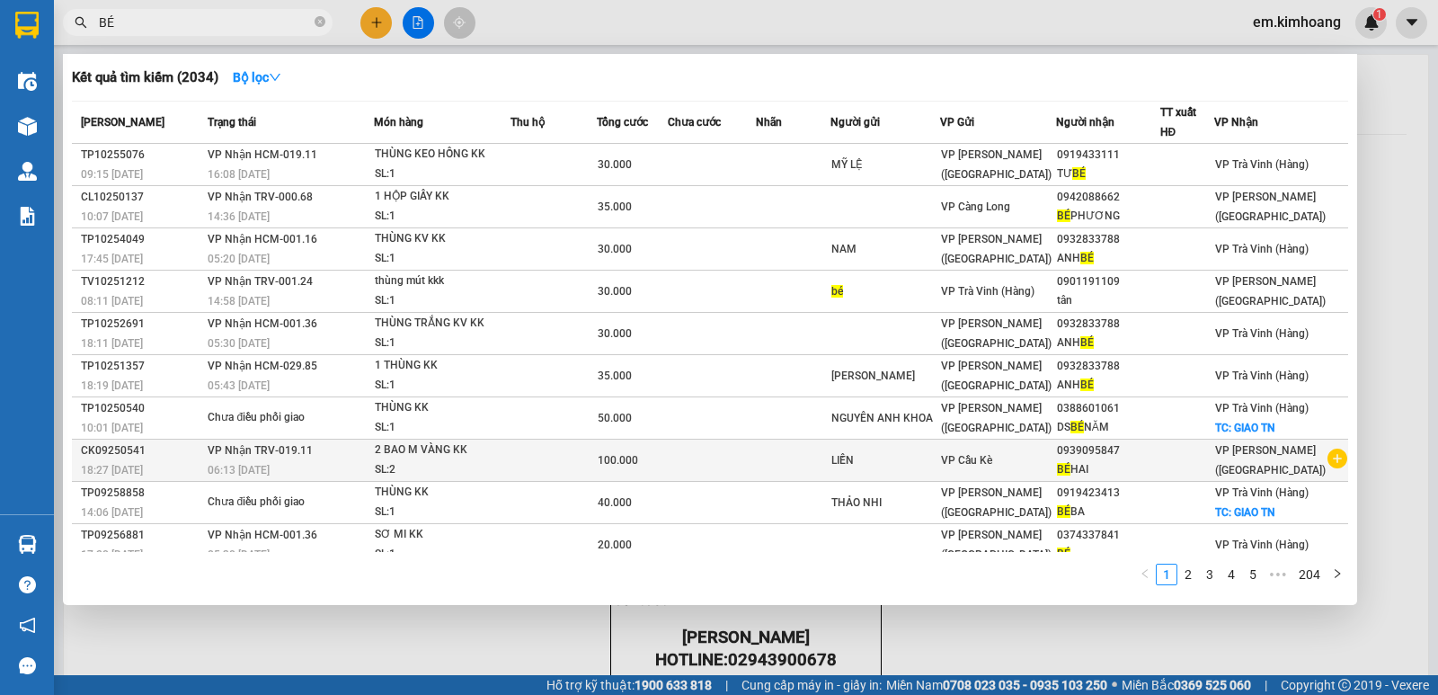
type input "BÉ"
click at [1329, 458] on icon "plus-circle" at bounding box center [1337, 458] width 20 height 20
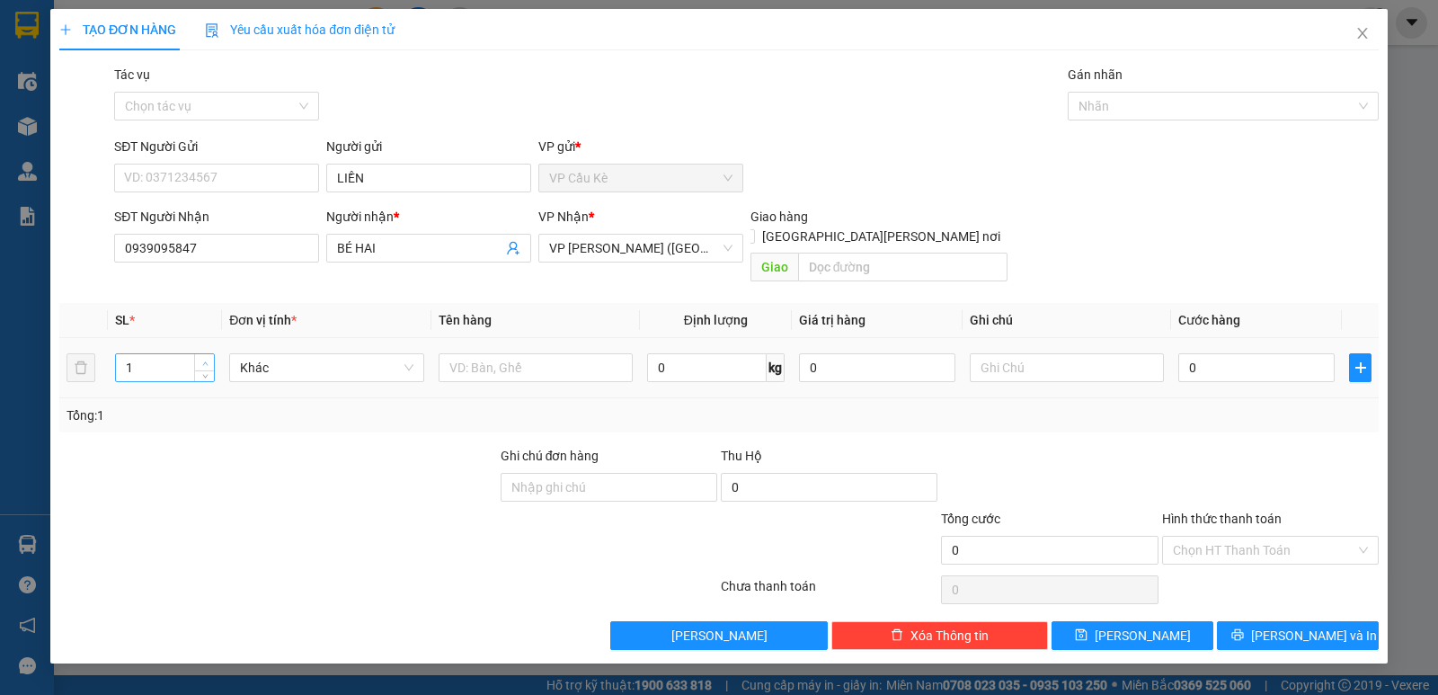
type input "2"
click at [205, 360] on icon "up" at bounding box center [205, 363] width 6 height 6
click at [574, 353] on input "text" at bounding box center [536, 367] width 194 height 29
type input "2 BAO M VÀNG KK"
click at [1271, 353] on input "0" at bounding box center [1256, 367] width 156 height 29
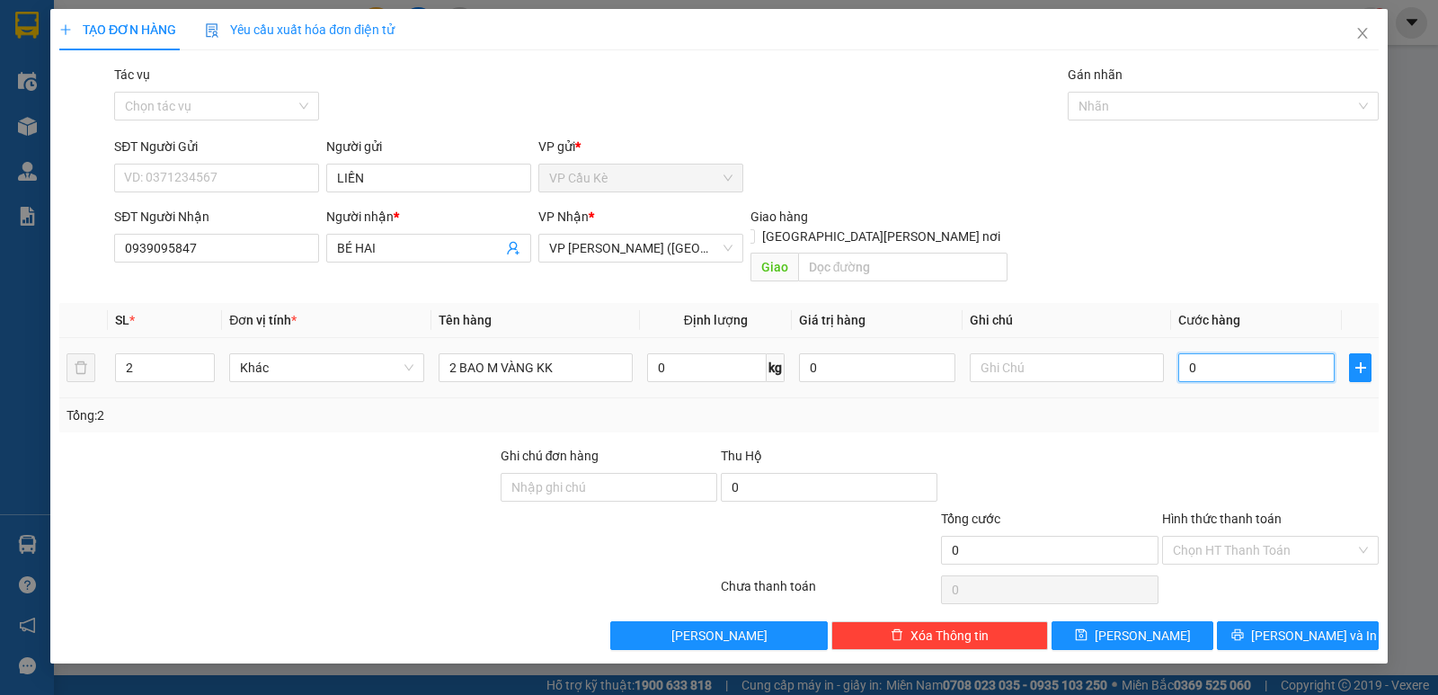
type input "1"
type input "10"
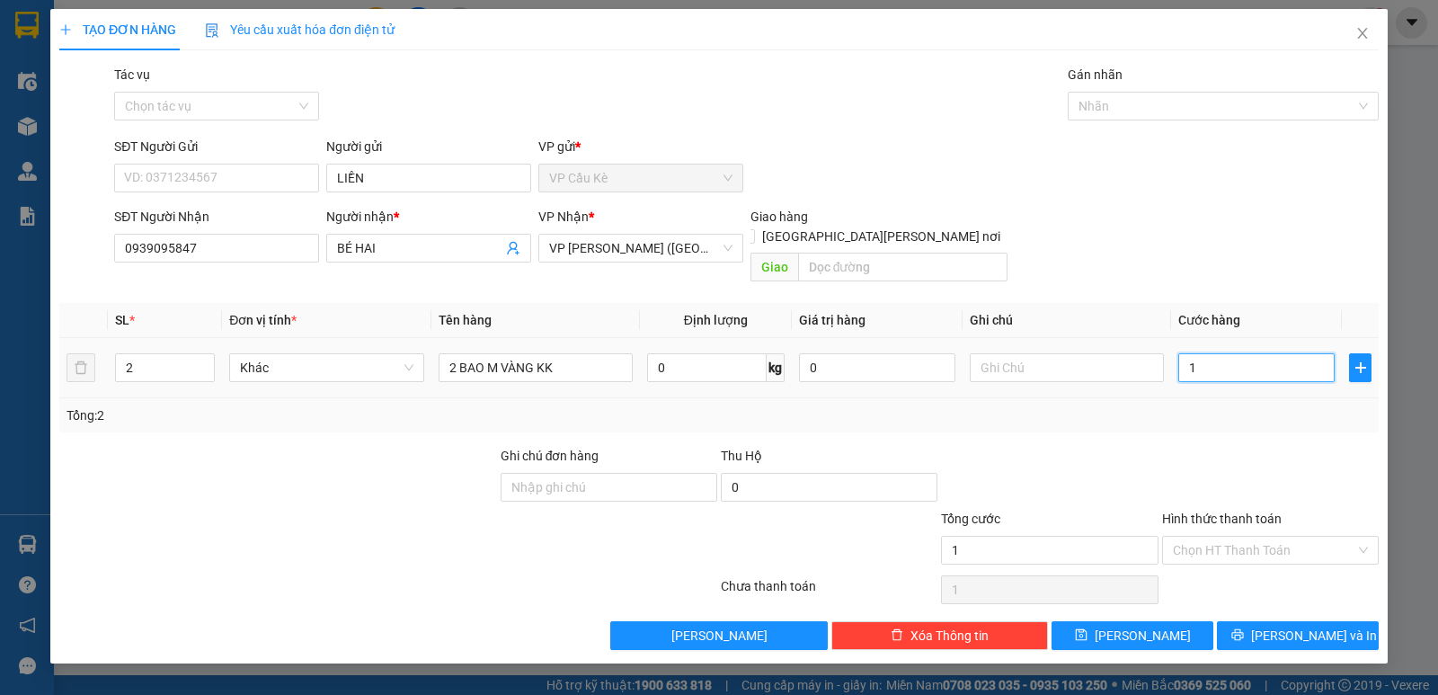
type input "10"
type input "100"
type input "100.000"
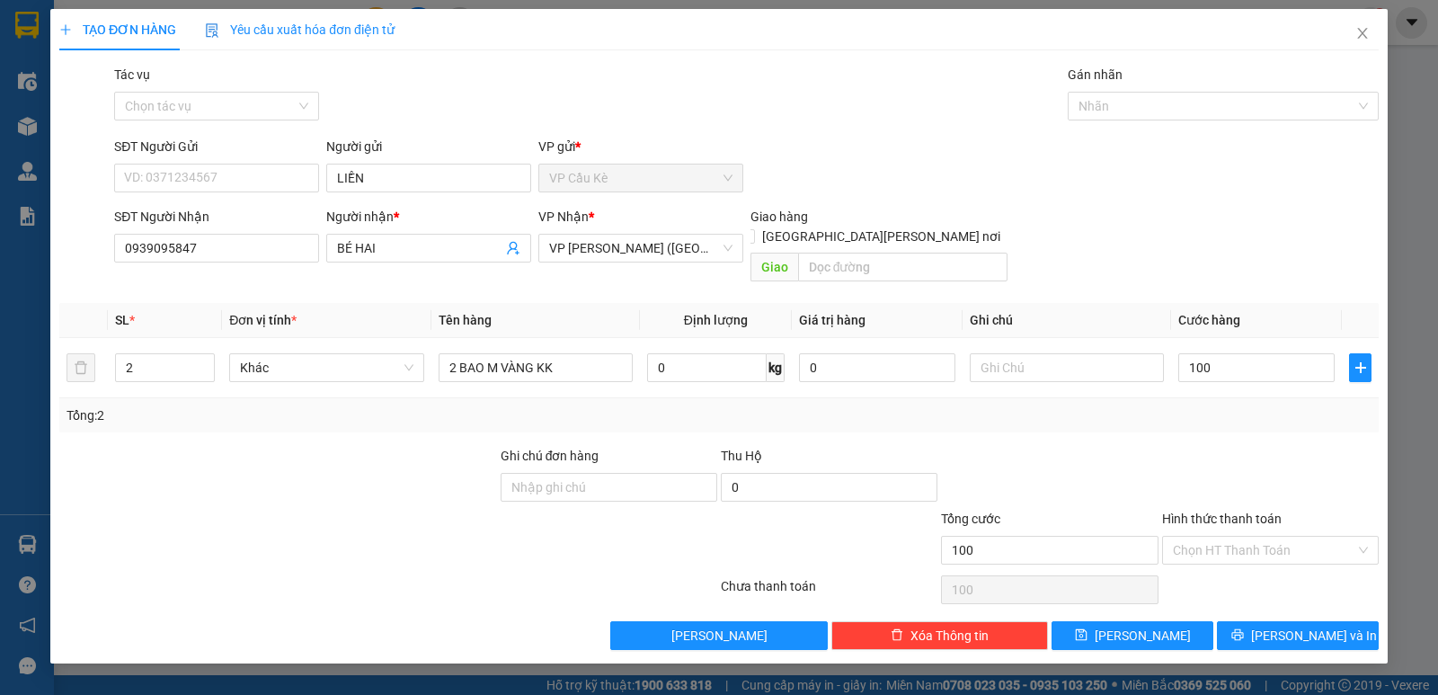
type input "100.000"
click at [1243, 514] on div "Hình thức thanh toán" at bounding box center [1270, 522] width 217 height 27
drag, startPoint x: 1266, startPoint y: 526, endPoint x: 1263, endPoint y: 554, distance: 28.9
click at [1264, 536] on input "Hình thức thanh toán" at bounding box center [1264, 549] width 182 height 27
click at [1265, 563] on div "Tại văn phòng" at bounding box center [1270, 566] width 195 height 20
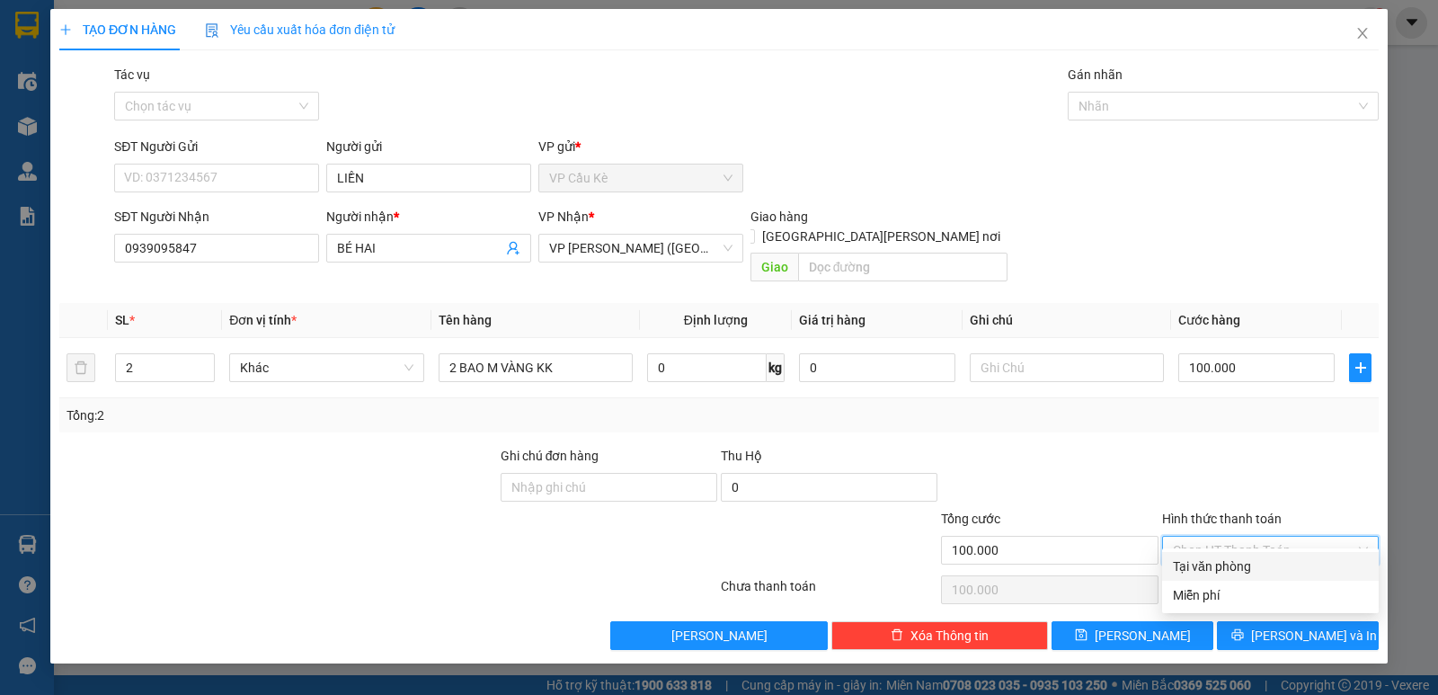
type input "0"
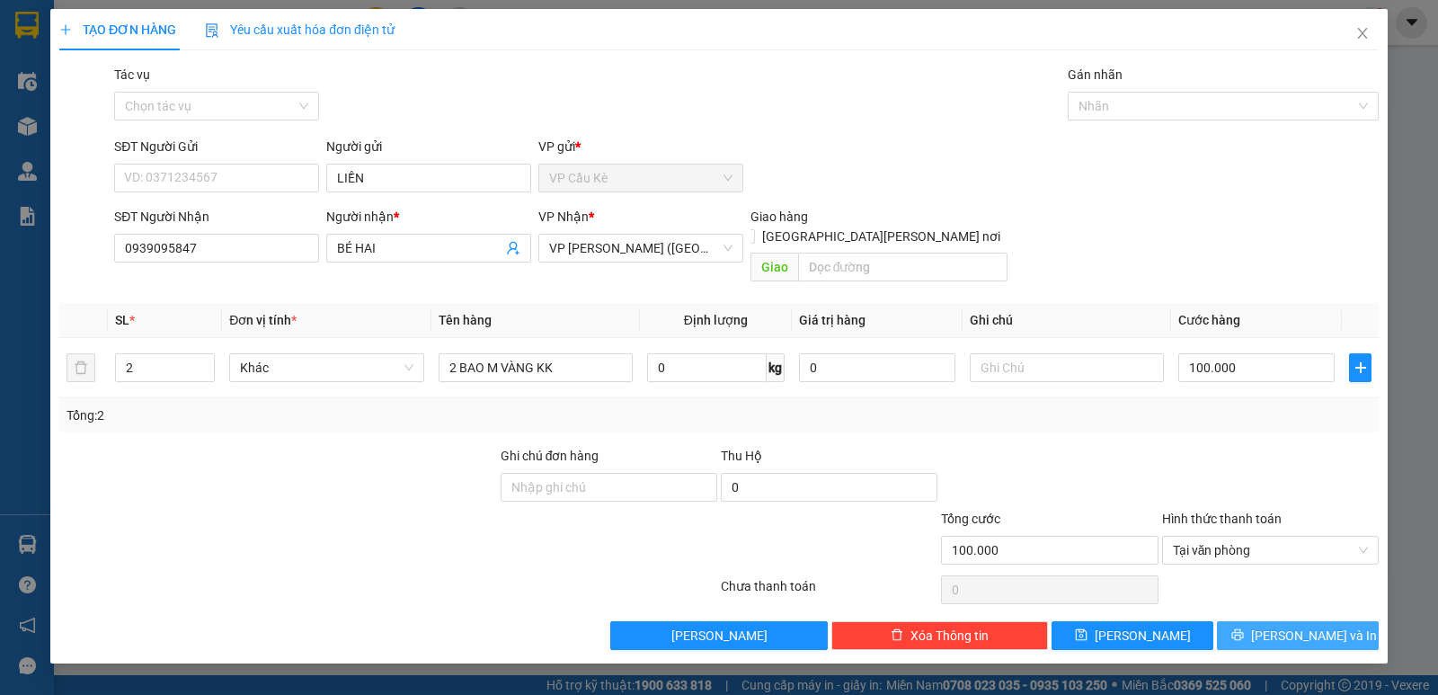
click at [1243, 629] on icon "printer" at bounding box center [1237, 635] width 12 height 12
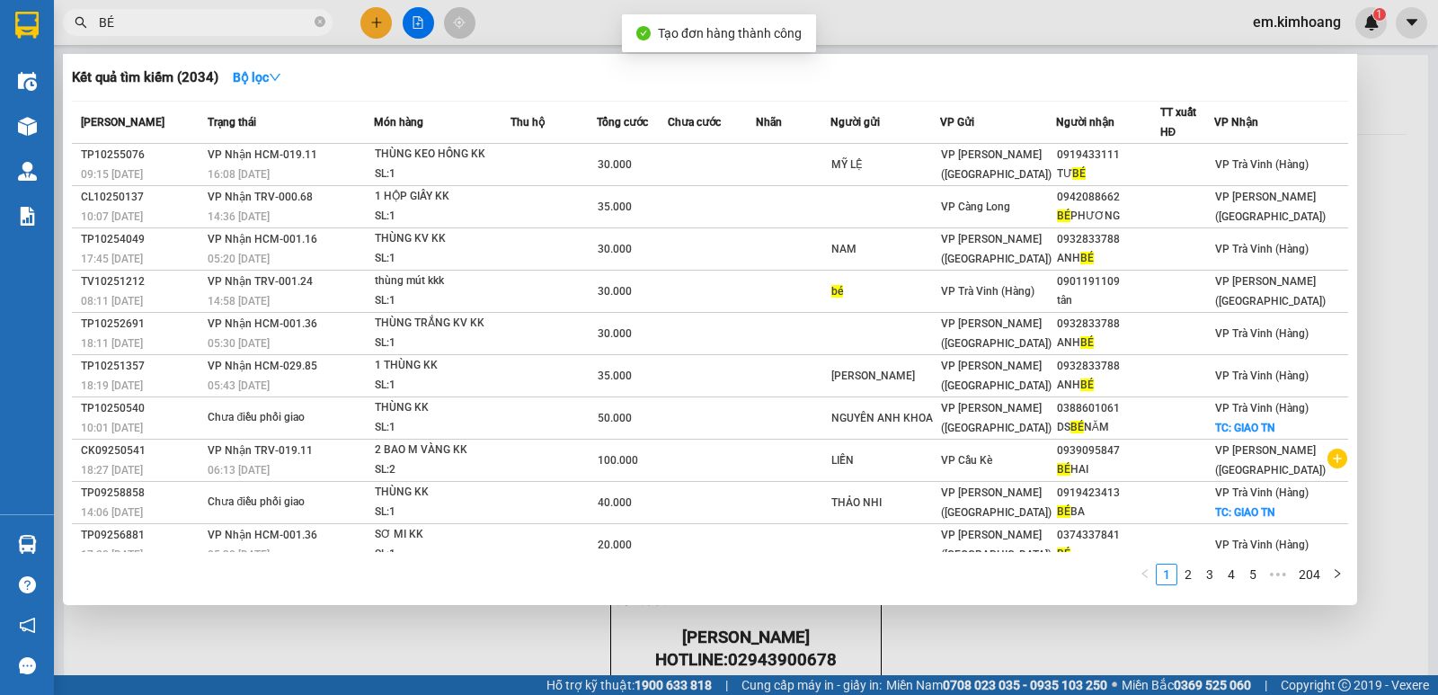
drag, startPoint x: 953, startPoint y: 636, endPoint x: 966, endPoint y: 523, distance: 113.9
click at [956, 634] on div at bounding box center [719, 347] width 1438 height 695
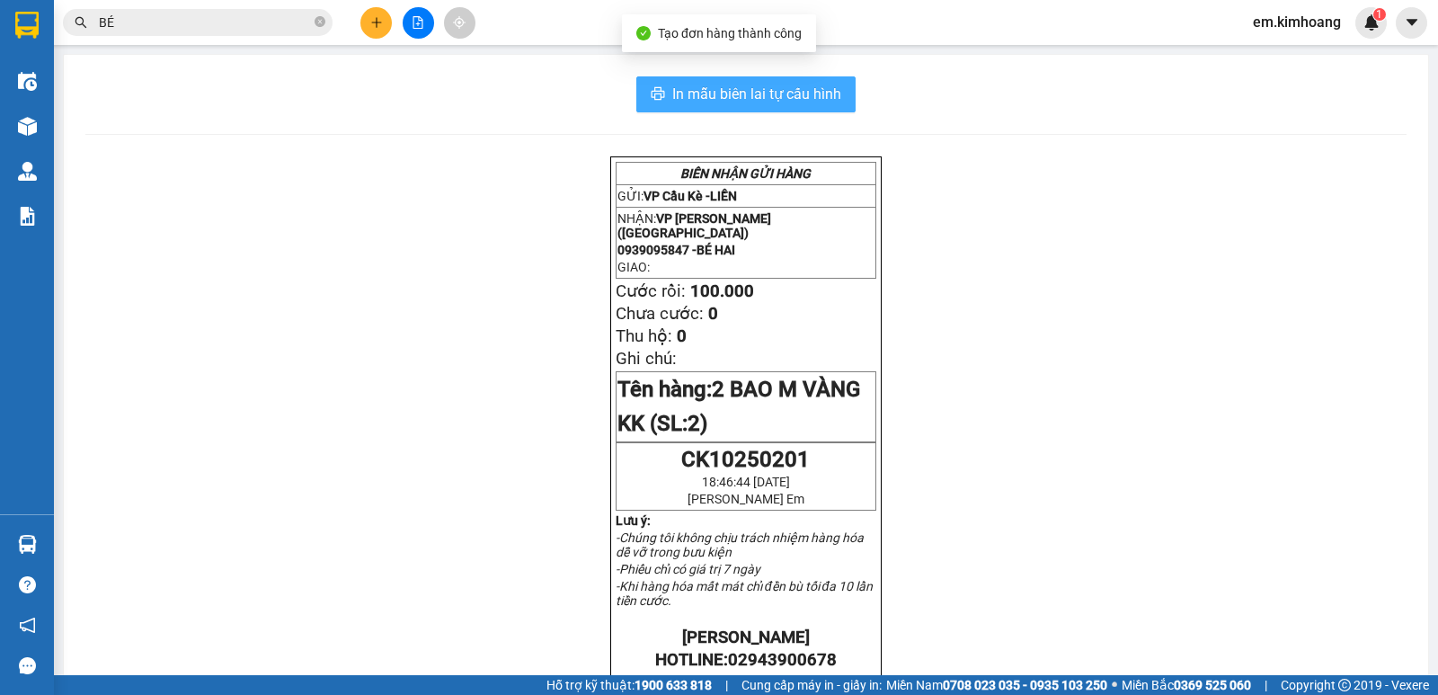
click at [801, 98] on span "In mẫu biên lai tự cấu hình" at bounding box center [756, 94] width 169 height 22
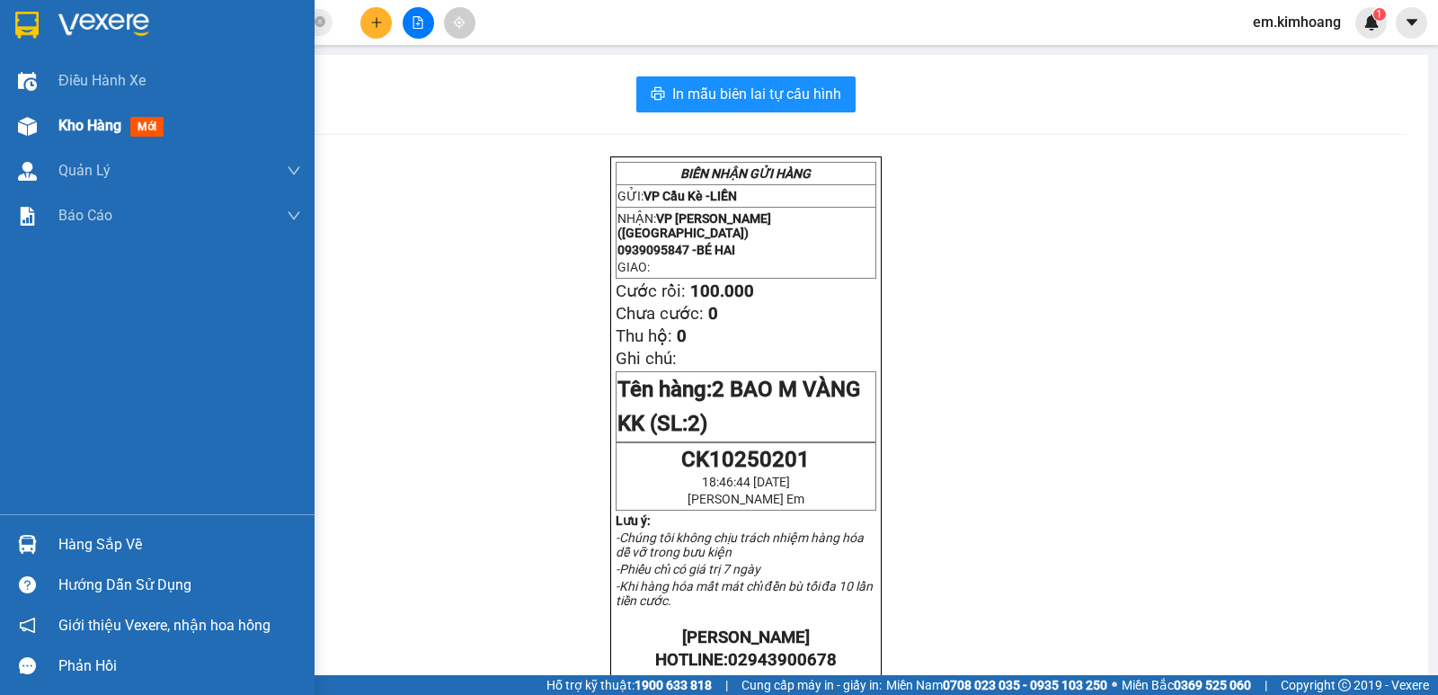
click at [101, 118] on span "Kho hàng" at bounding box center [89, 125] width 63 height 17
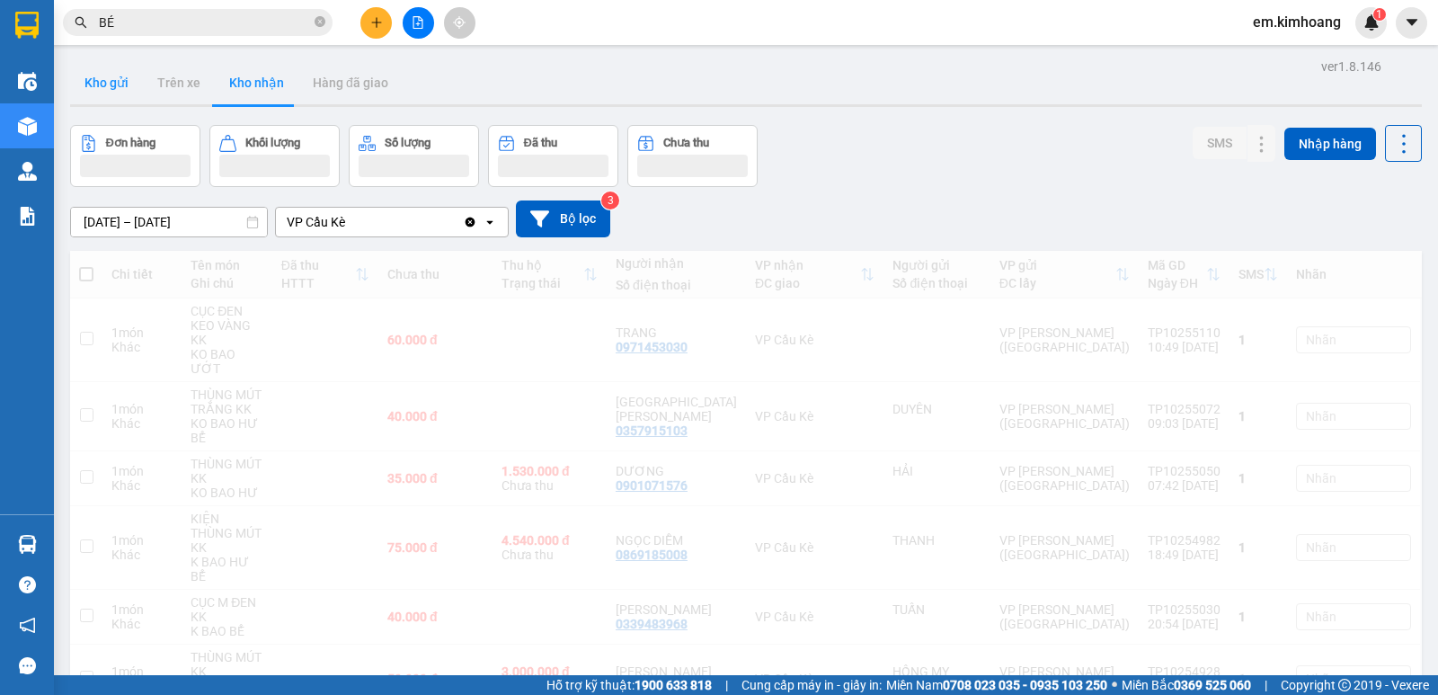
click at [99, 90] on button "Kho gửi" at bounding box center [106, 82] width 73 height 43
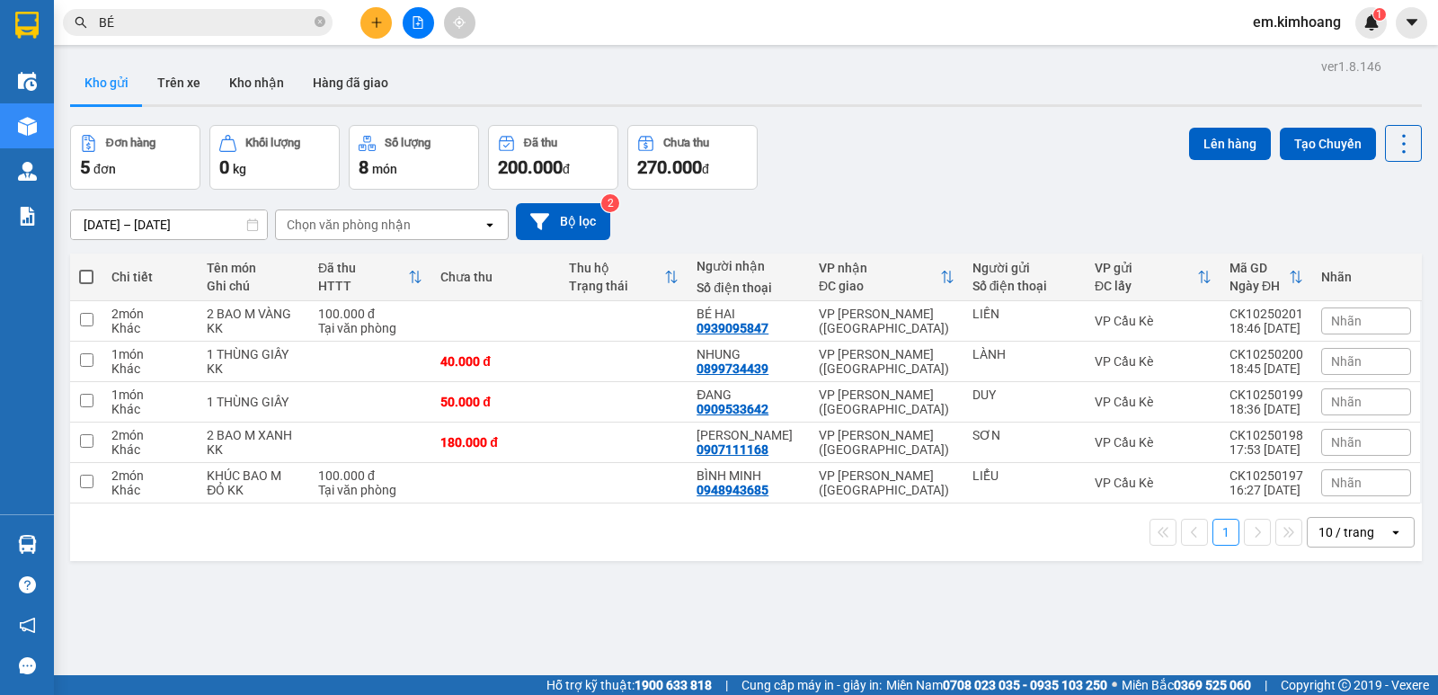
click at [109, 83] on button "Kho gửi" at bounding box center [106, 82] width 73 height 43
